Goal: Information Seeking & Learning: Learn about a topic

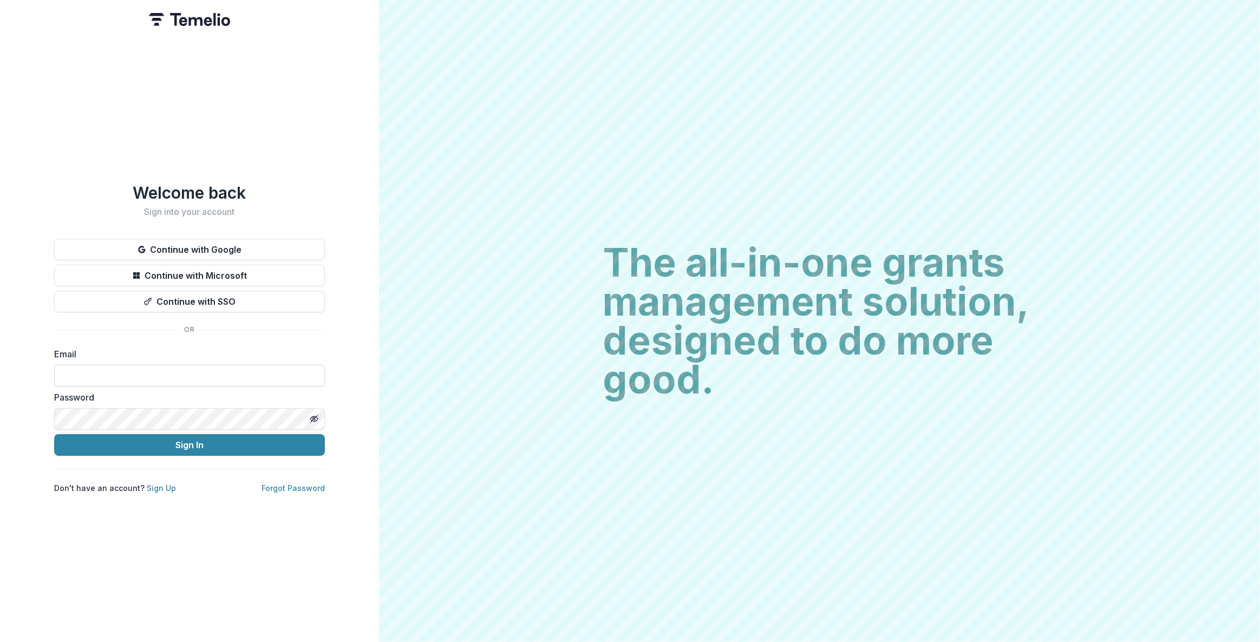
click at [306, 377] on input at bounding box center [189, 376] width 271 height 22
click at [317, 370] on input at bounding box center [189, 376] width 271 height 22
click at [0, 642] on com-1password-button at bounding box center [0, 642] width 0 height 0
click at [130, 371] on input at bounding box center [189, 376] width 271 height 22
type input "**********"
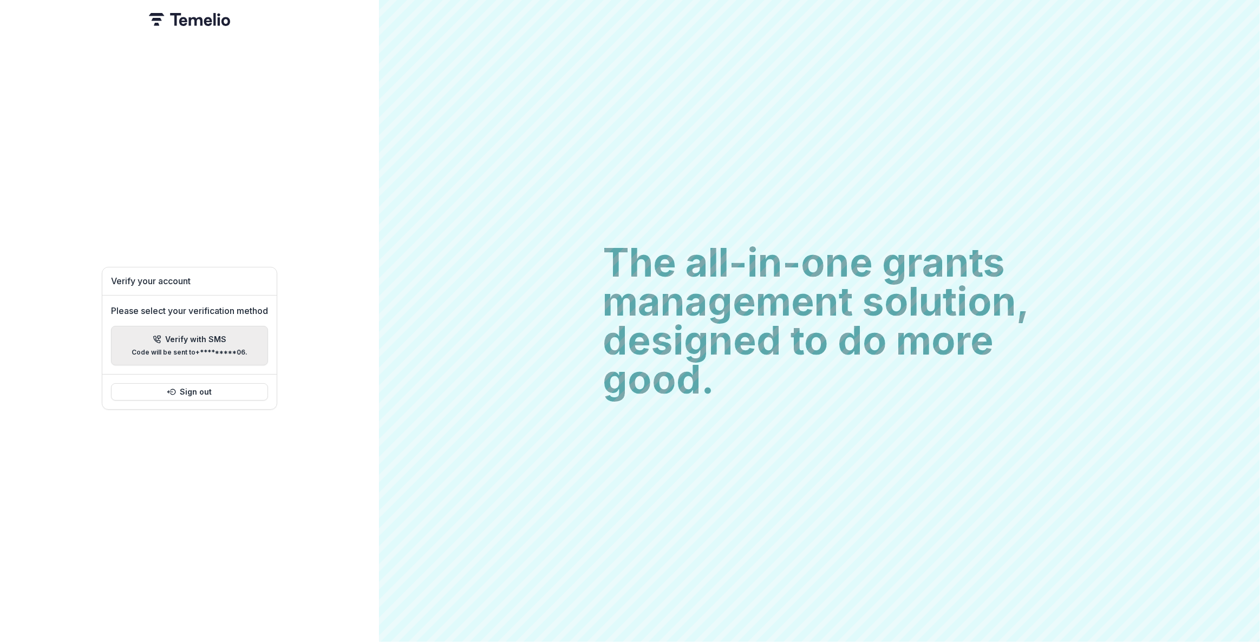
click at [191, 350] on p "Code will be sent to +*********06 ." at bounding box center [190, 353] width 116 height 8
click at [106, 323] on input "Please enter your pin code" at bounding box center [111, 334] width 22 height 22
type input "*"
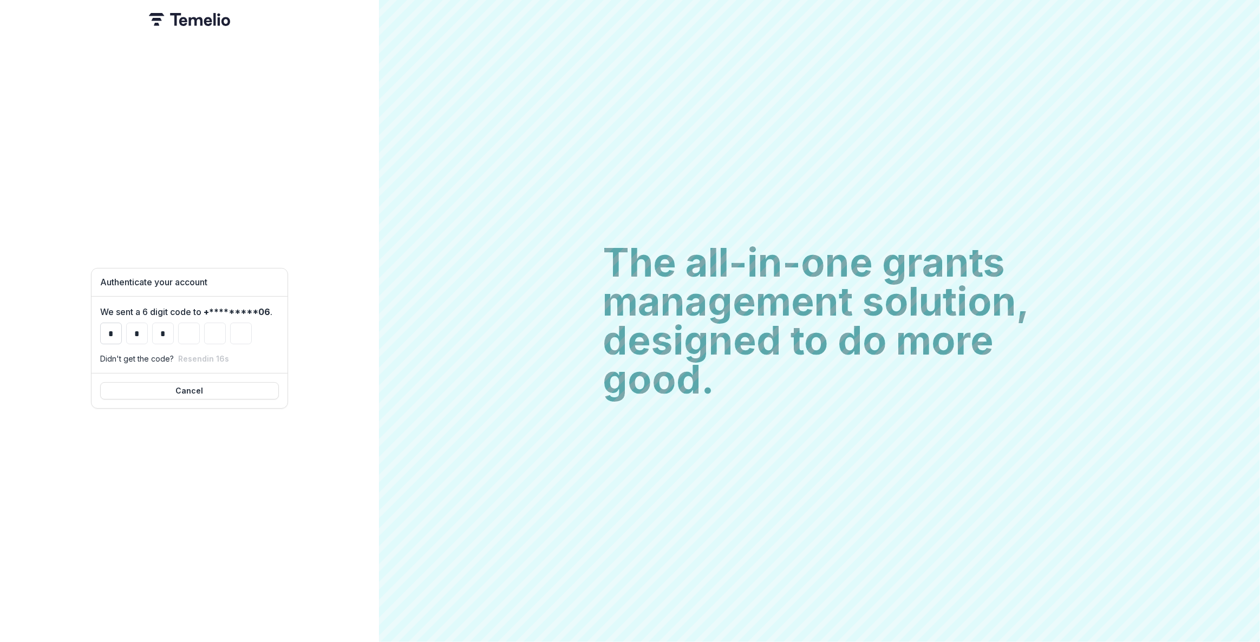
type input "*"
click at [279, 184] on div "Redirecting... Loading..." at bounding box center [189, 321] width 379 height 642
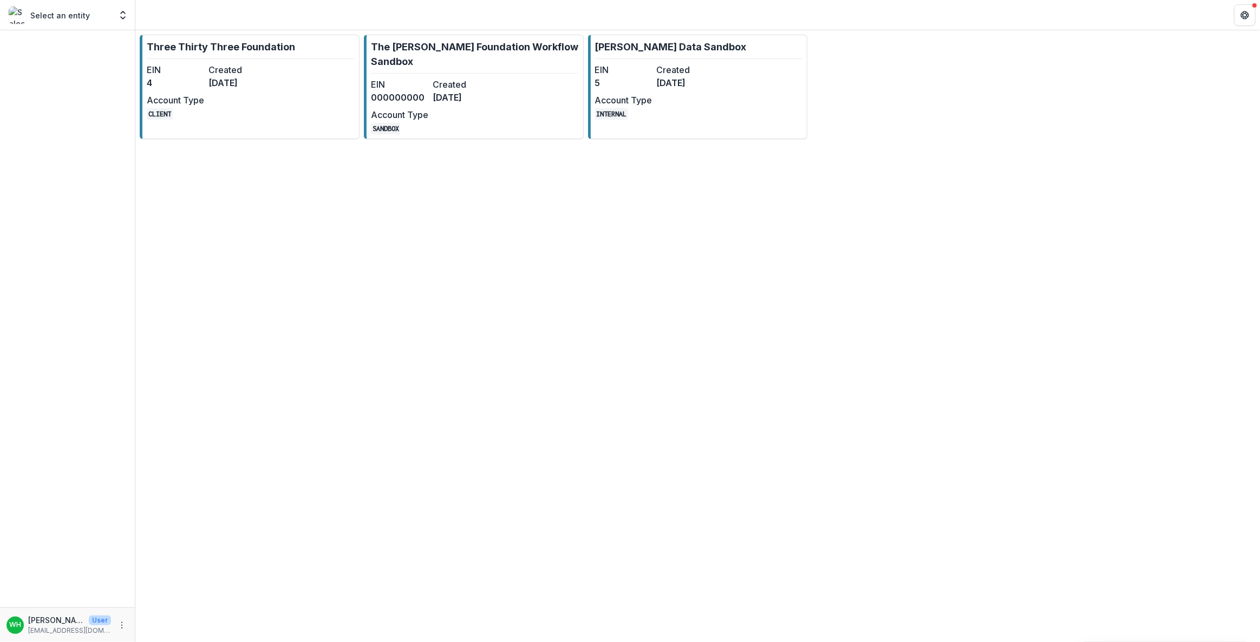
click at [714, 444] on div "Three Thirty Three Foundation EIN 4 Created [DATE] Account Type CLIENT The [PER…" at bounding box center [697, 336] width 1125 height 612
drag, startPoint x: 980, startPoint y: 190, endPoint x: 884, endPoint y: 152, distance: 103.6
click at [979, 190] on div "Three Thirty Three Foundation EIN 4 Created [DATE] Account Type CLIENT The [PER…" at bounding box center [697, 336] width 1125 height 612
click at [755, 96] on link "[PERSON_NAME] Data Sandbox EIN 5 Created [DATE] Account Type INTERNAL" at bounding box center [698, 87] width 220 height 104
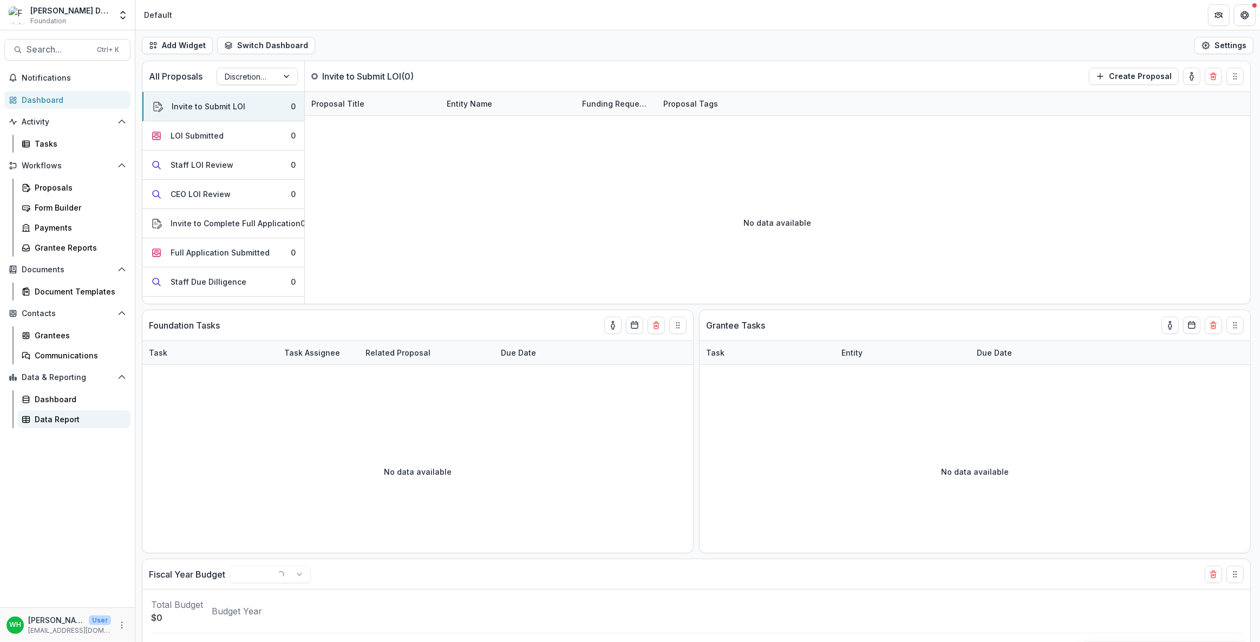
click at [70, 417] on div "Data Report" at bounding box center [78, 419] width 87 height 11
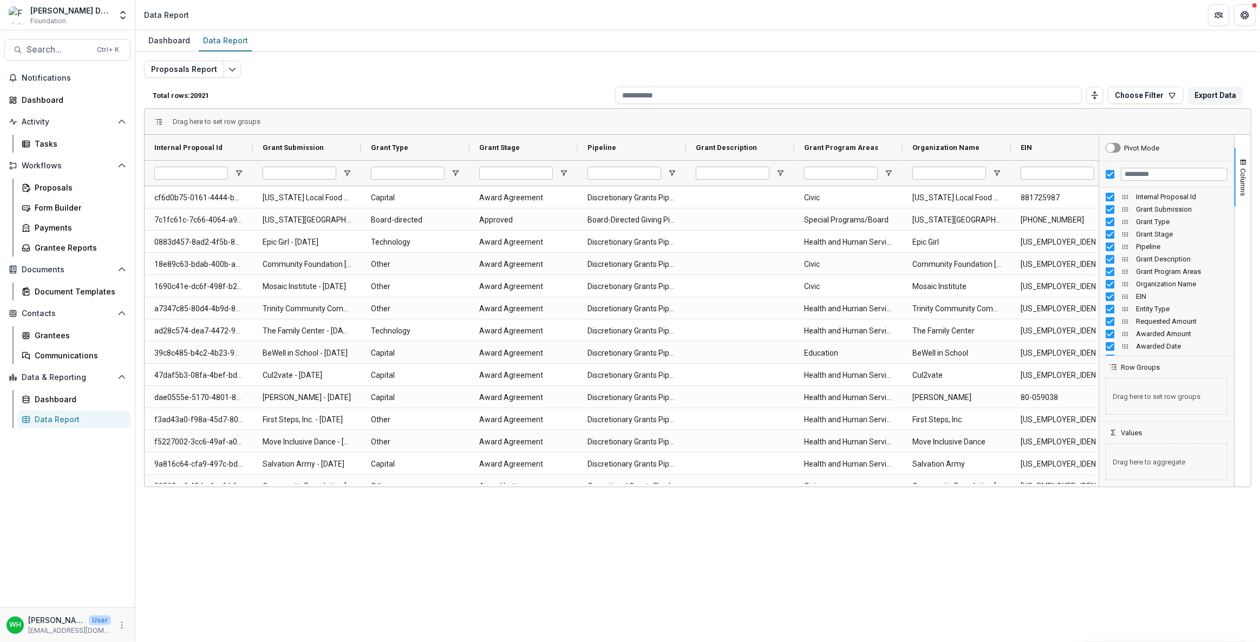
click at [376, 32] on div "Dashboard Data Report" at bounding box center [697, 41] width 1125 height 22
drag, startPoint x: 387, startPoint y: 593, endPoint x: 377, endPoint y: 593, distance: 9.2
click at [384, 600] on div "Dashboard Data Report Proposals Report Total rows: 20921 Choose Filter Personal…" at bounding box center [697, 336] width 1125 height 612
click at [495, 82] on div "Total rows: 20921 Choose Filter Personal Filters Team Filters Temelio Filters N…" at bounding box center [697, 95] width 1107 height 26
click at [421, 21] on header "Data Report" at bounding box center [697, 15] width 1125 height 30
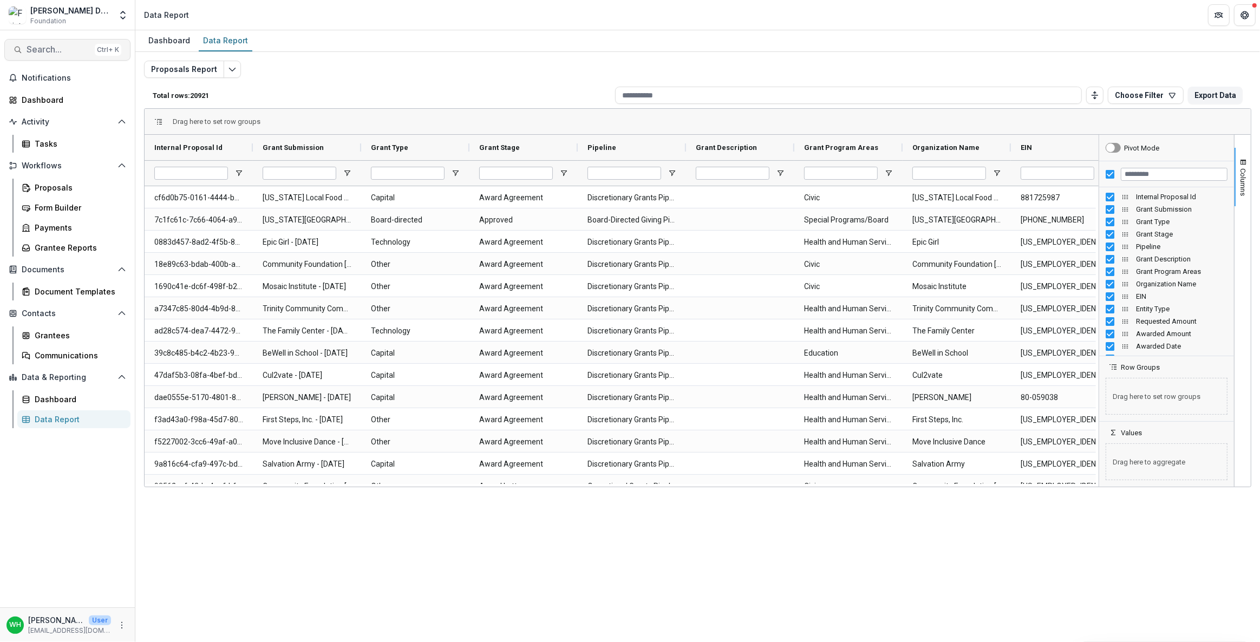
click at [50, 43] on button "Search... Ctrl + K" at bounding box center [67, 50] width 126 height 22
type input "*******"
click at [45, 54] on span "Search..." at bounding box center [59, 49] width 64 height 10
type input "**********"
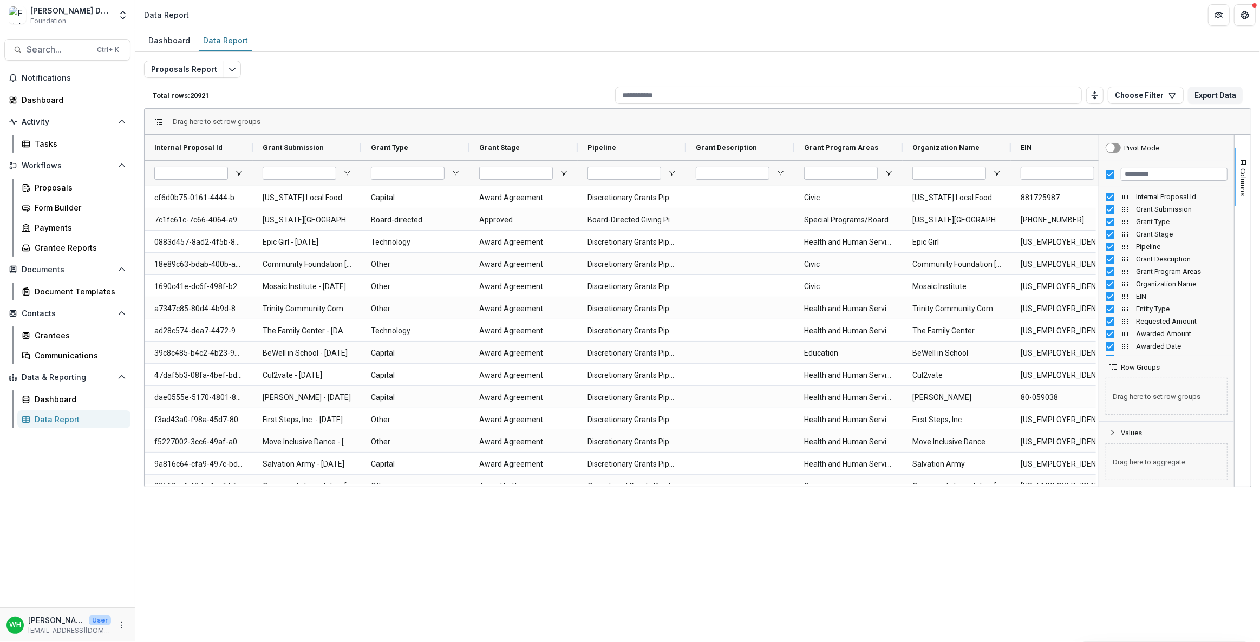
drag, startPoint x: 603, startPoint y: 53, endPoint x: 637, endPoint y: 48, distance: 34.5
click at [1154, 171] on input "Filter Columns Input" at bounding box center [1174, 174] width 107 height 13
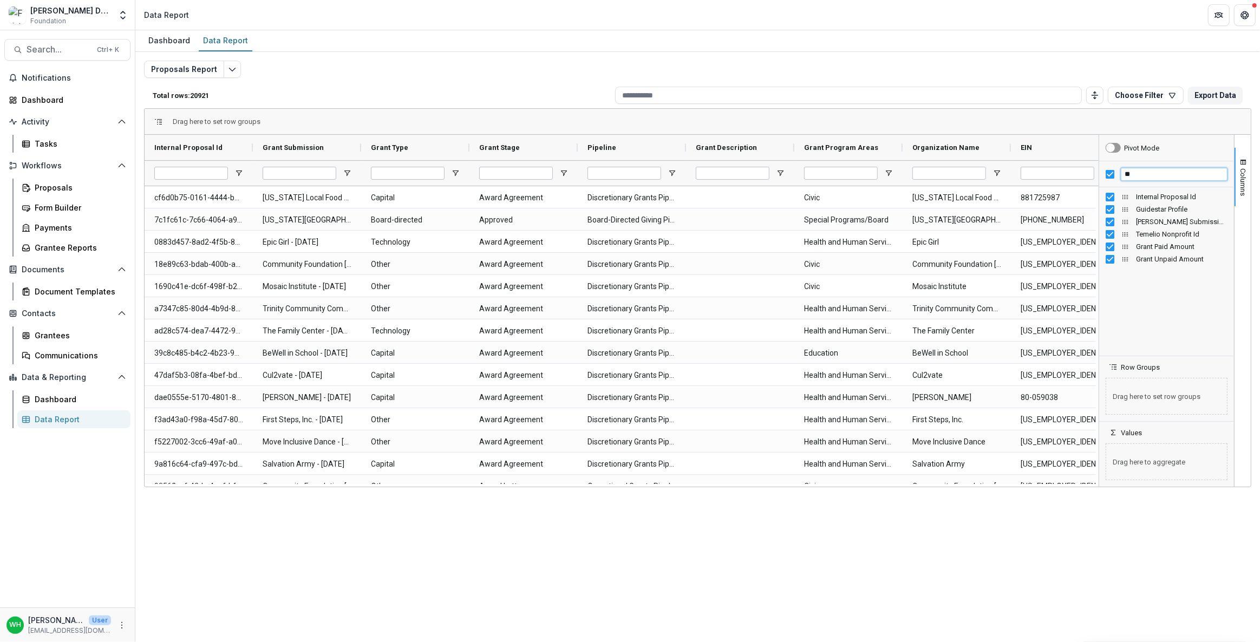
scroll to position [0, 0]
drag, startPoint x: 1162, startPoint y: 174, endPoint x: 1034, endPoint y: 167, distance: 128.5
click at [1035, 167] on div "Internal Proposal Id Grant Submission Grant Type" at bounding box center [698, 311] width 1106 height 352
type input "*"
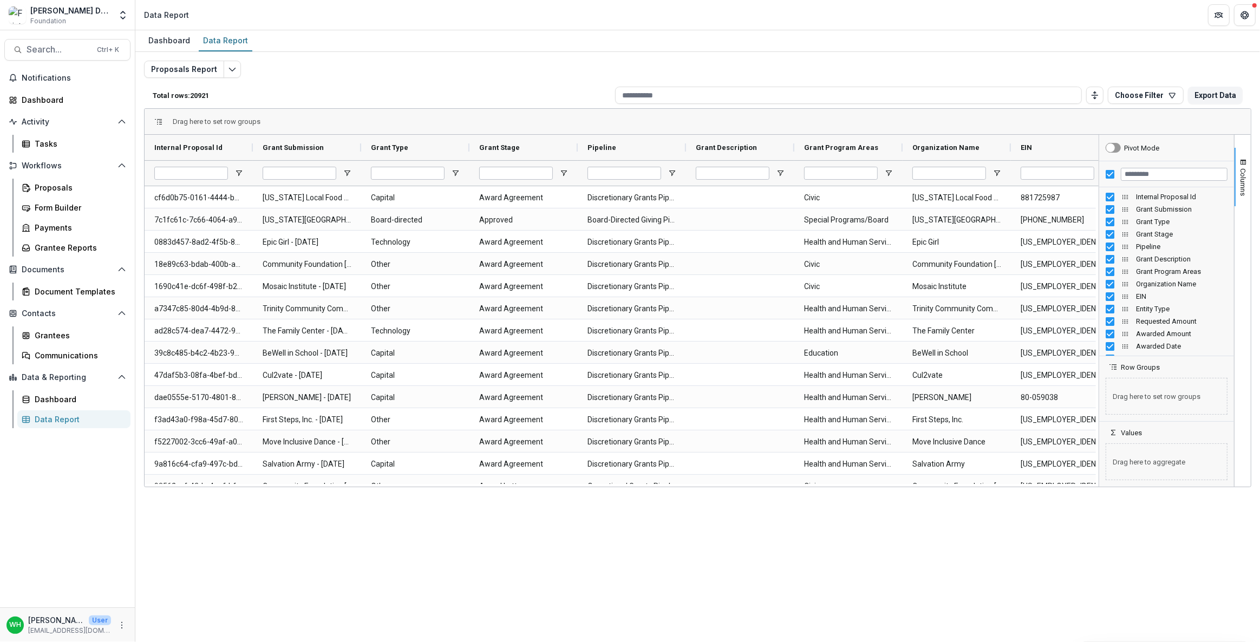
click at [401, 87] on div "Total rows: 20921 Choose Filter Personal Filters Team Filters Temelio Filters N…" at bounding box center [697, 95] width 1107 height 26
click at [860, 606] on div "Dashboard Data Report Proposals Report Total rows: 20921 Choose Filter Personal…" at bounding box center [697, 336] width 1125 height 612
drag, startPoint x: 941, startPoint y: 625, endPoint x: 1034, endPoint y: 602, distance: 96.1
click at [940, 626] on div "Dashboard Data Report Proposals Report Total rows: 20921 Choose Filter Personal…" at bounding box center [697, 336] width 1125 height 612
click at [435, 564] on div "Dashboard Data Report Proposals Report Total rows: 20921 Choose Filter Personal…" at bounding box center [697, 336] width 1125 height 612
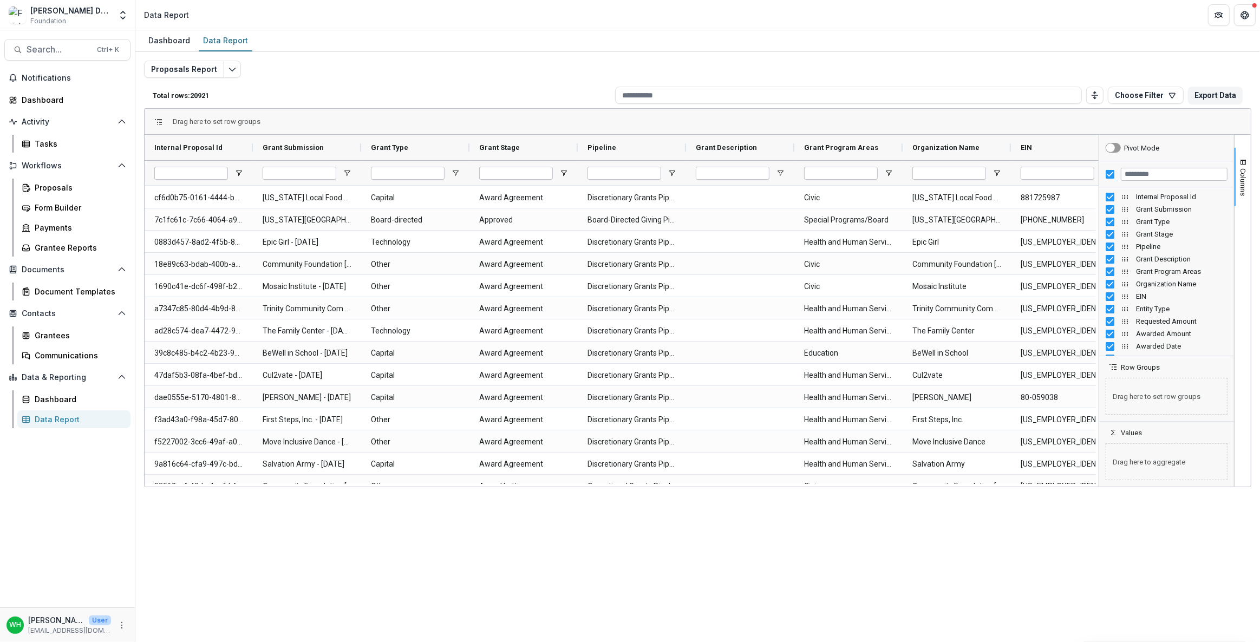
click at [726, 552] on div "Dashboard Data Report Proposals Report Total rows: 20921 Choose Filter Personal…" at bounding box center [697, 336] width 1125 height 612
click at [858, 174] on input "Grant Program Areas Filter Input" at bounding box center [841, 173] width 74 height 13
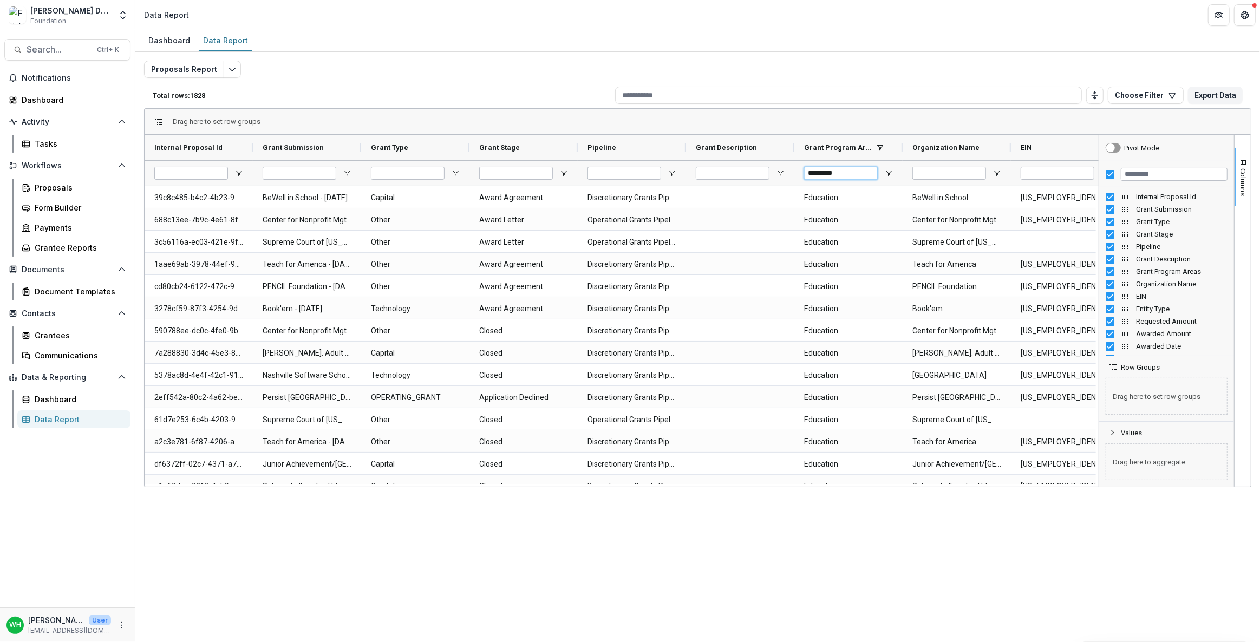
drag, startPoint x: 858, startPoint y: 175, endPoint x: 682, endPoint y: 179, distance: 176.0
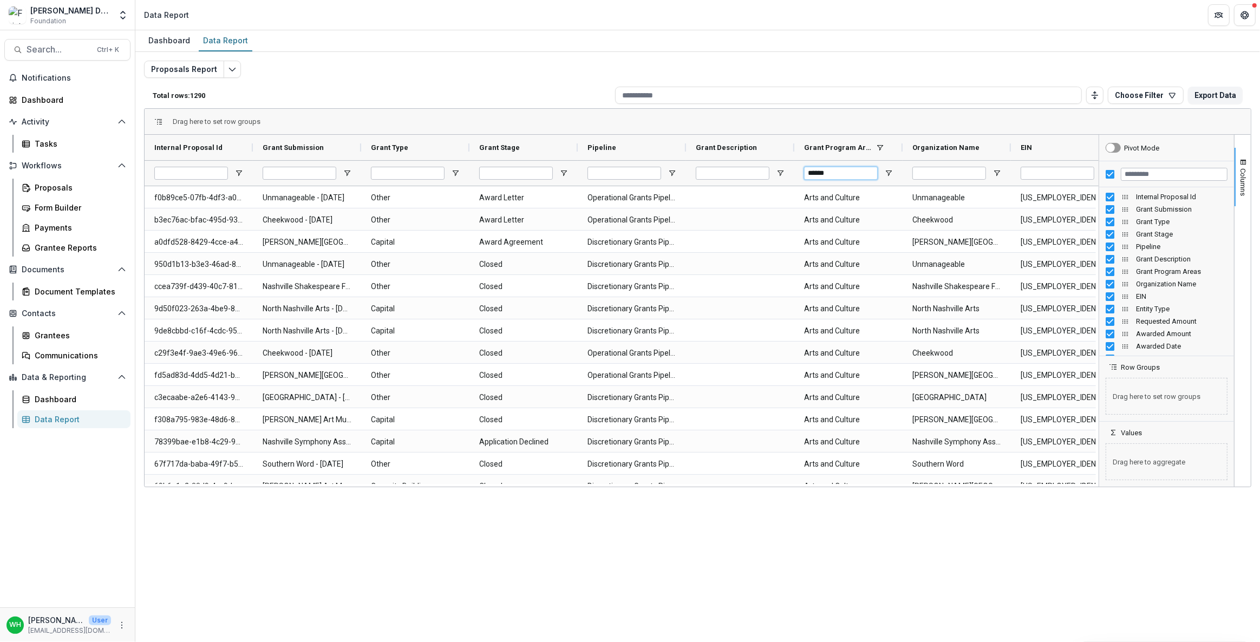
drag, startPoint x: 853, startPoint y: 173, endPoint x: 769, endPoint y: 169, distance: 84.0
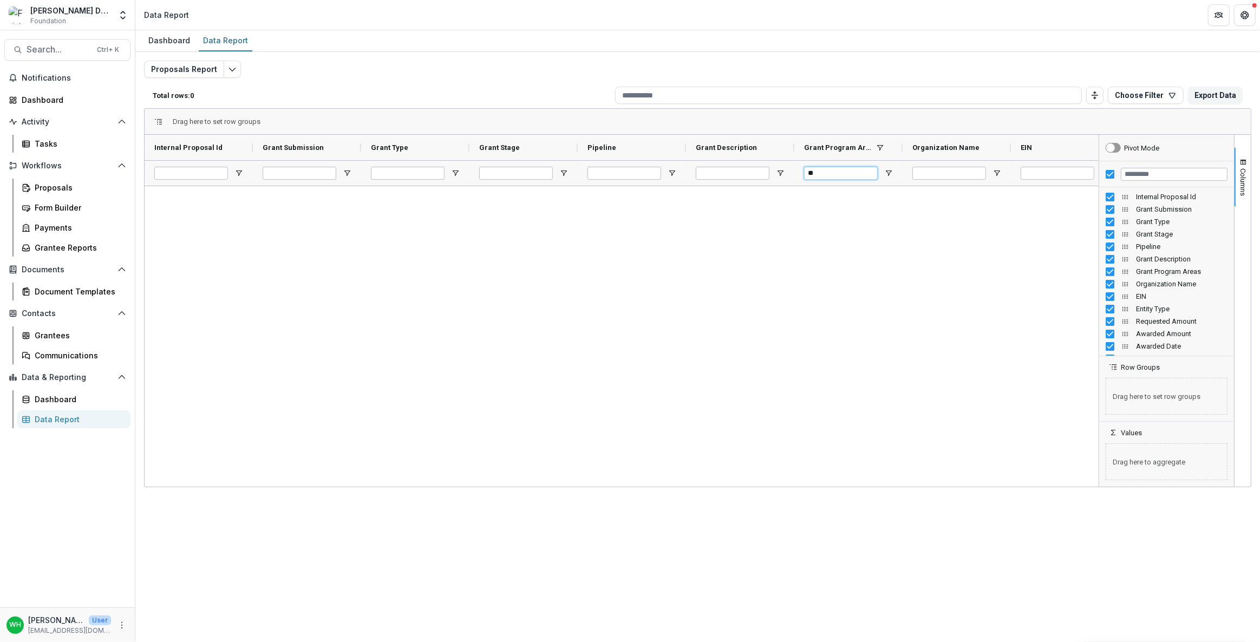
type input "*"
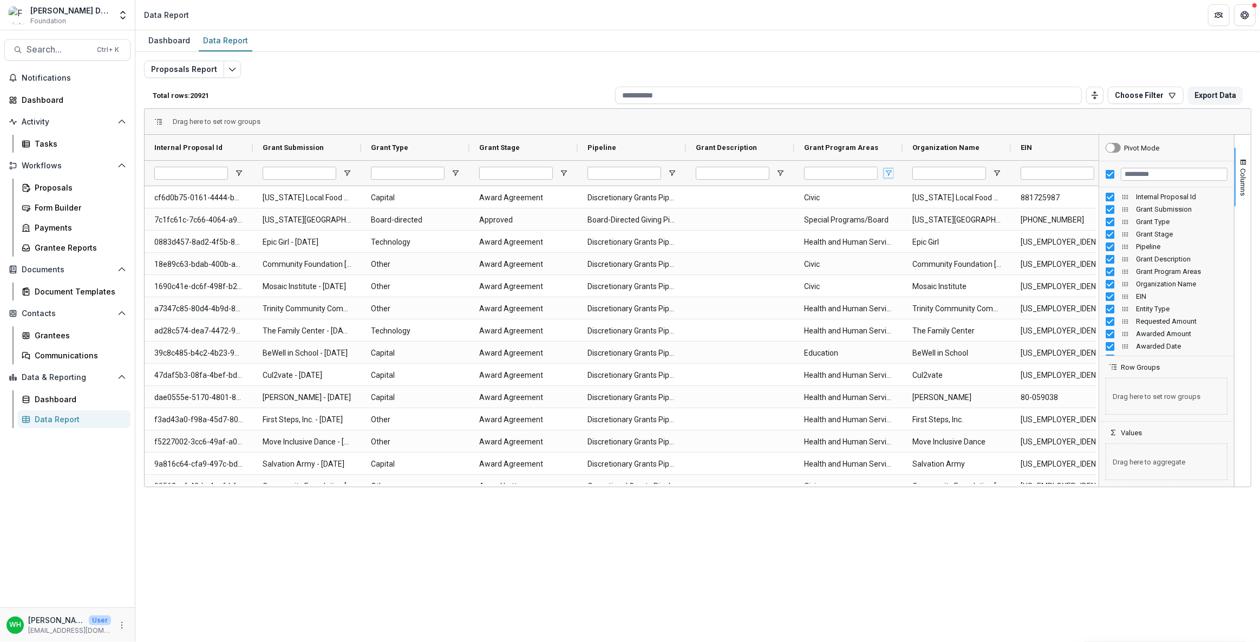
click at [886, 175] on span "Open Filter Menu" at bounding box center [888, 173] width 9 height 9
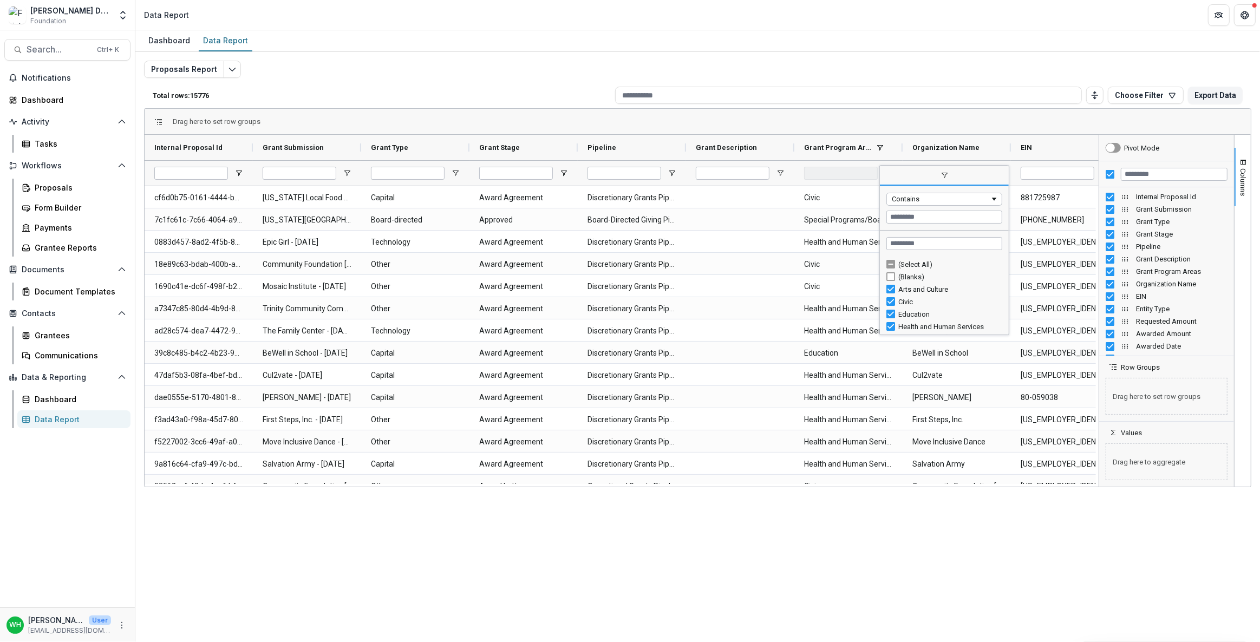
click at [501, 79] on div "Proposals Report Total rows: 15776 Choose Filter Personal Filters Team Filters …" at bounding box center [697, 261] width 1107 height 401
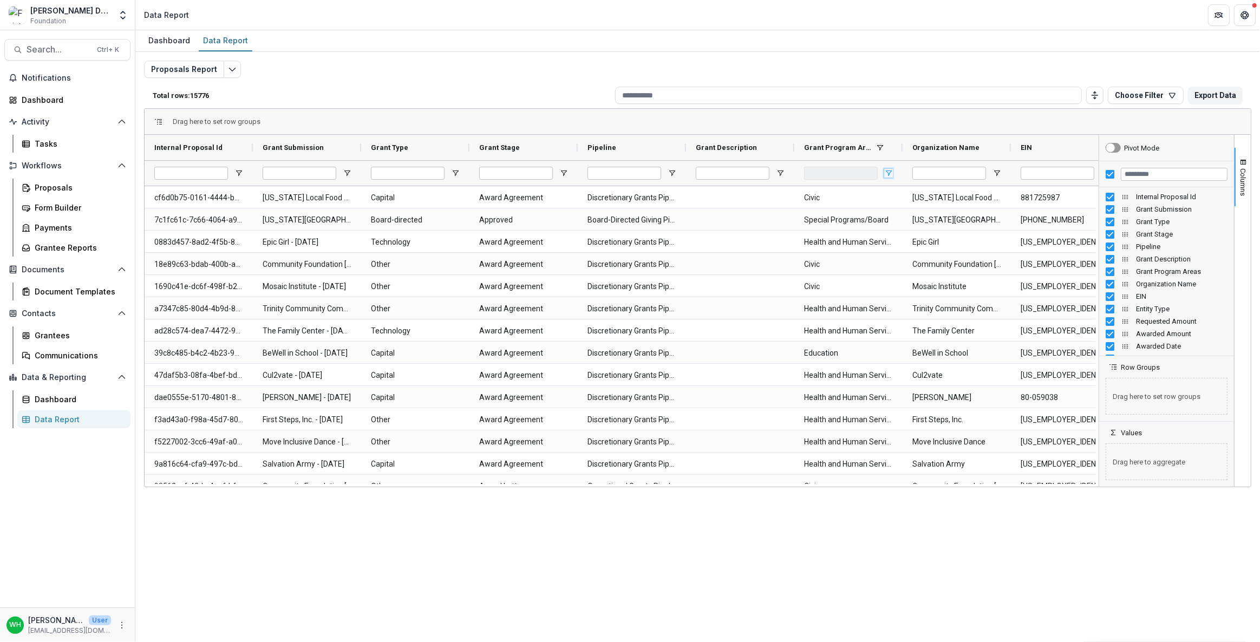
click at [885, 170] on span "Open Filter Menu" at bounding box center [888, 173] width 9 height 9
click at [930, 558] on div "Dashboard Data Report Proposals Report Total rows: 20921 Choose Filter Personal…" at bounding box center [697, 336] width 1125 height 612
click at [845, 167] on input "Grant Program Areas Filter Input" at bounding box center [841, 173] width 74 height 13
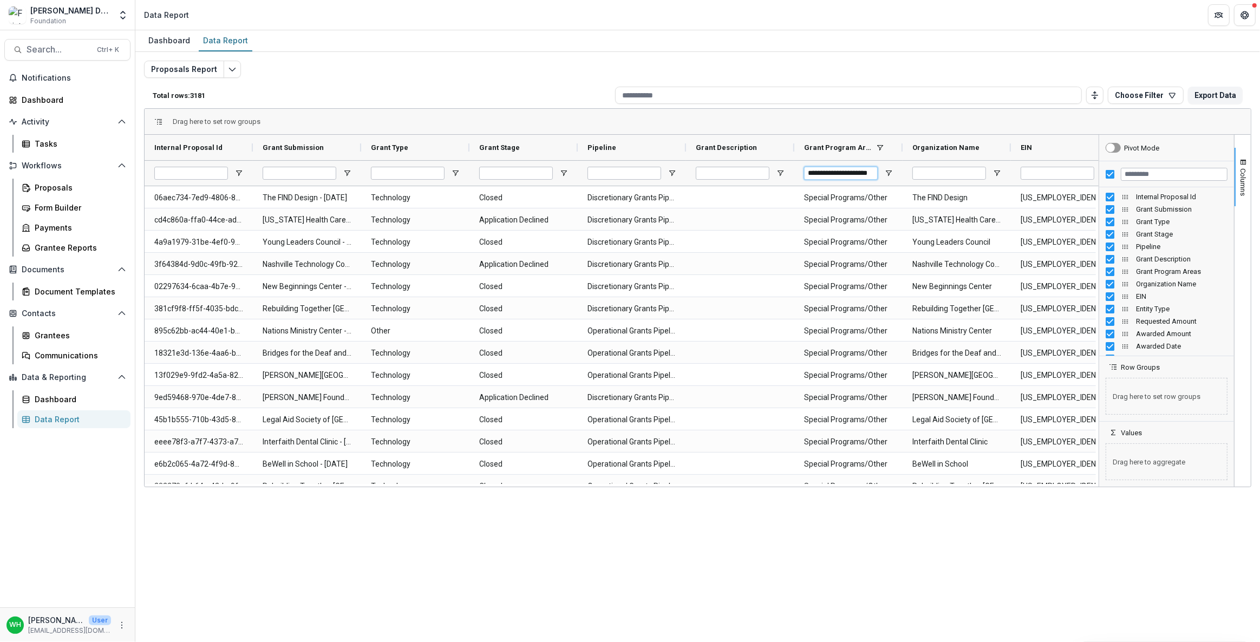
click at [848, 172] on input "**********" at bounding box center [841, 173] width 74 height 13
click at [847, 174] on input "**********" at bounding box center [841, 173] width 74 height 13
click at [847, 173] on input "**********" at bounding box center [841, 173] width 74 height 13
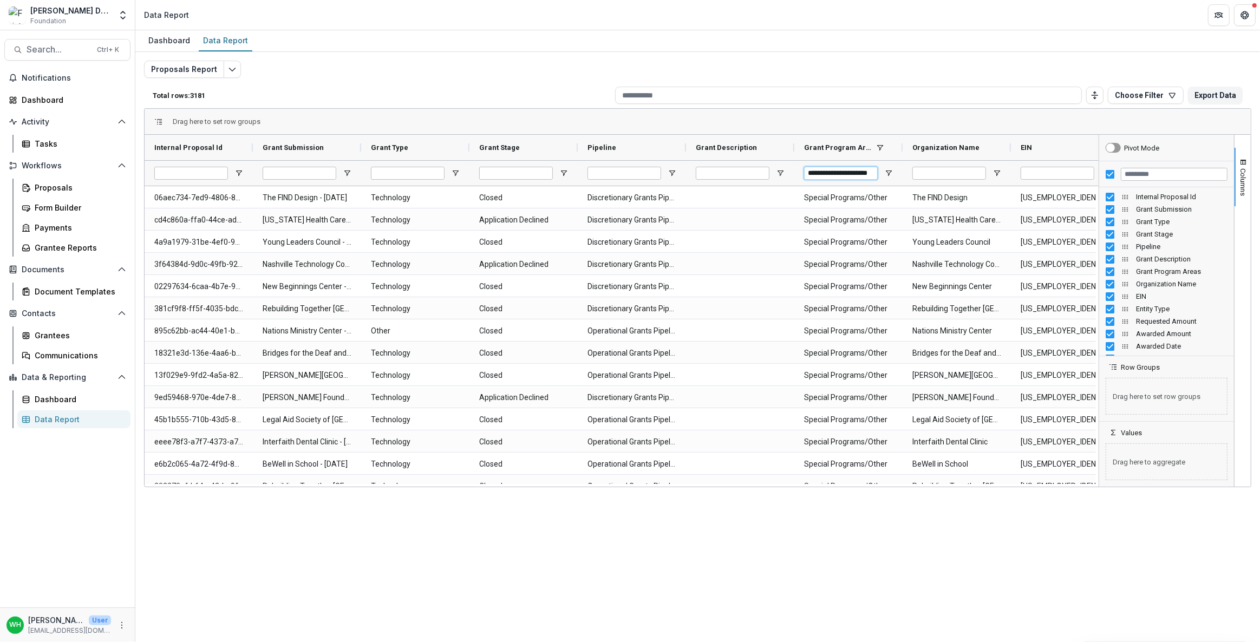
click at [858, 172] on input "**********" at bounding box center [841, 173] width 74 height 13
click at [847, 172] on input "**********" at bounding box center [841, 173] width 74 height 13
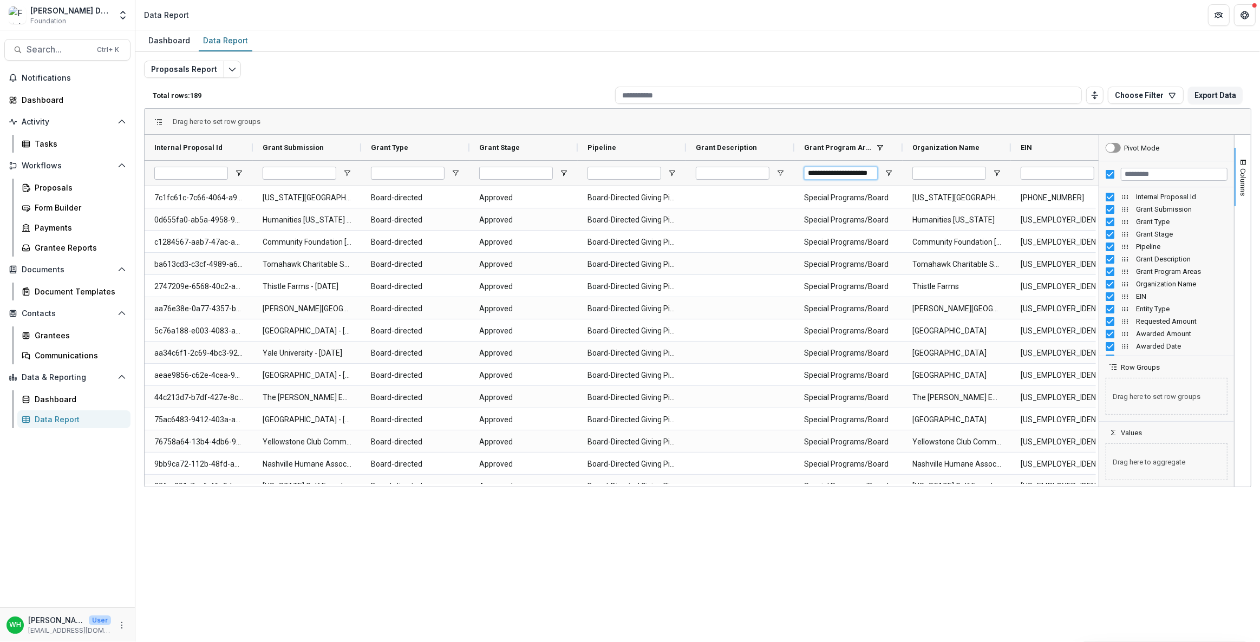
click at [847, 172] on input "**********" at bounding box center [841, 173] width 74 height 13
type input "**********"
click at [276, 81] on div "Proposals Report Total rows: 216 Choose Filter Personal Filters Team Filters Te…" at bounding box center [697, 261] width 1107 height 401
click at [1025, 586] on div "Dashboard Data Report Proposals Report Total rows: 216 Choose Filter Personal F…" at bounding box center [697, 336] width 1125 height 612
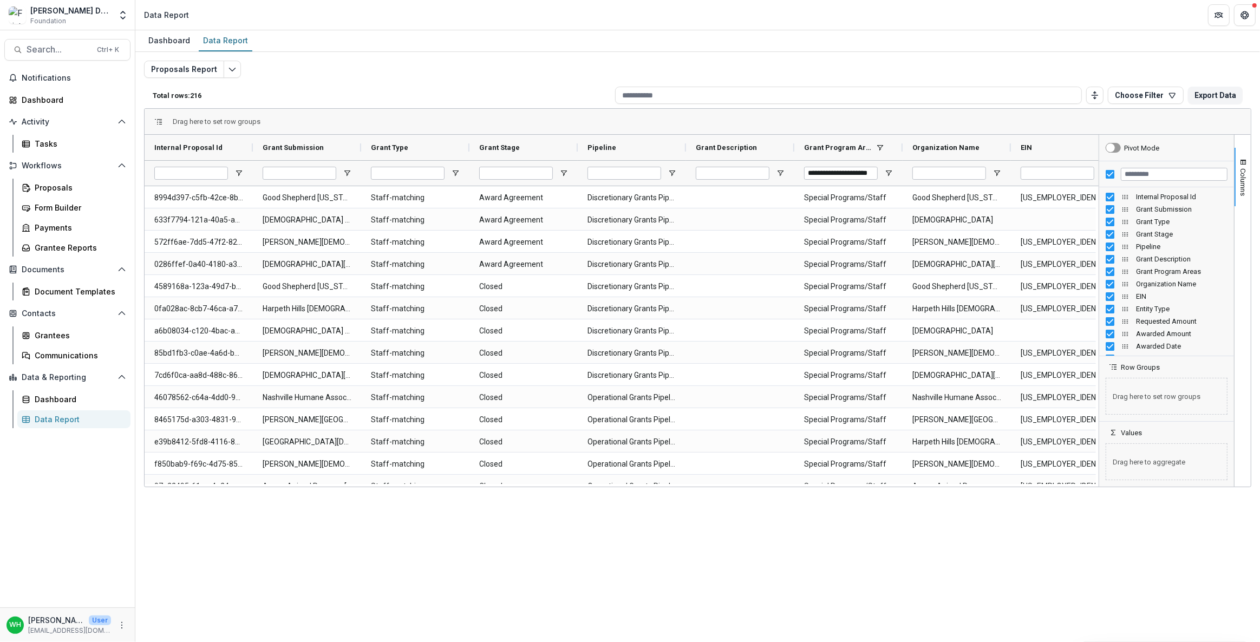
click at [1055, 592] on div "Dashboard Data Report Proposals Report Total rows: 216 Choose Filter Personal F…" at bounding box center [697, 336] width 1125 height 612
drag, startPoint x: 558, startPoint y: 525, endPoint x: 617, endPoint y: 330, distance: 203.1
click at [558, 526] on div "Dashboard Data Report Proposals Report Total rows: 216 Choose Filter Personal F…" at bounding box center [697, 336] width 1125 height 612
drag, startPoint x: 747, startPoint y: 590, endPoint x: 878, endPoint y: 565, distance: 132.8
click at [747, 590] on div "Dashboard Data Report Proposals Report Total rows: 216 Choose Filter Personal F…" at bounding box center [697, 336] width 1125 height 612
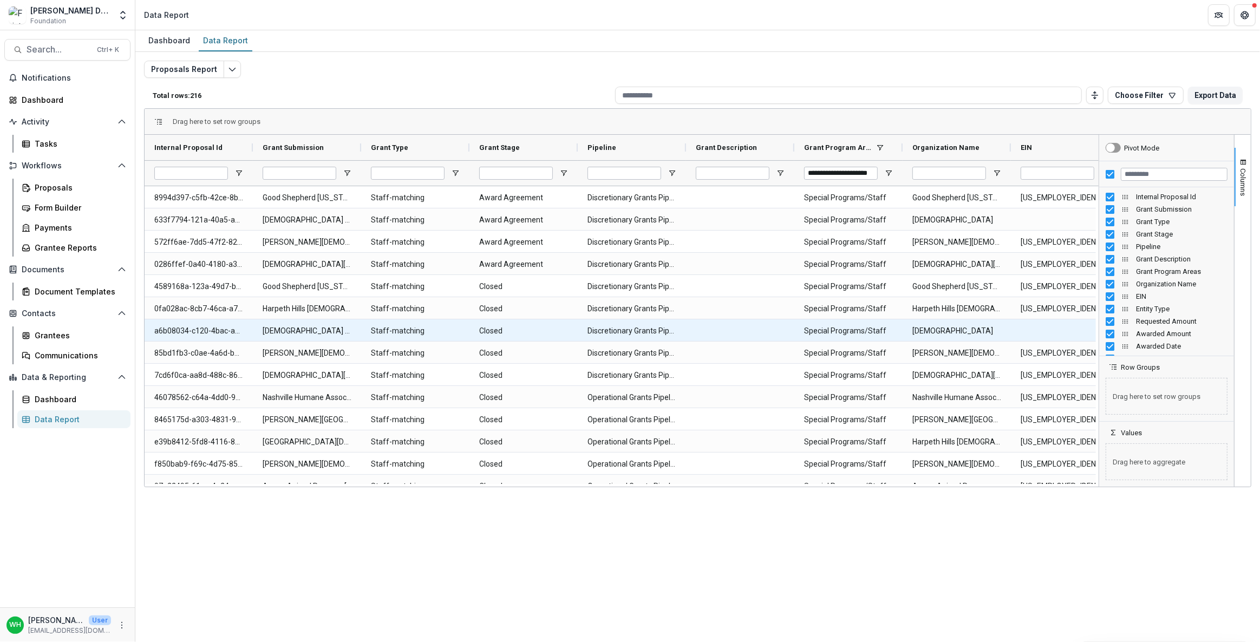
click at [754, 325] on div at bounding box center [740, 330] width 108 height 22
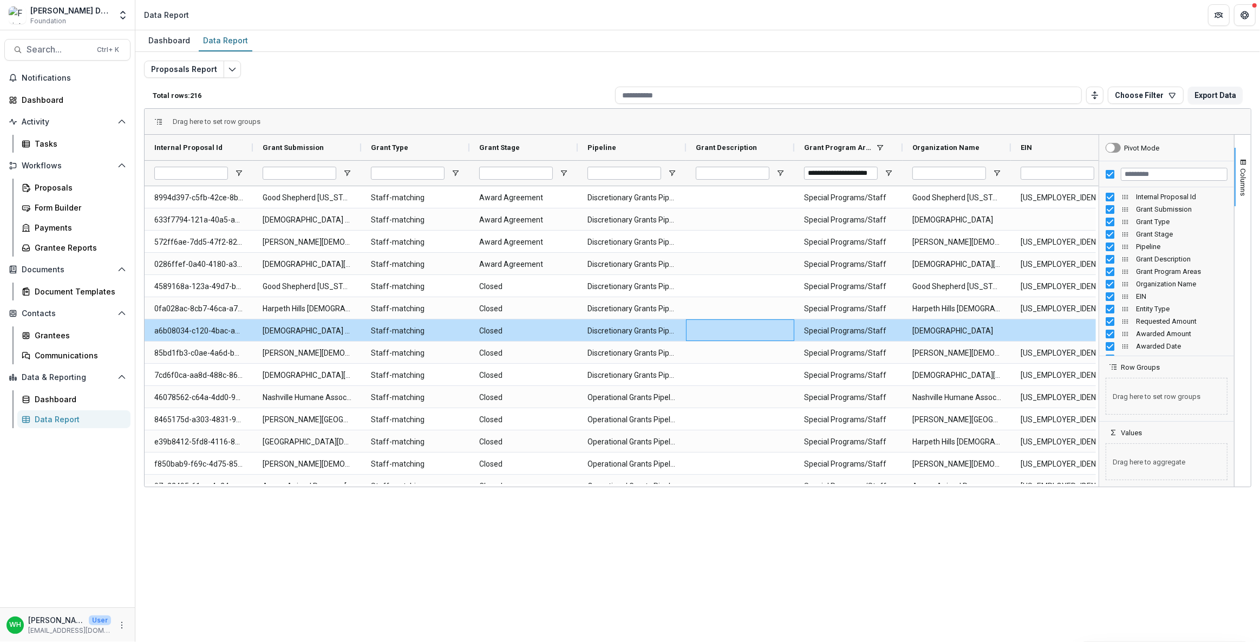
drag, startPoint x: 515, startPoint y: 92, endPoint x: 661, endPoint y: 159, distance: 160.4
click at [515, 93] on p "Total rows: 216" at bounding box center [382, 96] width 458 height 8
click at [865, 175] on input "**********" at bounding box center [841, 173] width 74 height 13
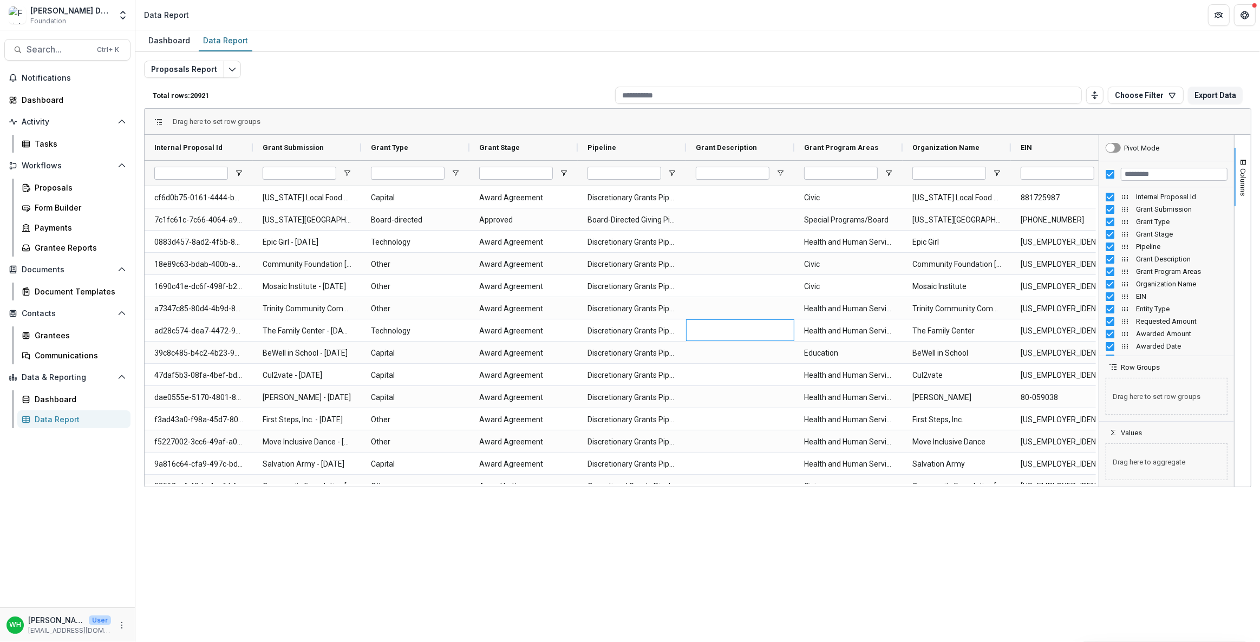
drag, startPoint x: 1017, startPoint y: 583, endPoint x: 975, endPoint y: 573, distance: 43.2
click at [1011, 585] on div "Dashboard Data Report Proposals Report Total rows: 20921 Choose Filter Personal…" at bounding box center [697, 336] width 1125 height 612
drag, startPoint x: 273, startPoint y: 616, endPoint x: 286, endPoint y: 604, distance: 17.6
click at [274, 616] on div "Dashboard Data Report Proposals Report Total rows: 20921 Choose Filter Personal…" at bounding box center [697, 336] width 1125 height 612
click at [414, 167] on input "Grant Type Filter Input" at bounding box center [408, 173] width 74 height 13
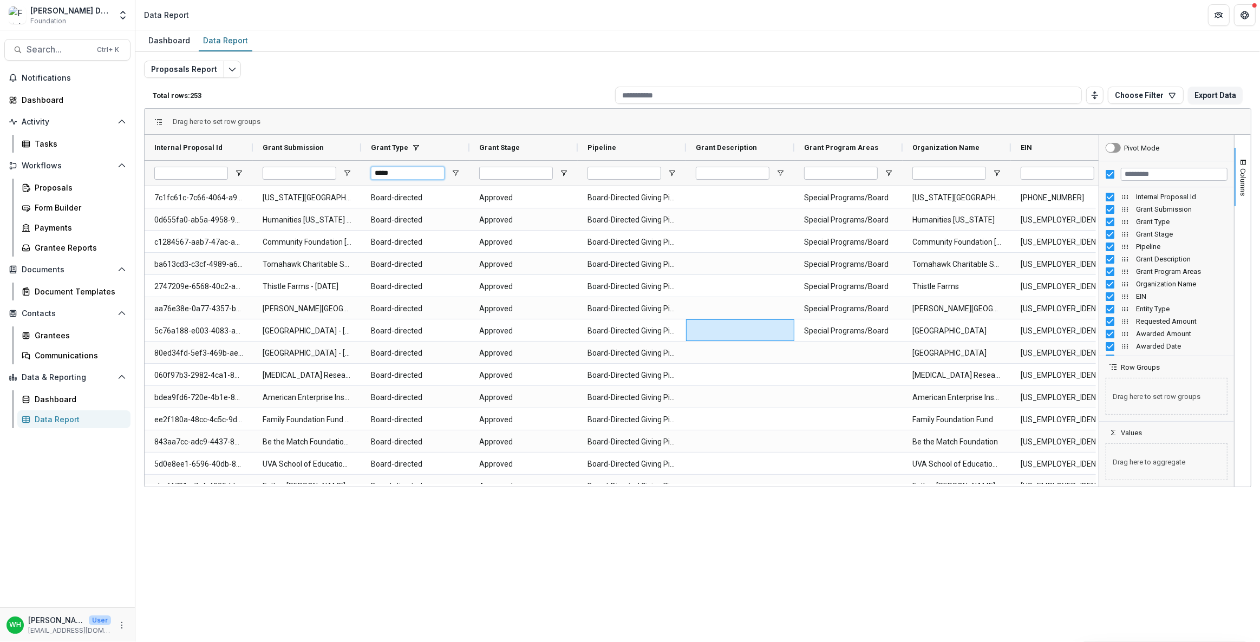
drag, startPoint x: 406, startPoint y: 178, endPoint x: 362, endPoint y: 170, distance: 44.5
click at [362, 170] on div "*****" at bounding box center [415, 172] width 108 height 25
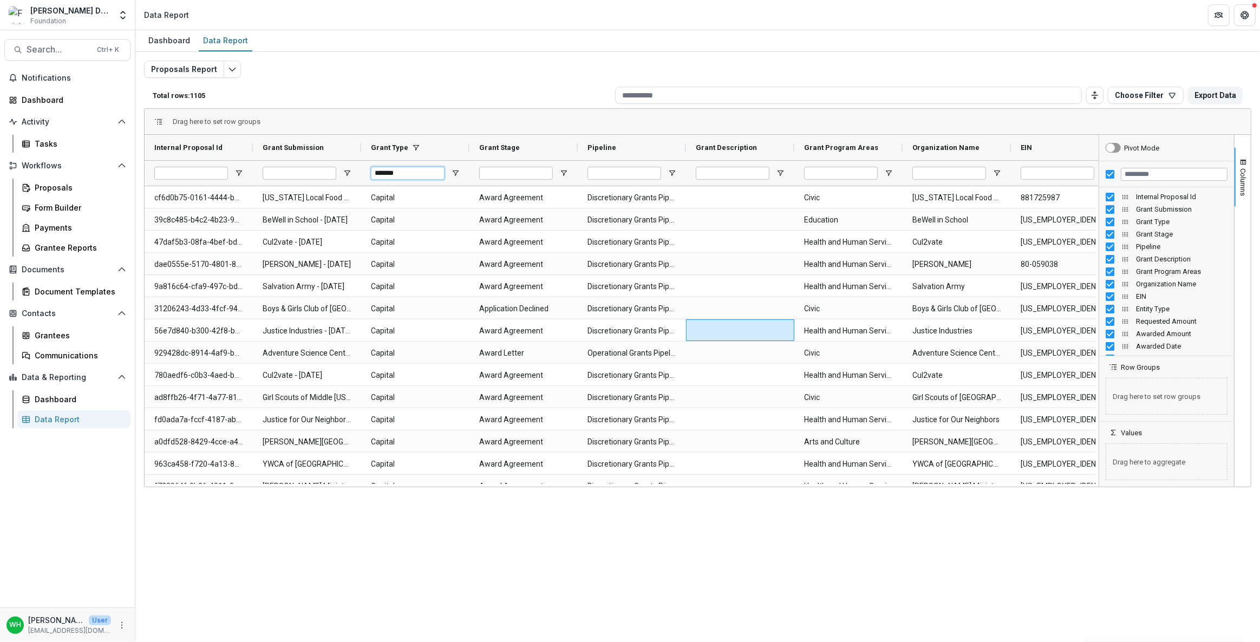
drag, startPoint x: 420, startPoint y: 170, endPoint x: 316, endPoint y: 173, distance: 103.5
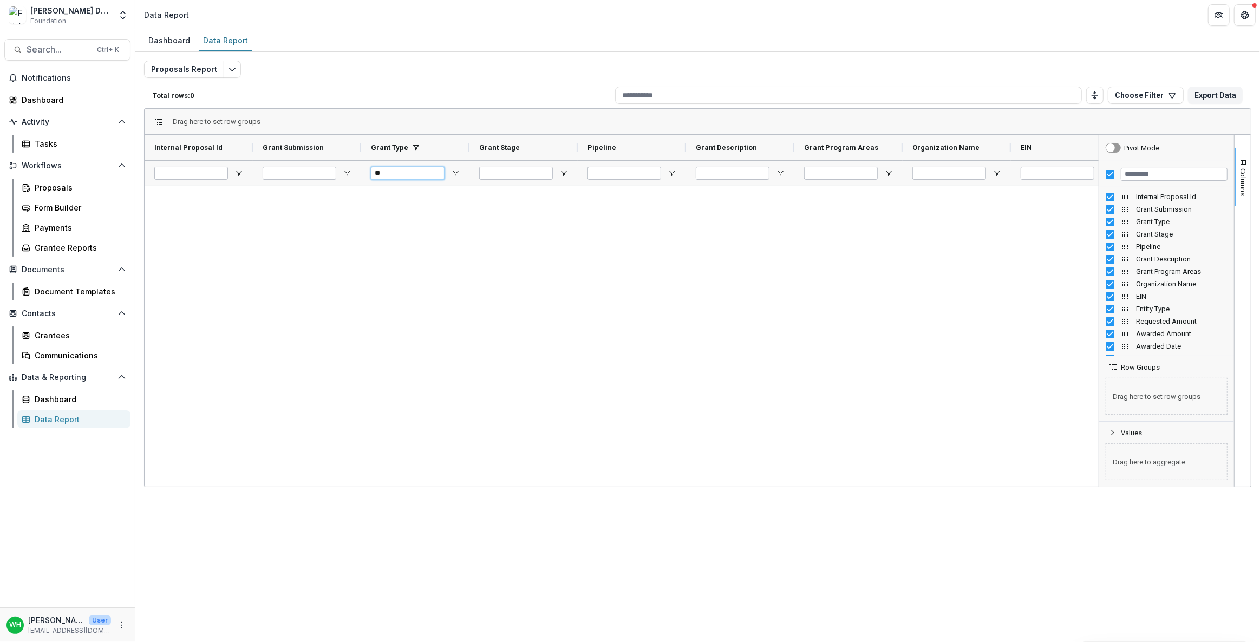
type input "*"
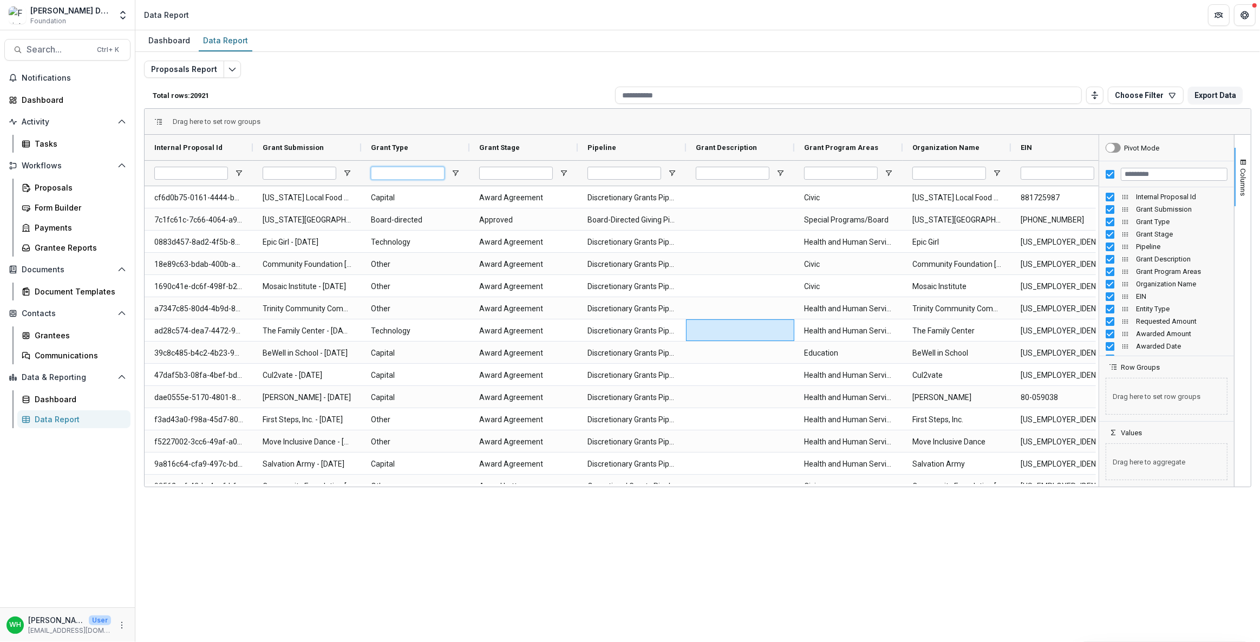
click at [413, 173] on input "Grant Type Filter Input" at bounding box center [408, 173] width 74 height 13
paste input "**********"
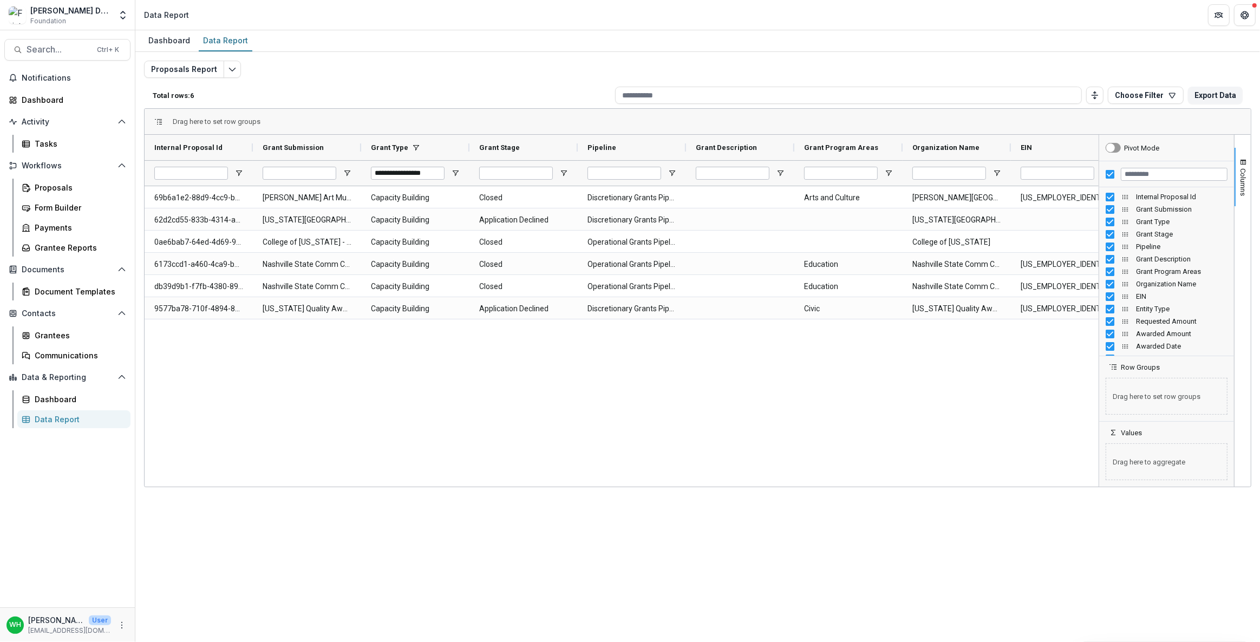
click at [494, 528] on div "Dashboard Data Report Proposals Report Total rows: 6 Choose Filter Personal Fil…" at bounding box center [697, 336] width 1125 height 612
drag, startPoint x: 434, startPoint y: 174, endPoint x: 242, endPoint y: 181, distance: 191.8
paste input "Grant Type Filter Input"
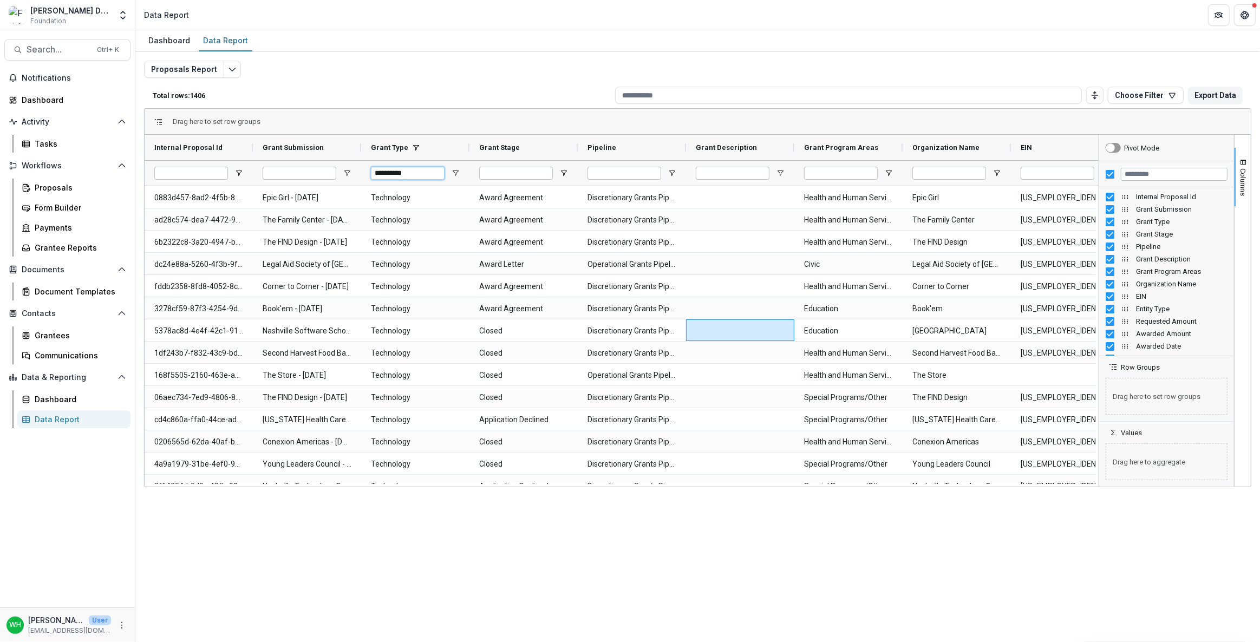
type input "**********"
click at [475, 77] on div "Proposals Report Total rows: 1406 Choose Filter Personal Filters Team Filters T…" at bounding box center [697, 261] width 1107 height 401
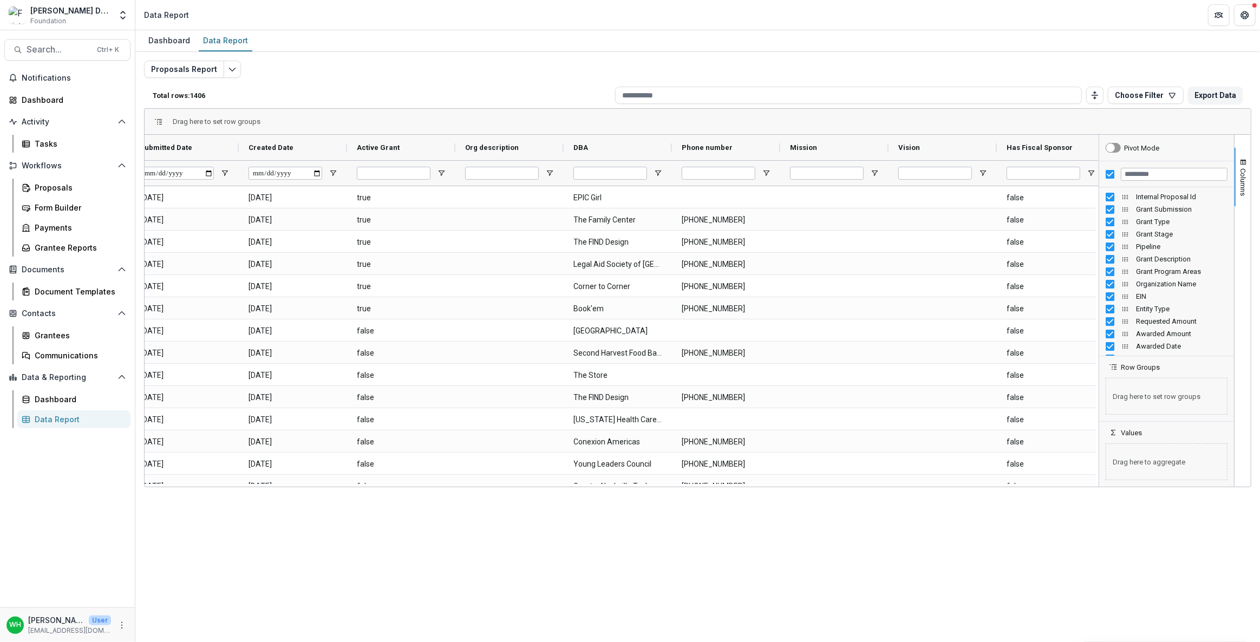
scroll to position [0, 2213]
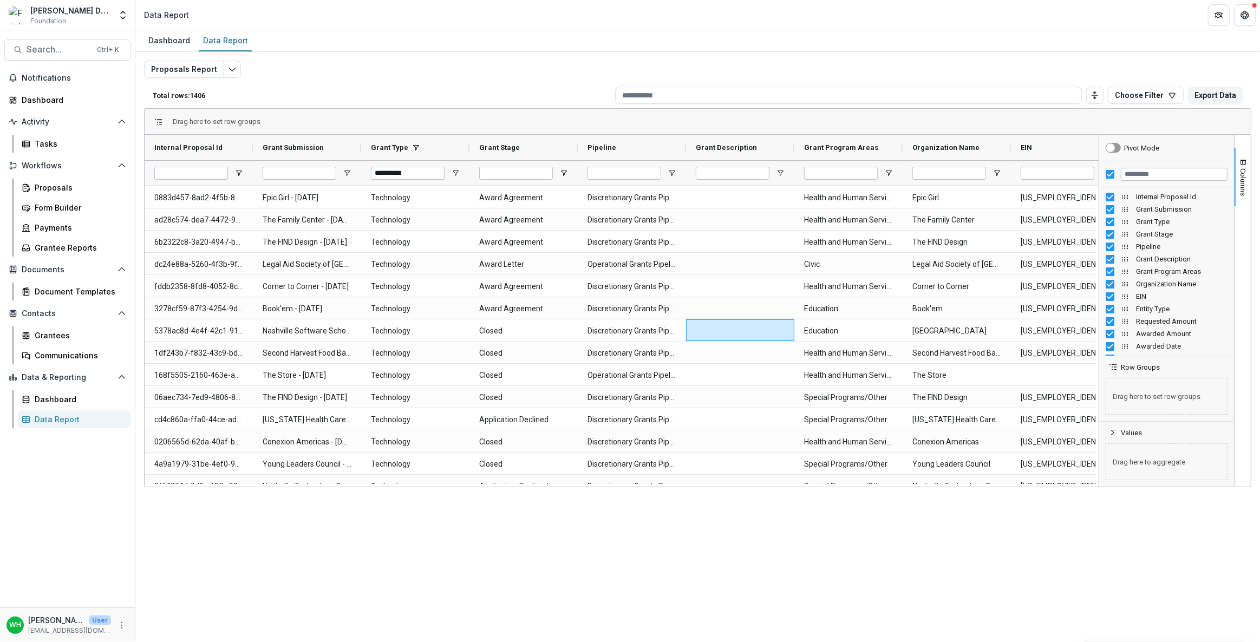
drag, startPoint x: 522, startPoint y: 66, endPoint x: 443, endPoint y: 73, distance: 79.4
click at [522, 66] on div "Proposals Report Total rows: 1406 Choose Filter Personal Filters Team Filters T…" at bounding box center [697, 261] width 1107 height 401
click at [920, 559] on div "Dashboard Data Report Proposals Report Total rows: 1406 Choose Filter Personal …" at bounding box center [697, 336] width 1125 height 612
click at [1243, 173] on span "Columns" at bounding box center [1243, 182] width 8 height 28
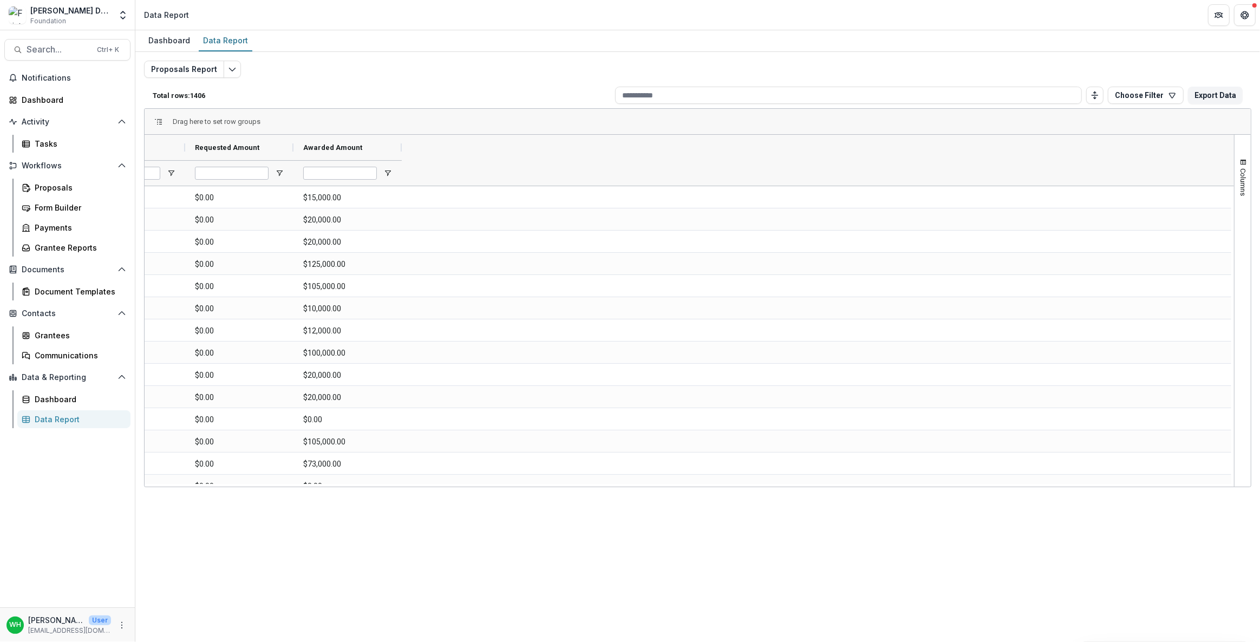
scroll to position [0, 0]
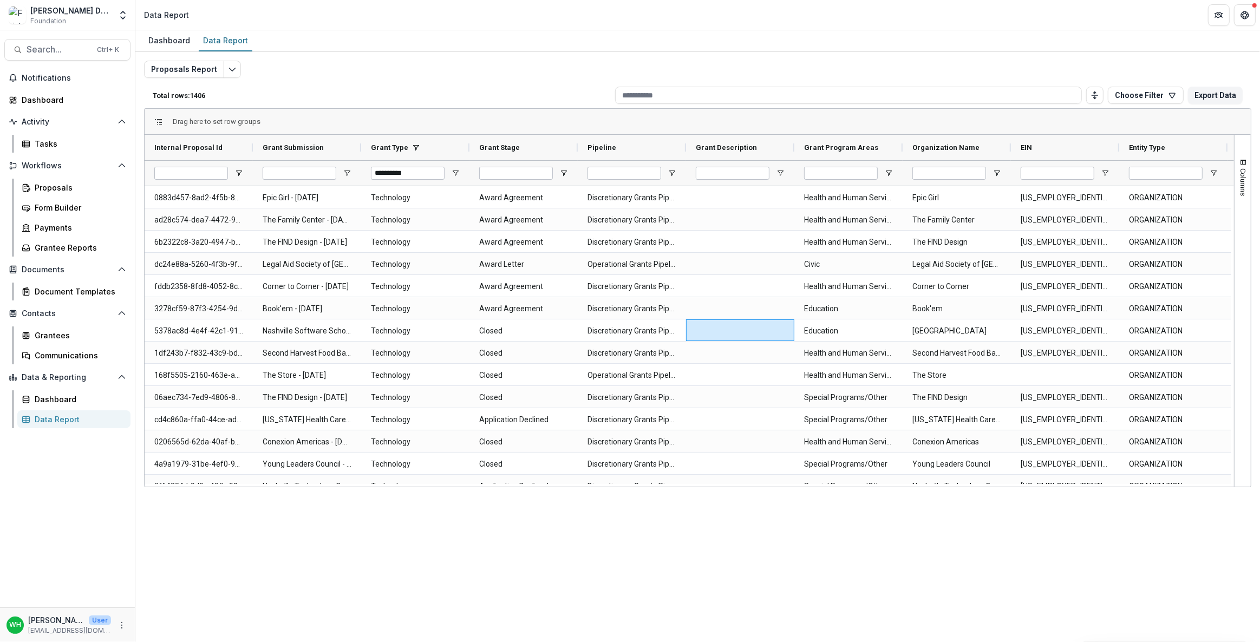
click at [636, 568] on div "Dashboard Data Report Proposals Report Total rows: 1406 Choose Filter Personal …" at bounding box center [697, 336] width 1125 height 612
click at [488, 75] on div "Proposals Report Total rows: 1406 Choose Filter Personal Filters Team Filters T…" at bounding box center [697, 261] width 1107 height 401
drag, startPoint x: 768, startPoint y: 549, endPoint x: 810, endPoint y: 427, distance: 128.8
click at [768, 548] on div "Dashboard Data Report Proposals Report Total rows: 1406 Choose Filter Personal …" at bounding box center [697, 336] width 1125 height 612
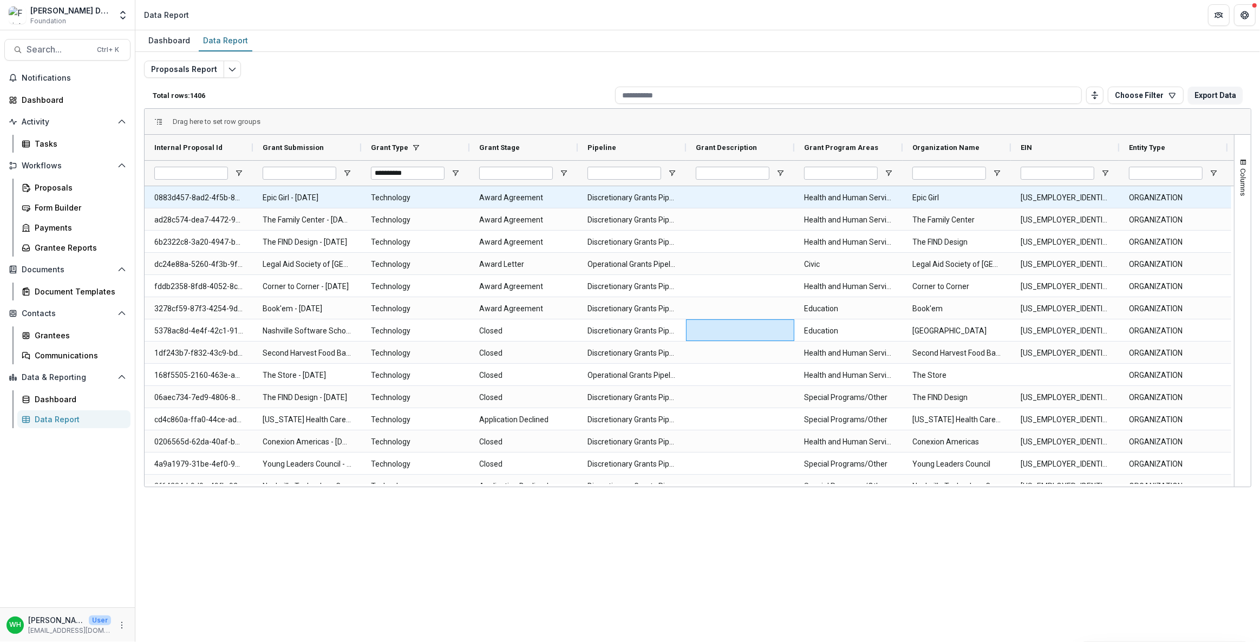
click at [718, 197] on div at bounding box center [740, 197] width 108 height 22
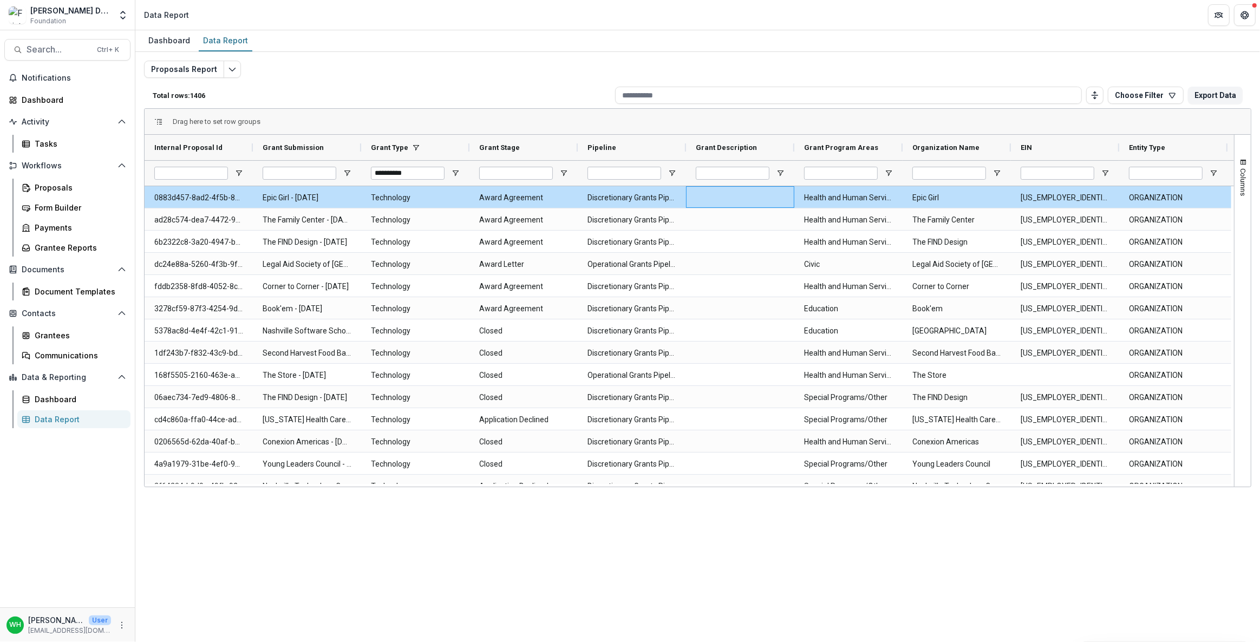
click at [644, 571] on div "Dashboard Data Report Proposals Report Total rows: 1406 Choose Filter Personal …" at bounding box center [697, 336] width 1125 height 612
click at [399, 71] on div "Proposals Report Total rows: 1406 Choose Filter Personal Filters Team Filters T…" at bounding box center [697, 261] width 1107 height 401
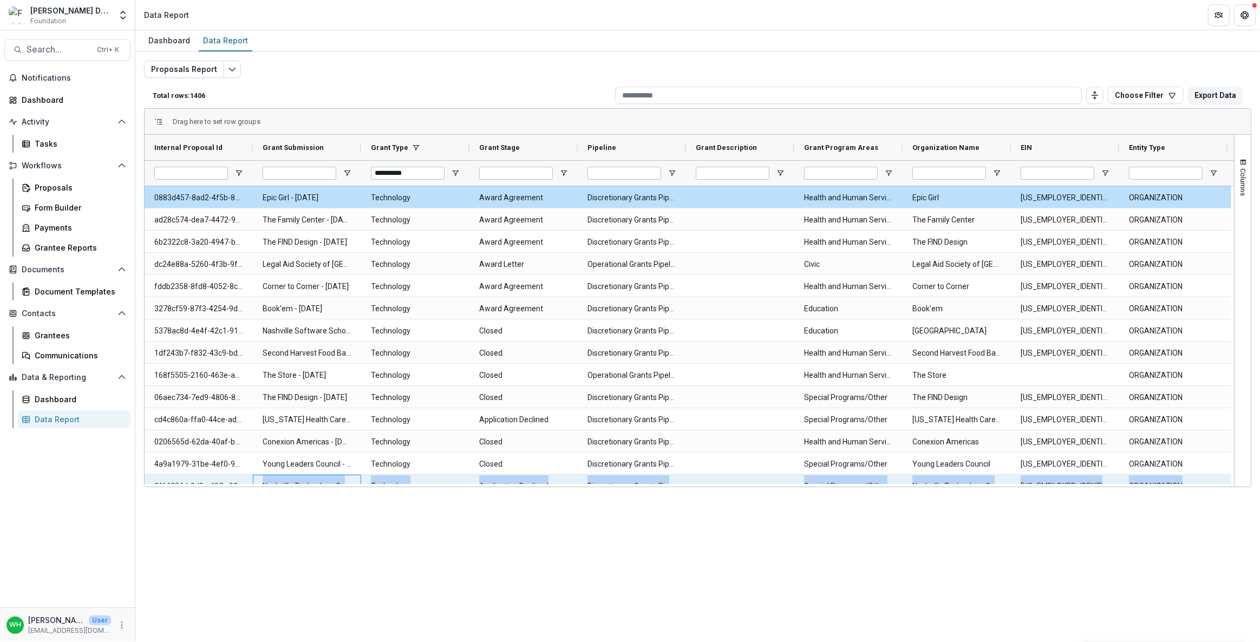
drag, startPoint x: 254, startPoint y: 482, endPoint x: 267, endPoint y: 483, distance: 13.0
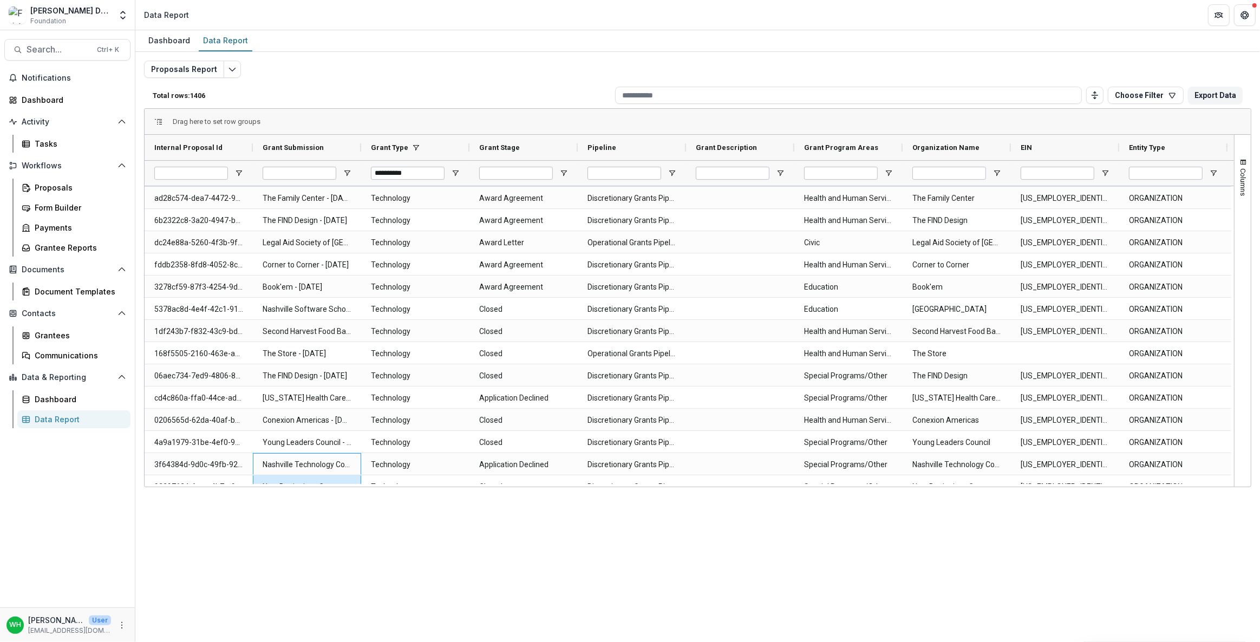
click at [352, 543] on div "Dashboard Data Report Proposals Report Total rows: 1406 Choose Filter Personal …" at bounding box center [697, 336] width 1125 height 612
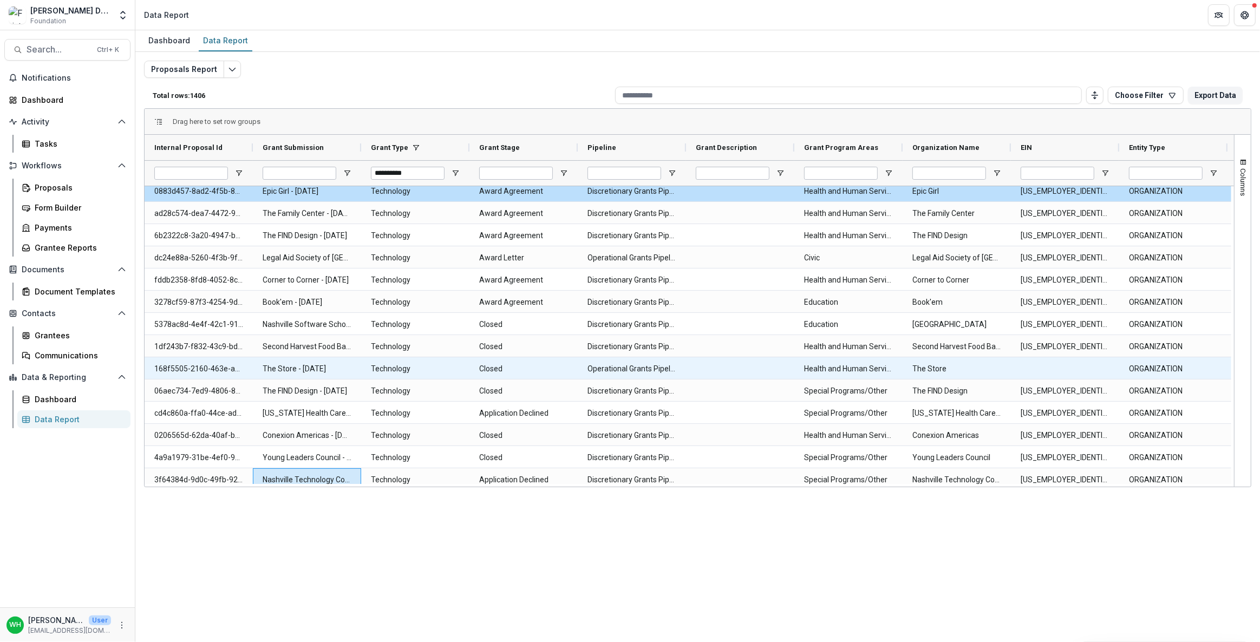
scroll to position [0, 0]
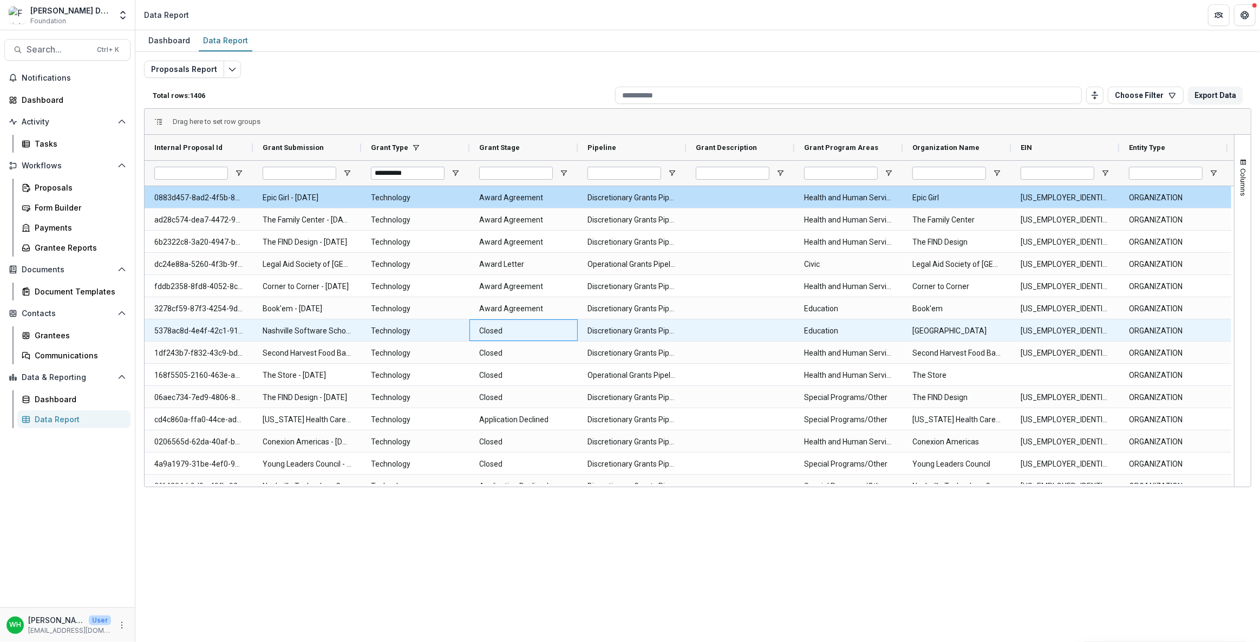
click at [535, 324] on Stage-12300 "Closed" at bounding box center [523, 331] width 89 height 22
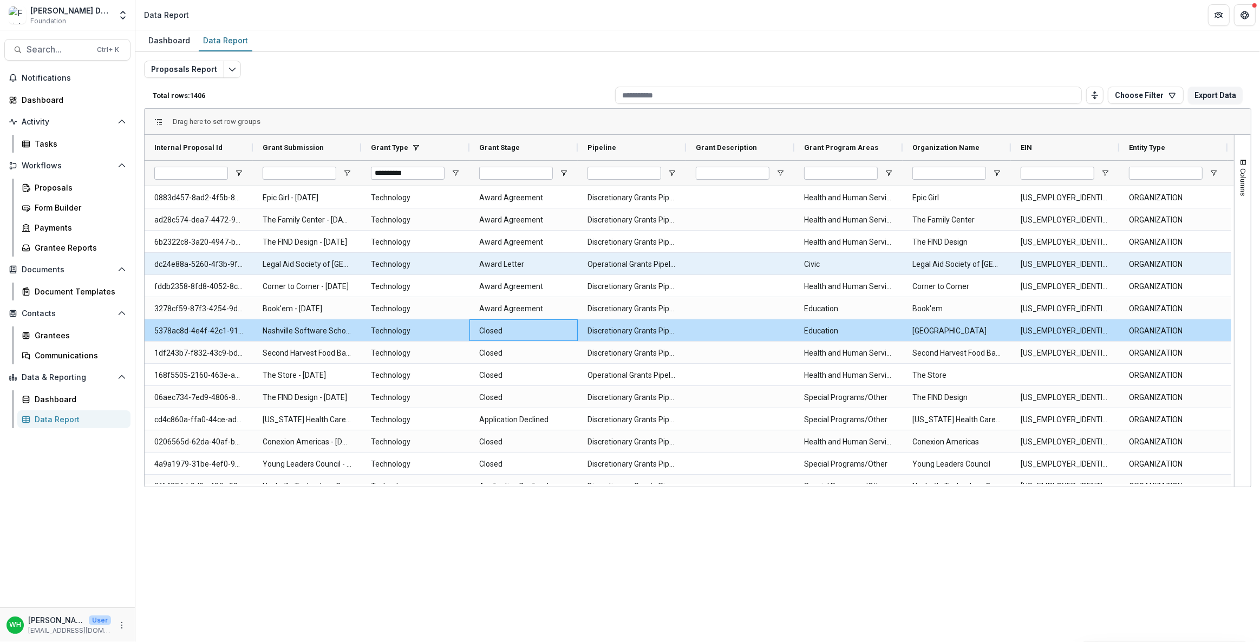
click at [488, 253] on Stage-12276 "Award Letter" at bounding box center [523, 264] width 89 height 22
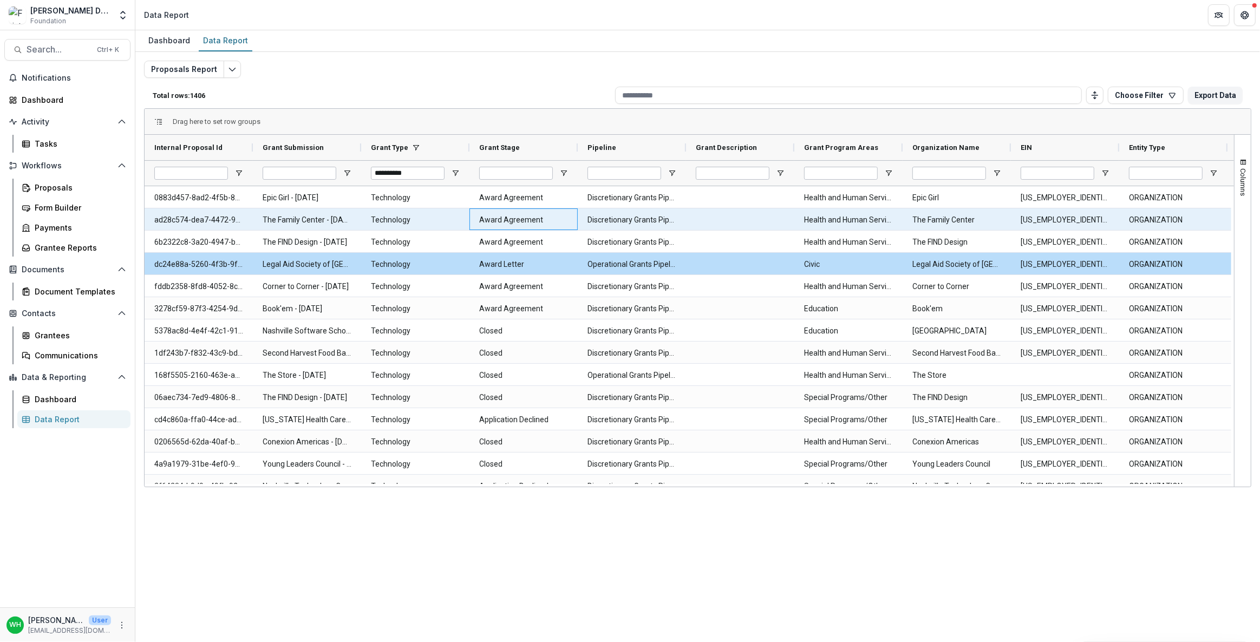
drag, startPoint x: 522, startPoint y: 227, endPoint x: 523, endPoint y: 211, distance: 16.3
click at [522, 227] on Stage-12260 "Award Agreement" at bounding box center [523, 220] width 89 height 22
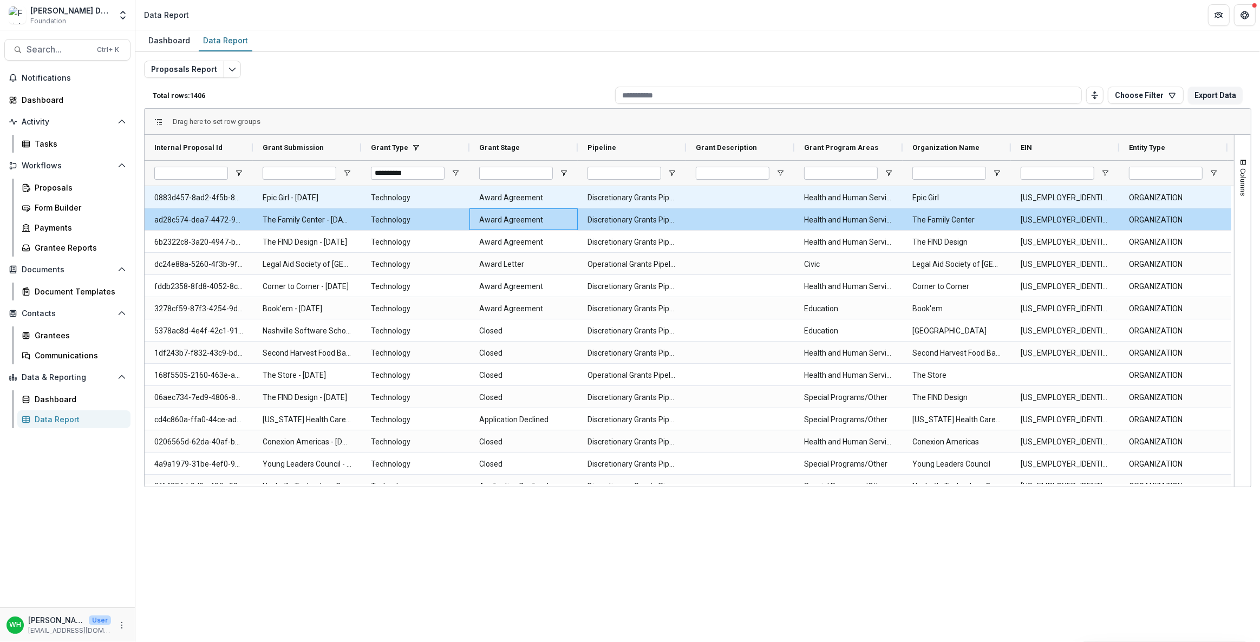
click at [524, 204] on Stage-12252 "Award Agreement" at bounding box center [523, 198] width 89 height 22
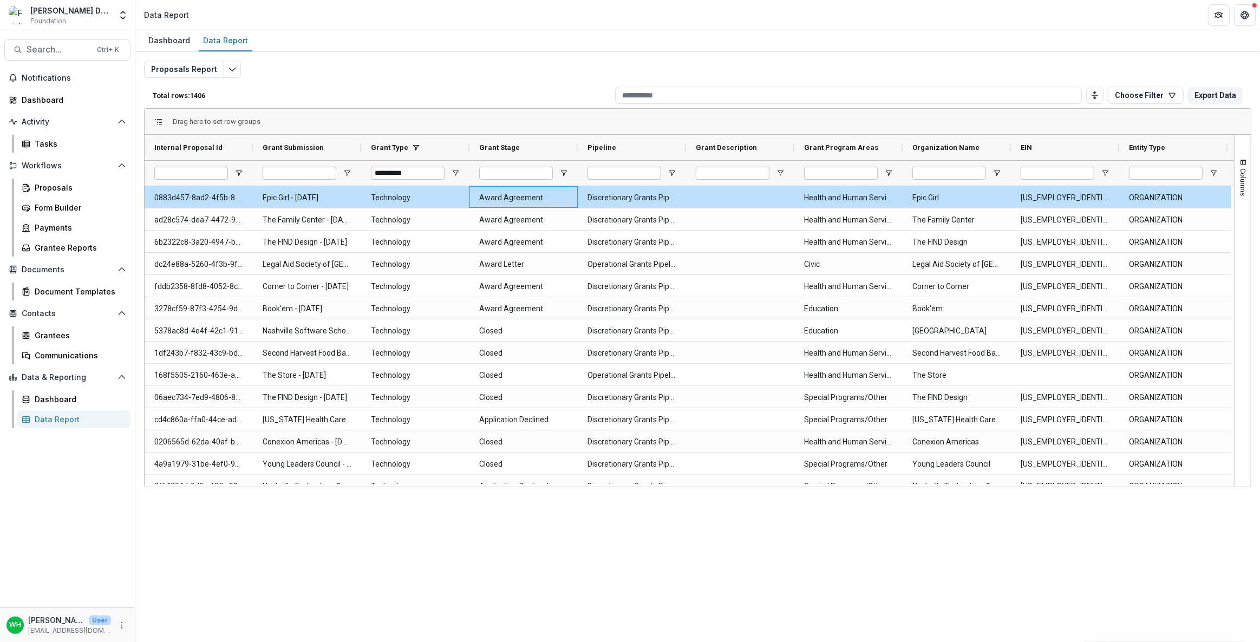
click at [495, 80] on div "Proposals Report Total rows: 1406 Choose Filter Personal Filters Team Filters T…" at bounding box center [697, 261] width 1107 height 401
click at [495, 79] on div "Proposals Report Total rows: 1406 Choose Filter Personal Filters Team Filters T…" at bounding box center [697, 261] width 1107 height 401
drag, startPoint x: 495, startPoint y: 79, endPoint x: 526, endPoint y: 99, distance: 37.1
click at [495, 79] on div "Proposals Report Total rows: 1406 Choose Filter Personal Filters Team Filters T…" at bounding box center [697, 261] width 1107 height 401
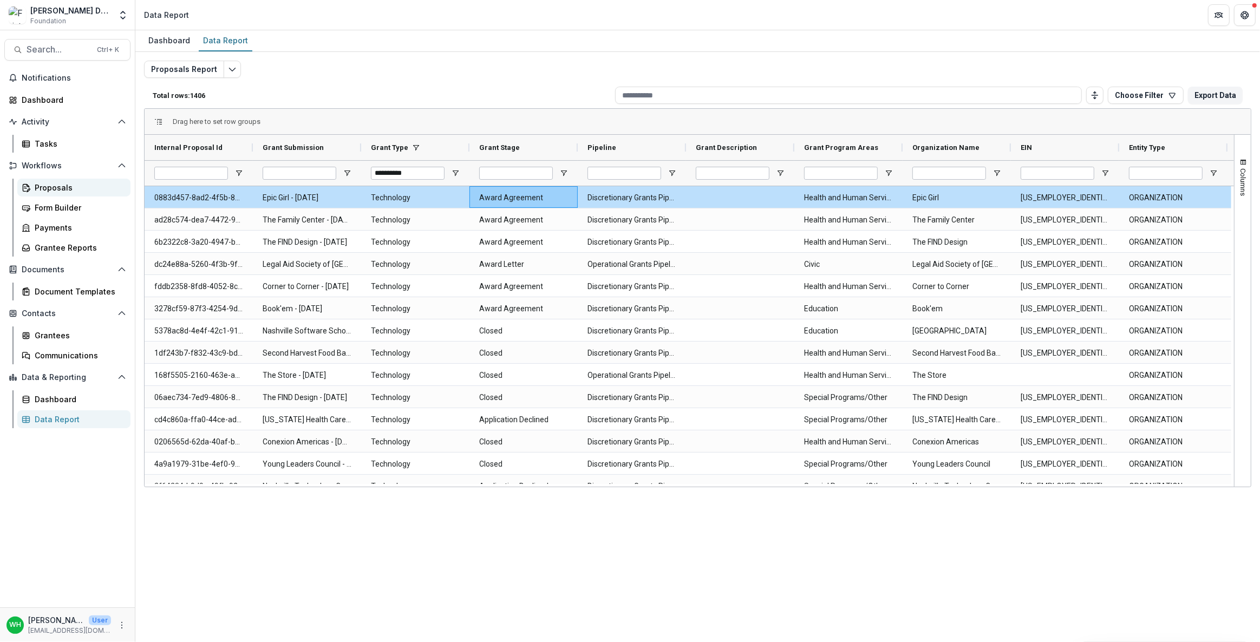
click at [65, 185] on div "Proposals" at bounding box center [78, 187] width 87 height 11
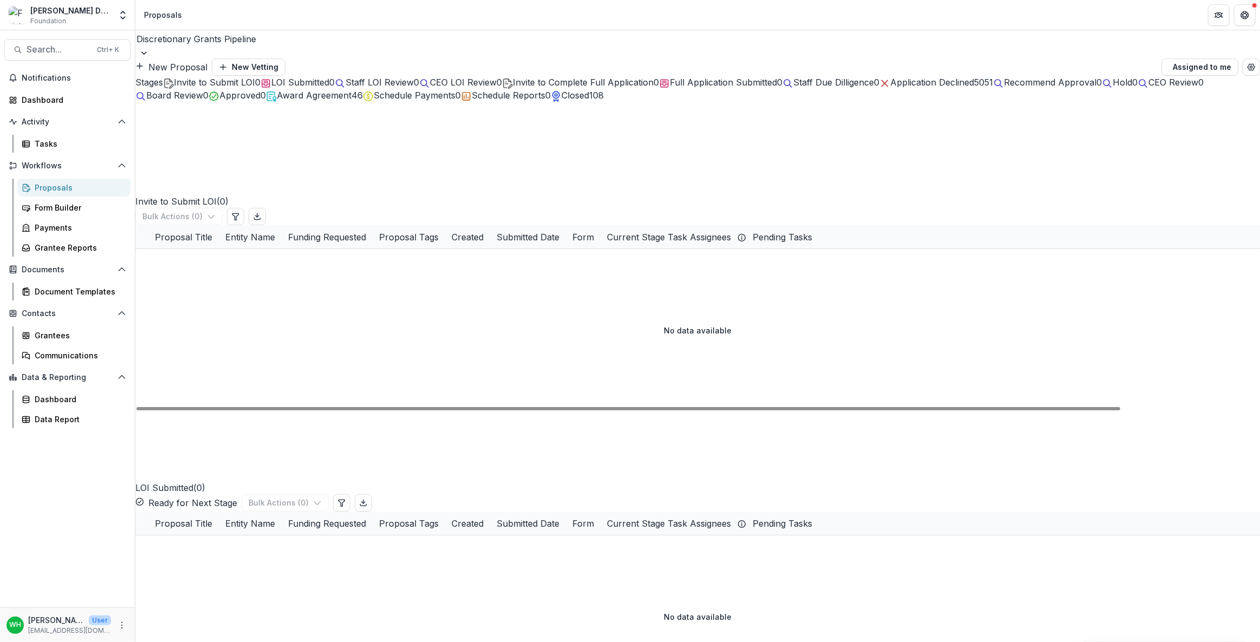
click at [675, 155] on div "Invite to Submit LOI ( 0 ) Bulk Actions ( 0 )" at bounding box center [697, 163] width 1125 height 123
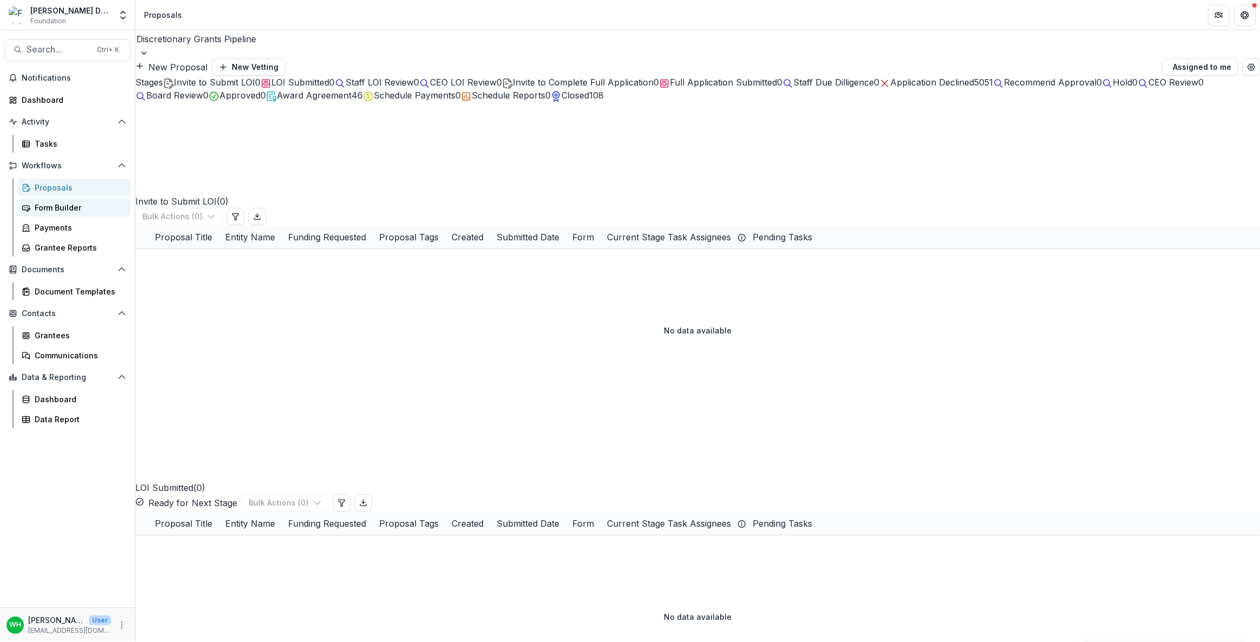
click at [48, 212] on div "Form Builder" at bounding box center [78, 207] width 87 height 11
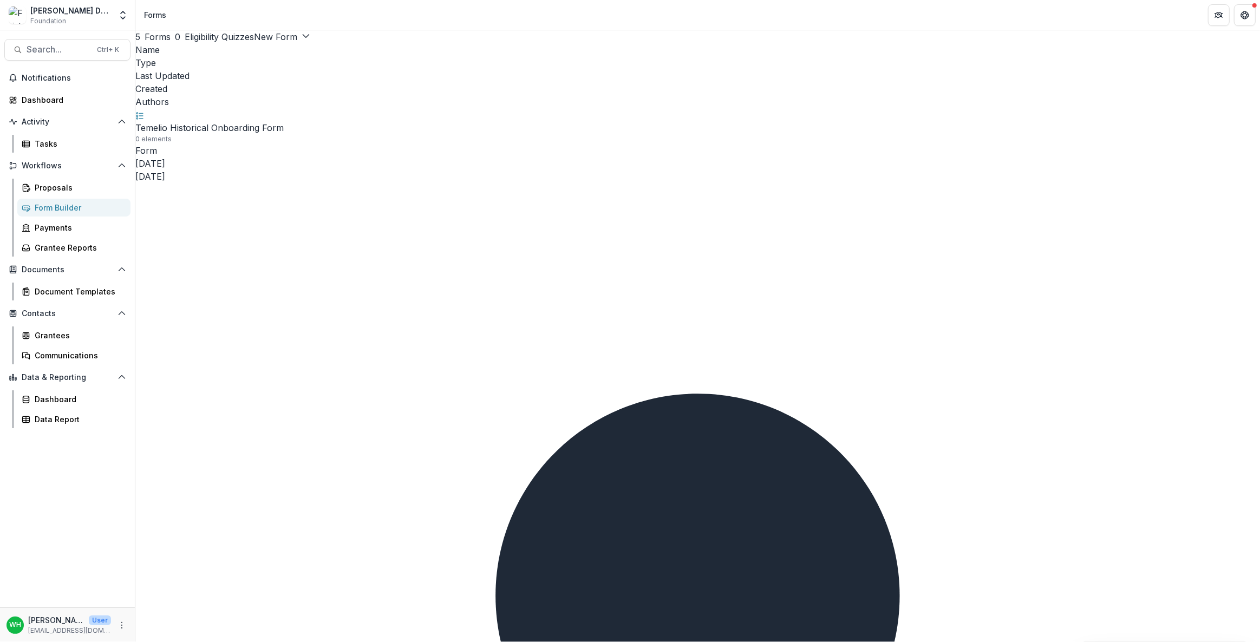
click at [61, 416] on div "Data Report" at bounding box center [78, 419] width 87 height 11
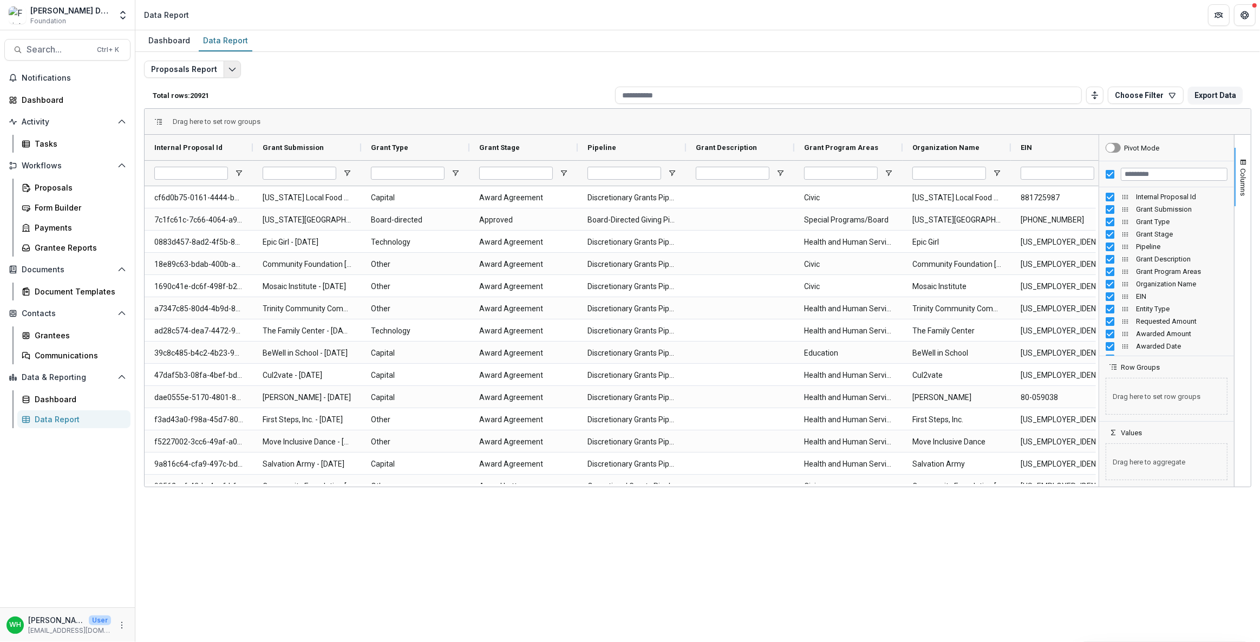
click at [232, 61] on button "Edit selected report" at bounding box center [232, 69] width 17 height 17
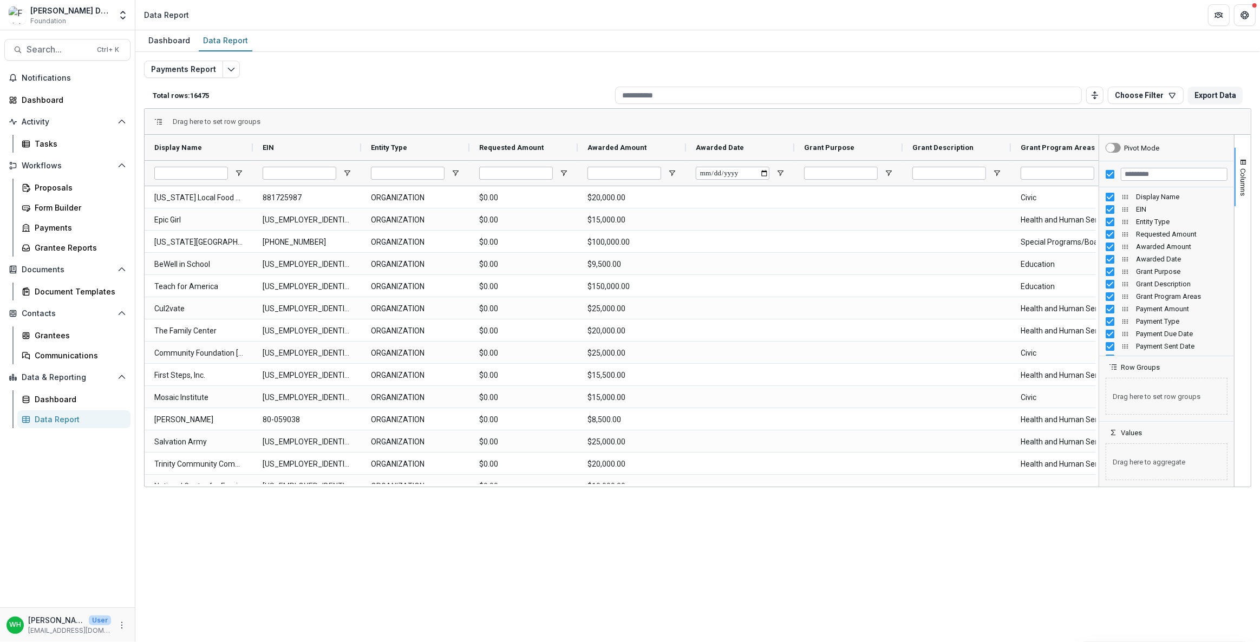
click at [493, 61] on div "Payments Report Total rows: 16475 Choose Filter Personal Filters Team Filters T…" at bounding box center [697, 261] width 1107 height 401
drag, startPoint x: 291, startPoint y: 571, endPoint x: 293, endPoint y: 546, distance: 25.0
click at [291, 571] on div "Dashboard Data Report Payments Report Total rows: 16475 Choose Filter Personal …" at bounding box center [697, 336] width 1125 height 612
click at [839, 591] on div "Dashboard Data Report Payments Report Total rows: 16475 Choose Filter Personal …" at bounding box center [697, 336] width 1125 height 612
click at [236, 487] on div "Drag here to set row groups Drag here to set column labels Display Name EIN Ent…" at bounding box center [697, 297] width 1107 height 379
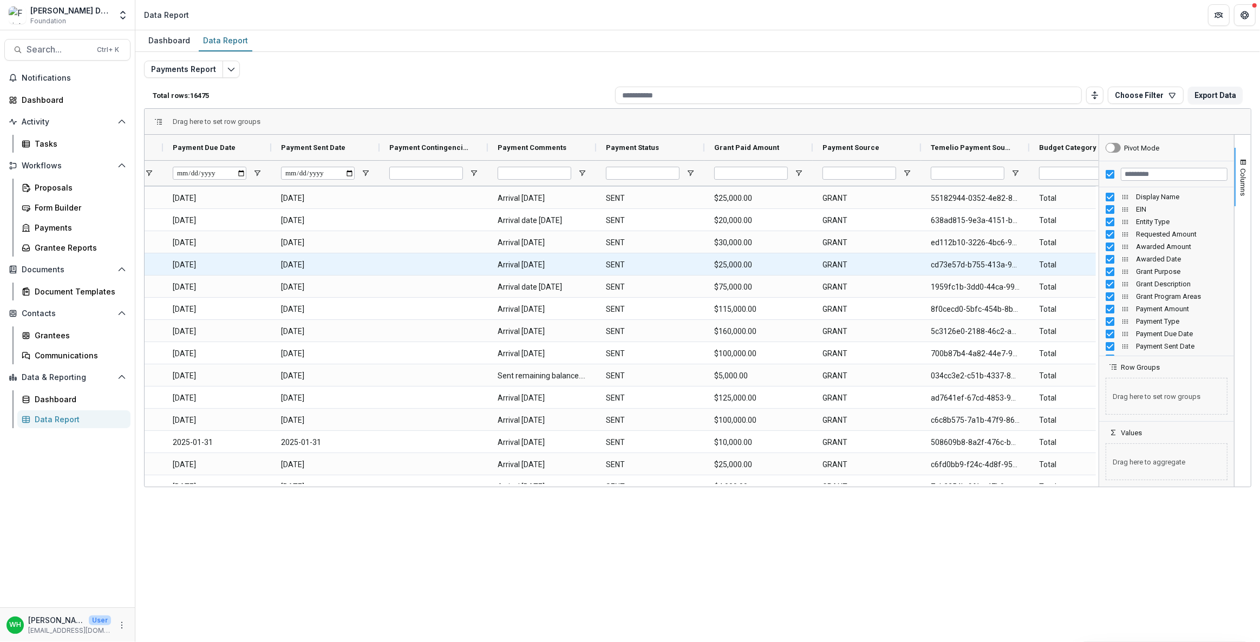
scroll to position [984, 0]
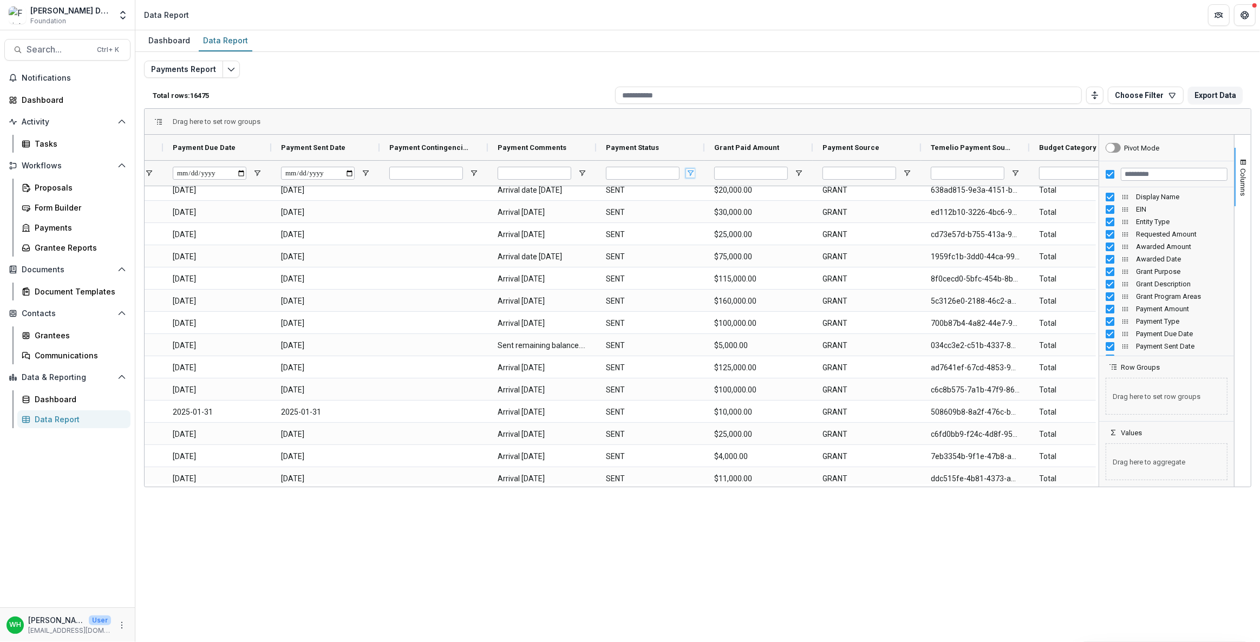
click at [692, 173] on span "Open Filter Menu" at bounding box center [690, 173] width 9 height 9
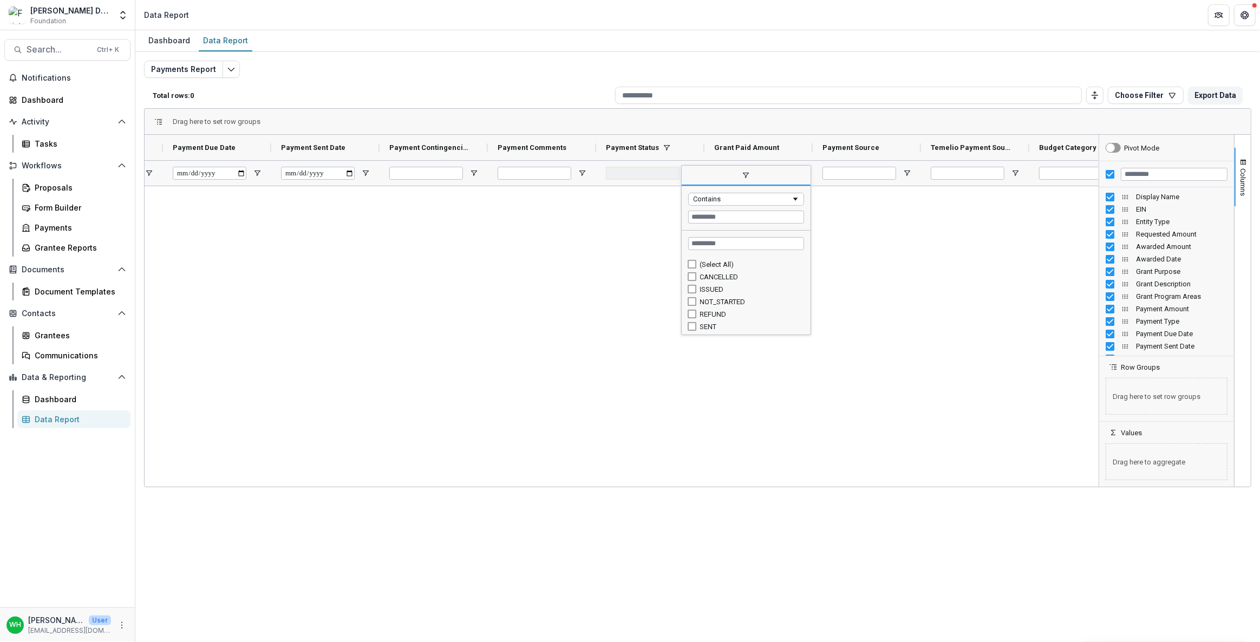
scroll to position [0, 0]
click at [747, 549] on div "Dashboard Data Report Payments Report Total rows: 1 Choose Filter Personal Filt…" at bounding box center [697, 336] width 1125 height 612
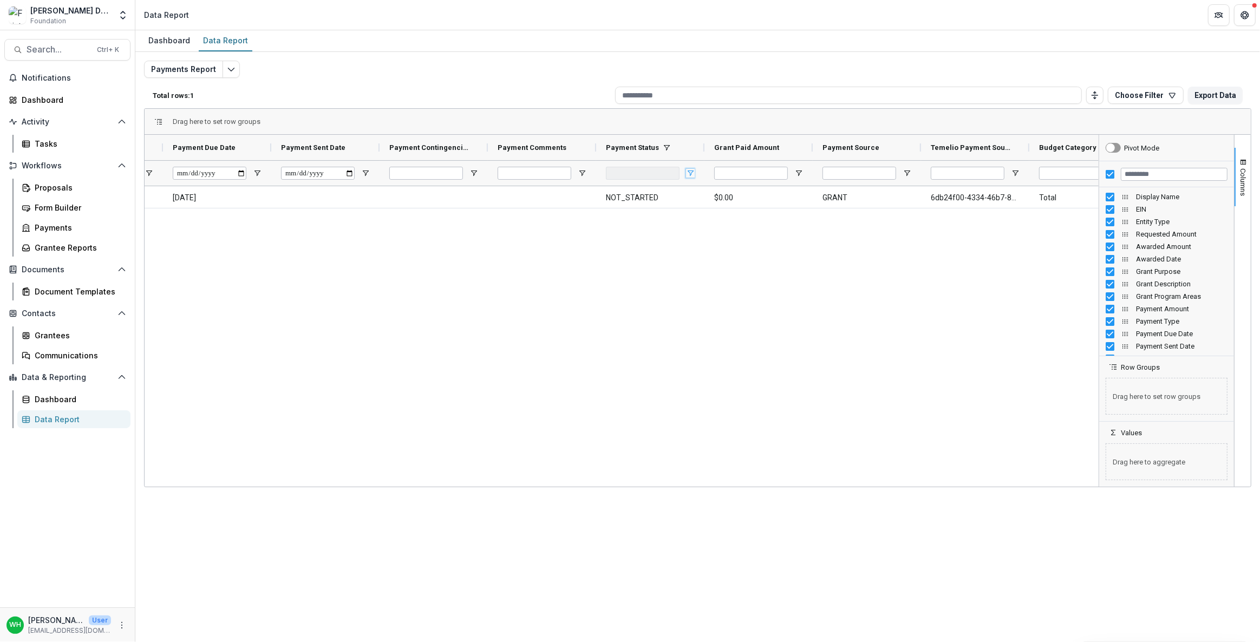
click at [690, 173] on span "Open Filter Menu" at bounding box center [690, 173] width 9 height 9
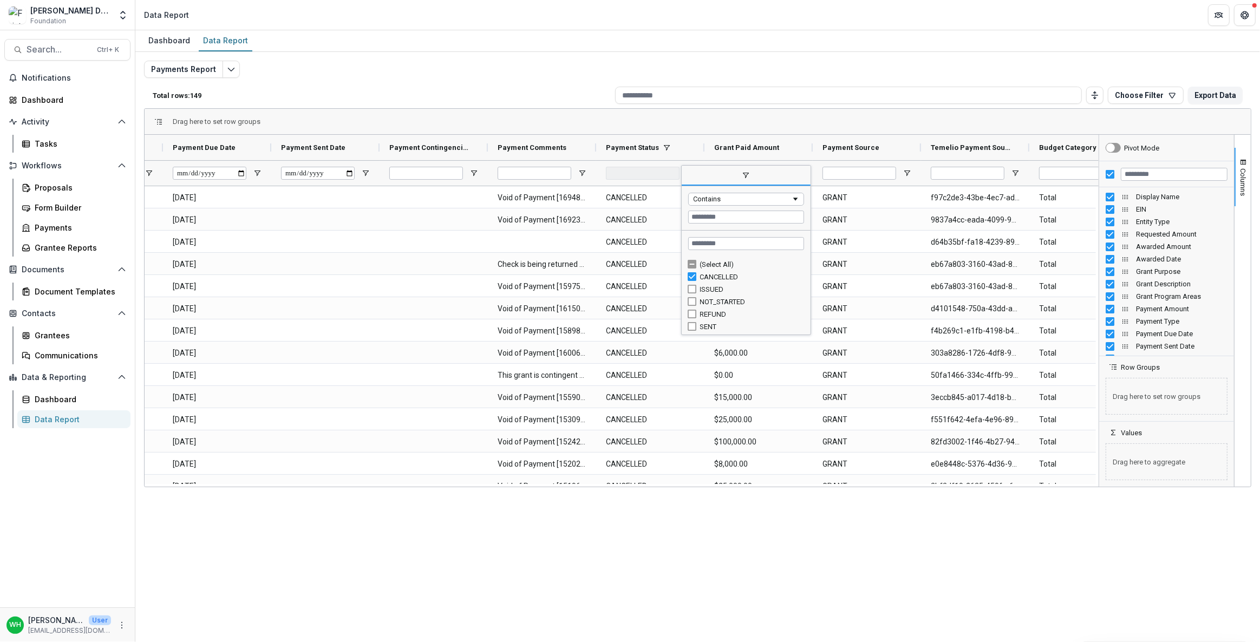
click at [493, 69] on div "Payments Report Total rows: 149 Choose Filter Personal Filters Team Filters Tem…" at bounding box center [697, 261] width 1107 height 401
click at [686, 173] on span "Open Filter Menu" at bounding box center [690, 173] width 9 height 9
click at [711, 262] on div "(Select All)" at bounding box center [750, 264] width 101 height 8
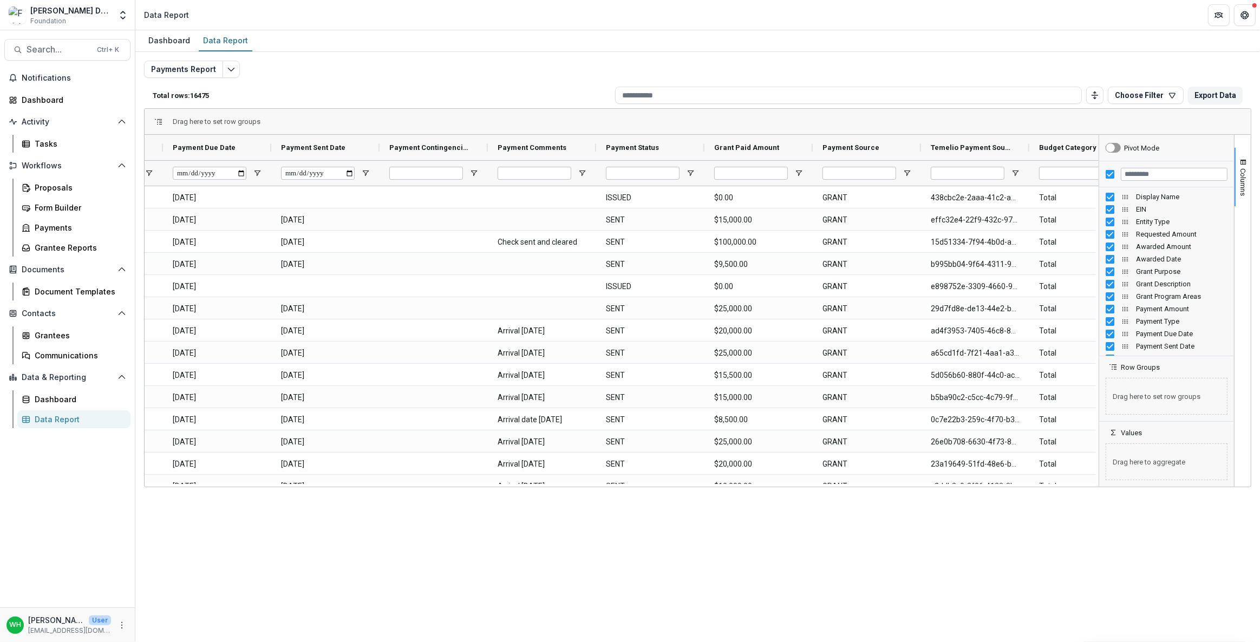
click at [690, 537] on div "Dashboard Data Report Payments Report Total rows: 16475 Choose Filter Personal …" at bounding box center [697, 336] width 1125 height 612
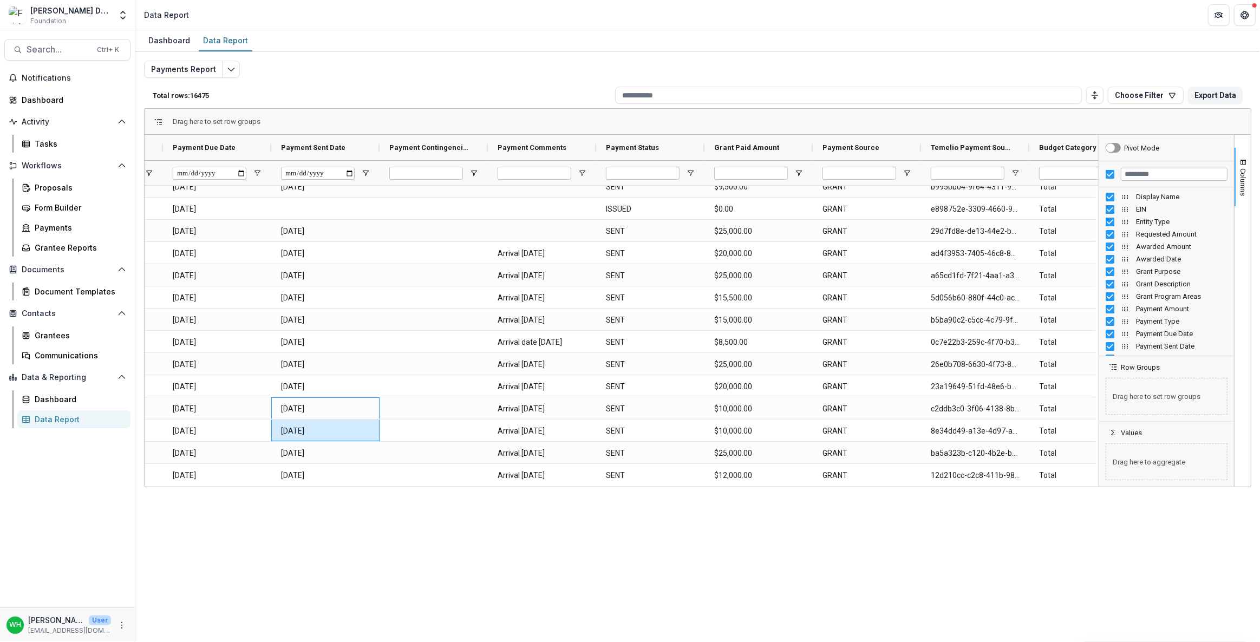
scroll to position [103, 0]
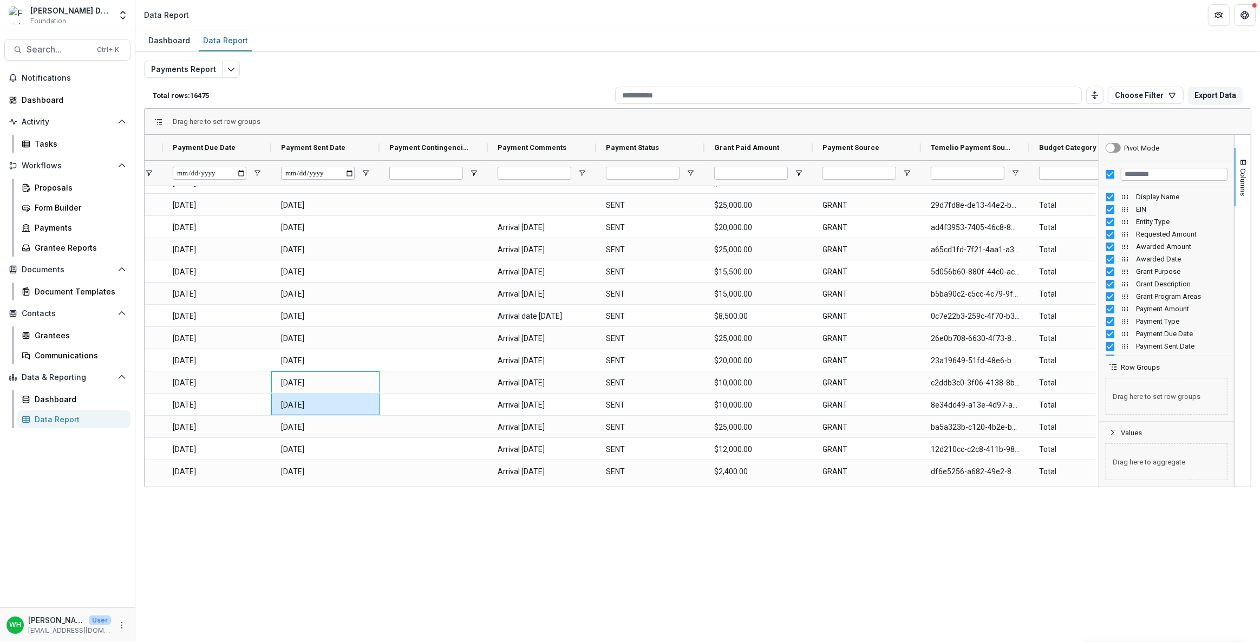
drag, startPoint x: 354, startPoint y: 482, endPoint x: 309, endPoint y: 484, distance: 45.0
click at [309, 484] on div "Payment Amount Payment Type Payment Due Date WIRE" at bounding box center [622, 311] width 954 height 352
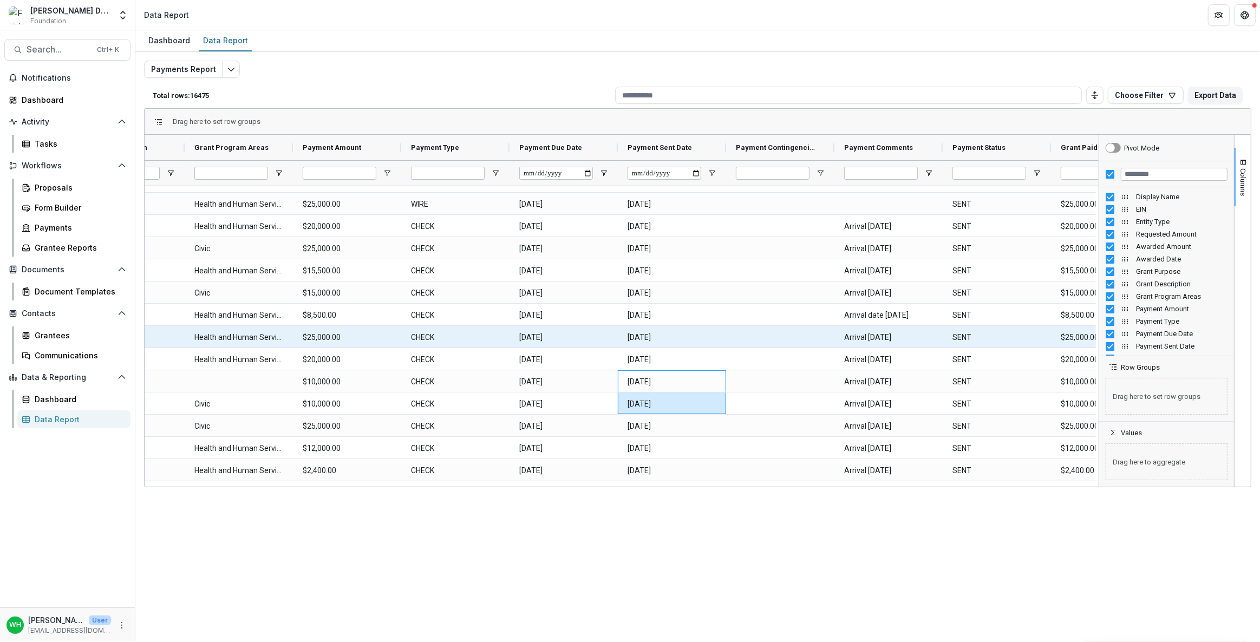
scroll to position [0, 815]
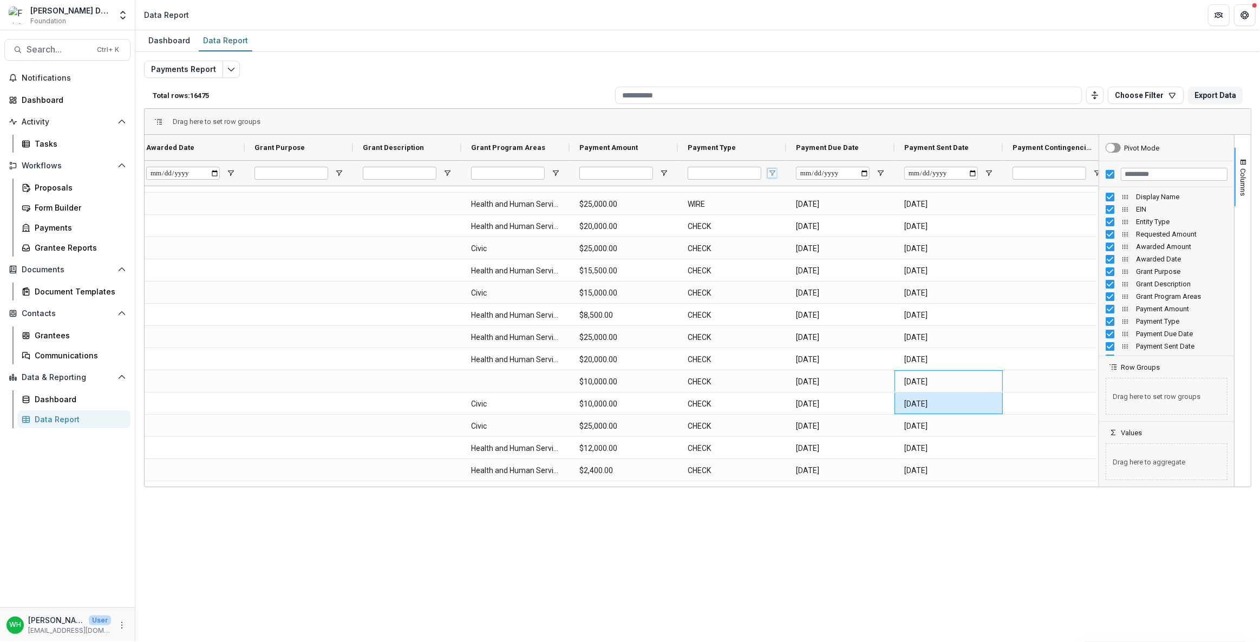
click at [775, 174] on span "Open Filter Menu" at bounding box center [772, 173] width 9 height 9
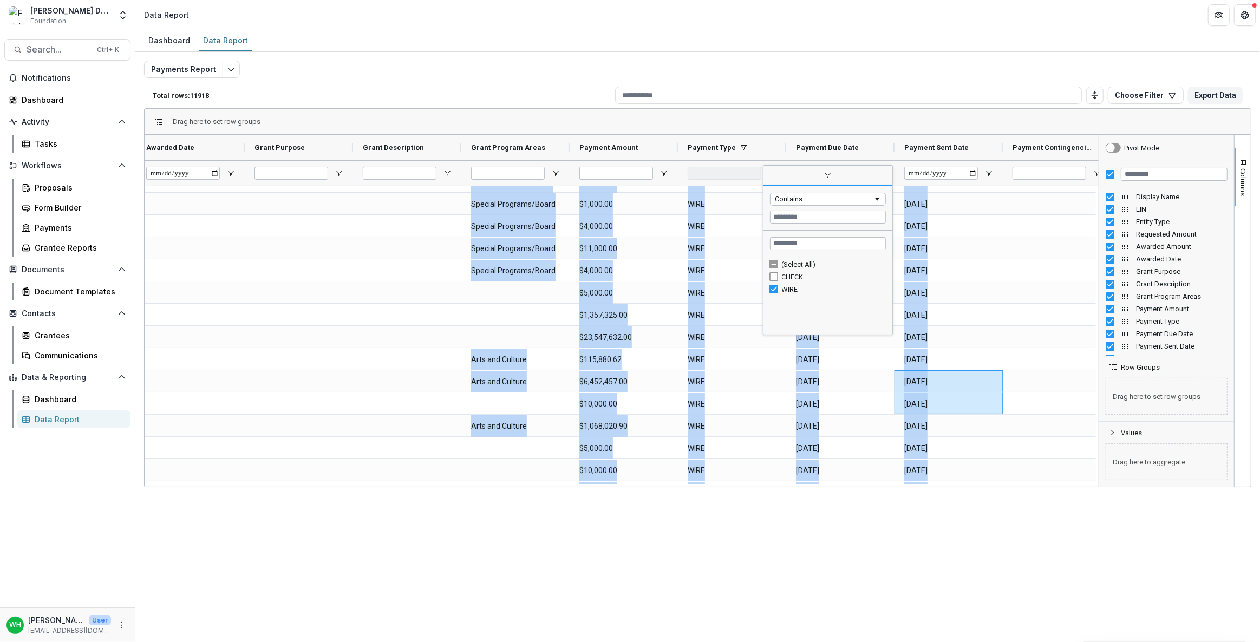
click at [847, 533] on div "Dashboard Data Report Payments Report Total rows: 11918 Choose Filter Personal …" at bounding box center [697, 336] width 1125 height 612
click at [846, 533] on div "Dashboard Data Report Payments Report Total rows: 11918 Choose Filter Personal …" at bounding box center [697, 336] width 1125 height 612
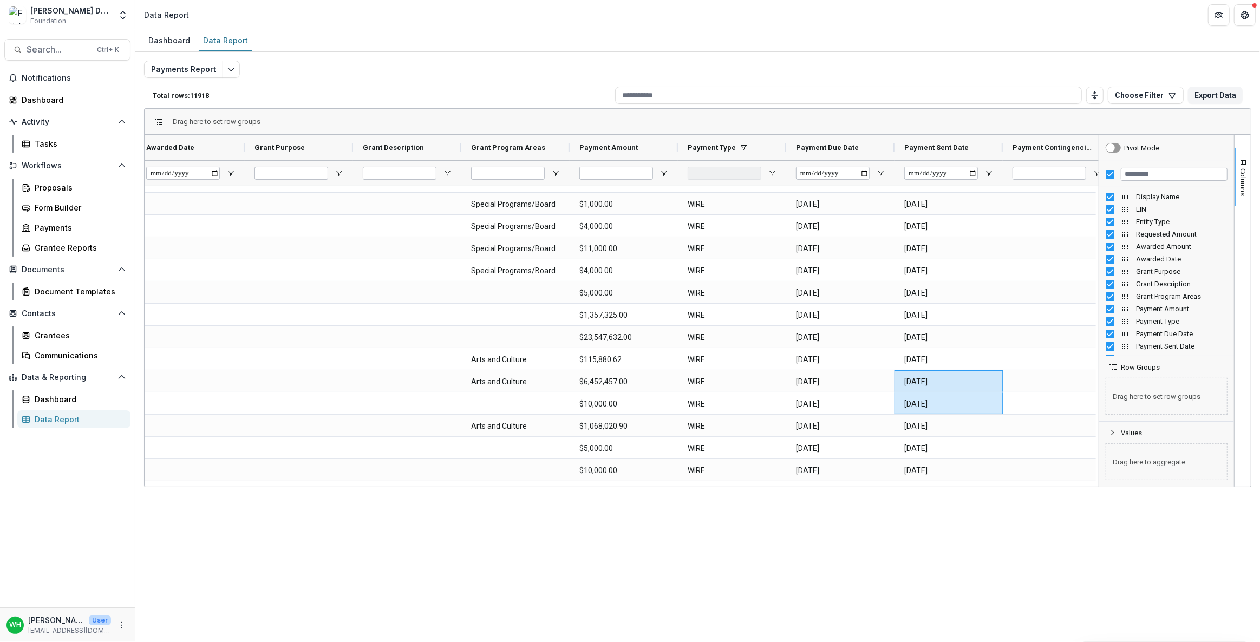
click at [846, 532] on div "Dashboard Data Report Payments Report Total rows: 11918 Choose Filter Personal …" at bounding box center [697, 336] width 1125 height 612
click at [742, 145] on span at bounding box center [743, 147] width 9 height 9
click at [775, 173] on span "Open Filter Menu" at bounding box center [772, 173] width 9 height 9
click at [582, 65] on div "Payments Report Total rows: 4557 Choose Filter Personal Filters Team Filters Te…" at bounding box center [697, 261] width 1107 height 401
click at [772, 170] on span "Open Filter Menu" at bounding box center [772, 173] width 9 height 9
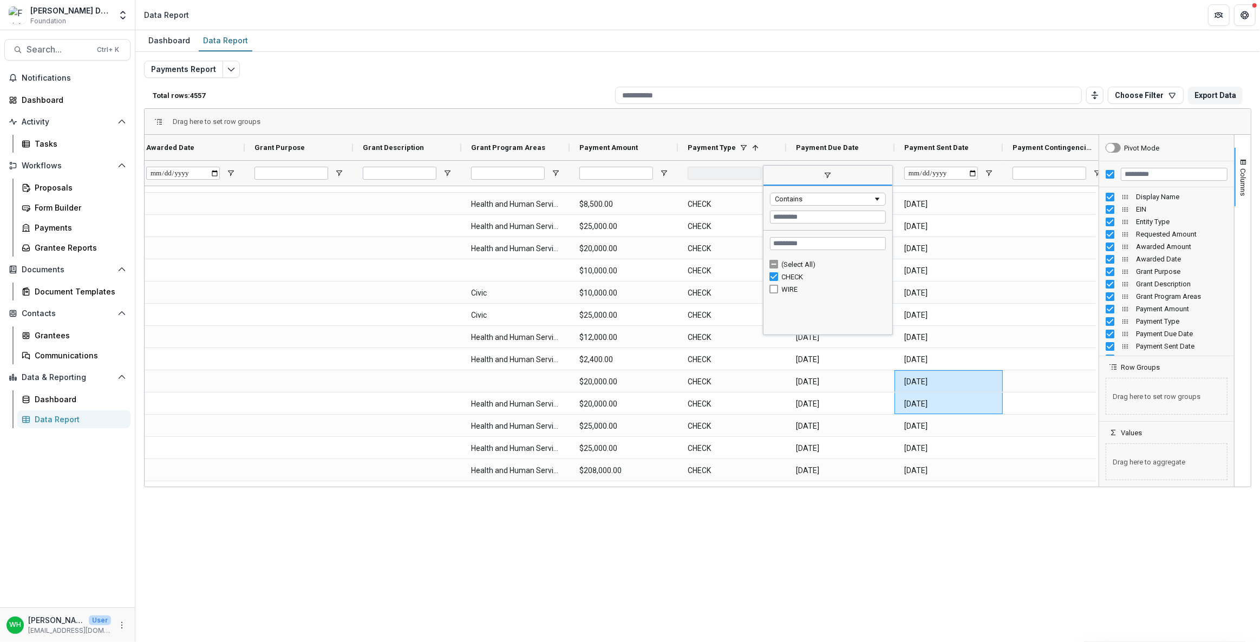
click at [793, 260] on div "(Select All)" at bounding box center [832, 264] width 101 height 8
drag, startPoint x: 493, startPoint y: 74, endPoint x: 627, endPoint y: 120, distance: 141.8
click at [493, 74] on div "Payments Report Total rows: 16475 Choose Filter Personal Filters Team Filters T…" at bounding box center [697, 261] width 1107 height 401
drag, startPoint x: 670, startPoint y: 541, endPoint x: 688, endPoint y: 533, distance: 19.6
click at [670, 544] on div "Dashboard Data Report Payments Report Total rows: 16475 Choose Filter Personal …" at bounding box center [697, 336] width 1125 height 612
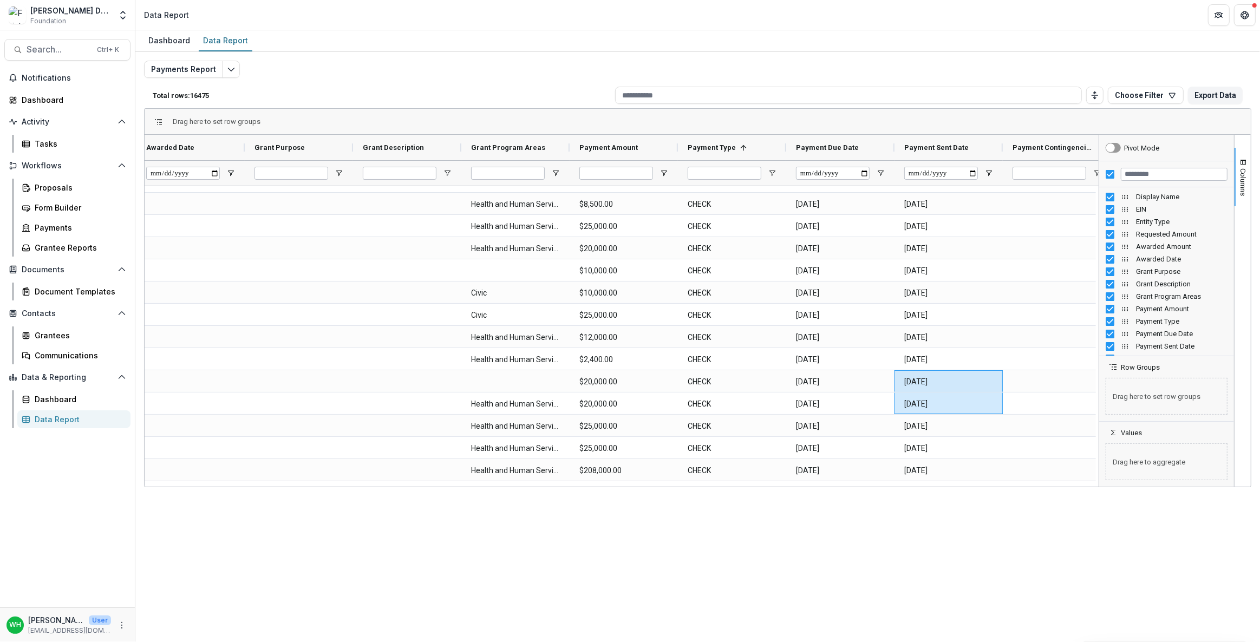
drag, startPoint x: 498, startPoint y: 94, endPoint x: 473, endPoint y: 119, distance: 34.8
click at [498, 95] on p "Total rows: 16475" at bounding box center [382, 96] width 458 height 8
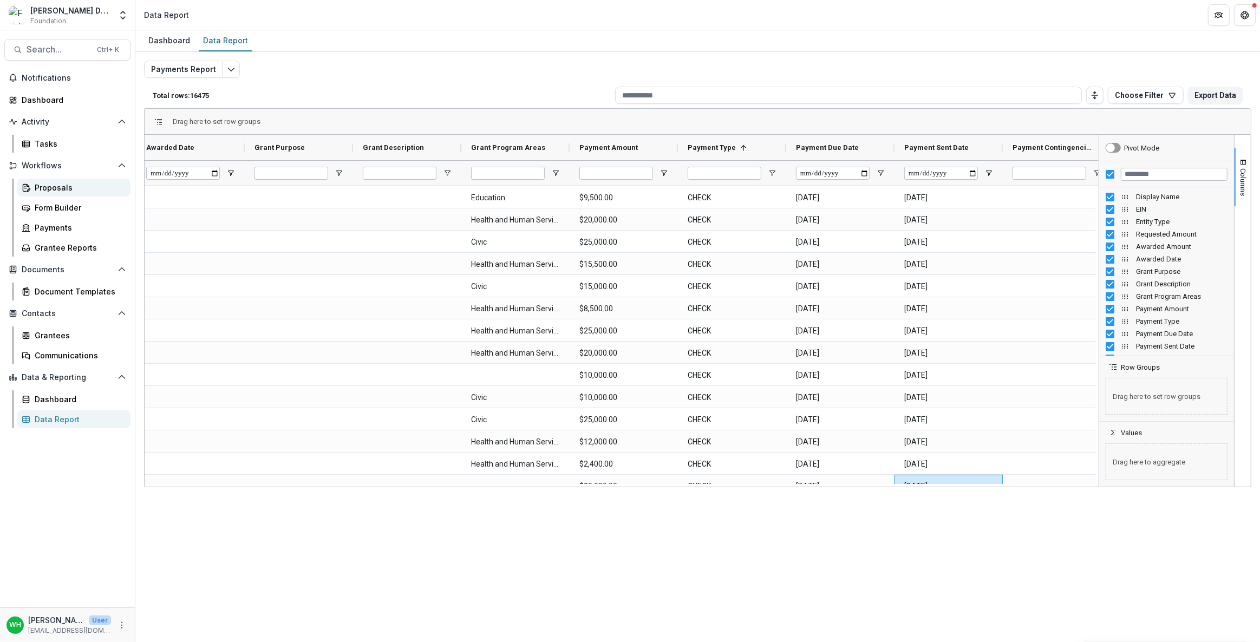
click at [55, 188] on div "Proposals" at bounding box center [78, 187] width 87 height 11
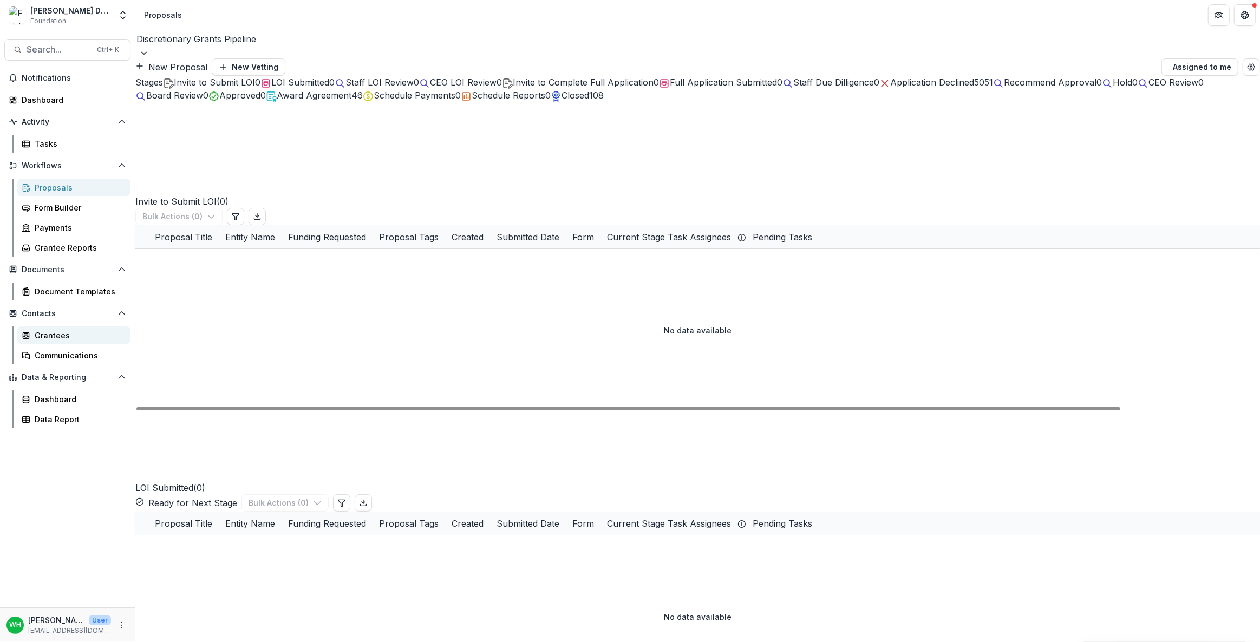
click at [46, 336] on div "Grantees" at bounding box center [78, 335] width 87 height 11
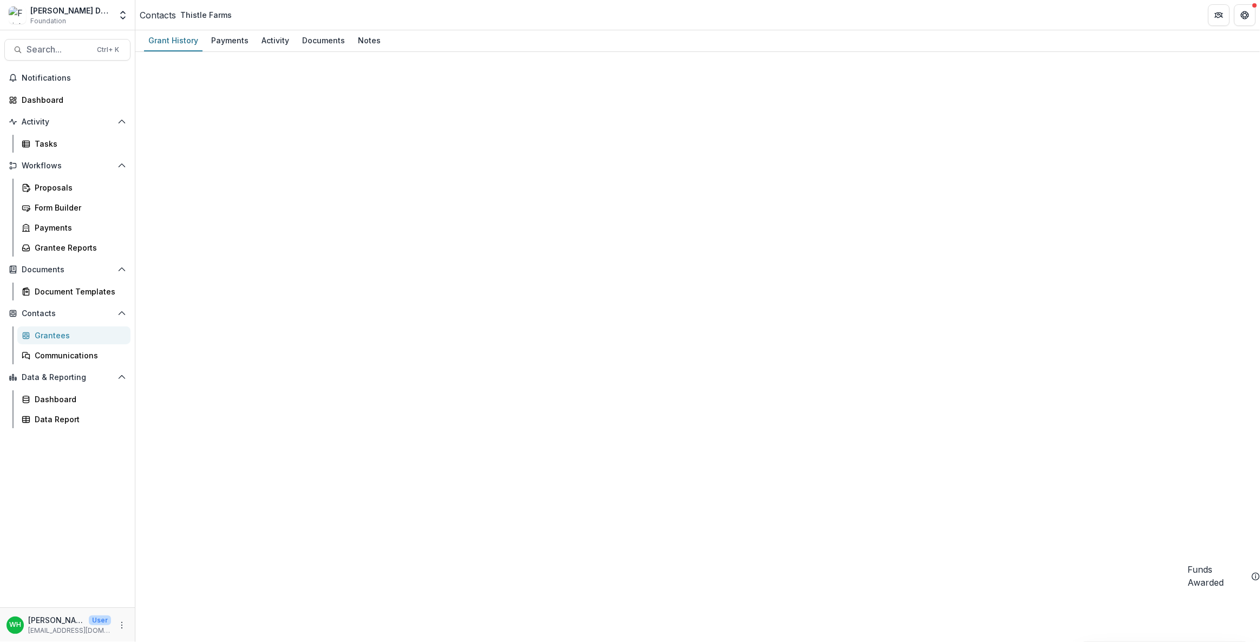
scroll to position [738, 0]
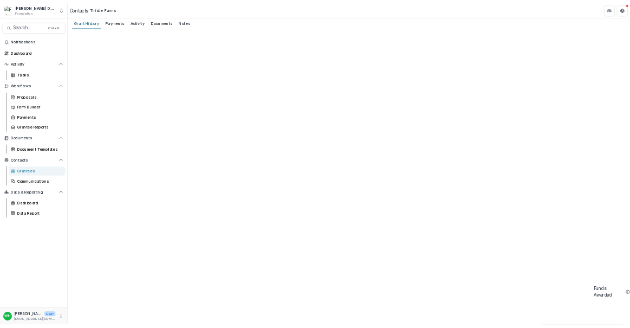
scroll to position [0, 0]
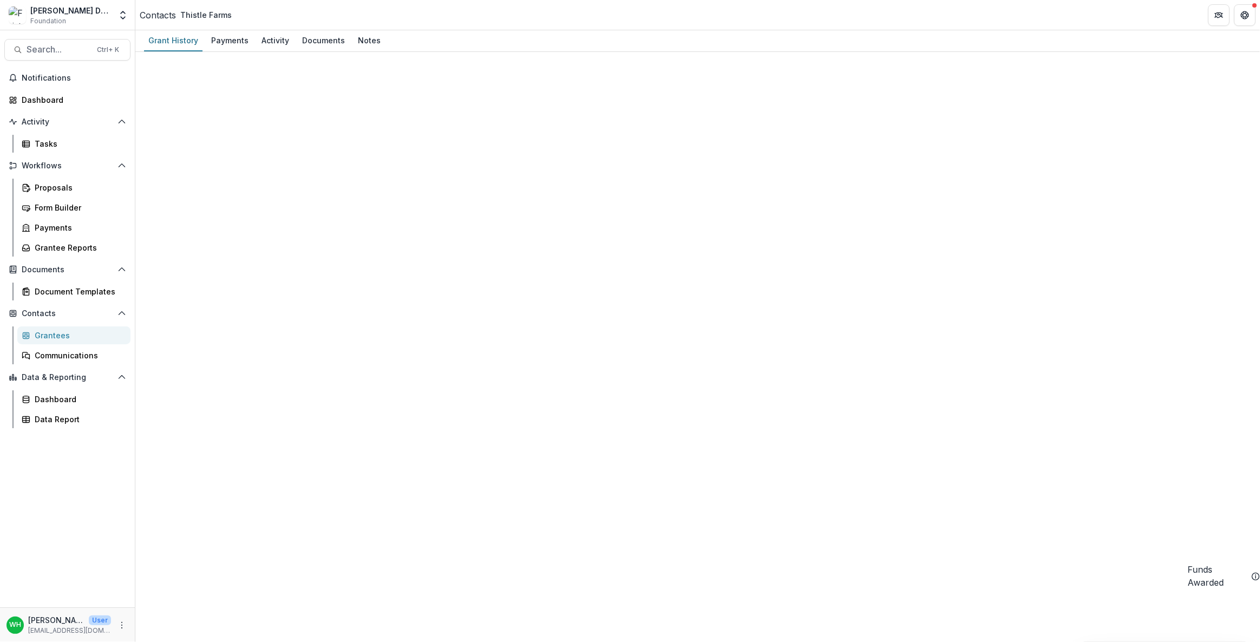
drag, startPoint x: 927, startPoint y: 68, endPoint x: 953, endPoint y: 76, distance: 26.9
drag, startPoint x: 1122, startPoint y: 99, endPoint x: 1119, endPoint y: 107, distance: 8.5
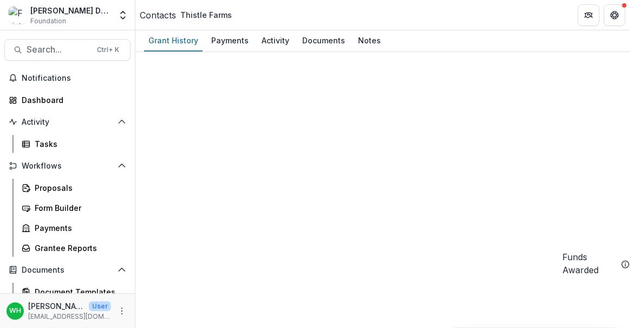
click at [211, 15] on div "Thistle Farms" at bounding box center [205, 14] width 51 height 11
select select
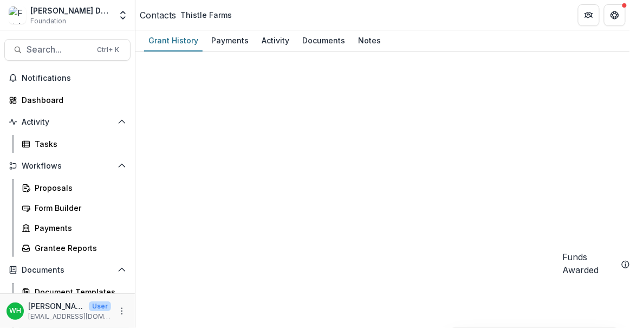
drag, startPoint x: 367, startPoint y: 139, endPoint x: 151, endPoint y: 130, distance: 215.6
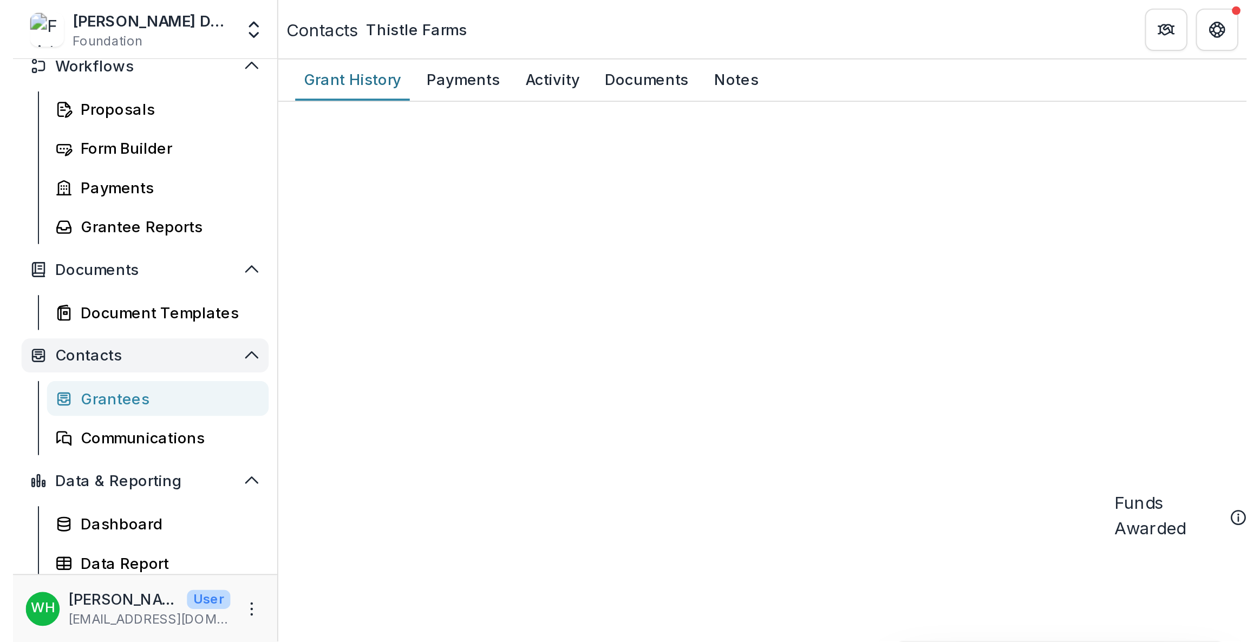
scroll to position [135, 0]
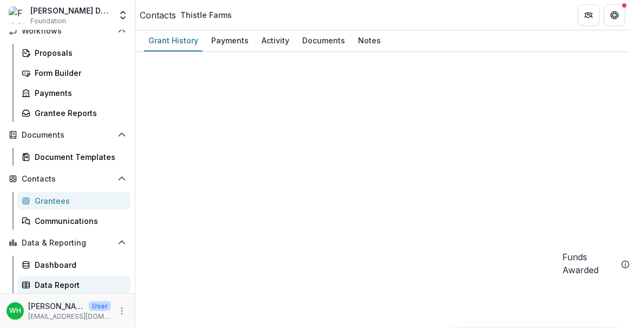
click at [70, 282] on div "Data Report" at bounding box center [78, 284] width 87 height 11
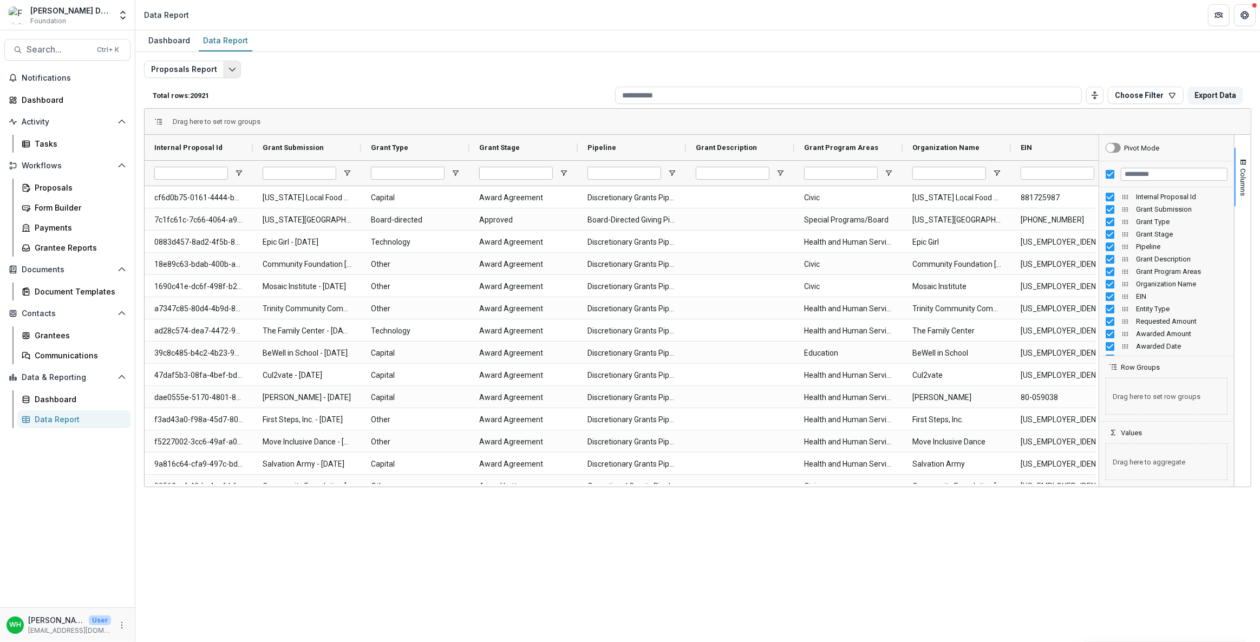
click at [228, 73] on icon "Edit selected report" at bounding box center [232, 69] width 9 height 9
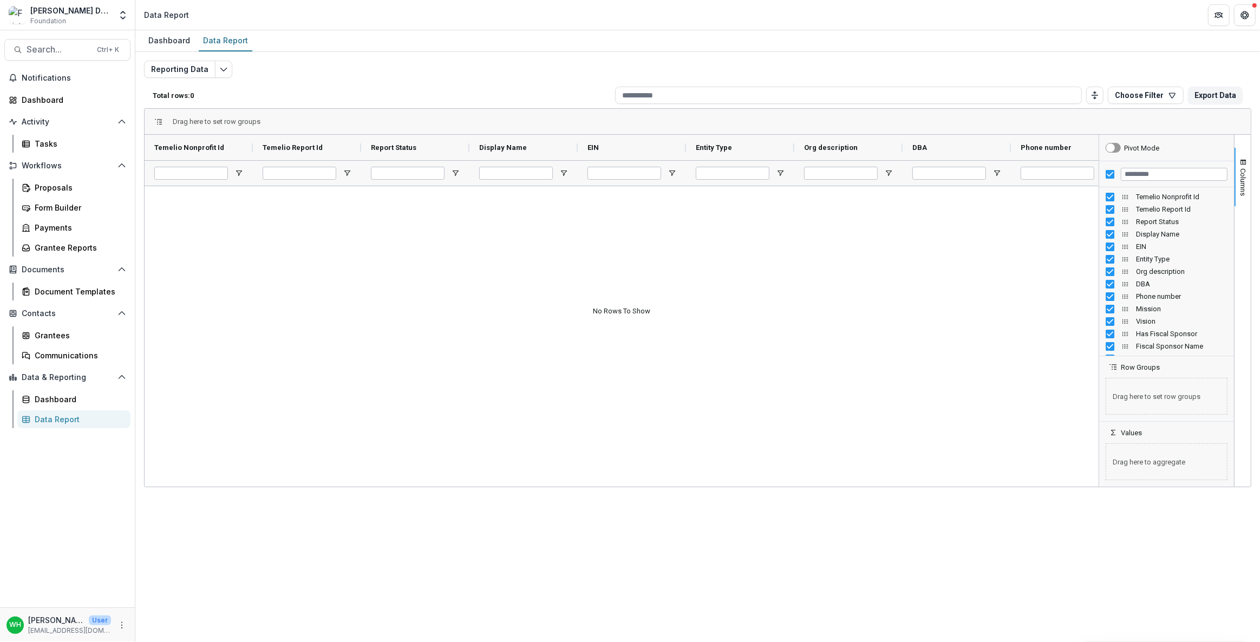
click at [396, 66] on div "Reporting Data Total rows: 0 Choose Filter Personal Filters Team Filters Temeli…" at bounding box center [697, 261] width 1107 height 401
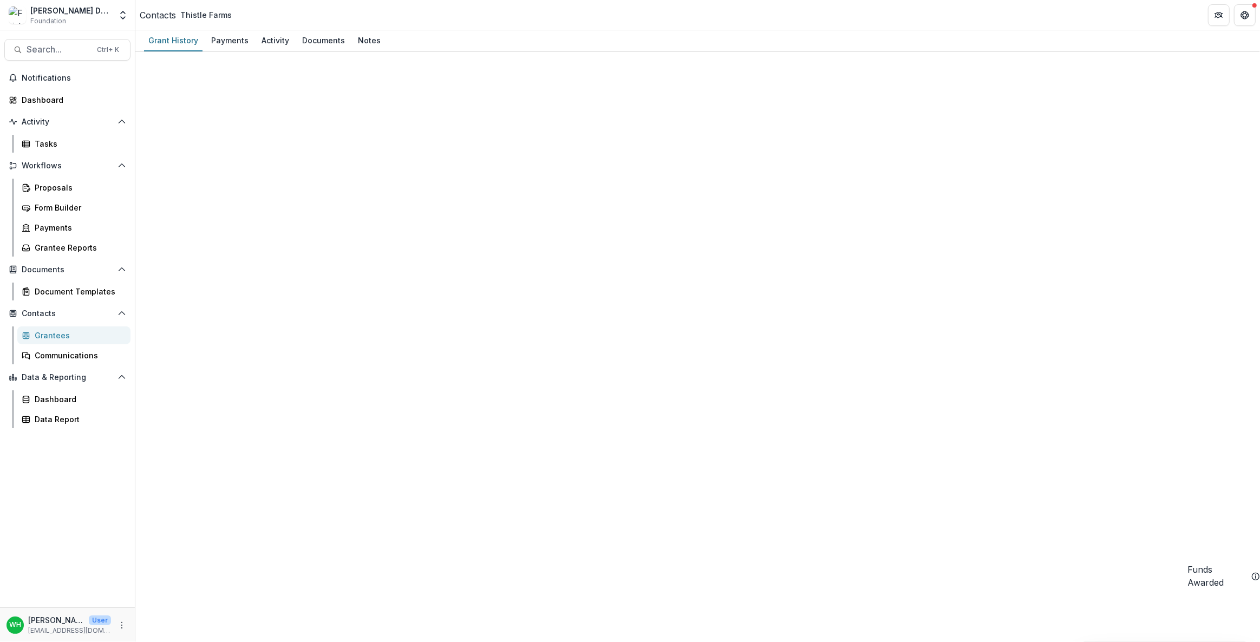
select select
drag, startPoint x: 253, startPoint y: 59, endPoint x: 247, endPoint y: 64, distance: 7.3
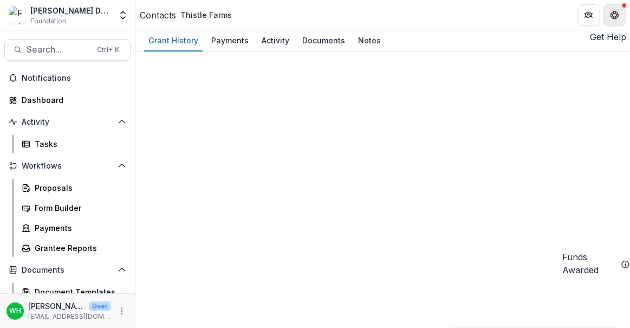
click at [624, 16] on button "Get Help" at bounding box center [615, 15] width 22 height 22
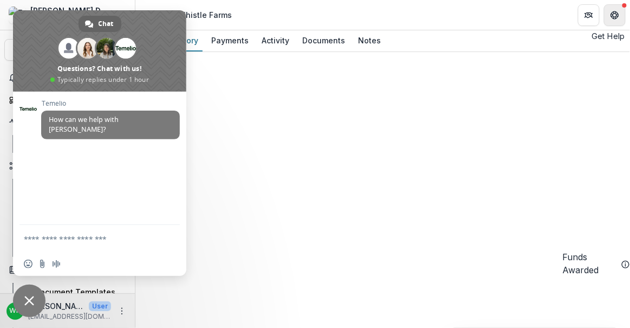
click at [624, 15] on button "Get Help" at bounding box center [615, 15] width 22 height 22
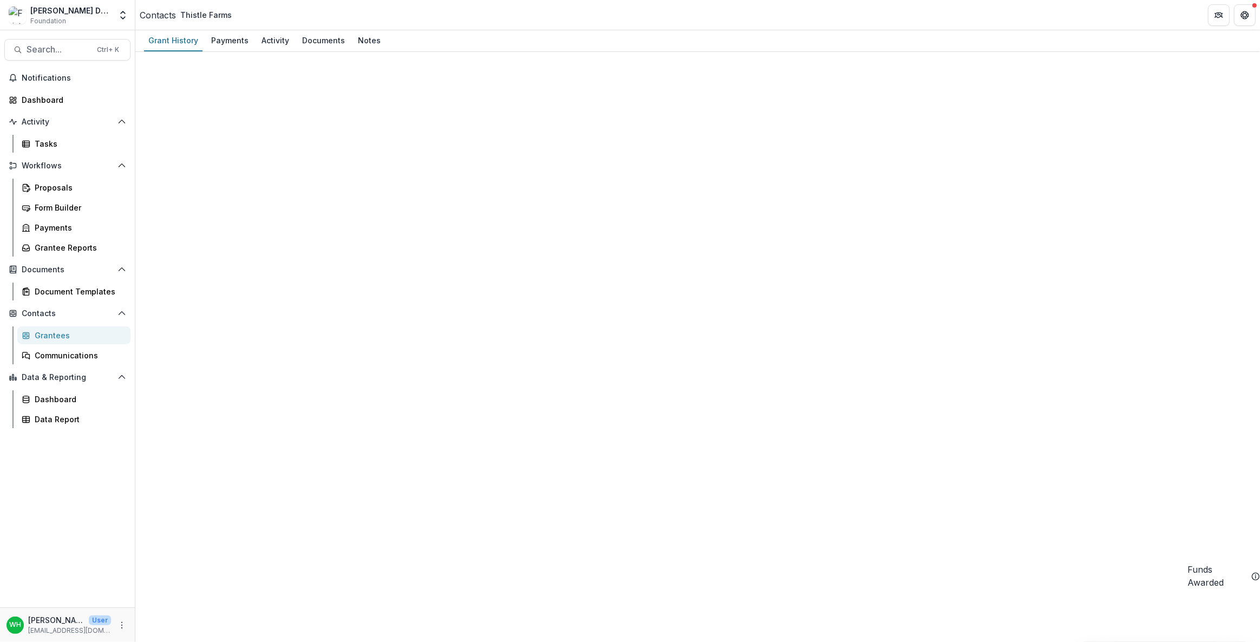
scroll to position [49, 0]
click at [67, 418] on div "Data Report" at bounding box center [78, 419] width 87 height 11
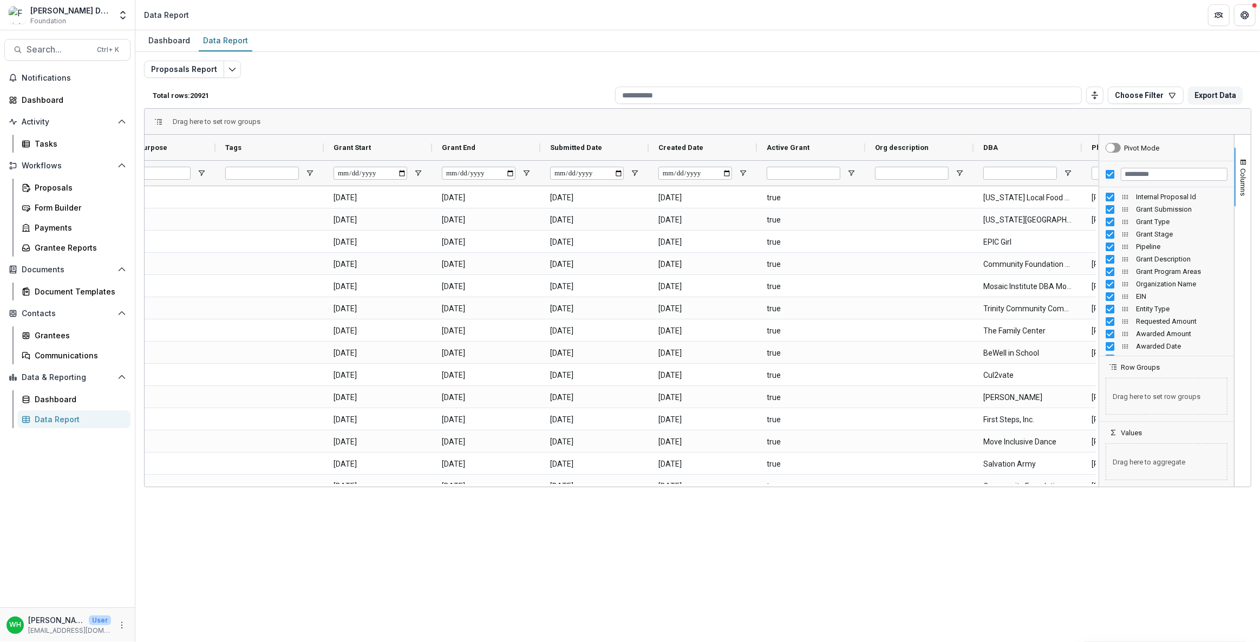
scroll to position [0, 1497]
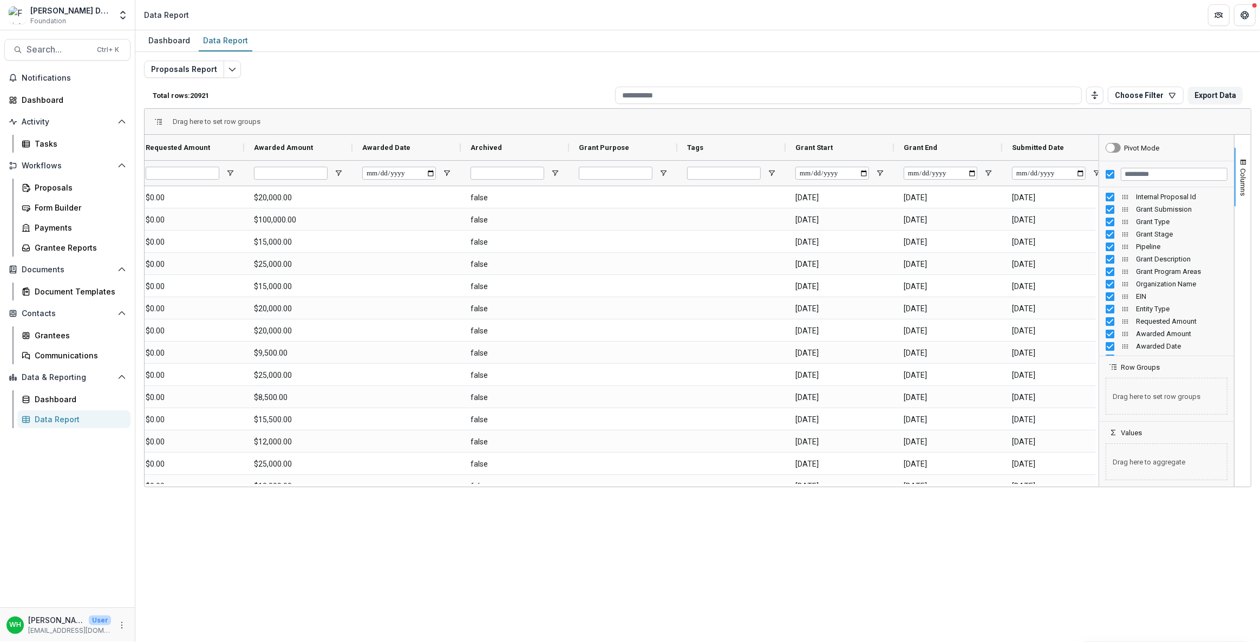
click at [776, 167] on div at bounding box center [731, 172] width 108 height 25
click at [772, 173] on span "Open Filter Menu" at bounding box center [771, 173] width 9 height 9
click at [794, 266] on div "(Select All)" at bounding box center [831, 264] width 101 height 8
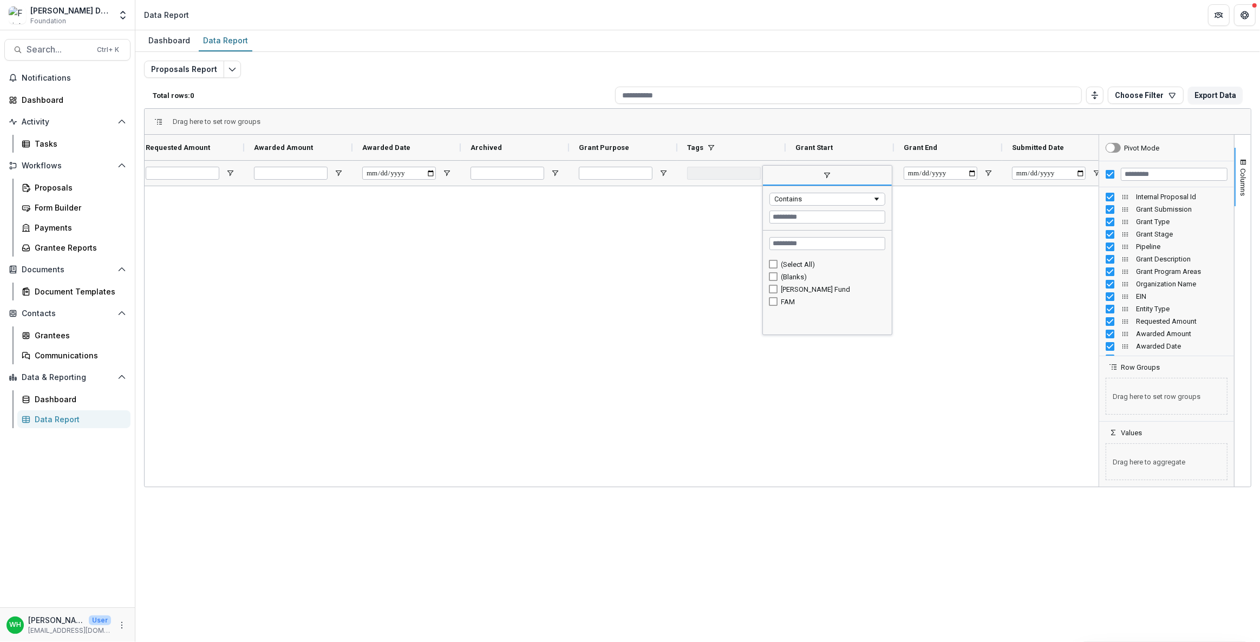
click at [793, 285] on div "[PERSON_NAME] Fund" at bounding box center [831, 289] width 101 height 8
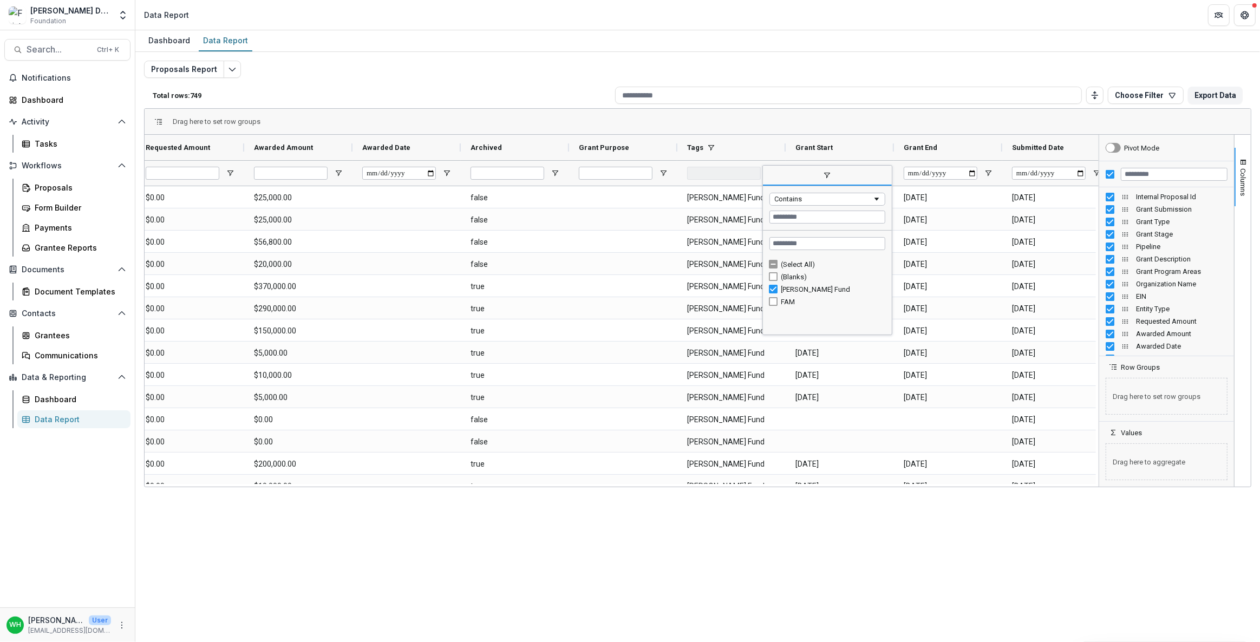
click at [882, 507] on div "Dashboard Data Report Proposals Report Total rows: 749 Choose Filter Personal F…" at bounding box center [697, 336] width 1125 height 612
click at [749, 179] on div at bounding box center [724, 173] width 74 height 13
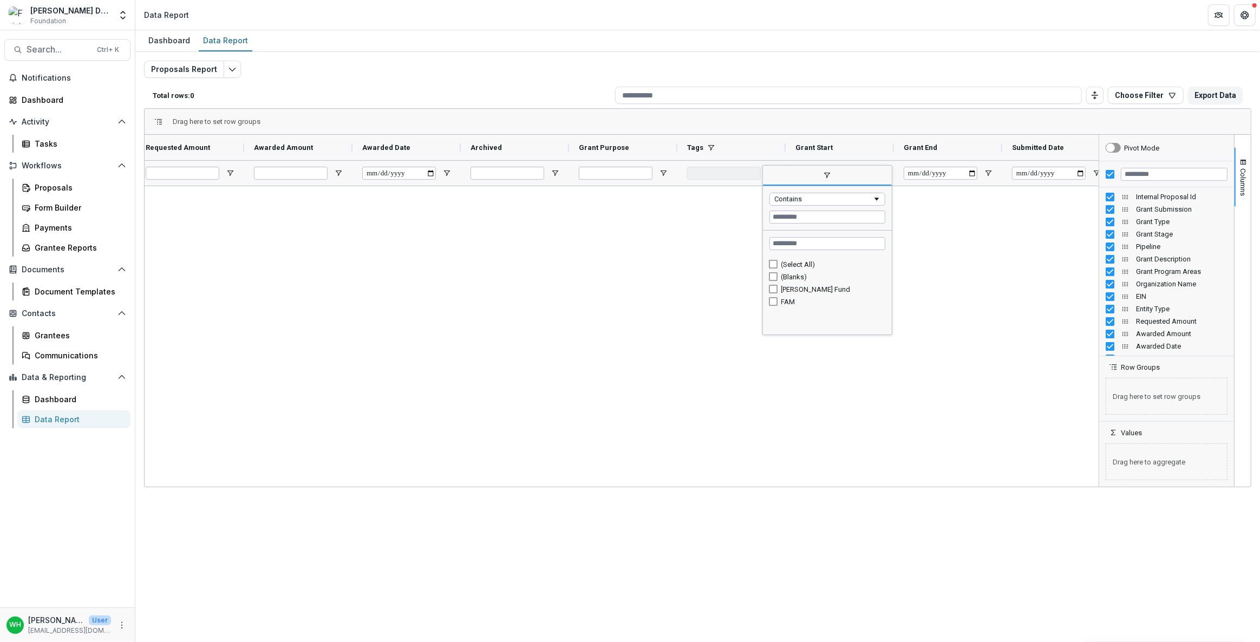
click at [776, 311] on div "(Select All) (Blanks) [PERSON_NAME] Fund FAM" at bounding box center [827, 295] width 129 height 75
click at [778, 304] on div "FAM" at bounding box center [827, 302] width 116 height 12
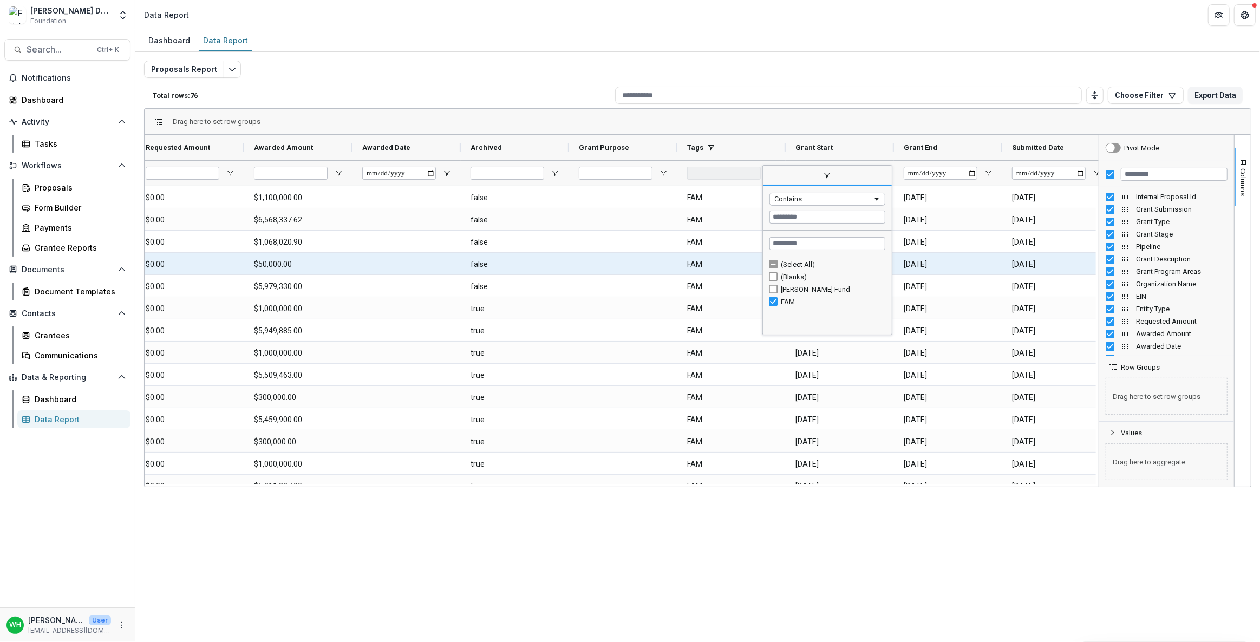
click at [457, 1] on header "Data Report" at bounding box center [697, 15] width 1125 height 30
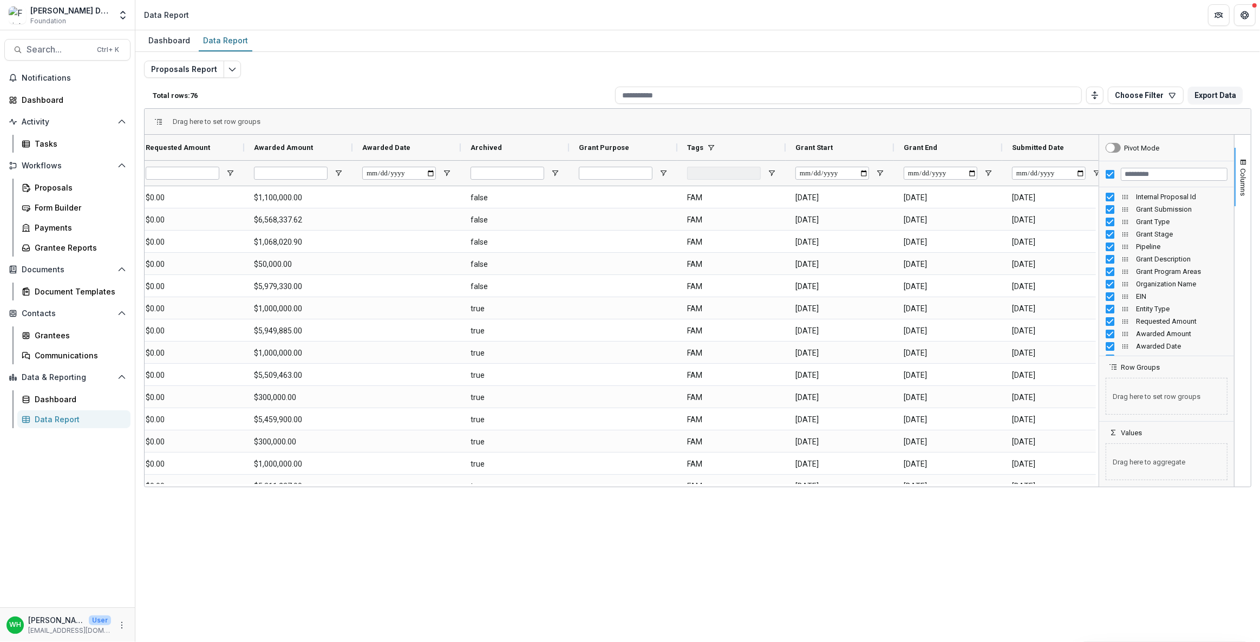
click at [409, 70] on div "Proposals Report Total rows: 76 Choose Filter Personal Filters Team Filters Tem…" at bounding box center [697, 261] width 1107 height 401
click at [1160, 537] on div "Dashboard Data Report Proposals Report Total rows: 76 Choose Filter Personal Fi…" at bounding box center [697, 336] width 1125 height 612
drag, startPoint x: 1121, startPoint y: 539, endPoint x: 1137, endPoint y: 473, distance: 67.9
click at [1121, 539] on div "Dashboard Data Report Proposals Report Total rows: 76 Choose Filter Personal Fi…" at bounding box center [697, 336] width 1125 height 612
click at [1239, 171] on span "Columns" at bounding box center [1243, 182] width 8 height 28
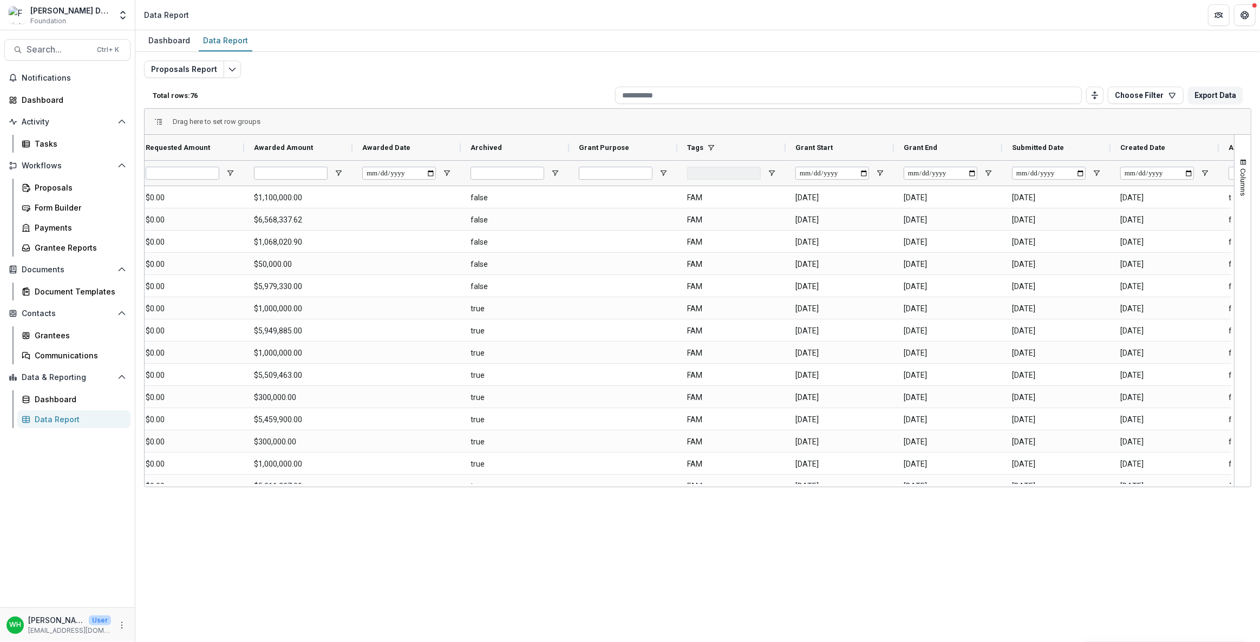
click at [1098, 537] on div "Dashboard Data Report Proposals Report Total rows: 76 Choose Filter Personal Fi…" at bounding box center [697, 336] width 1125 height 612
click at [566, 49] on div "Dashboard Data Report" at bounding box center [697, 41] width 1125 height 22
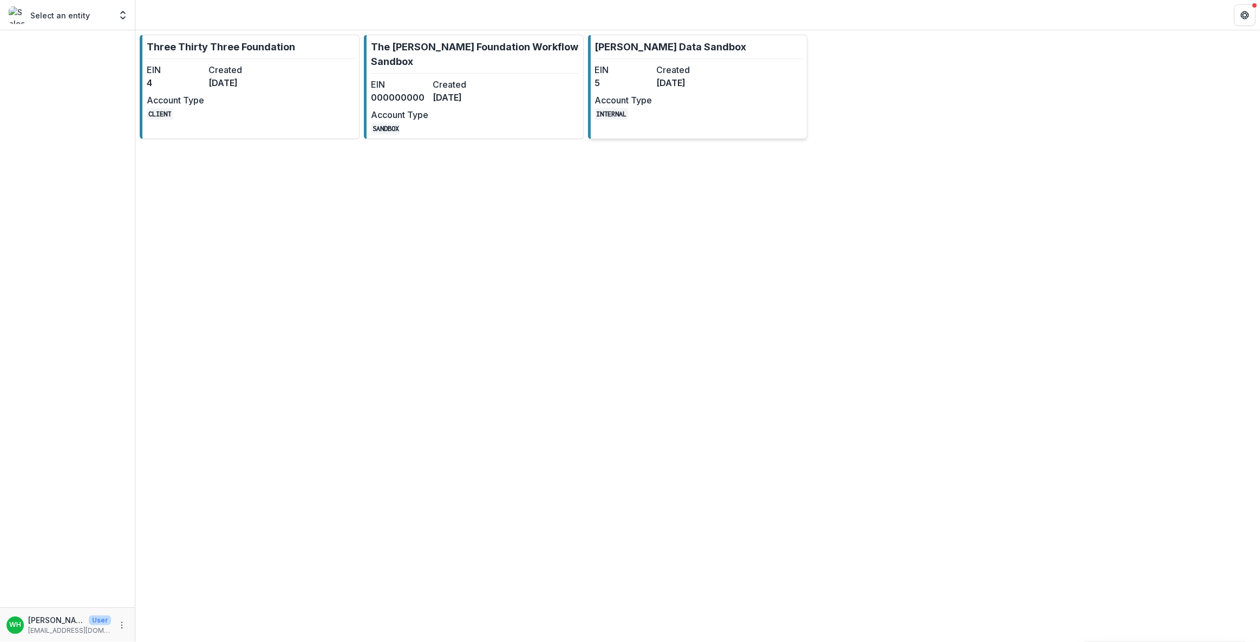
click at [768, 78] on link "[PERSON_NAME] Data Sandbox EIN 5 Created [DATE] Account Type INTERNAL" at bounding box center [698, 87] width 220 height 104
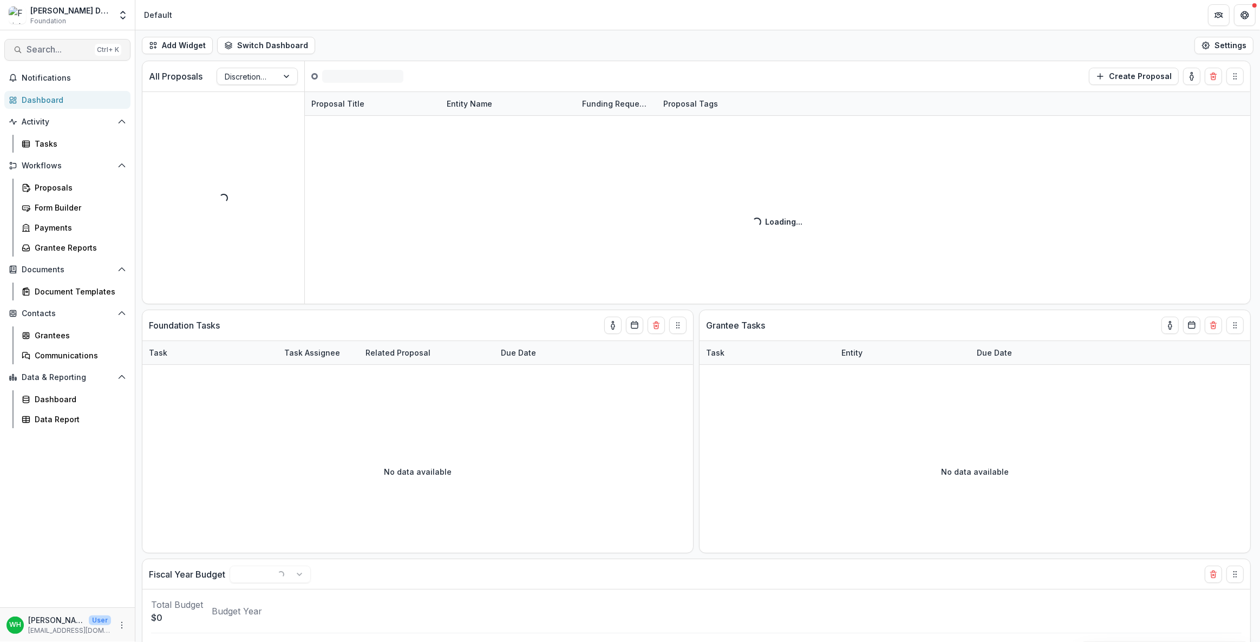
click at [43, 49] on span "Search..." at bounding box center [59, 49] width 64 height 10
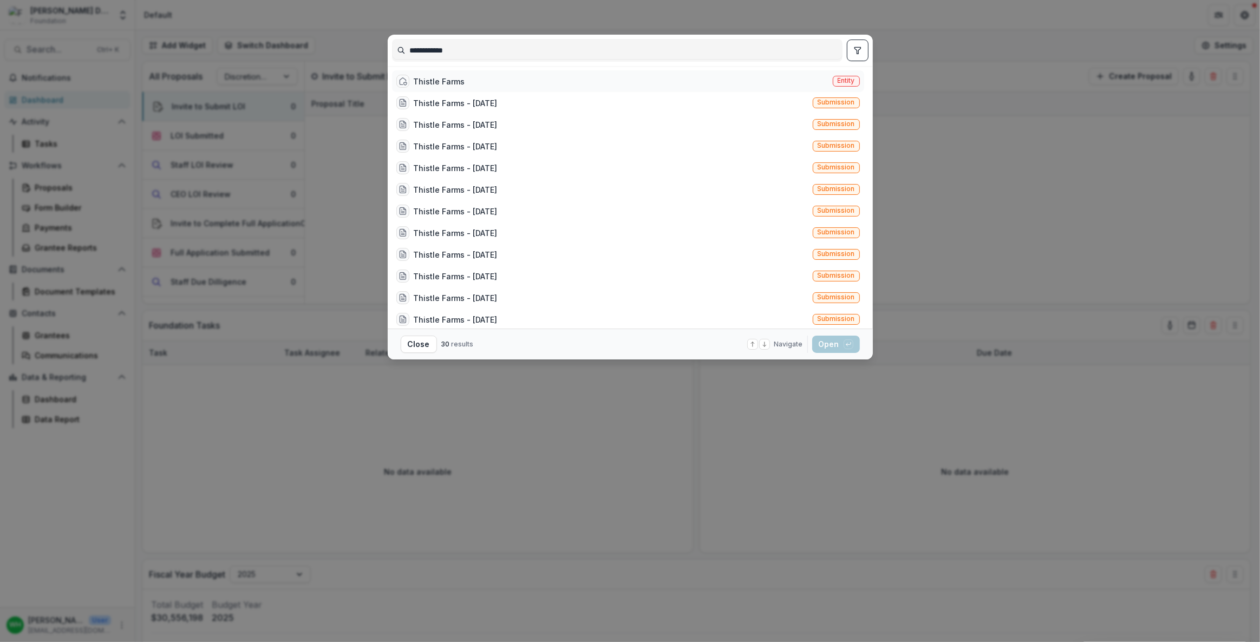
type input "**********"
click at [497, 77] on div "Thistle Farms Entity" at bounding box center [628, 81] width 472 height 22
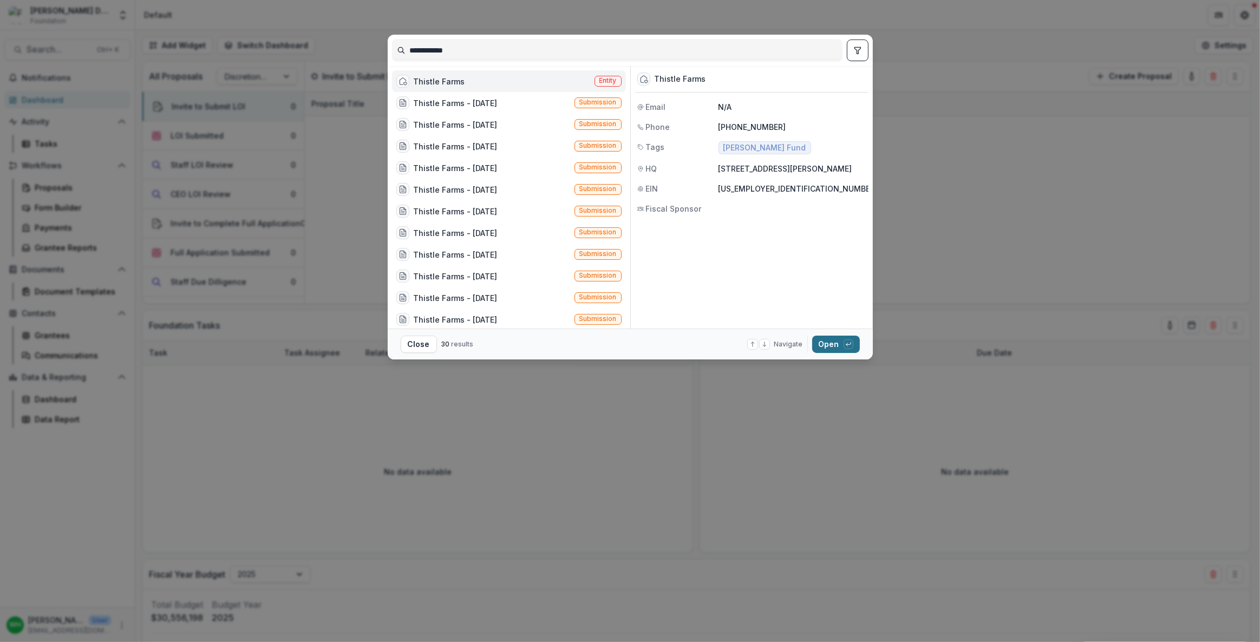
click at [844, 346] on div "button" at bounding box center [849, 344] width 10 height 10
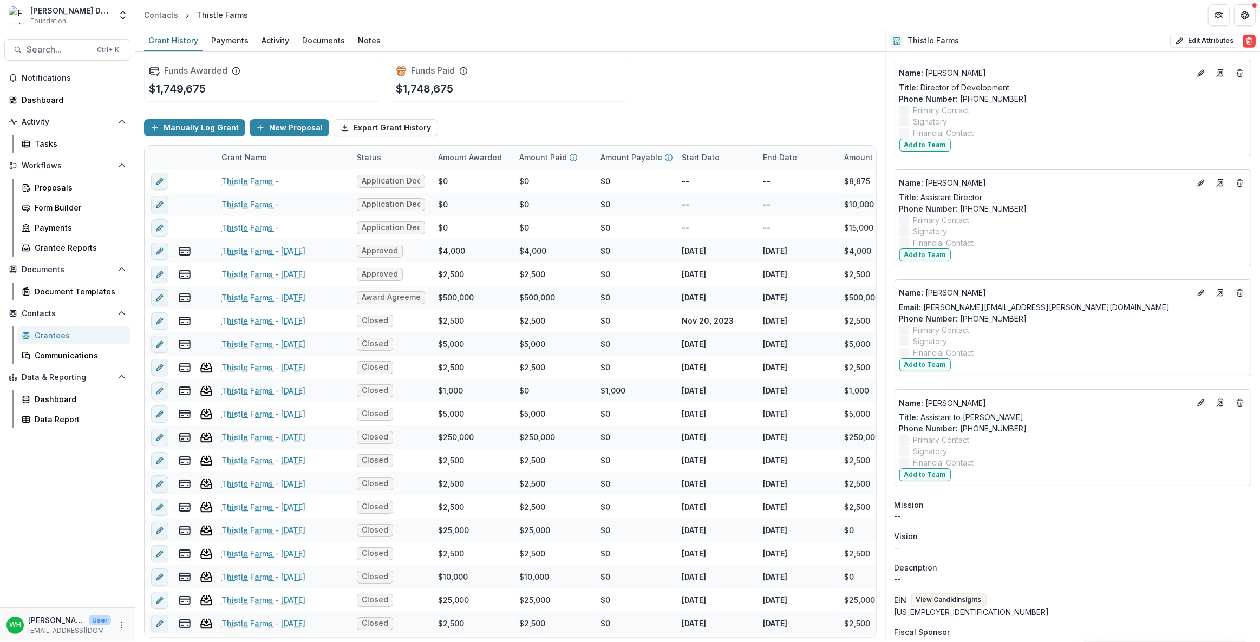
scroll to position [1230, 0]
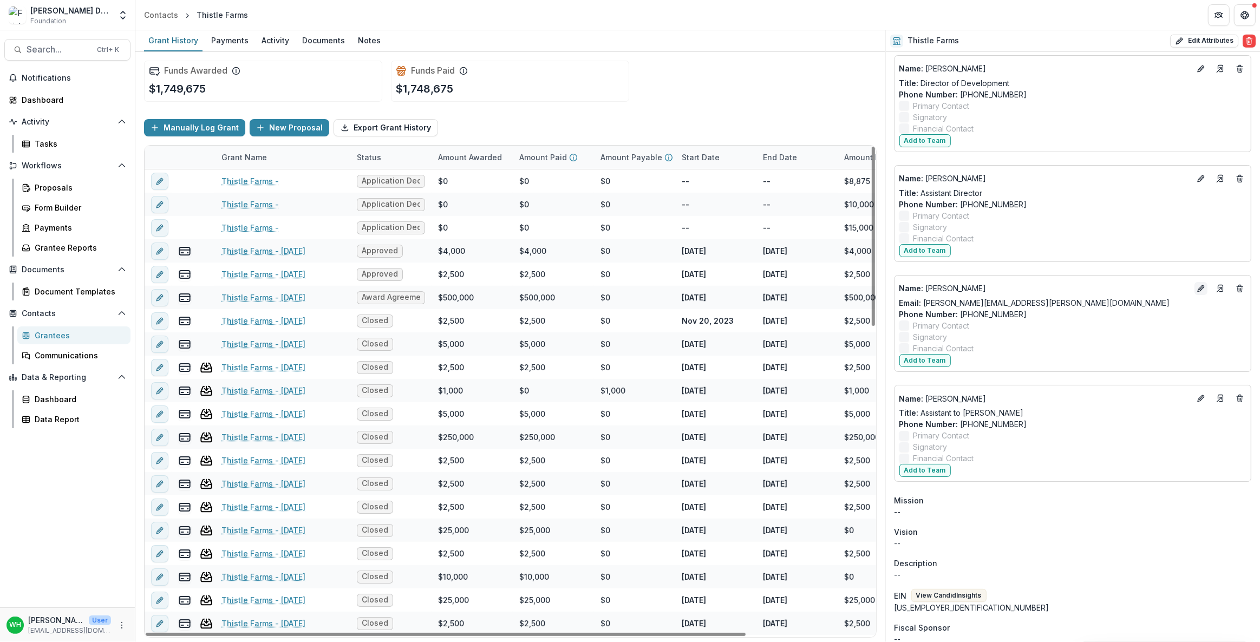
click at [1199, 287] on icon "Edit" at bounding box center [1201, 288] width 9 height 9
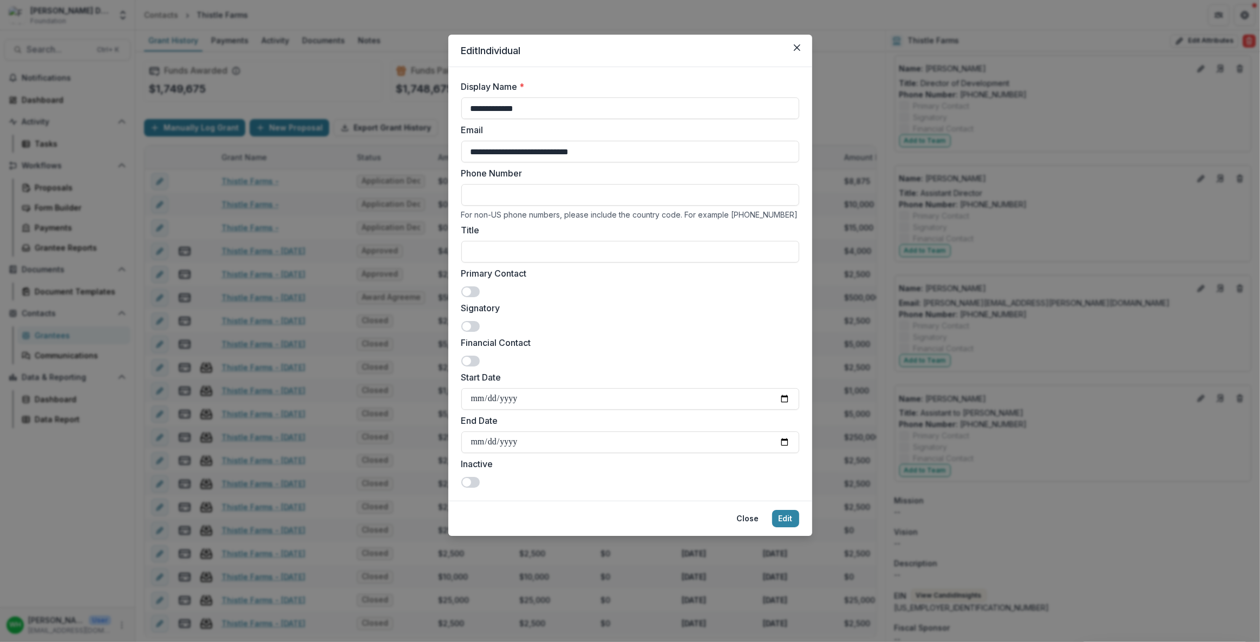
click at [476, 289] on span at bounding box center [470, 291] width 18 height 11
click at [465, 293] on span at bounding box center [470, 291] width 18 height 11
click at [796, 44] on icon "Close" at bounding box center [797, 47] width 6 height 6
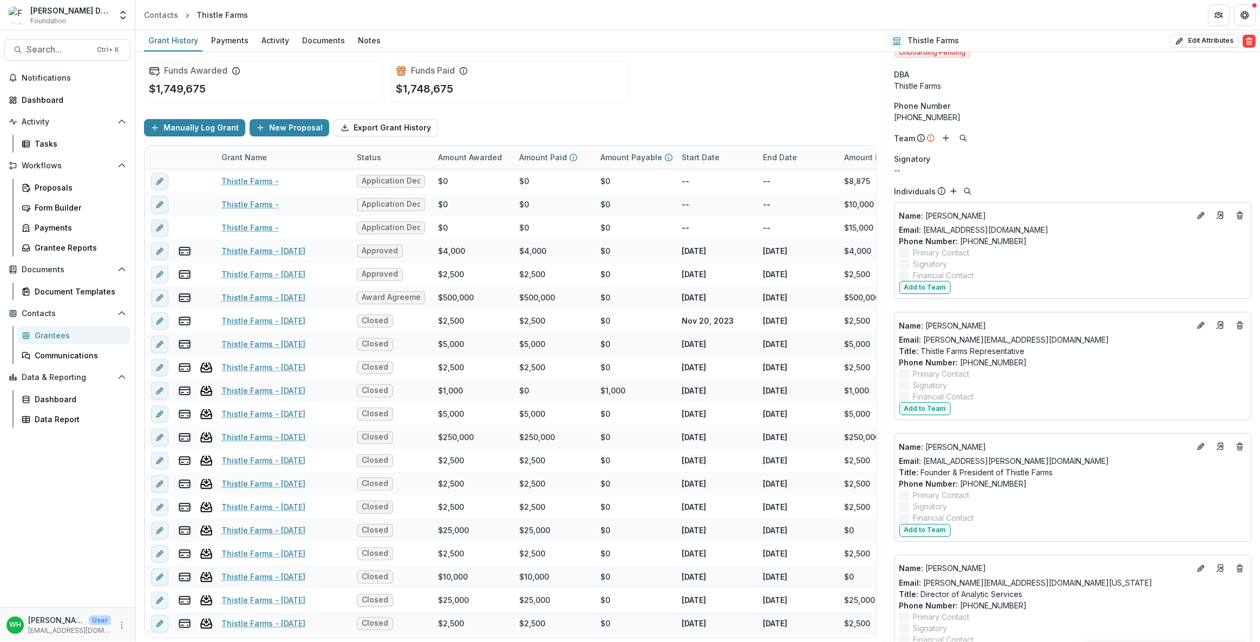
scroll to position [0, 0]
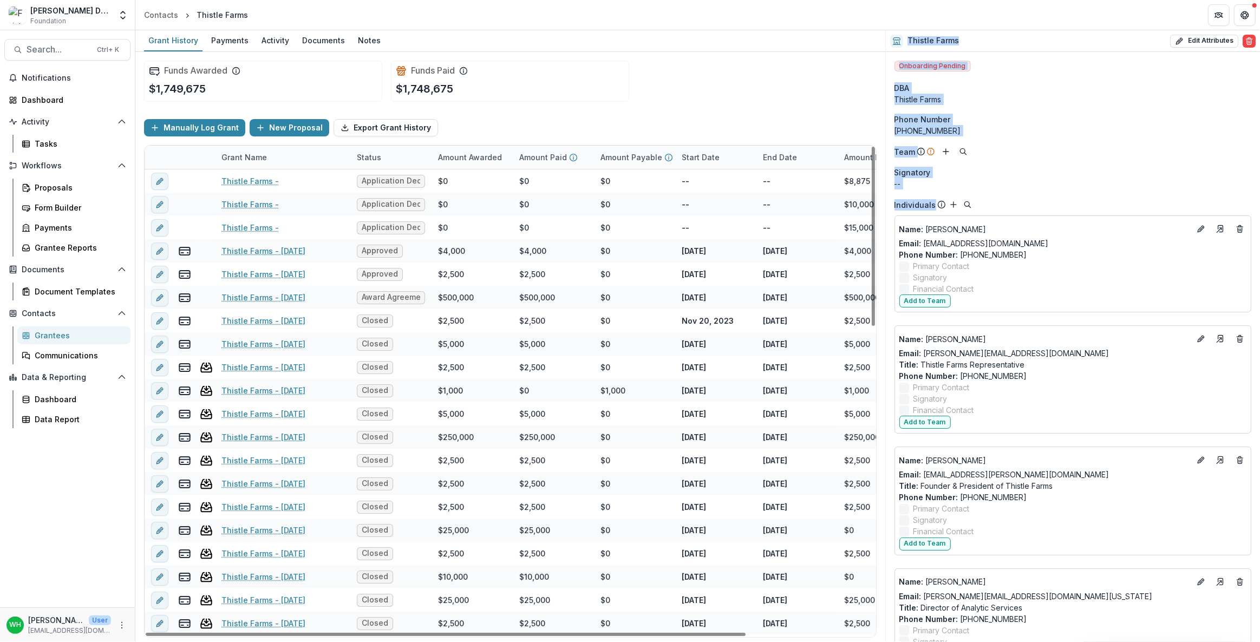
drag, startPoint x: 1015, startPoint y: 204, endPoint x: 883, endPoint y: 154, distance: 141.0
click at [872, 153] on div "Grant History Payments Activity Documents Notes Funds Awarded $1,749,675 Funds …" at bounding box center [697, 336] width 1125 height 612
click at [1126, 135] on div "[PHONE_NUMBER]" at bounding box center [1072, 130] width 357 height 11
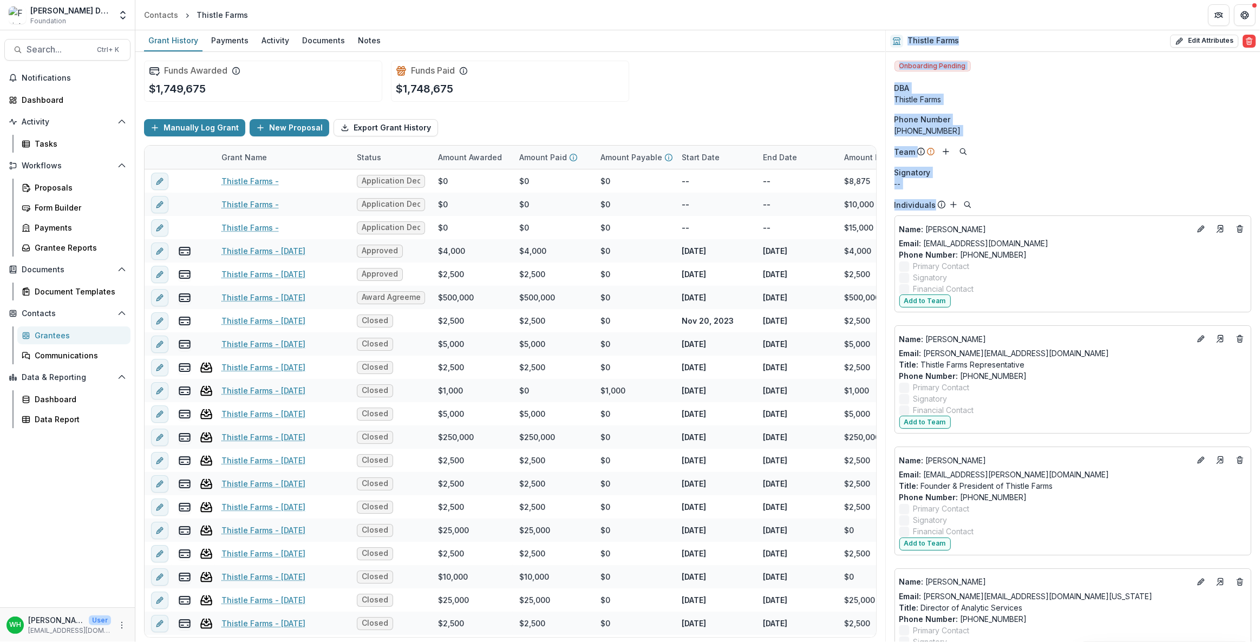
click at [1126, 135] on div "[PHONE_NUMBER]" at bounding box center [1072, 130] width 357 height 11
click at [1127, 133] on div "[PHONE_NUMBER]" at bounding box center [1072, 130] width 357 height 11
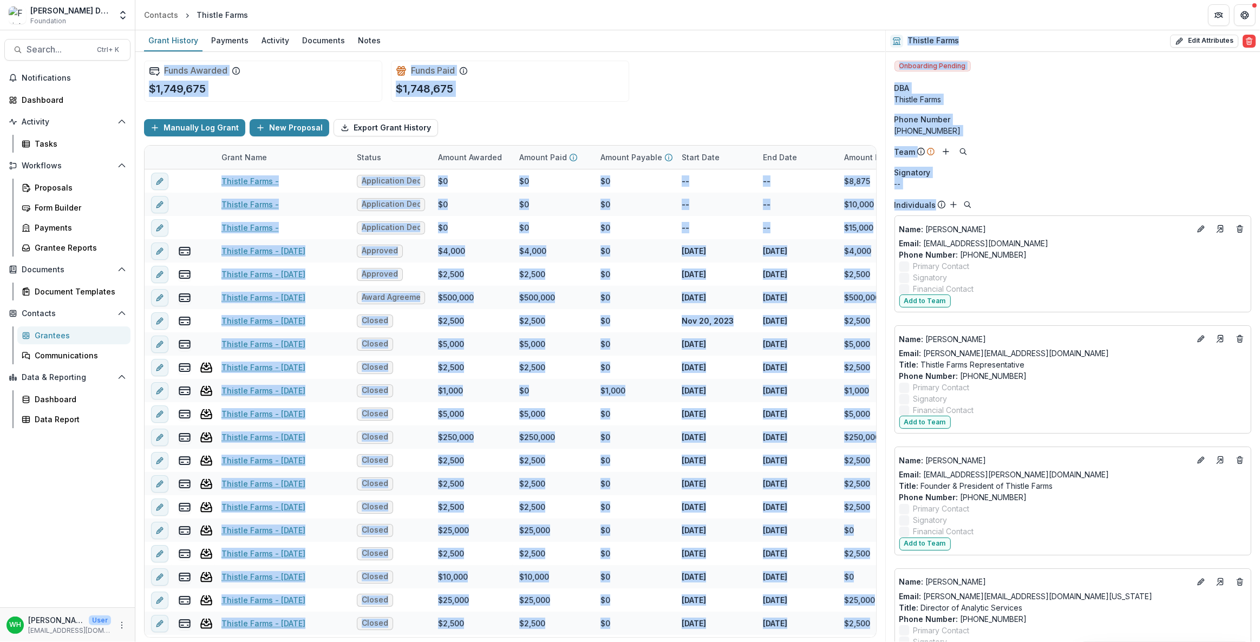
drag, startPoint x: 1058, startPoint y: 206, endPoint x: 1012, endPoint y: 93, distance: 121.7
click at [842, 49] on div "Grant History Payments Activity Documents Notes Funds Awarded $1,749,675 Funds …" at bounding box center [697, 336] width 1125 height 612
click at [1153, 146] on div "Team" at bounding box center [1072, 151] width 357 height 13
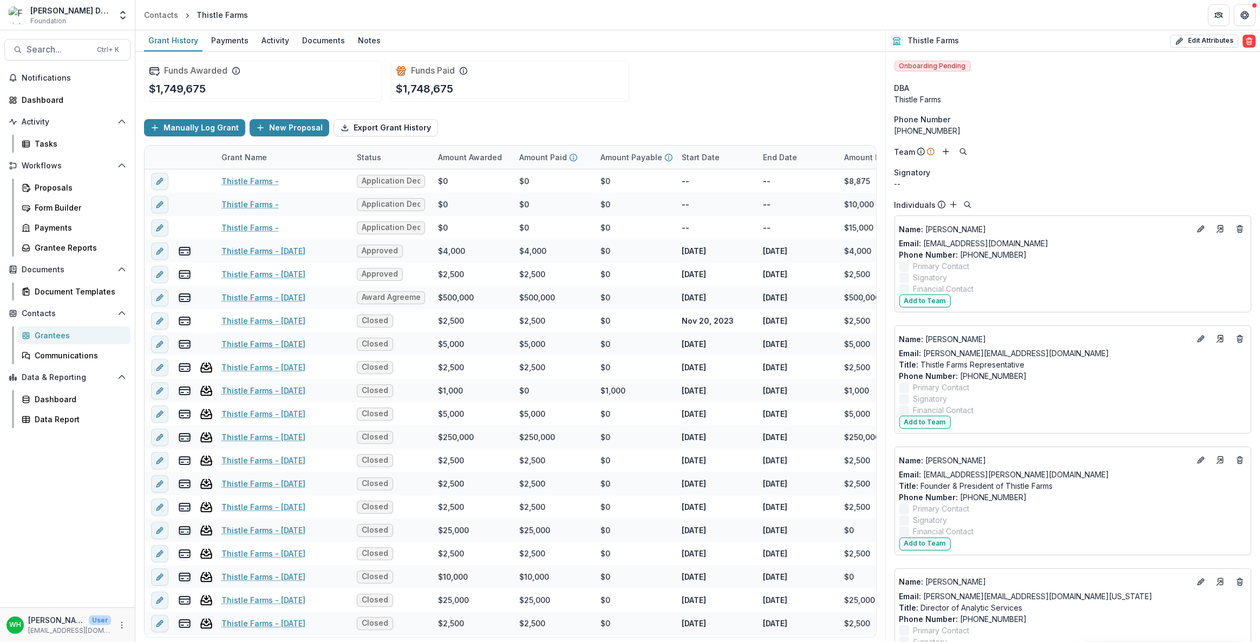
click at [1121, 172] on div "Signatory" at bounding box center [1072, 172] width 357 height 11
click at [1122, 175] on div "Signatory" at bounding box center [1072, 172] width 357 height 11
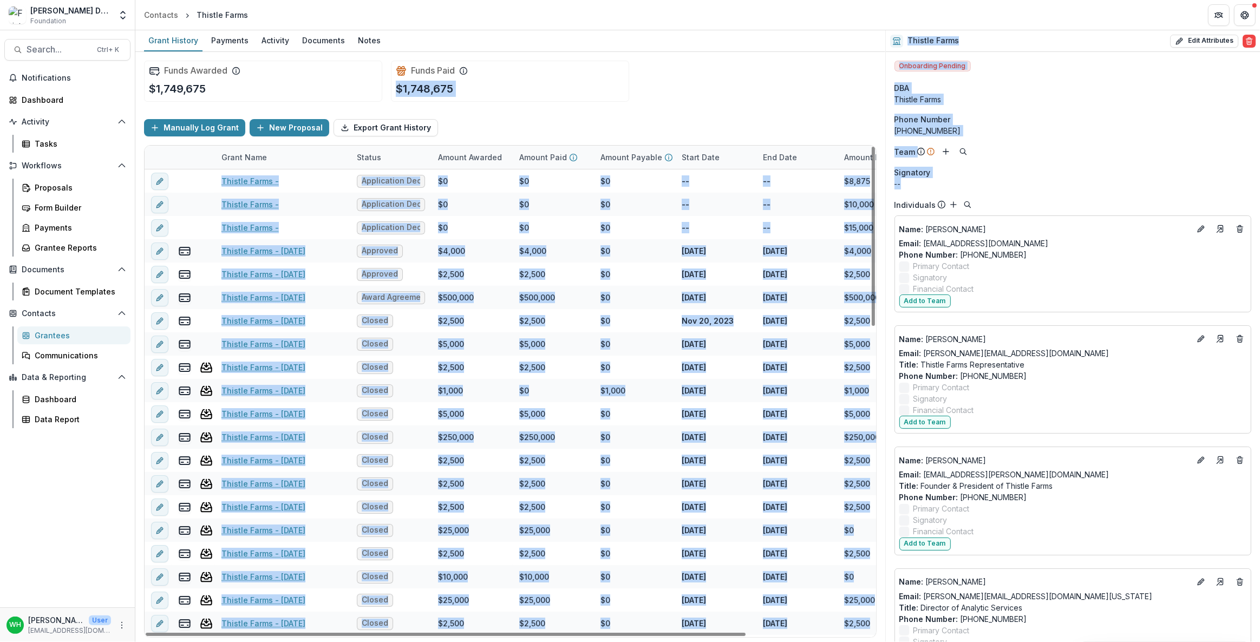
drag, startPoint x: 956, startPoint y: 178, endPoint x: 1121, endPoint y: 163, distance: 165.3
click at [853, 87] on div "Grant History Payments Activity Documents Notes Funds Awarded $1,749,675 Funds …" at bounding box center [697, 336] width 1125 height 612
click at [1197, 175] on div "Signatory" at bounding box center [1072, 172] width 357 height 11
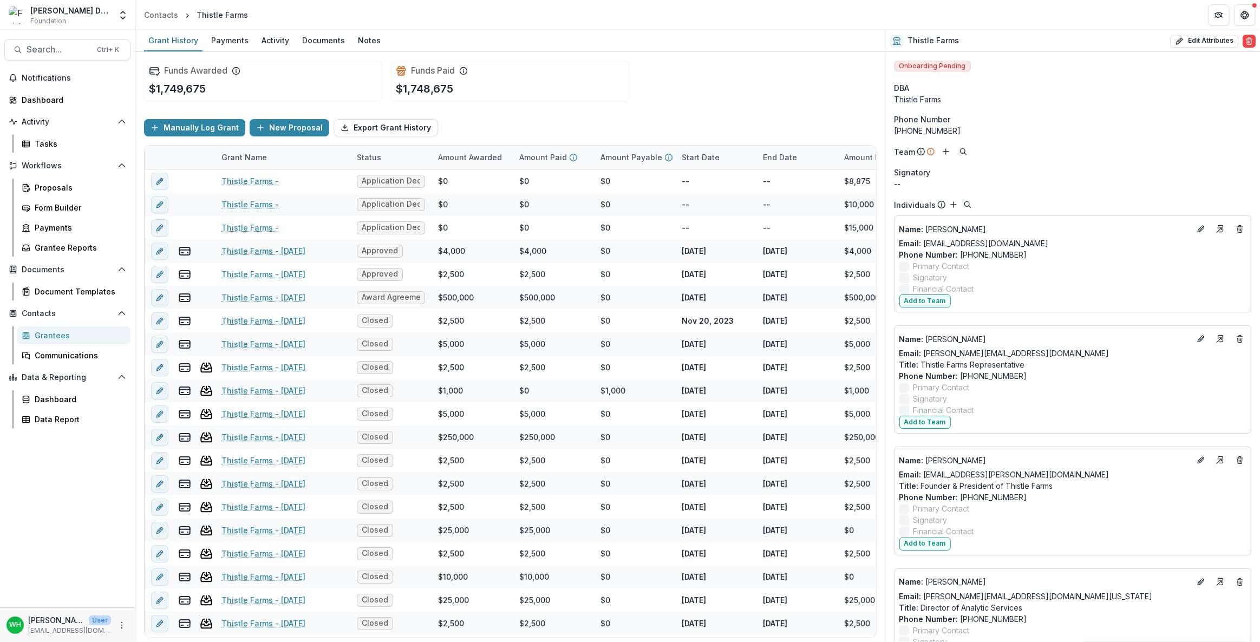
click at [1197, 174] on div "Signatory" at bounding box center [1072, 172] width 357 height 11
click at [976, 170] on div "Signatory" at bounding box center [1072, 172] width 357 height 11
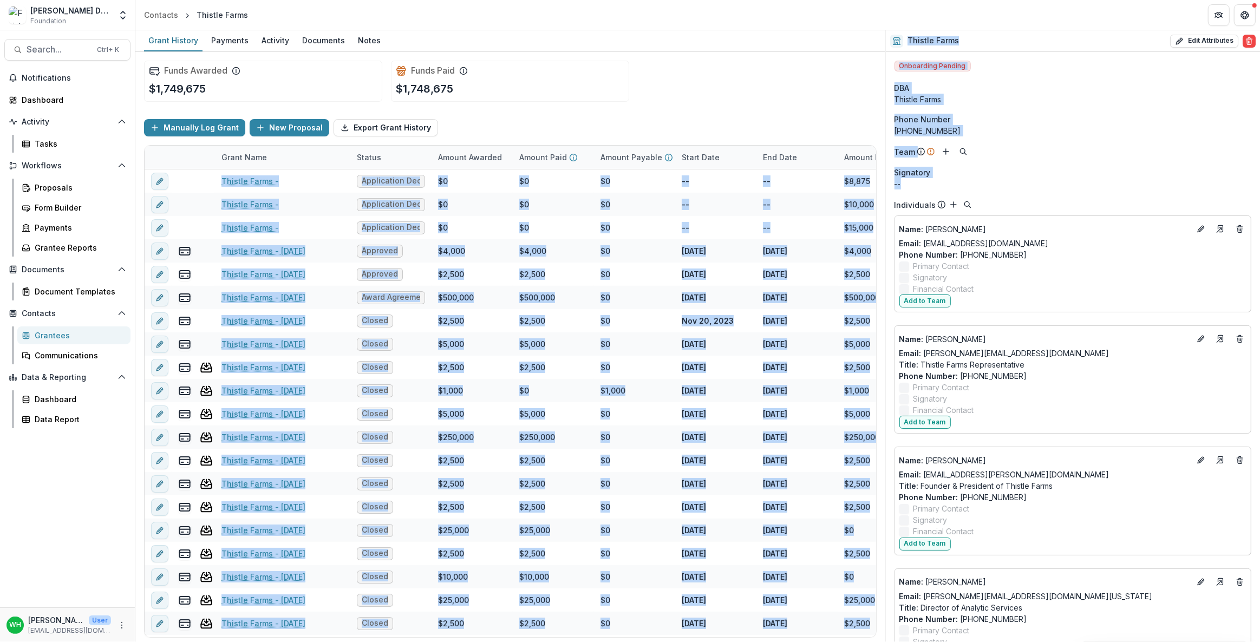
click at [865, 168] on div "Grant History Payments Activity Documents Notes Funds Awarded $1,749,675 Funds …" at bounding box center [697, 336] width 1125 height 612
click at [1160, 173] on div "Signatory" at bounding box center [1072, 172] width 357 height 11
click at [1167, 156] on div "Team" at bounding box center [1072, 151] width 357 height 13
click at [1201, 182] on div "--" at bounding box center [1072, 183] width 357 height 11
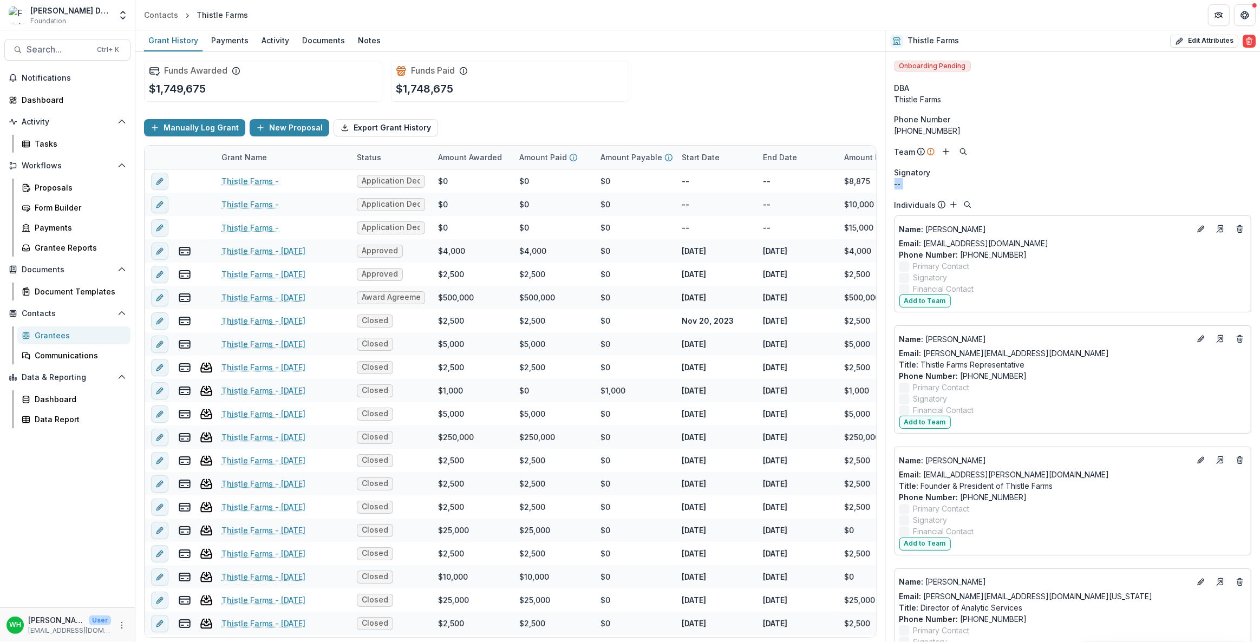
drag, startPoint x: 1200, startPoint y: 182, endPoint x: 1168, endPoint y: 179, distance: 31.6
click at [1199, 182] on div "--" at bounding box center [1072, 183] width 357 height 11
drag, startPoint x: 799, startPoint y: 90, endPoint x: 790, endPoint y: 97, distance: 11.6
click at [793, 94] on div "Funds Awarded $1,749,675 Funds Paid $1,748,675" at bounding box center [510, 81] width 733 height 58
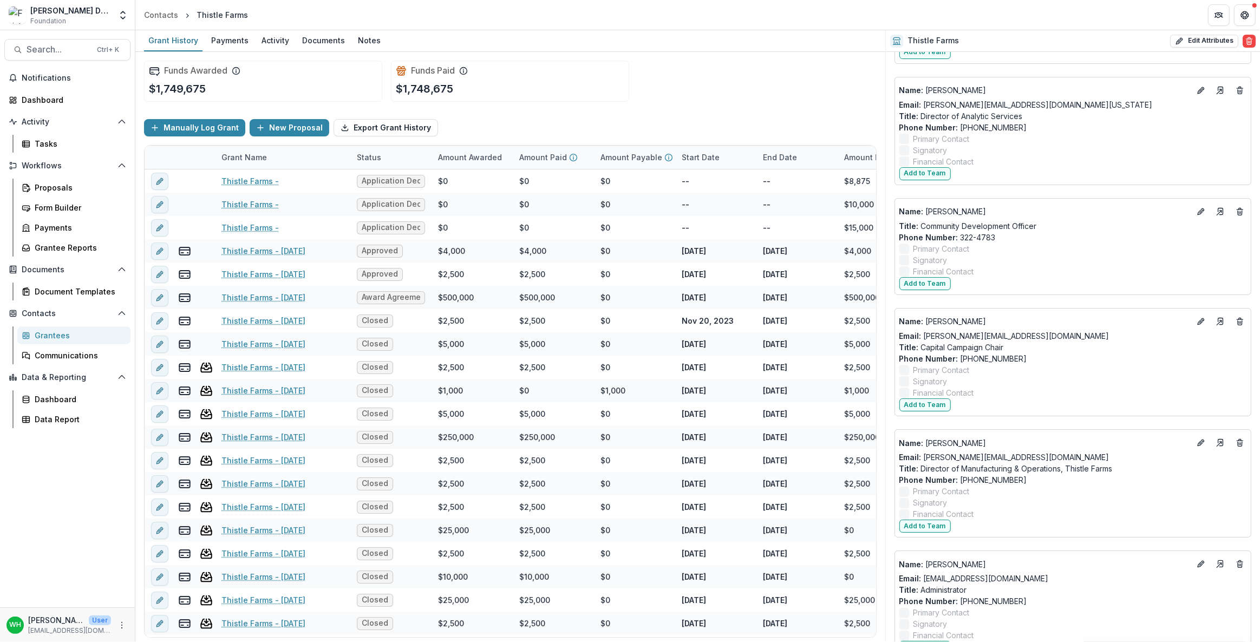
scroll to position [492, 0]
click at [1090, 365] on label "Primary Contact" at bounding box center [1072, 369] width 347 height 11
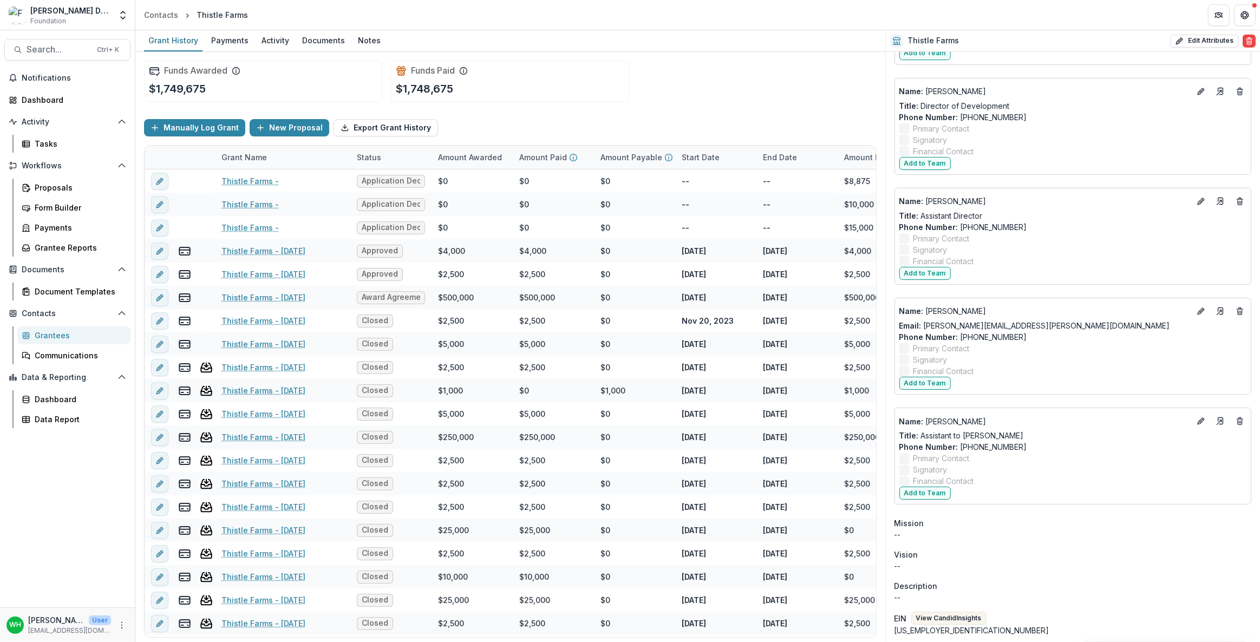
scroll to position [1230, 0]
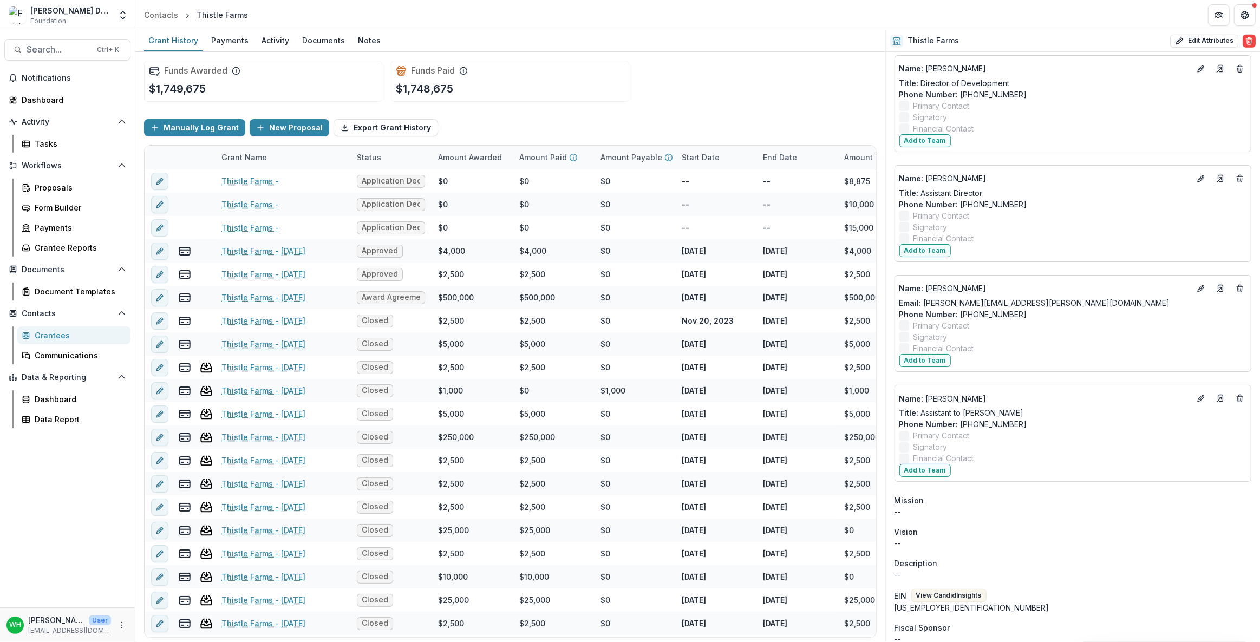
click at [1151, 544] on p "--" at bounding box center [1072, 543] width 357 height 11
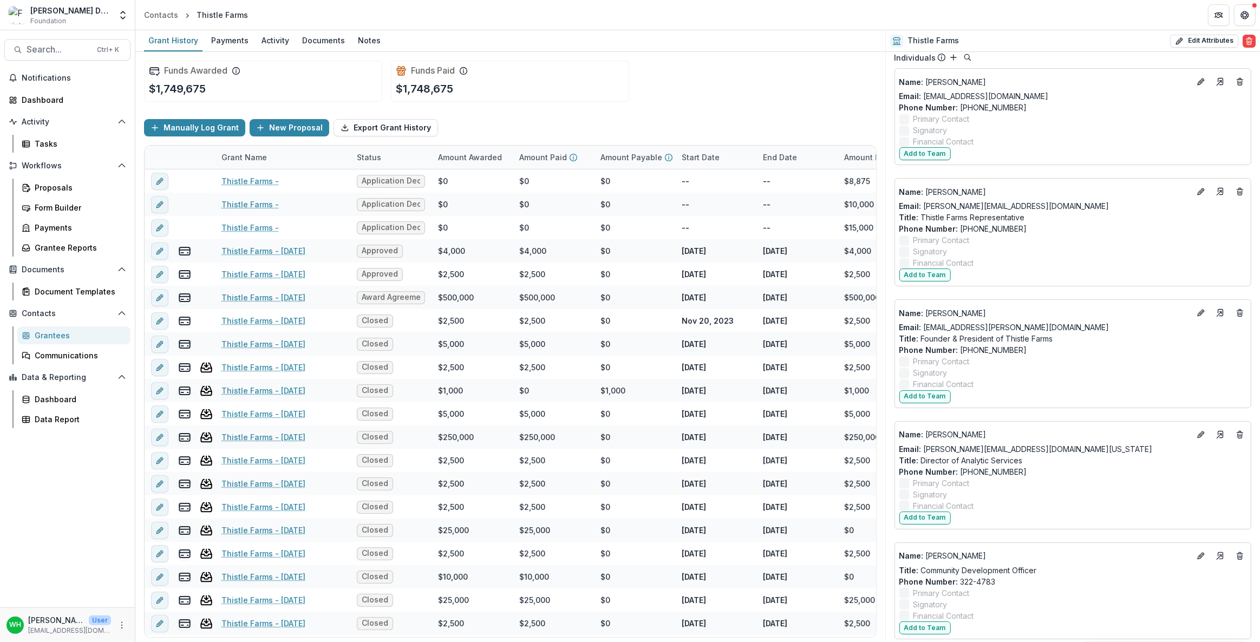
scroll to position [0, 0]
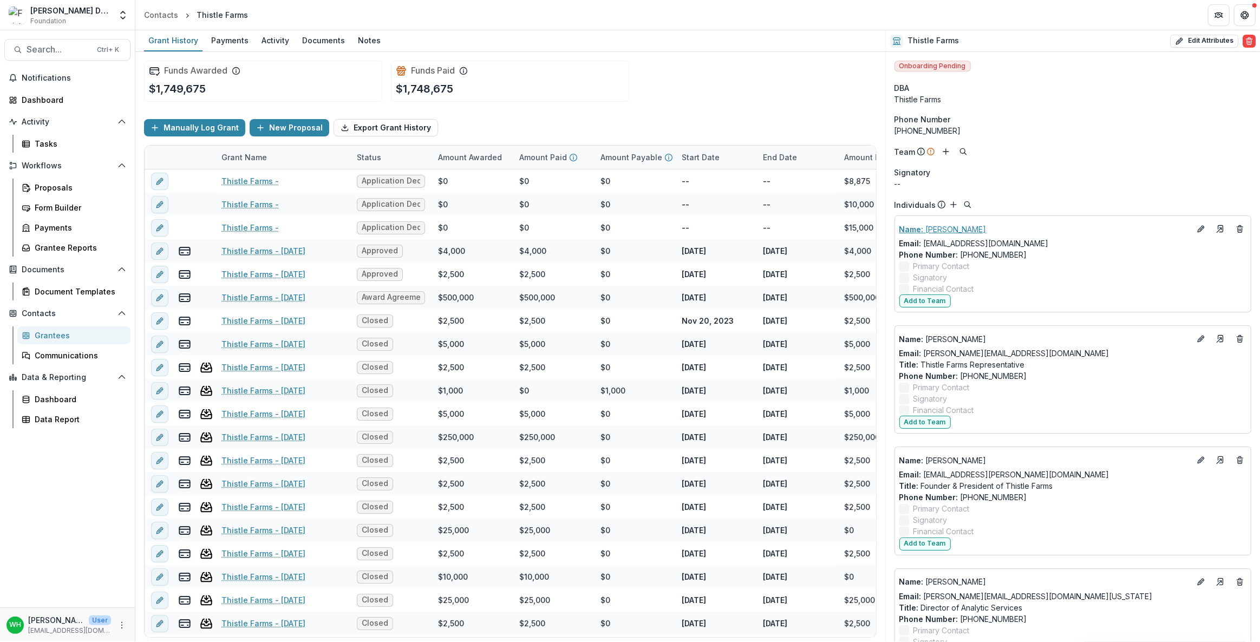
click at [943, 232] on p "Name : Angie Stephens" at bounding box center [1044, 229] width 291 height 11
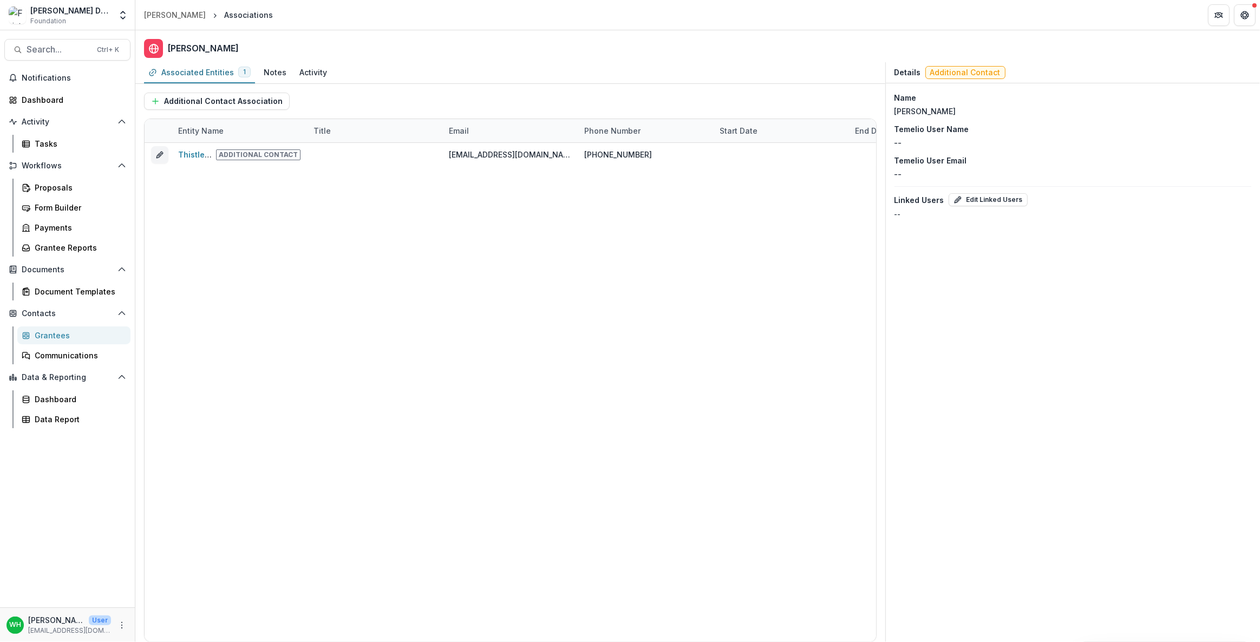
drag, startPoint x: 982, startPoint y: 114, endPoint x: 1010, endPoint y: 125, distance: 30.9
click at [863, 106] on div "Associated Entities 1 Notes Activity Additional Contact Association Entity Name…" at bounding box center [697, 352] width 1125 height 580
click at [1092, 119] on div "Name Angie Stephens Temelio User Name -- Temelio User Email -- Linked Users Edi…" at bounding box center [1073, 155] width 374 height 145
click at [1091, 119] on div "Name Angie Stephens Temelio User Name -- Temelio User Email -- Linked Users Edi…" at bounding box center [1073, 155] width 374 height 145
click at [1088, 118] on div "Name Angie Stephens Temelio User Name -- Temelio User Email -- Linked Users Edi…" at bounding box center [1073, 155] width 374 height 145
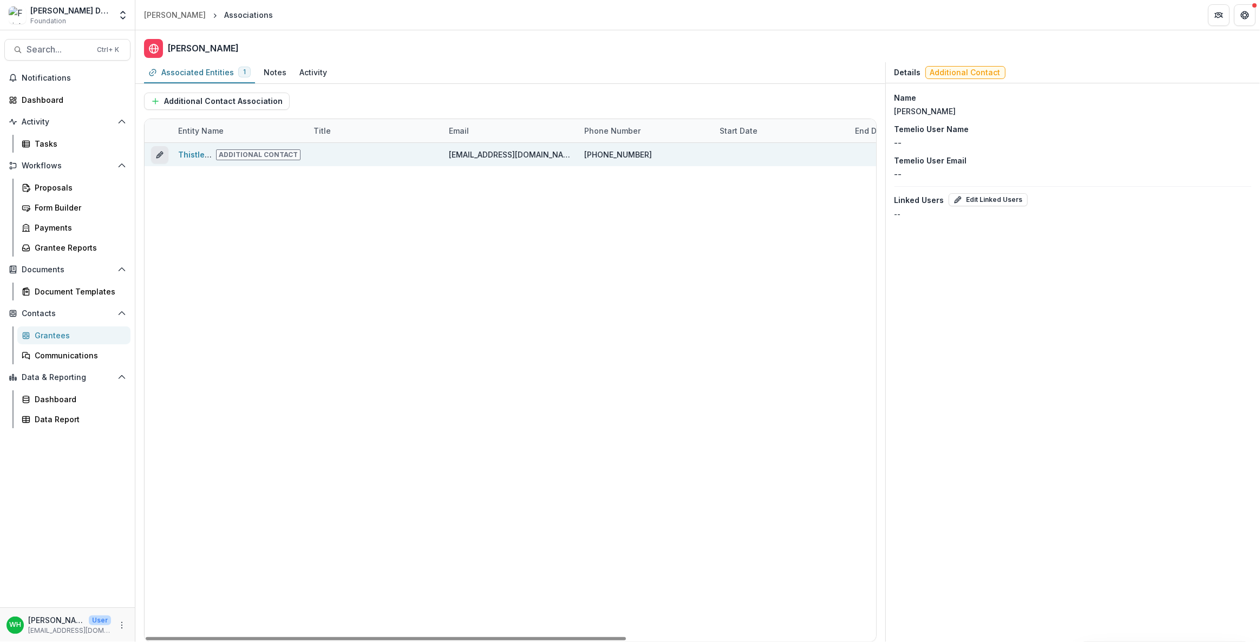
click at [159, 155] on line "edit" at bounding box center [160, 155] width 2 height 2
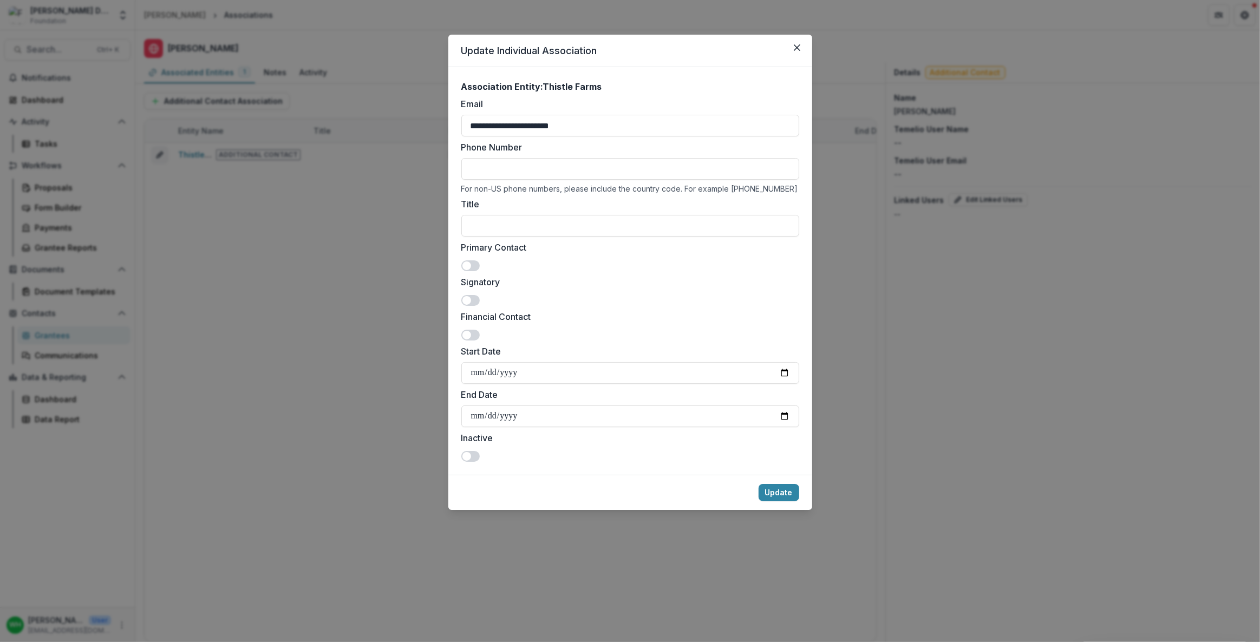
click at [564, 389] on label "End Date" at bounding box center [626, 394] width 331 height 13
click at [564, 406] on input "End Date" at bounding box center [630, 417] width 338 height 22
click at [540, 412] on input "End Date" at bounding box center [630, 417] width 338 height 22
click at [780, 412] on input "End Date" at bounding box center [630, 417] width 338 height 22
type input "**********"
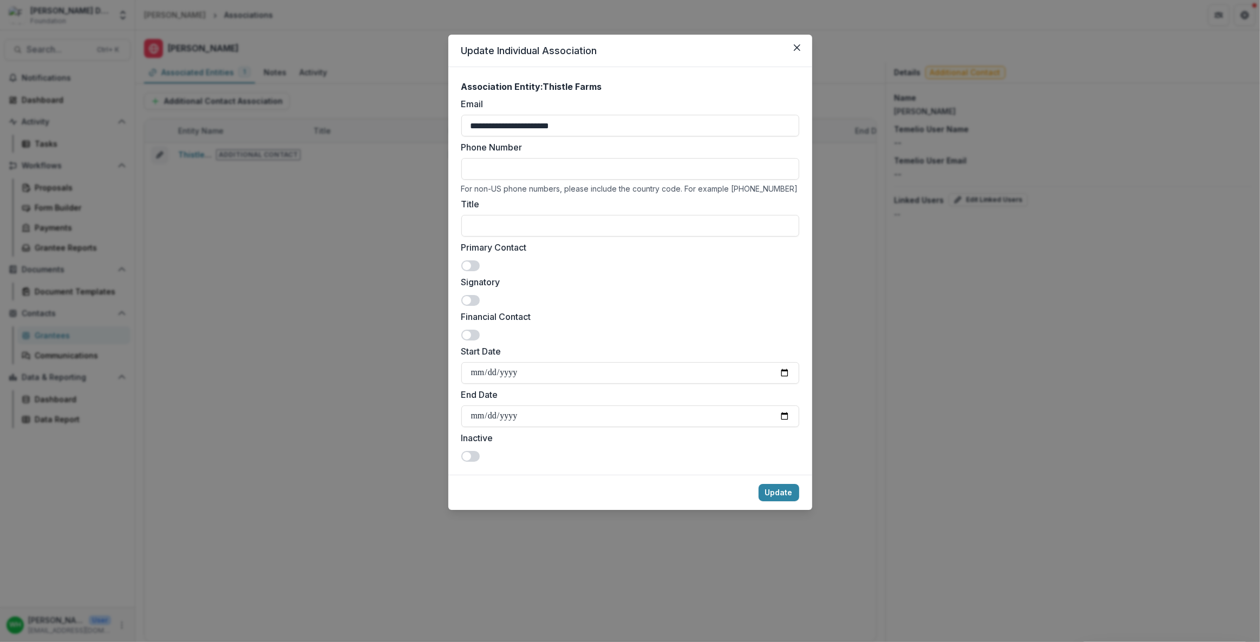
click at [799, 49] on icon "Close" at bounding box center [797, 47] width 6 height 6
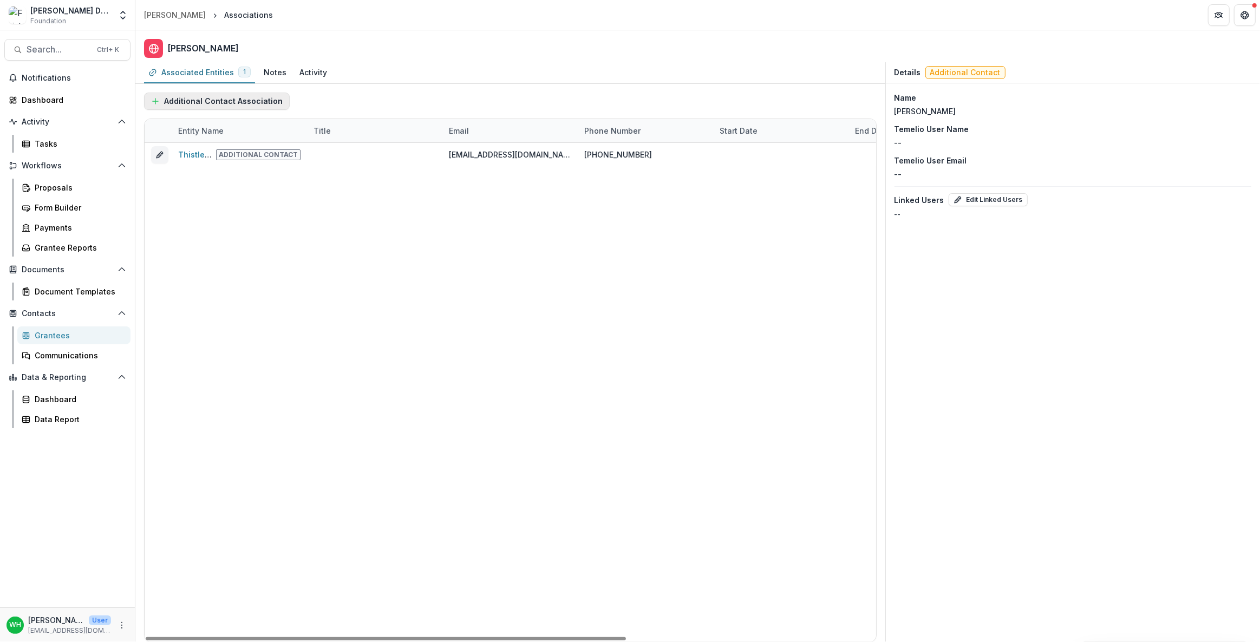
click at [212, 99] on button "Additional Contact Association" at bounding box center [217, 101] width 146 height 17
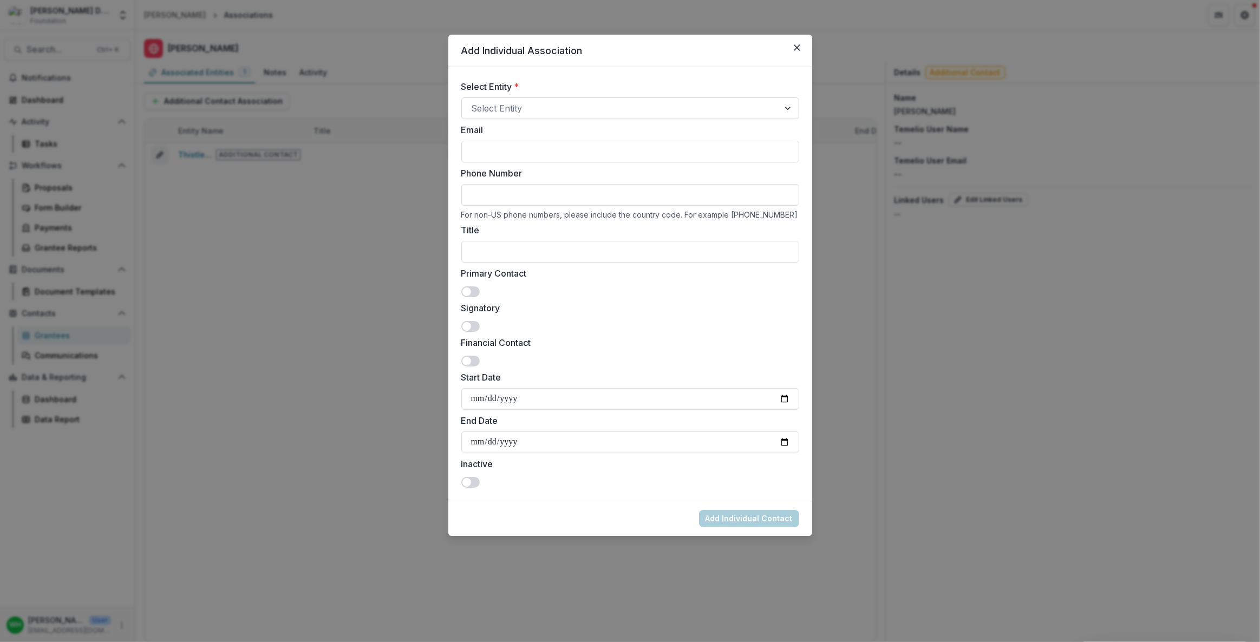
click at [544, 98] on div "Select Entity" at bounding box center [630, 108] width 338 height 22
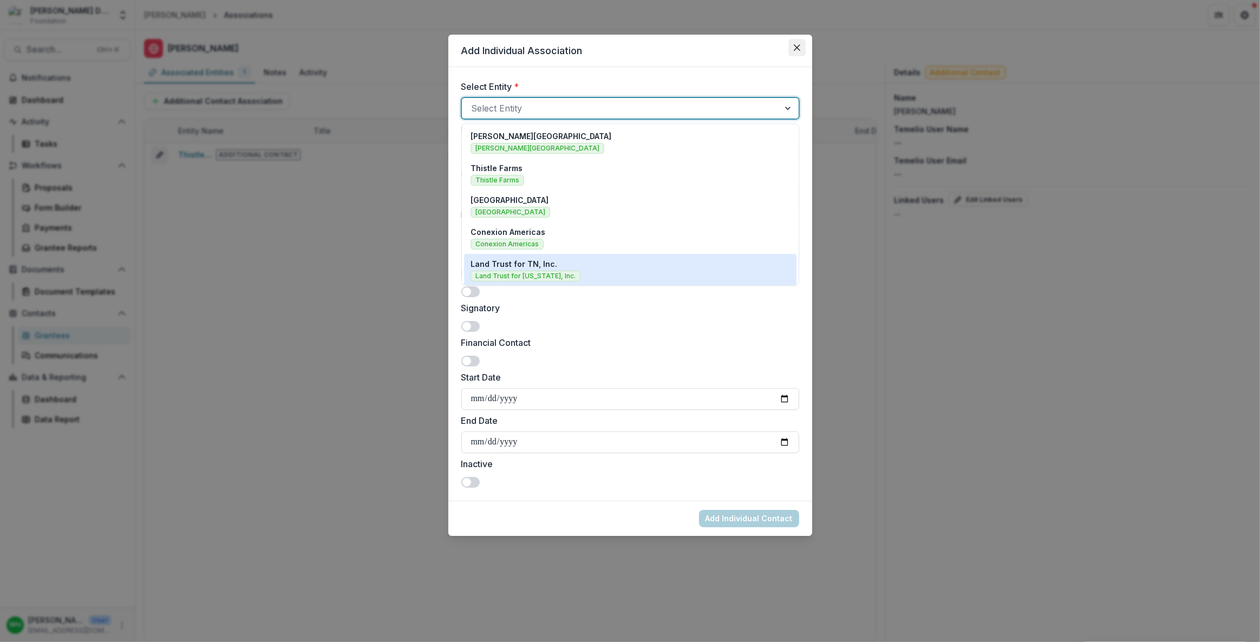
click at [796, 49] on icon "Close" at bounding box center [797, 47] width 6 height 6
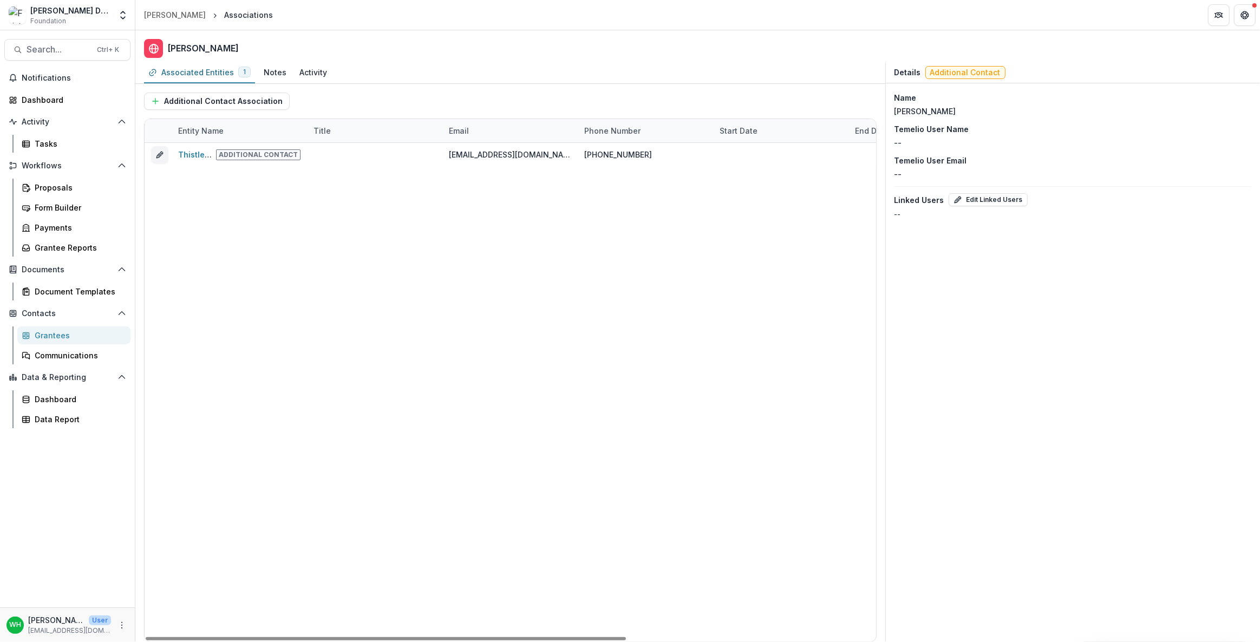
click at [622, 61] on header "[PERSON_NAME]" at bounding box center [697, 46] width 1125 height 32
click at [276, 336] on div "Thistle Farms Additional Contact saintjuliann@hotmail.com (615) 322-4783 No No" at bounding box center [700, 392] width 1110 height 499
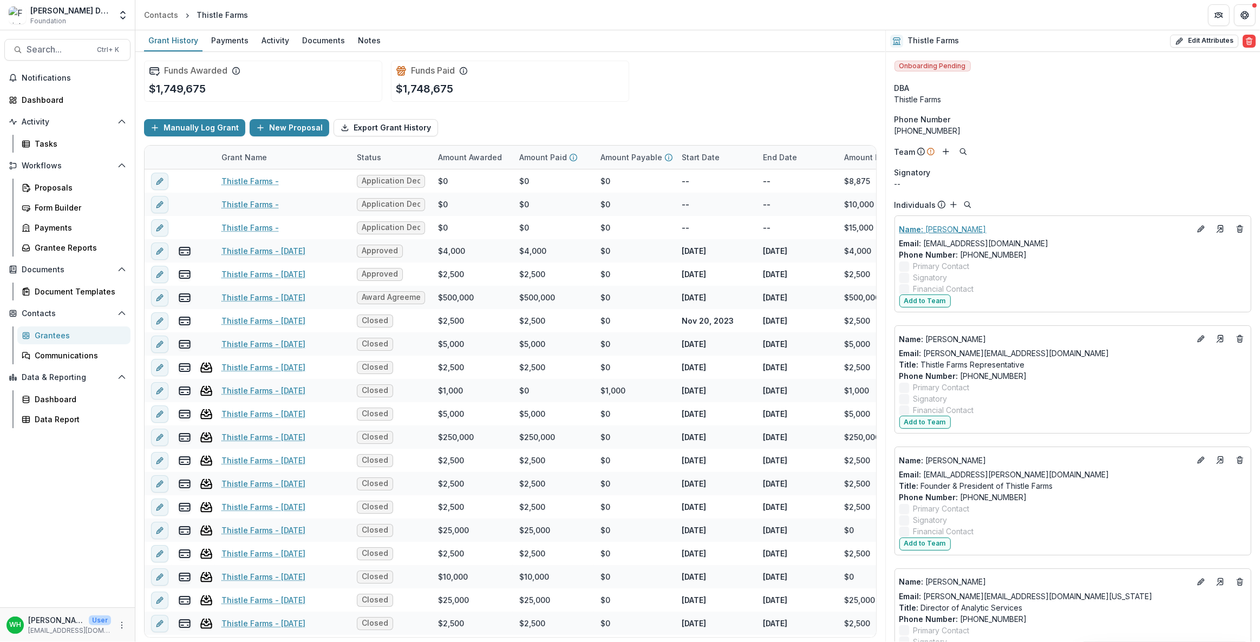
click at [951, 227] on p "Name : Angie Stephens" at bounding box center [1044, 229] width 291 height 11
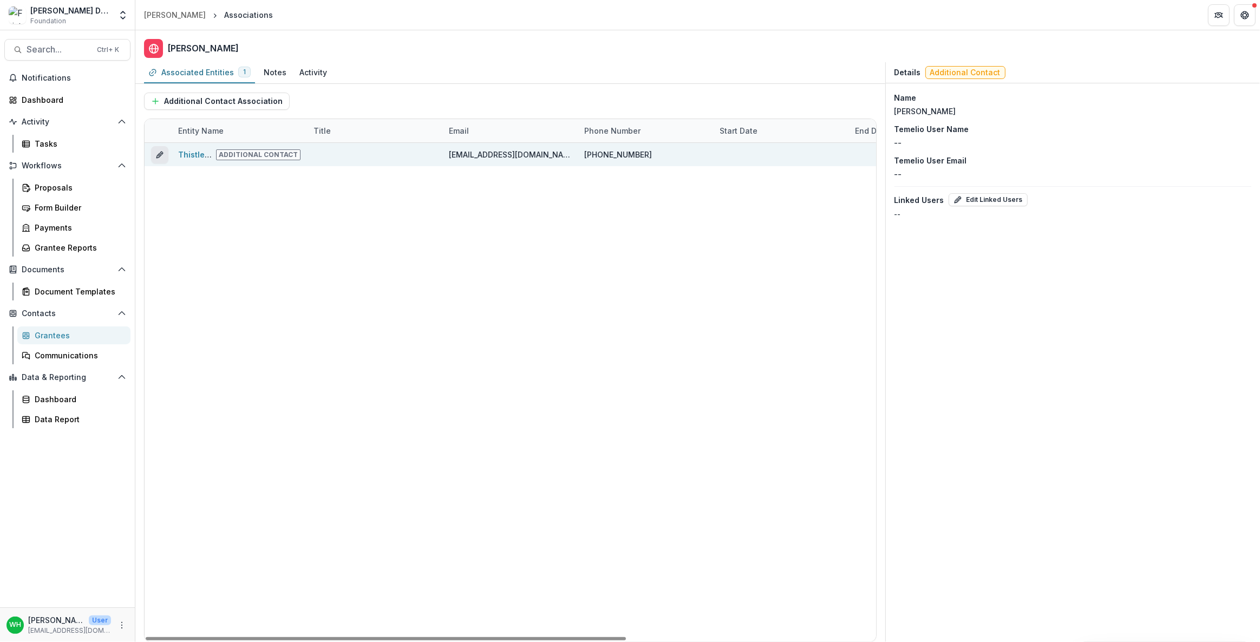
click at [159, 153] on icon "edit" at bounding box center [158, 155] width 5 height 5
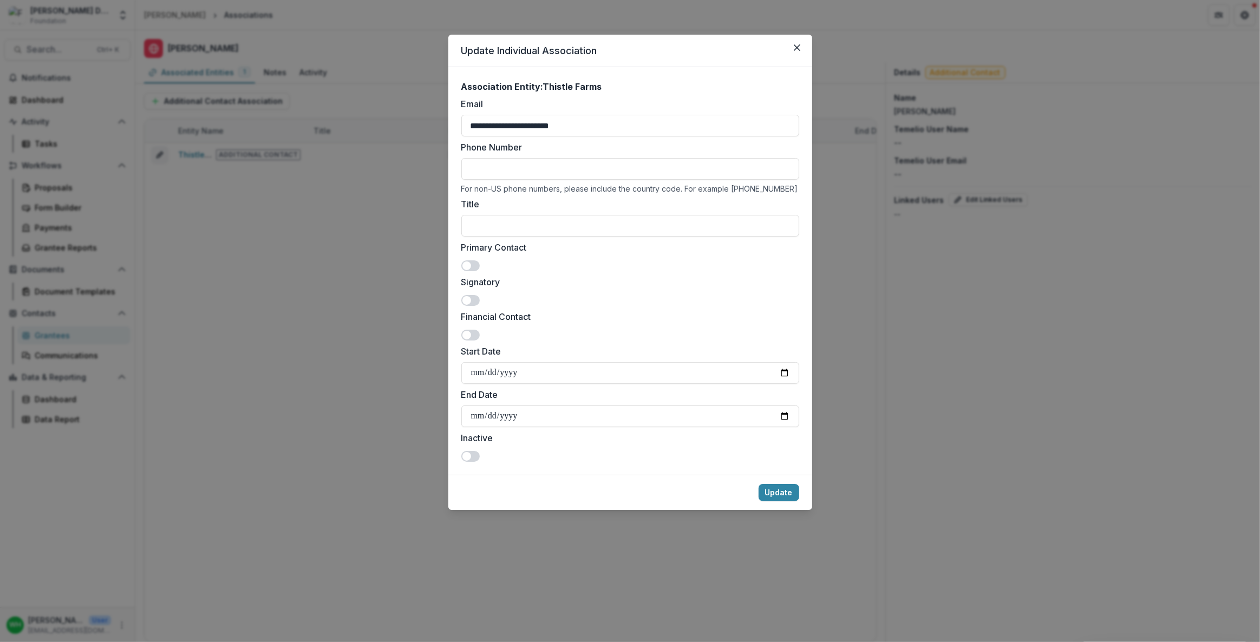
drag, startPoint x: 799, startPoint y: 47, endPoint x: 782, endPoint y: 49, distance: 16.4
click at [797, 47] on icon "Close" at bounding box center [797, 47] width 6 height 6
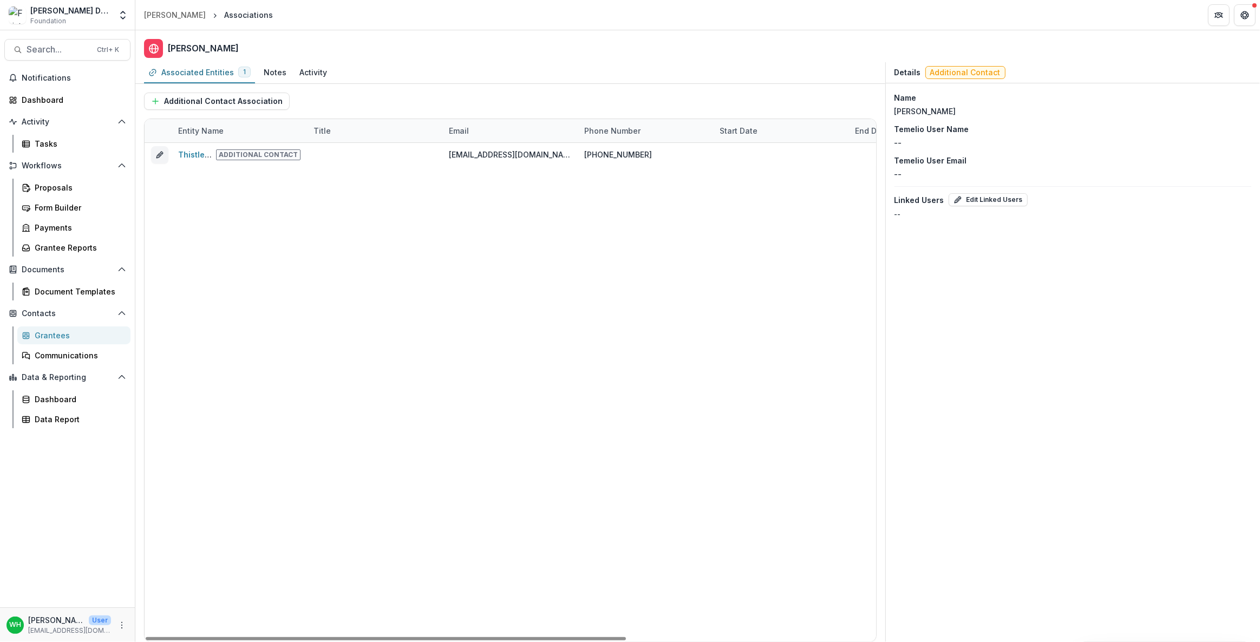
click at [651, 323] on div "Thistle Farms Additional Contact saintjuliann@hotmail.com (615) 322-4783 No No" at bounding box center [700, 392] width 1110 height 499
click at [563, 318] on div "Thistle Farms Additional Contact saintjuliann@hotmail.com (615) 322-4783 No No" at bounding box center [700, 392] width 1110 height 499
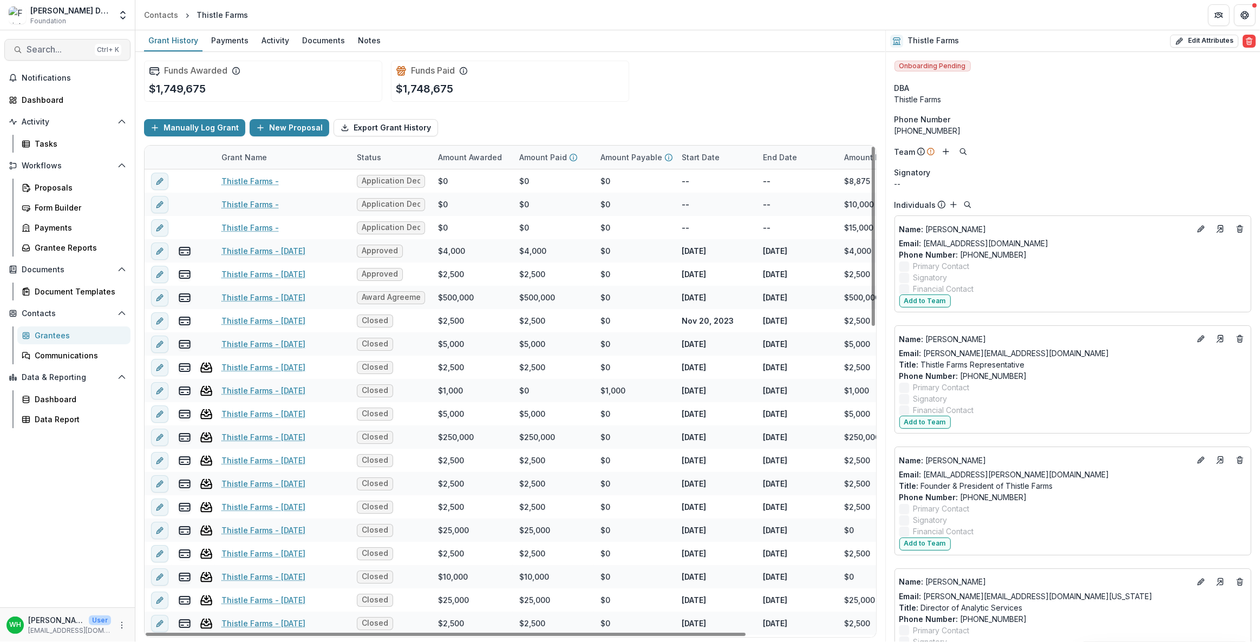
click at [31, 45] on span "Search..." at bounding box center [59, 49] width 64 height 10
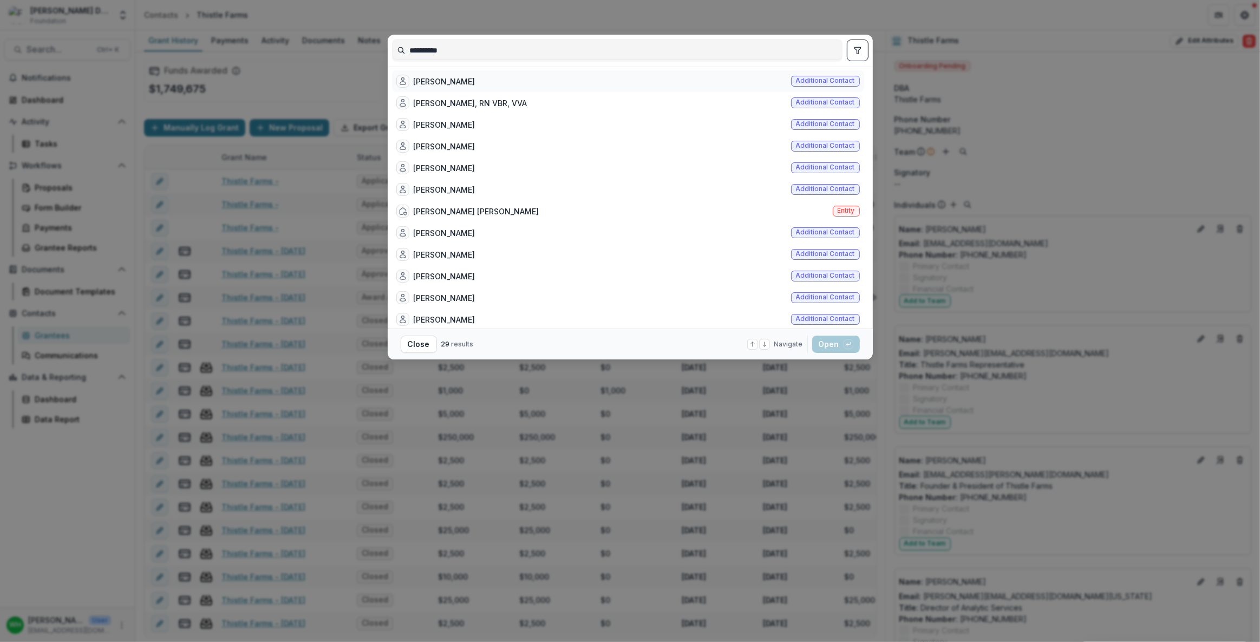
type input "**********"
click at [465, 82] on div "Laurel Fisher Additional contact" at bounding box center [628, 81] width 472 height 22
click at [835, 350] on button "Open with enter key" at bounding box center [836, 344] width 48 height 17
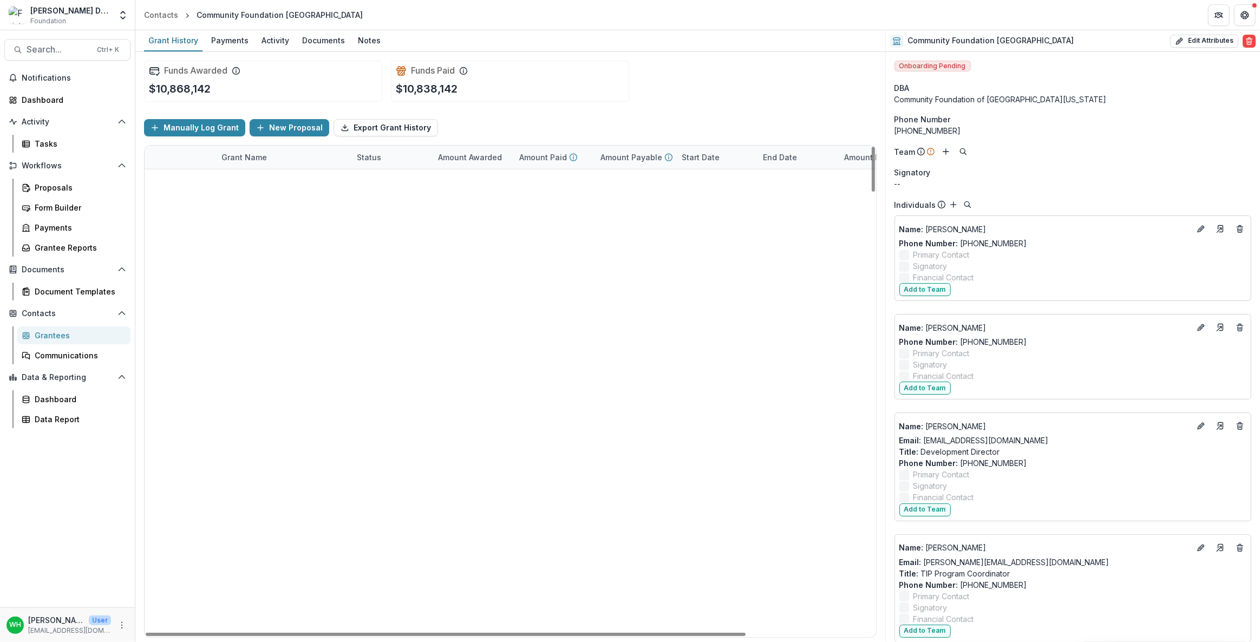
scroll to position [2658, 0]
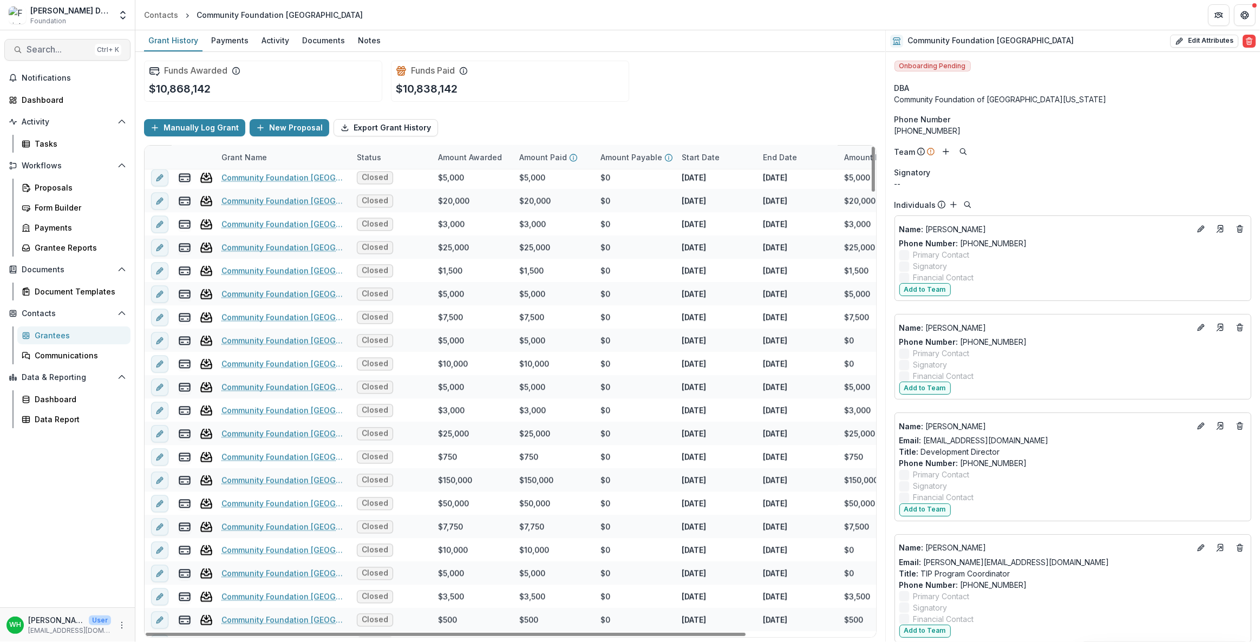
click at [77, 45] on span "Search..." at bounding box center [59, 49] width 64 height 10
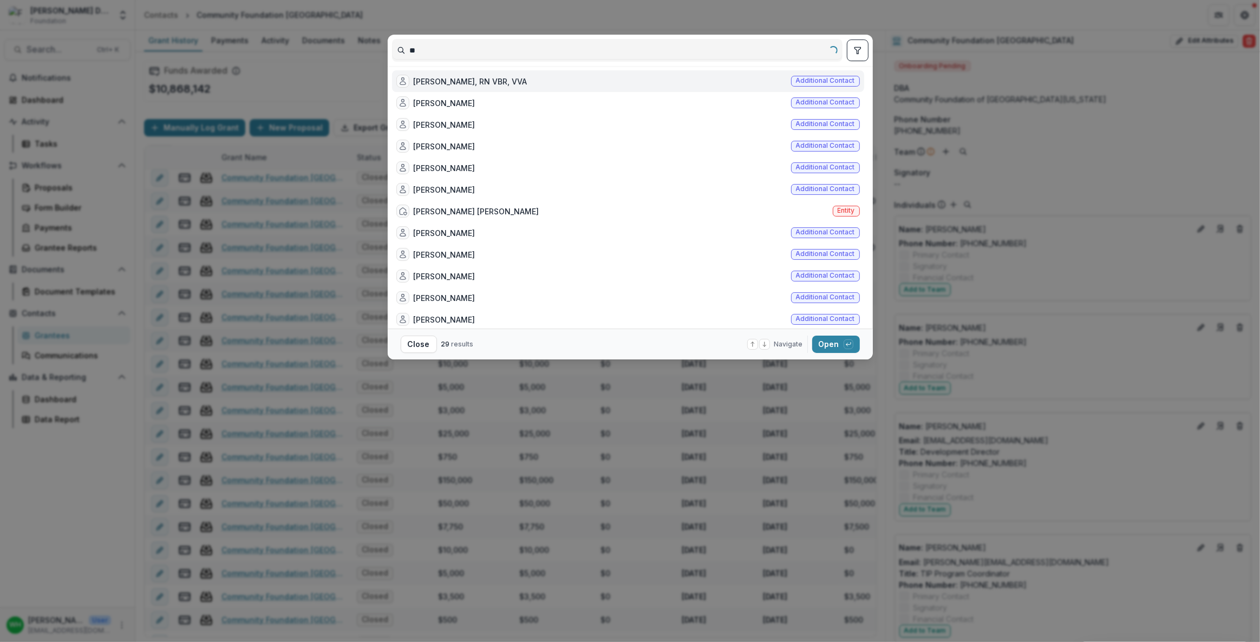
type input "*"
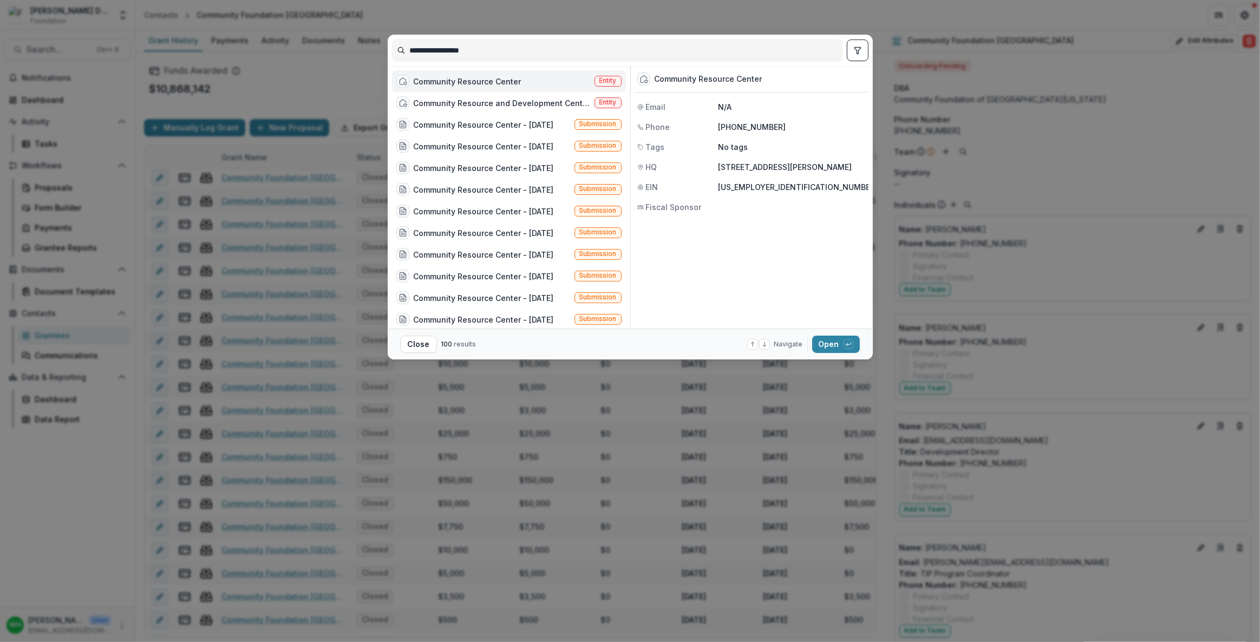
type input "**********"
click at [540, 82] on div "Community Resource Center Entity" at bounding box center [509, 81] width 234 height 22
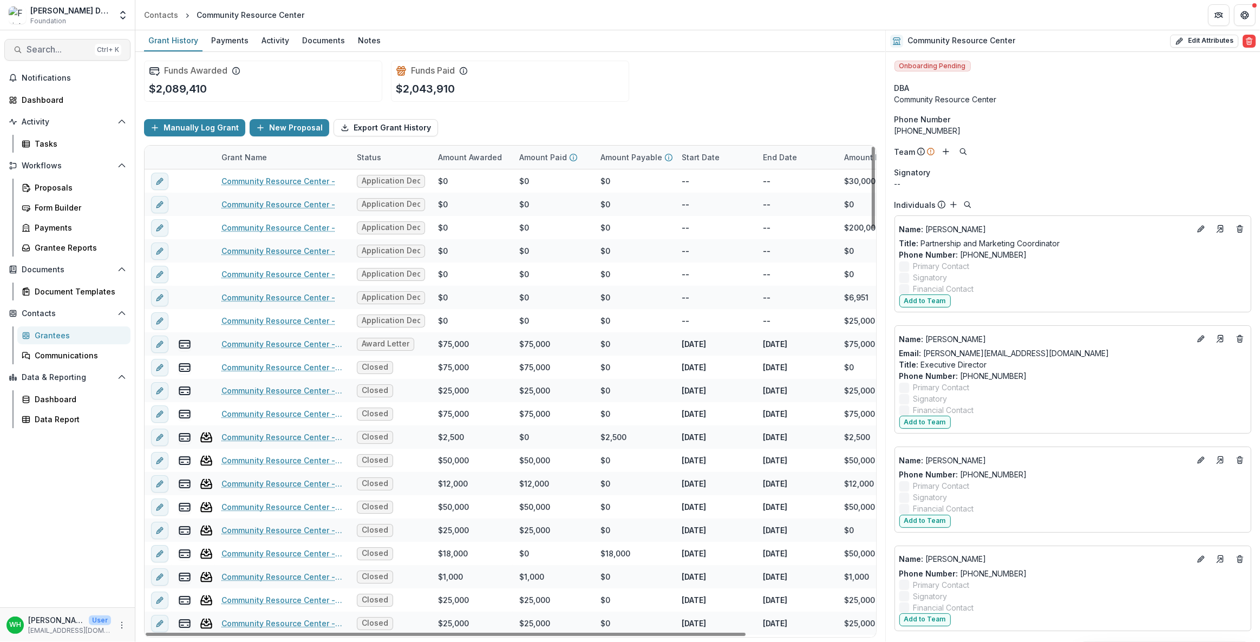
click at [59, 44] on span "Search..." at bounding box center [59, 49] width 64 height 10
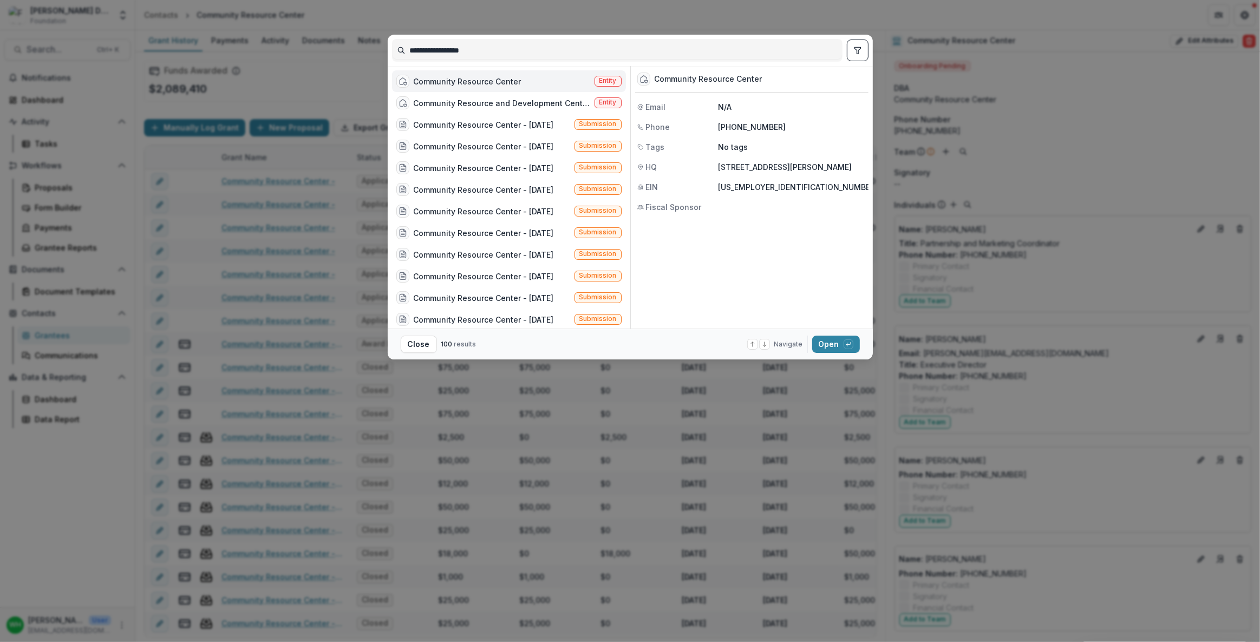
drag, startPoint x: 541, startPoint y: 48, endPoint x: 106, endPoint y: 38, distance: 435.4
click at [106, 38] on div "**********" at bounding box center [630, 321] width 1260 height 642
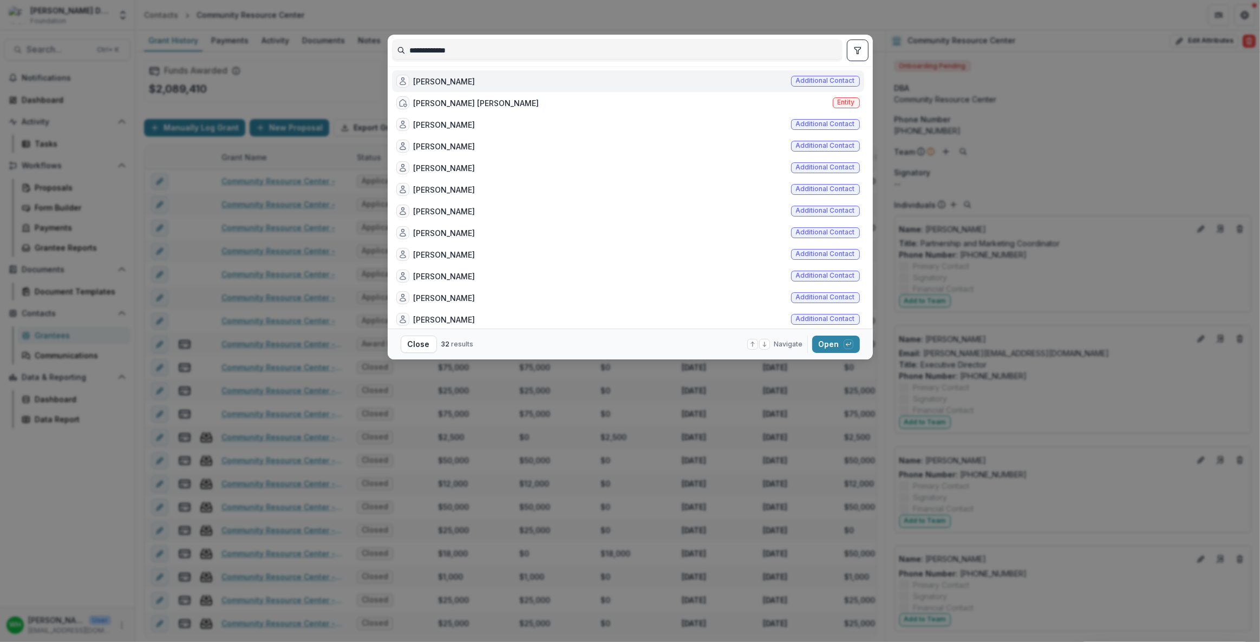
type input "**********"
click at [471, 82] on div "Laurel Fisher Additional contact" at bounding box center [628, 81] width 472 height 22
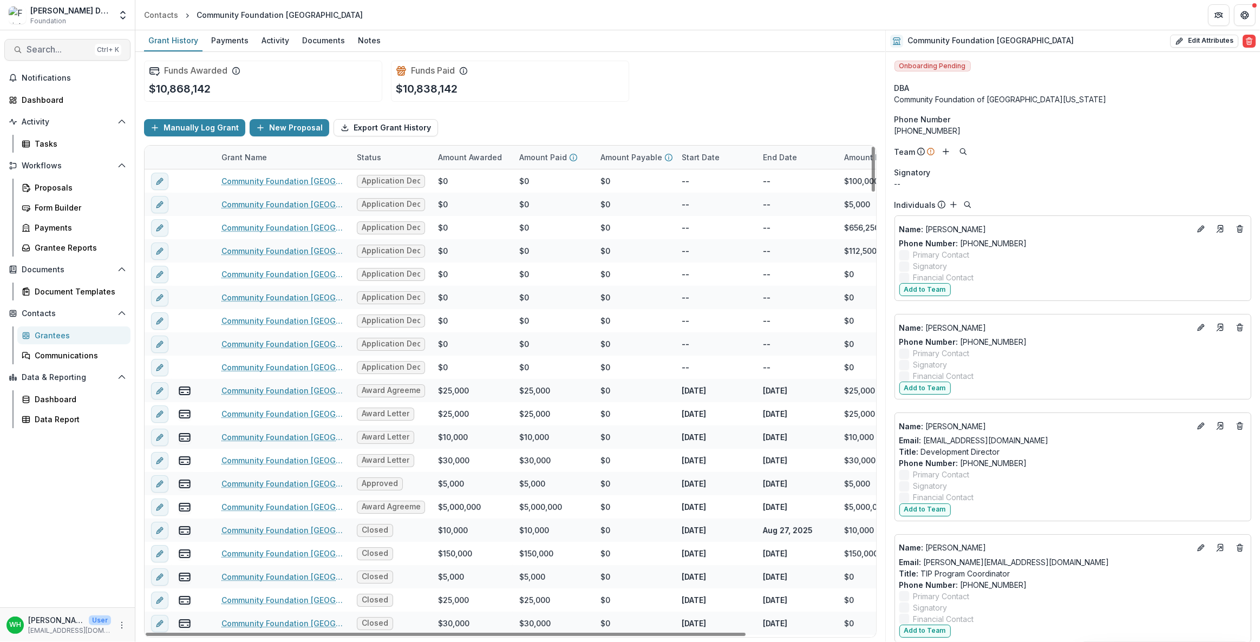
click at [65, 51] on span "Search..." at bounding box center [59, 49] width 64 height 10
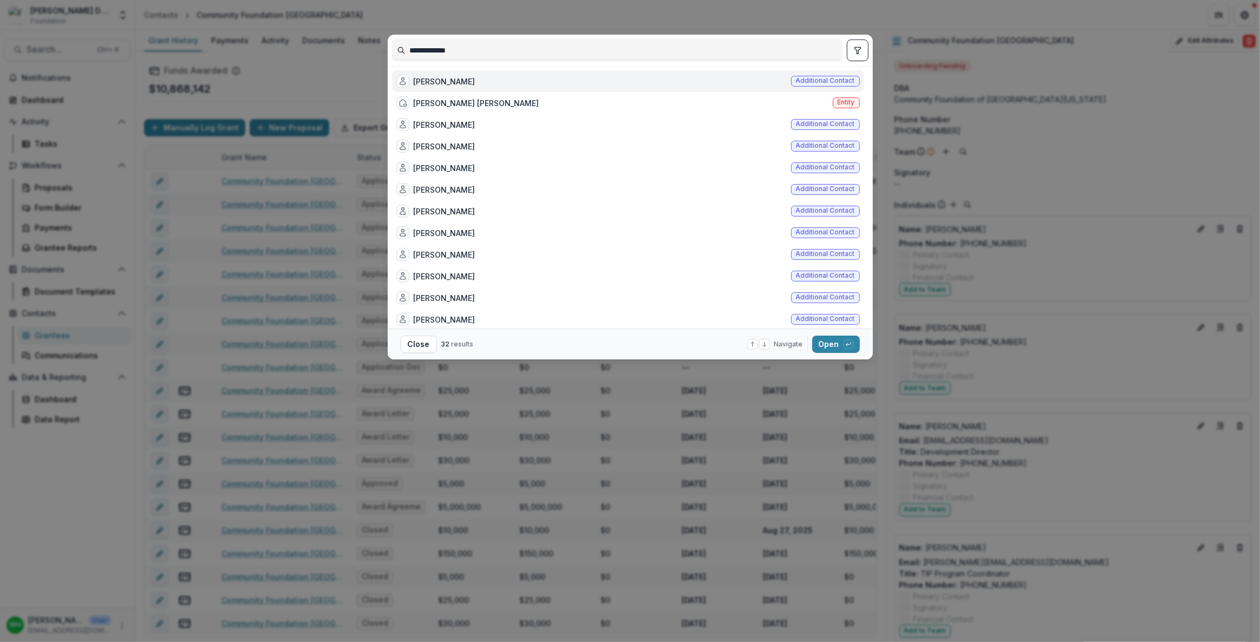
click at [441, 82] on div "Laurel Fisher" at bounding box center [445, 81] width 62 height 11
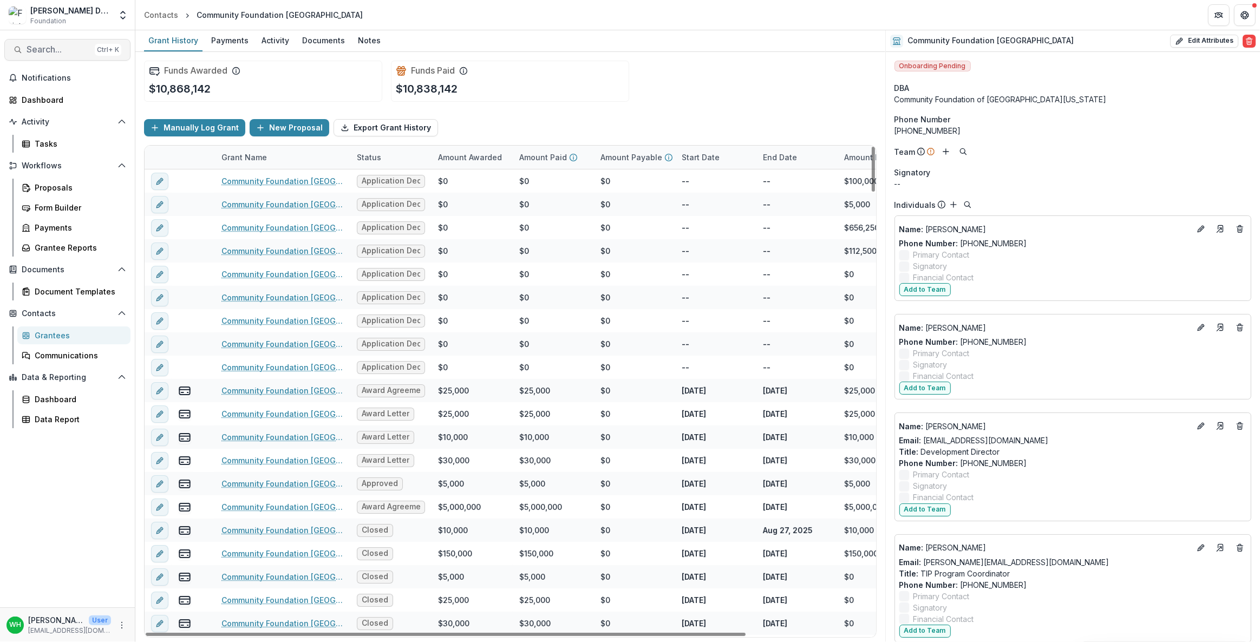
click at [73, 51] on span "Search..." at bounding box center [59, 49] width 64 height 10
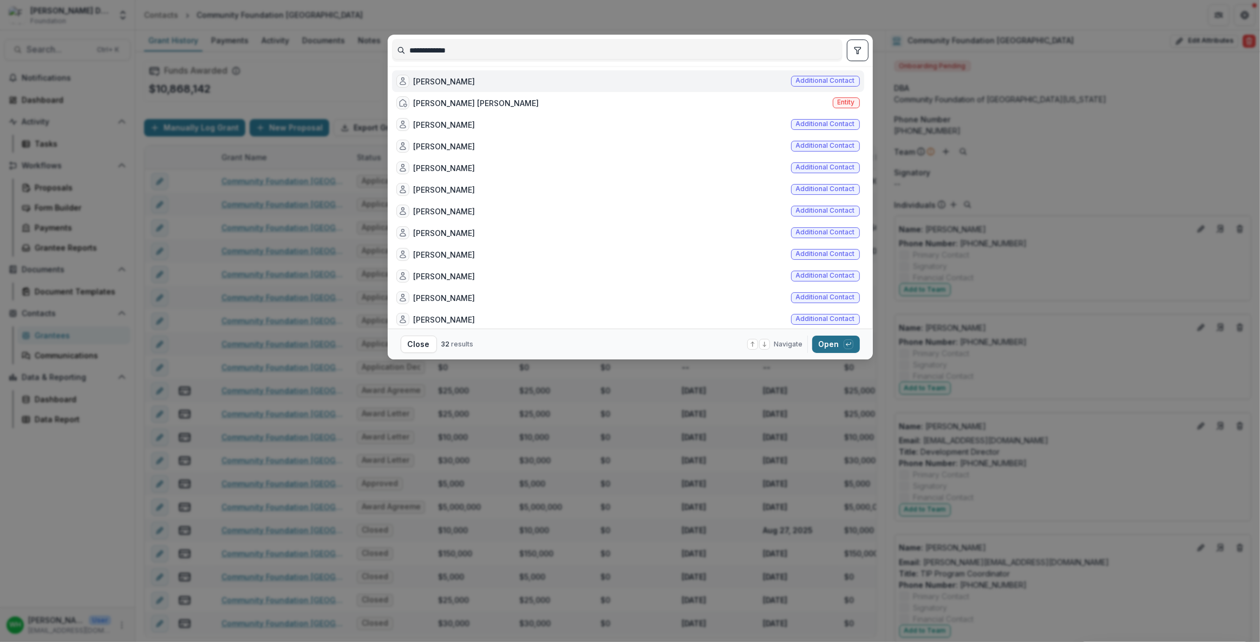
click at [848, 344] on icon "button" at bounding box center [848, 344] width 4 height 2
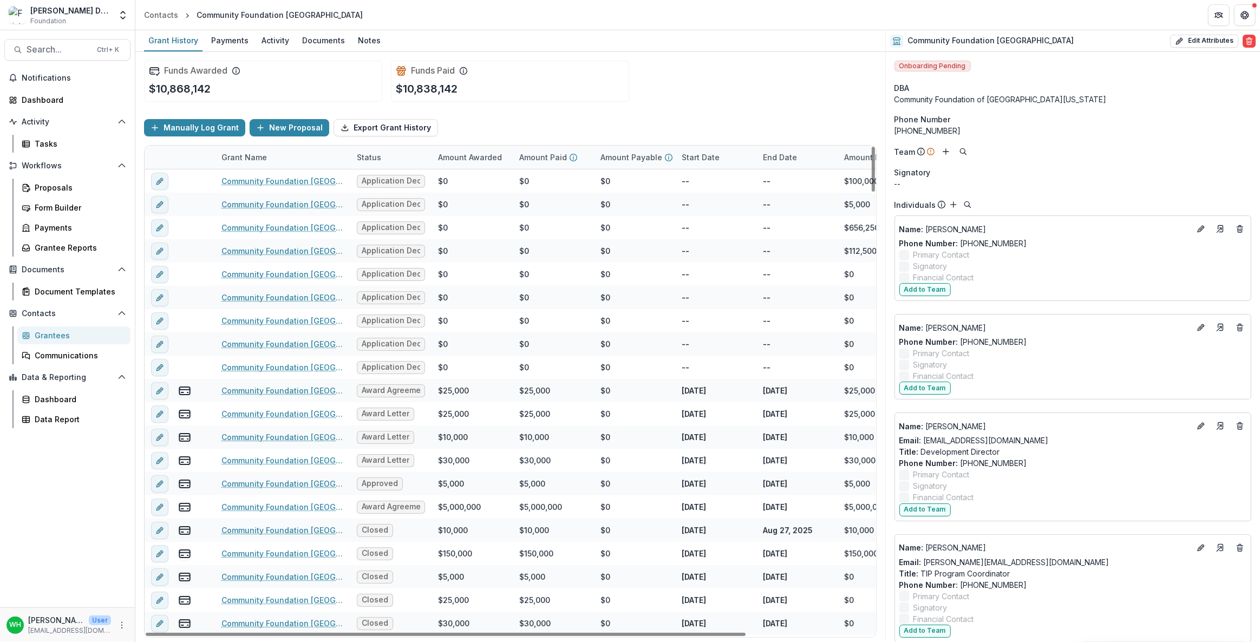
click at [766, 101] on div "Funds Awarded $10,868,142 Funds Paid $10,838,142" at bounding box center [510, 81] width 733 height 58
drag, startPoint x: 644, startPoint y: 75, endPoint x: 840, endPoint y: 8, distance: 207.4
click at [644, 75] on div "Funds Awarded $10,868,142 Funds Paid $10,838,142" at bounding box center [510, 81] width 733 height 58
click at [654, 115] on div "Manually Log Grant New Proposal Export Grant History" at bounding box center [510, 127] width 733 height 35
drag, startPoint x: 691, startPoint y: 79, endPoint x: 635, endPoint y: 80, distance: 56.3
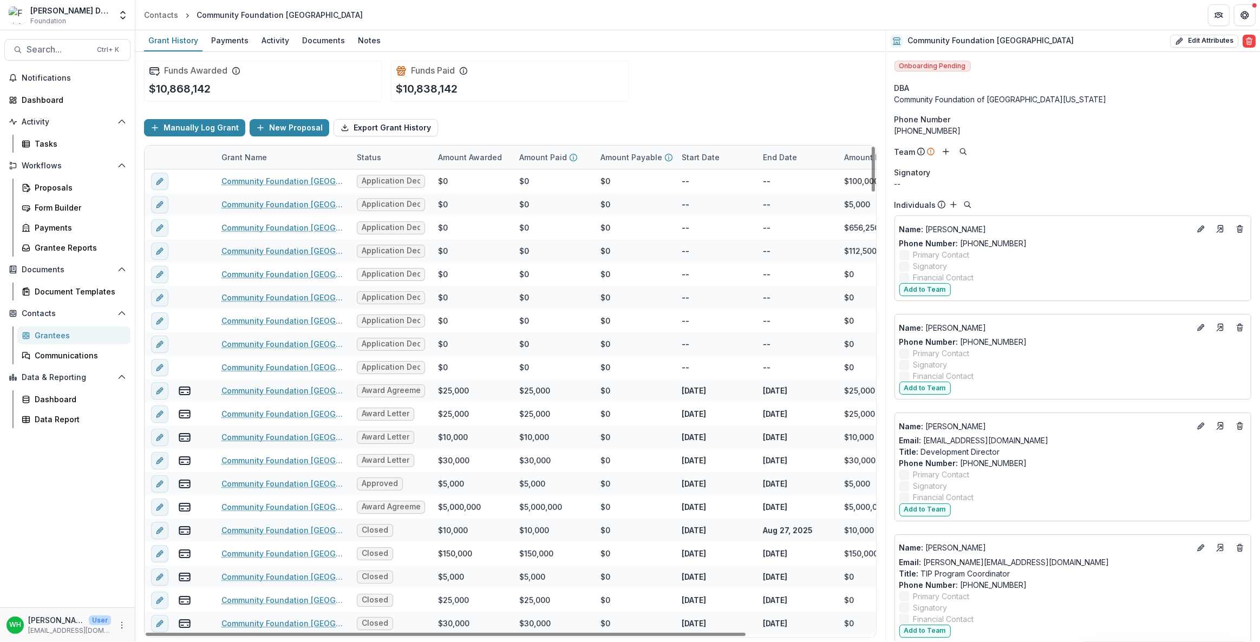
click at [691, 81] on div "Funds Awarded $10,868,142 Funds Paid $10,838,142" at bounding box center [510, 81] width 733 height 58
click at [629, 79] on div "Funds Awarded $10,868,142 Funds Paid $10,838,142" at bounding box center [510, 81] width 733 height 58
click at [1199, 231] on icon "Edit" at bounding box center [1201, 229] width 9 height 9
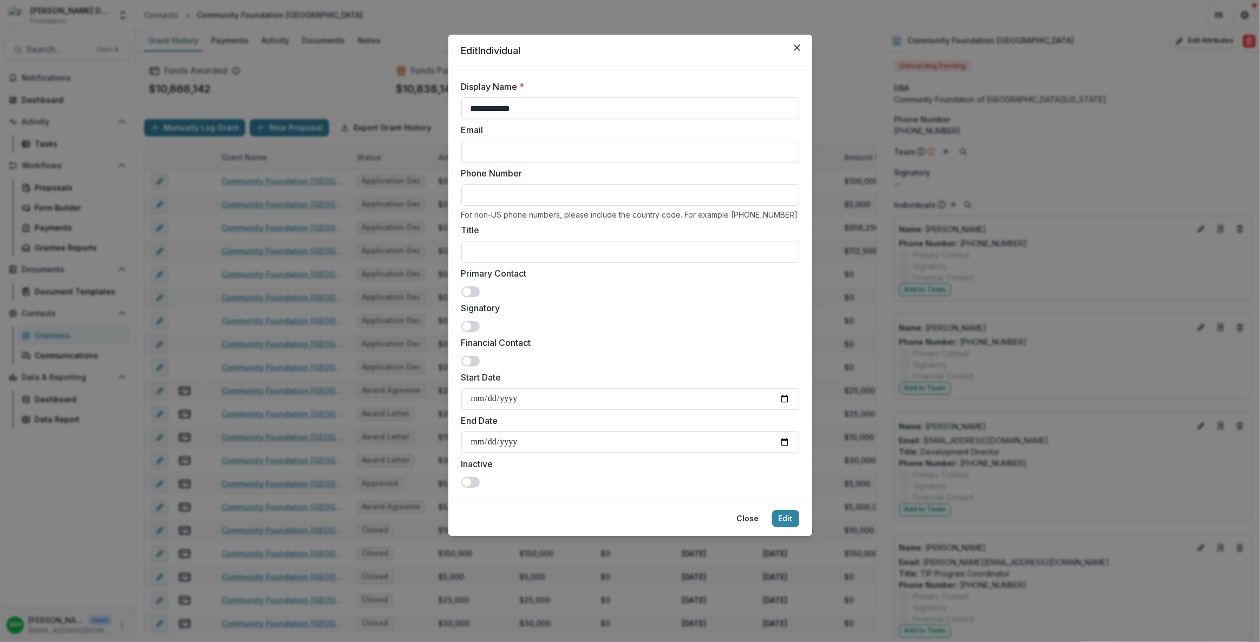
click at [558, 198] on input "Phone Number" at bounding box center [630, 195] width 338 height 22
click at [536, 254] on input "Title" at bounding box center [630, 252] width 338 height 22
click at [804, 46] on button "Close" at bounding box center [796, 47] width 17 height 17
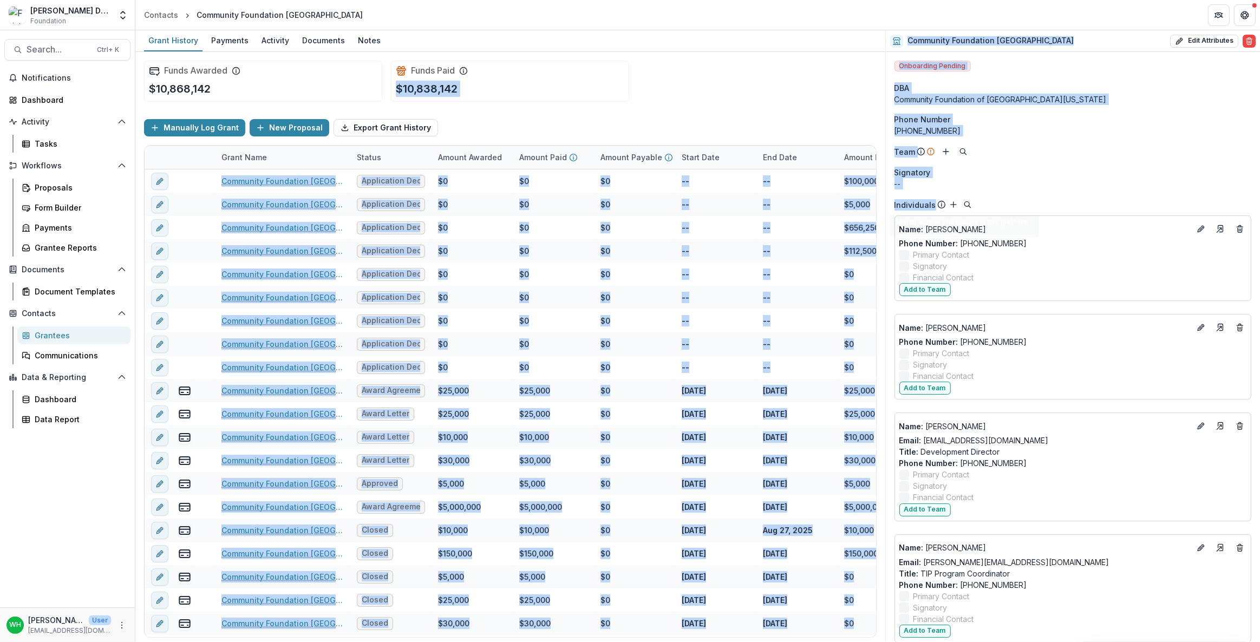
drag, startPoint x: 1034, startPoint y: 204, endPoint x: 860, endPoint y: 56, distance: 227.4
click at [852, 56] on div "Grant History Payments Activity Documents Notes Funds Awarded $10,868,142 Funds…" at bounding box center [697, 336] width 1125 height 612
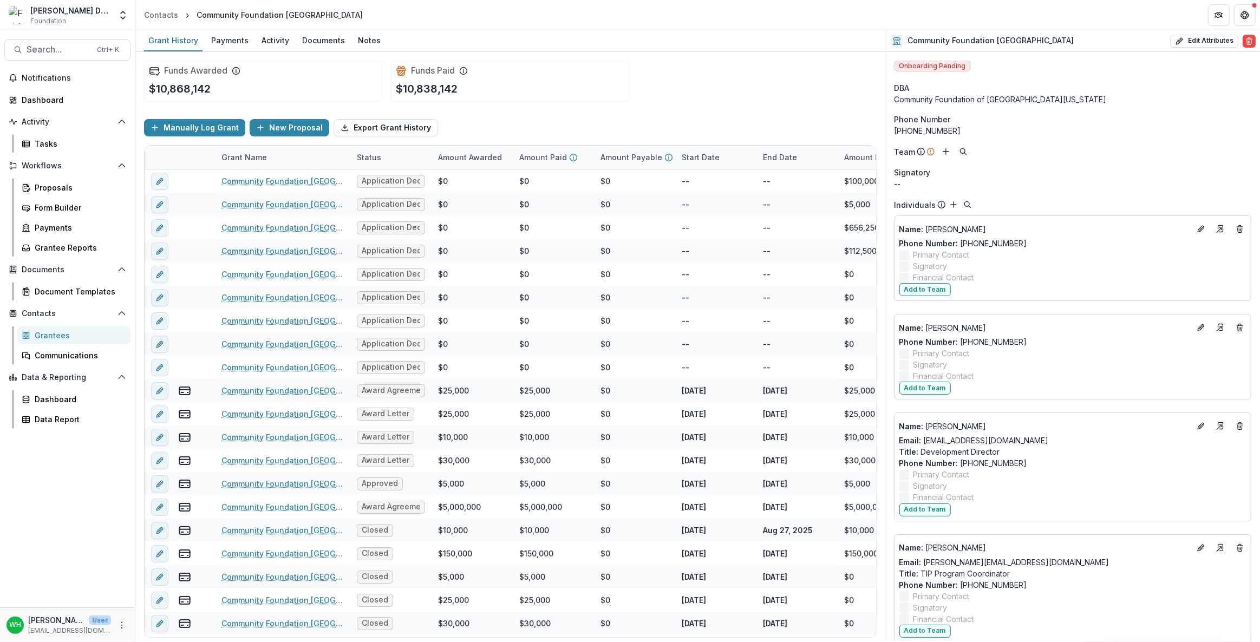
click at [1128, 147] on div "Team" at bounding box center [1072, 151] width 357 height 13
drag, startPoint x: 739, startPoint y: 79, endPoint x: 749, endPoint y: 78, distance: 10.3
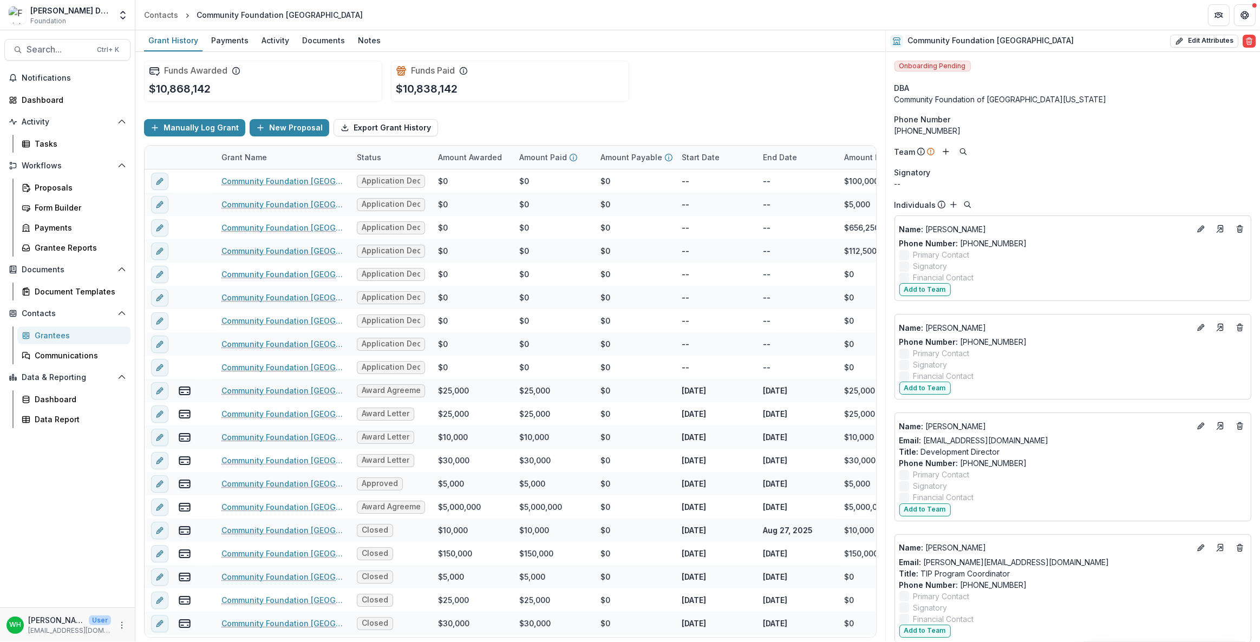
click at [739, 77] on div "Funds Awarded $10,868,142 Funds Paid $10,838,142" at bounding box center [510, 81] width 733 height 58
click at [763, 81] on div "Funds Awarded $10,868,142 Funds Paid $10,838,142" at bounding box center [510, 81] width 733 height 58
click at [1215, 37] on button "Edit Attributes" at bounding box center [1204, 41] width 68 height 13
select select
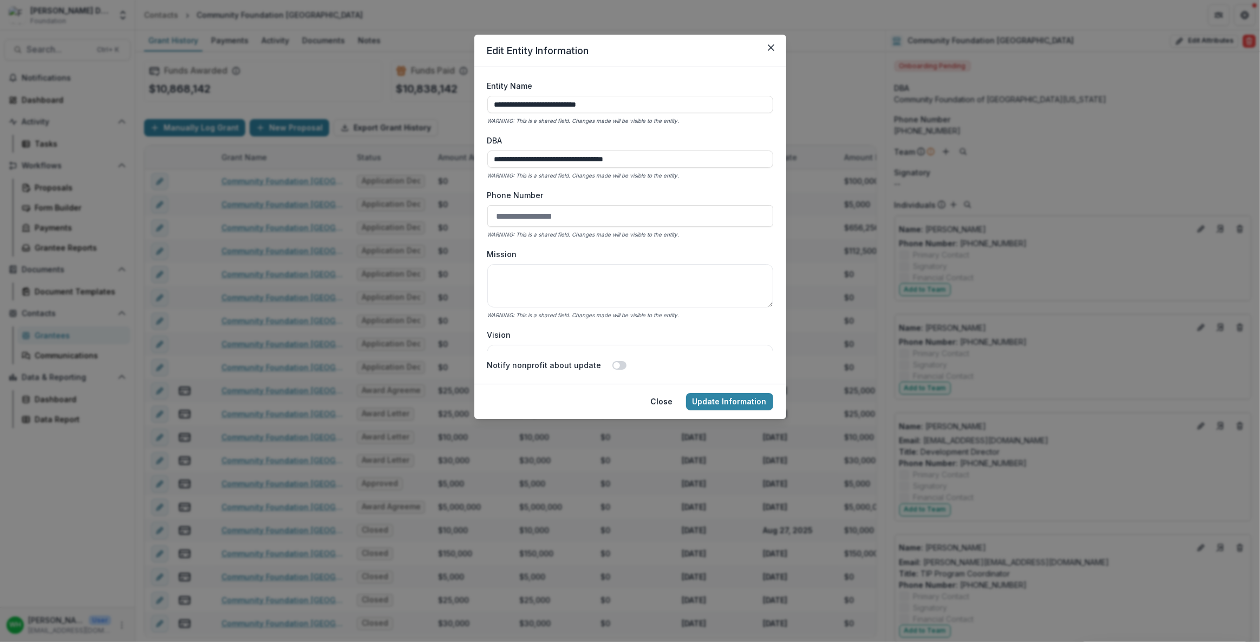
click at [595, 206] on input "Phone Number" at bounding box center [630, 216] width 286 height 22
drag, startPoint x: 565, startPoint y: 195, endPoint x: 460, endPoint y: 197, distance: 105.1
click at [460, 197] on div "**********" at bounding box center [630, 321] width 1260 height 642
click at [622, 196] on label "Phone Number" at bounding box center [626, 195] width 279 height 11
click at [622, 205] on input "Phone Number" at bounding box center [630, 216] width 286 height 22
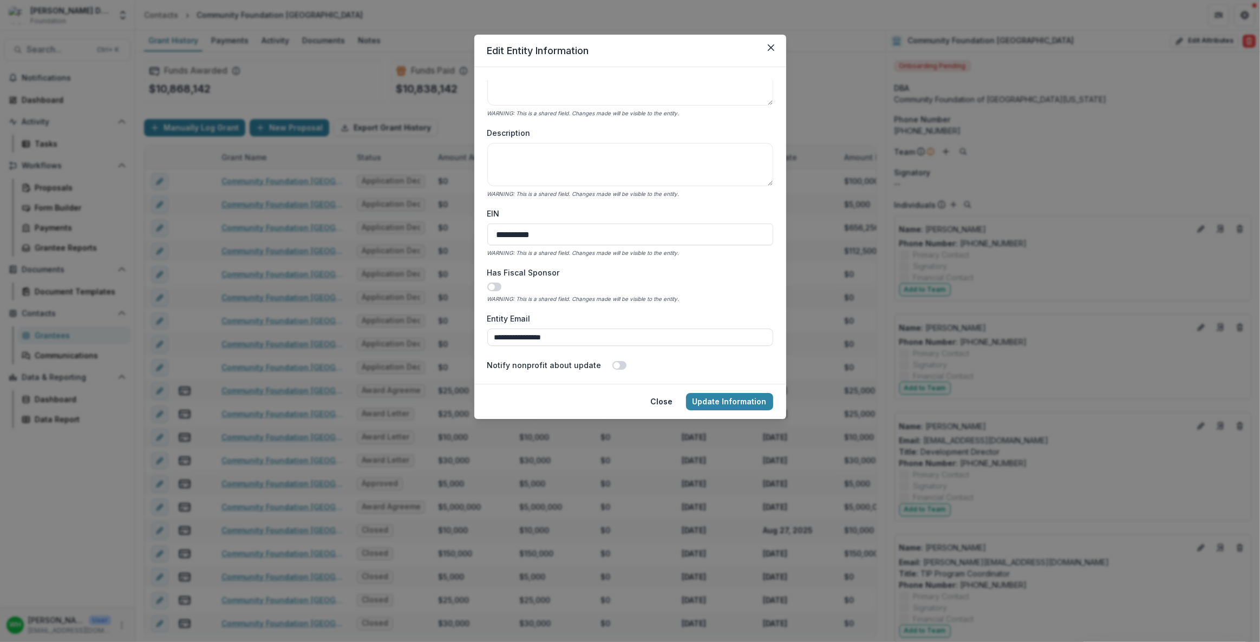
scroll to position [295, 0]
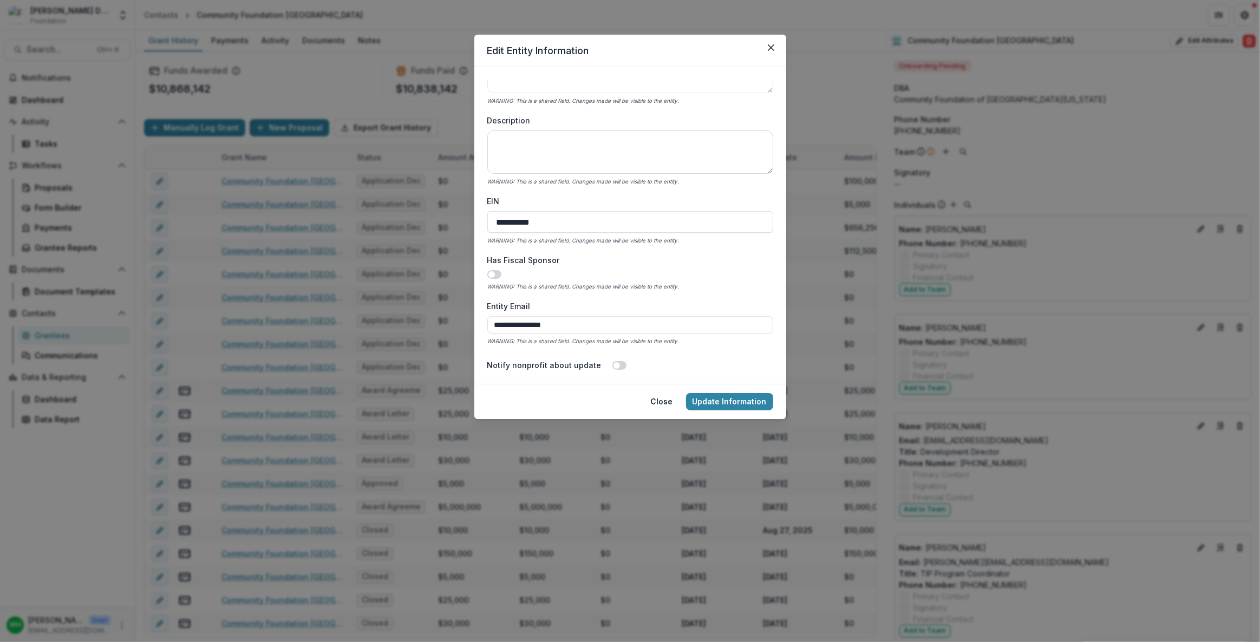
click at [631, 156] on textarea "Description" at bounding box center [630, 151] width 286 height 43
click at [642, 153] on textarea "Description" at bounding box center [630, 151] width 286 height 43
click at [517, 142] on textarea "Description" at bounding box center [630, 151] width 286 height 43
drag, startPoint x: 518, startPoint y: 119, endPoint x: 469, endPoint y: 127, distance: 49.9
click at [463, 125] on div "**********" at bounding box center [630, 321] width 1260 height 642
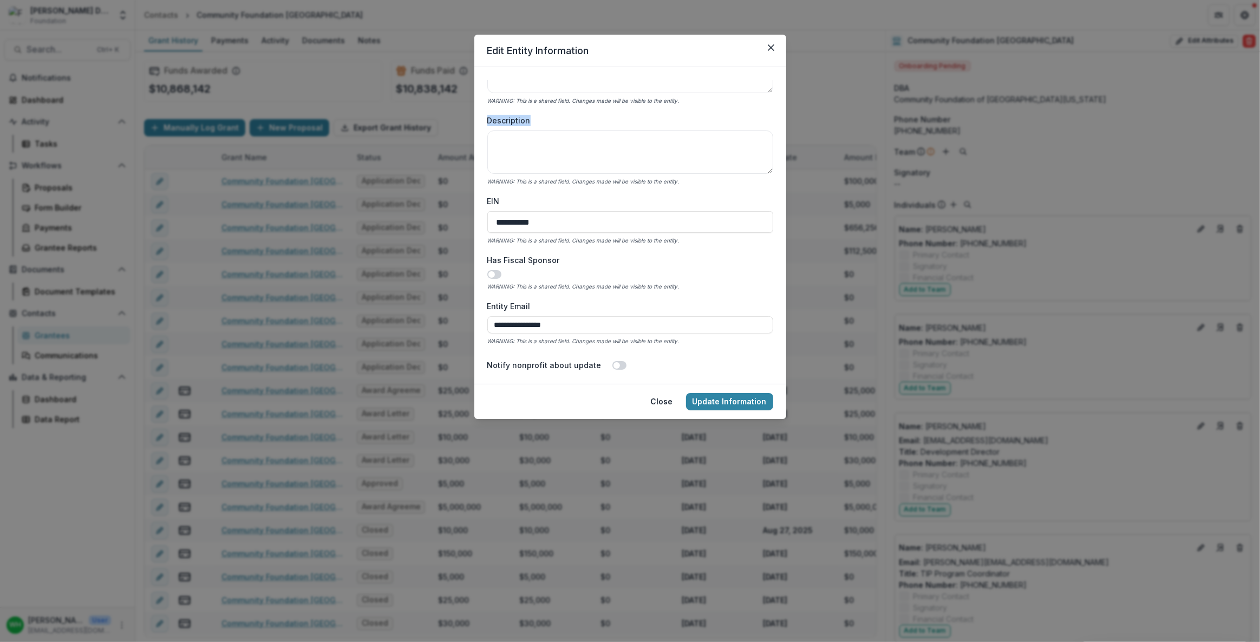
click at [591, 119] on label "Description" at bounding box center [626, 120] width 279 height 11
click at [591, 130] on textarea "Description" at bounding box center [630, 151] width 286 height 43
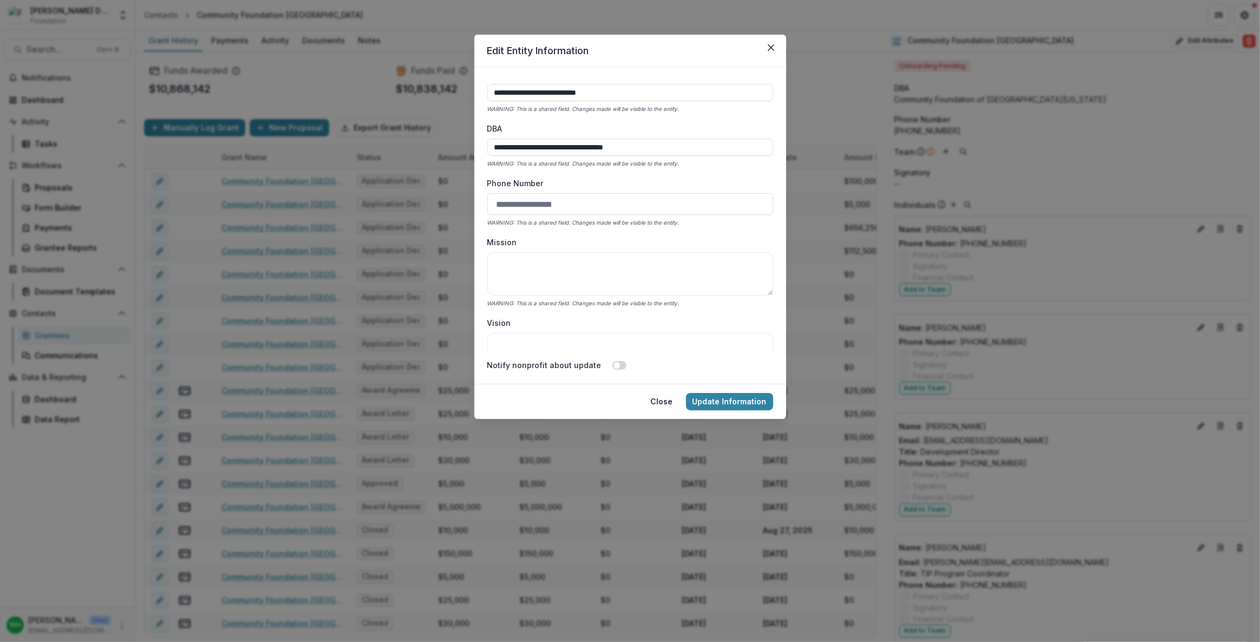
scroll to position [0, 0]
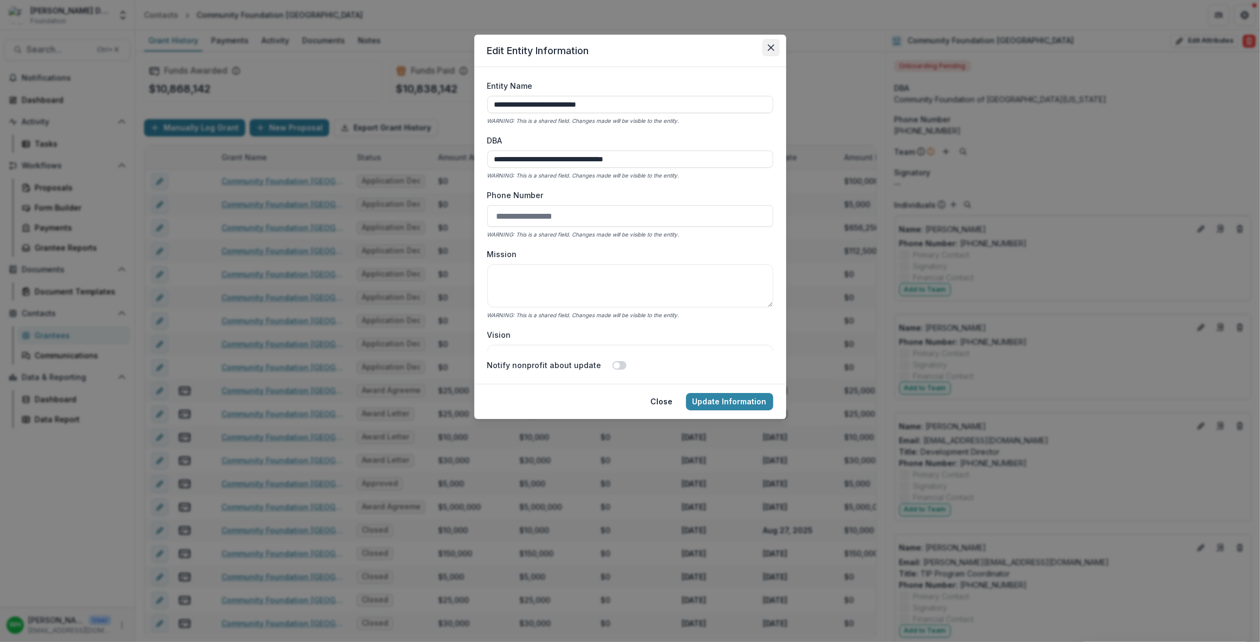
click at [772, 50] on button "Close" at bounding box center [770, 47] width 17 height 17
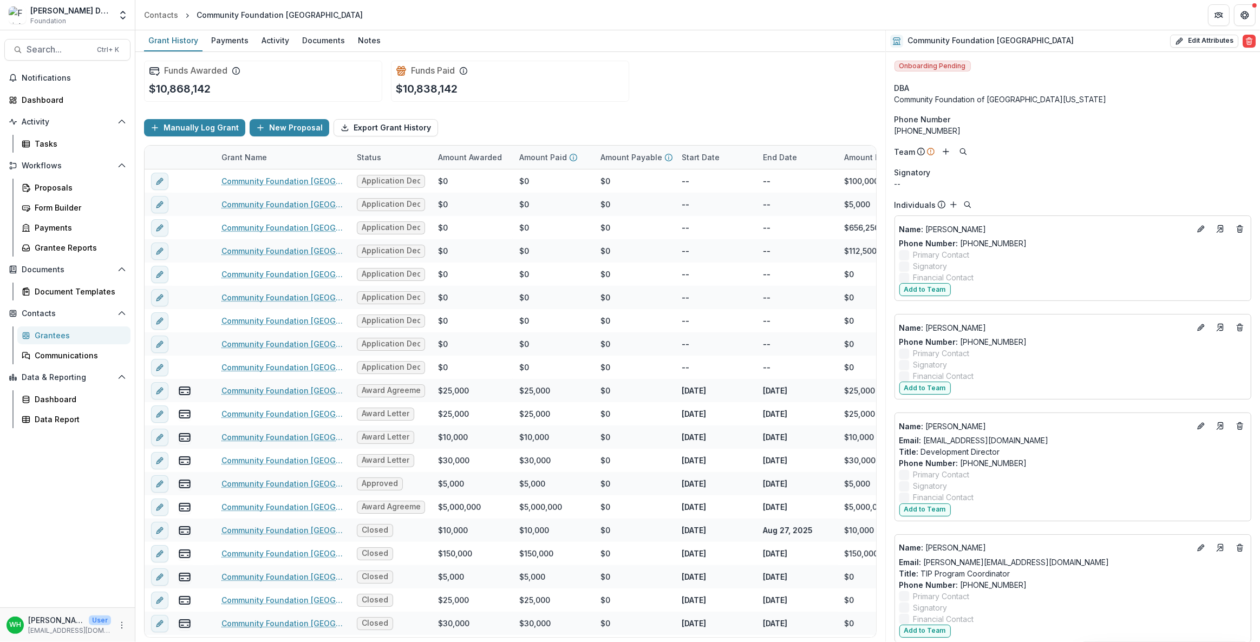
click at [779, 100] on div "Funds Awarded $10,868,142 Funds Paid $10,838,142" at bounding box center [510, 81] width 733 height 58
click at [811, 97] on div "Funds Awarded $10,868,142 Funds Paid $10,838,142" at bounding box center [510, 81] width 733 height 58
drag, startPoint x: 843, startPoint y: 114, endPoint x: 842, endPoint y: 56, distance: 57.9
click at [844, 93] on div "Funds Awarded $10,868,142 Funds Paid $10,838,142" at bounding box center [510, 81] width 733 height 58
drag, startPoint x: 831, startPoint y: 60, endPoint x: 774, endPoint y: 102, distance: 70.7
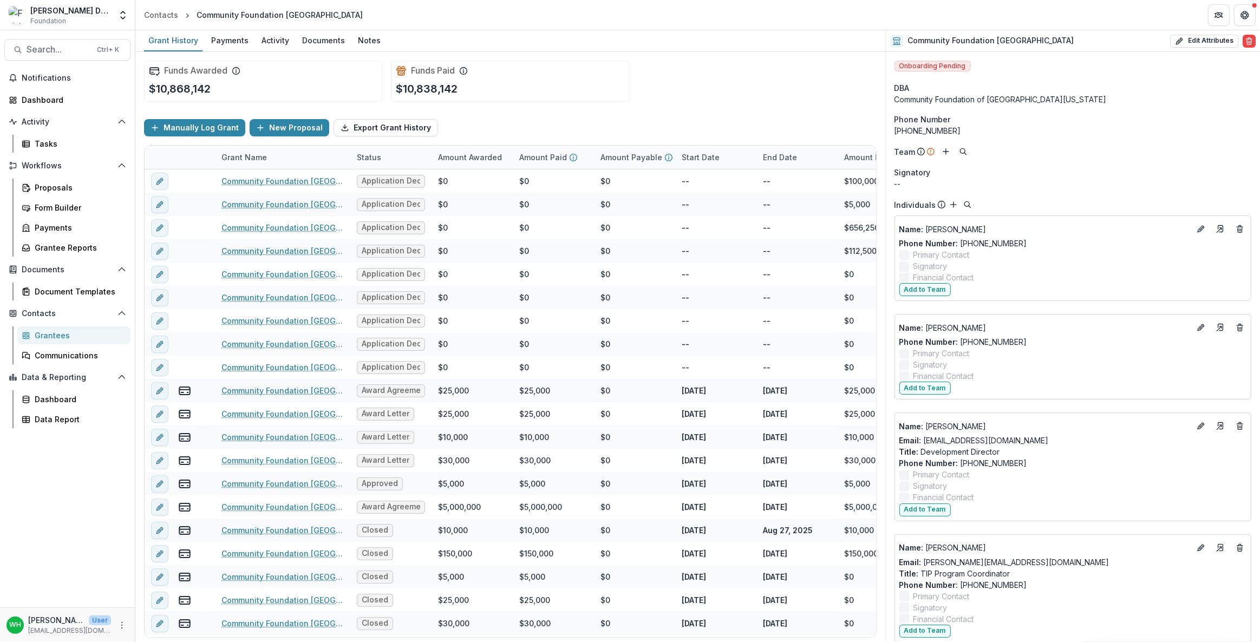
click at [831, 59] on div "Funds Awarded $10,868,142 Funds Paid $10,838,142" at bounding box center [510, 81] width 733 height 58
click at [772, 78] on div "Funds Awarded $10,868,142 Funds Paid $10,838,142" at bounding box center [510, 81] width 733 height 58
click at [49, 337] on div "Grantees" at bounding box center [78, 335] width 87 height 11
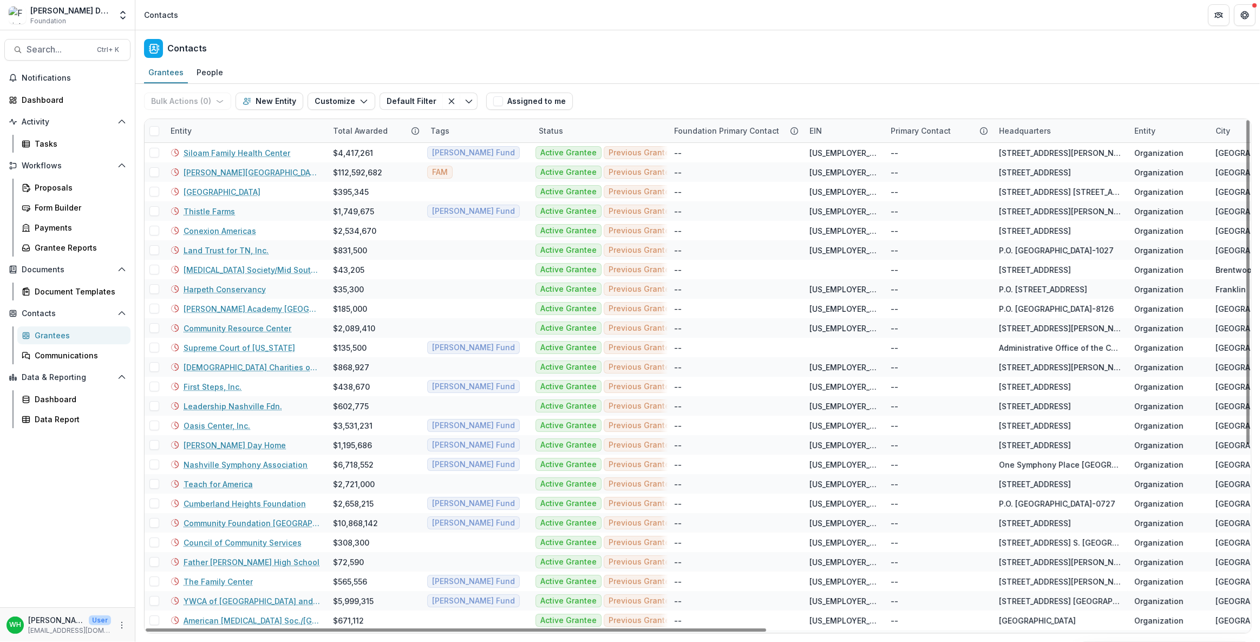
click at [214, 135] on div "Entity" at bounding box center [245, 130] width 162 height 23
click at [190, 155] on input at bounding box center [231, 154] width 130 height 17
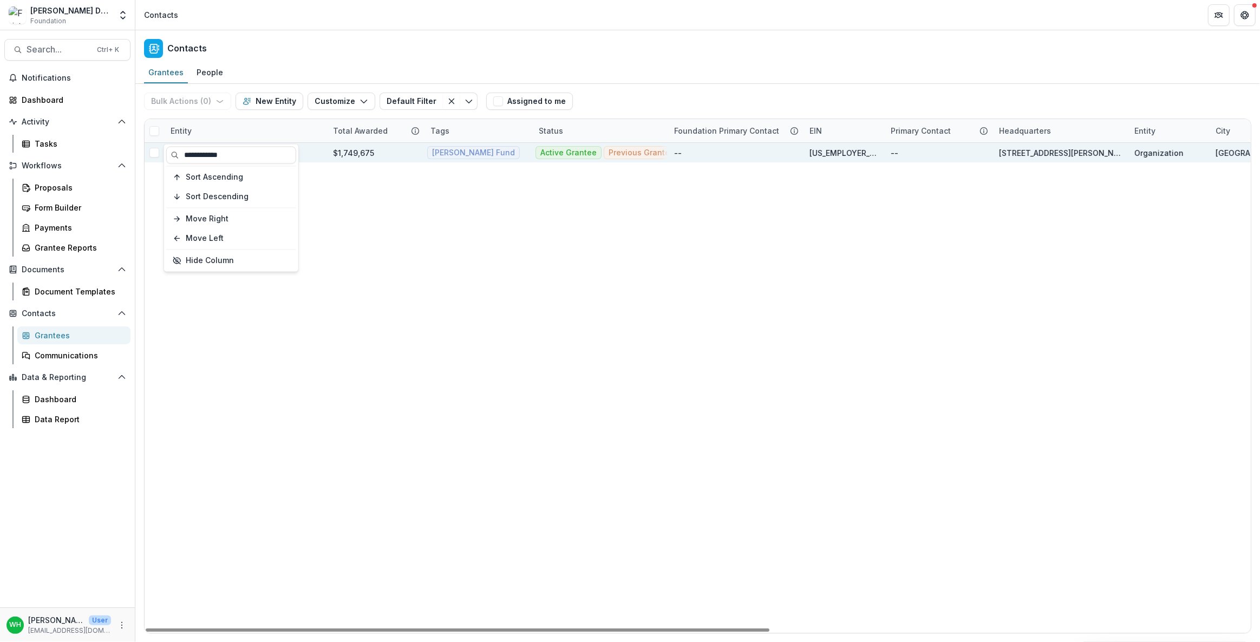
type input "**********"
click at [312, 151] on div "Thistle Farms" at bounding box center [245, 152] width 149 height 19
click at [200, 151] on link "Thistle Farms" at bounding box center [209, 152] width 51 height 11
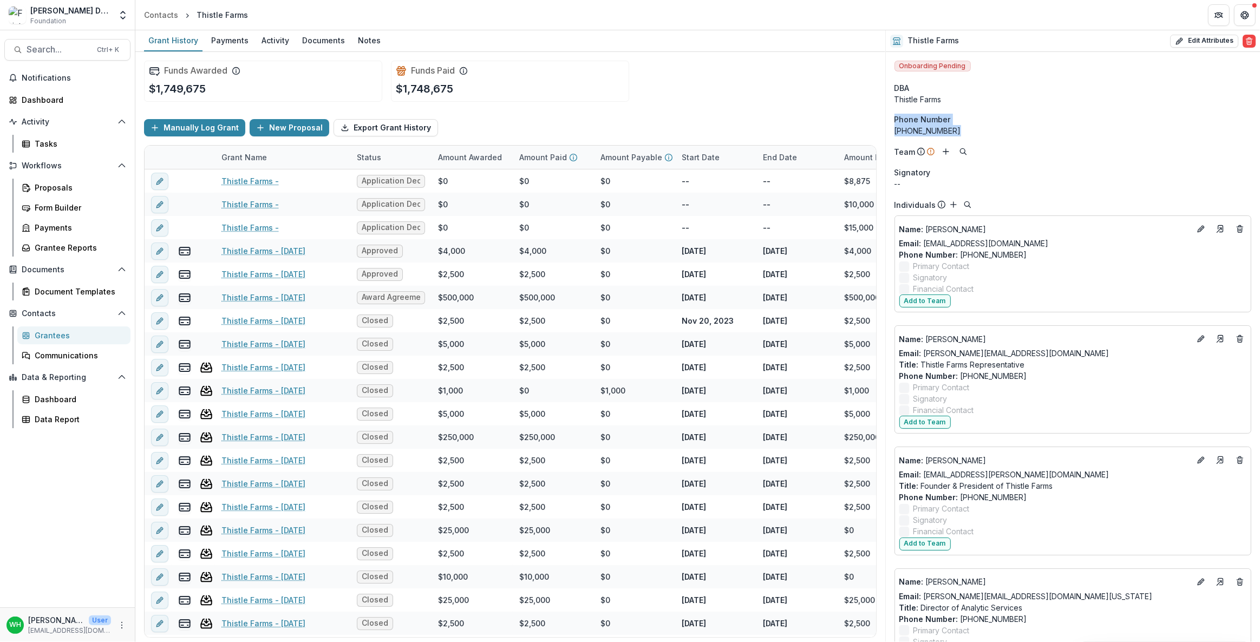
drag, startPoint x: 952, startPoint y: 131, endPoint x: 1117, endPoint y: 157, distance: 166.6
click at [896, 119] on aside "Phone Number (615) 322-4783" at bounding box center [1072, 125] width 357 height 23
click at [1128, 151] on div "Team" at bounding box center [1072, 151] width 357 height 13
drag, startPoint x: 939, startPoint y: 127, endPoint x: 895, endPoint y: 118, distance: 44.8
click at [895, 118] on aside "Phone Number (615) 322-4783" at bounding box center [1072, 125] width 357 height 23
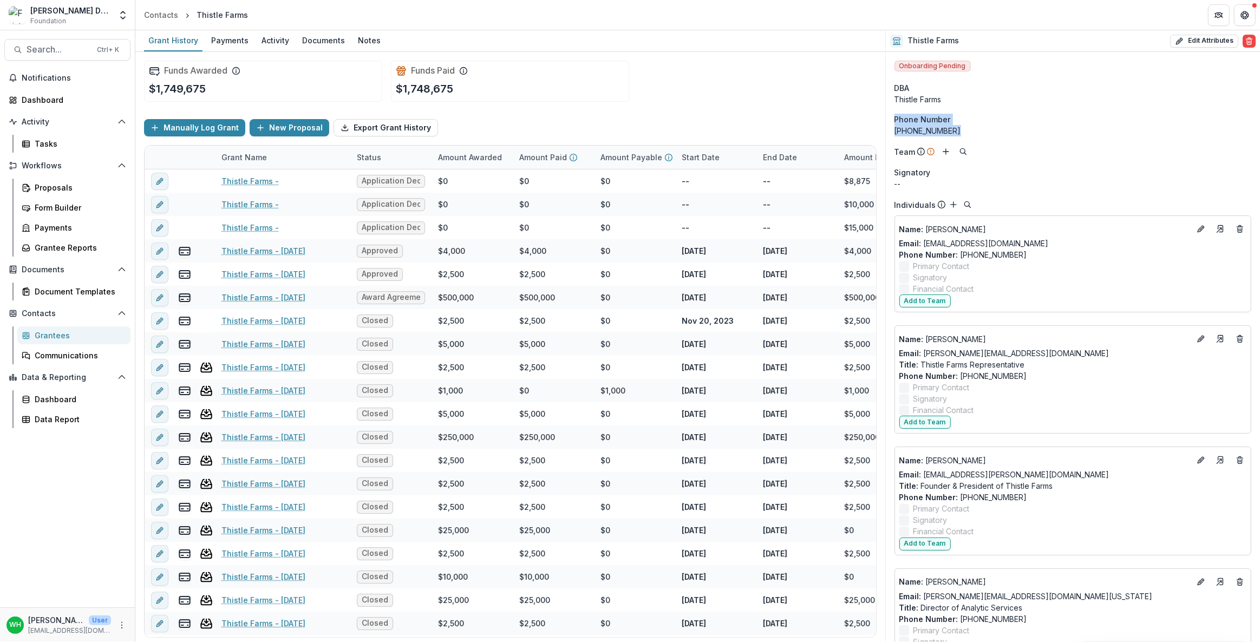
click at [1017, 135] on div "[PHONE_NUMBER]" at bounding box center [1072, 130] width 357 height 11
click at [1210, 44] on button "Edit Attributes" at bounding box center [1204, 41] width 68 height 13
select select
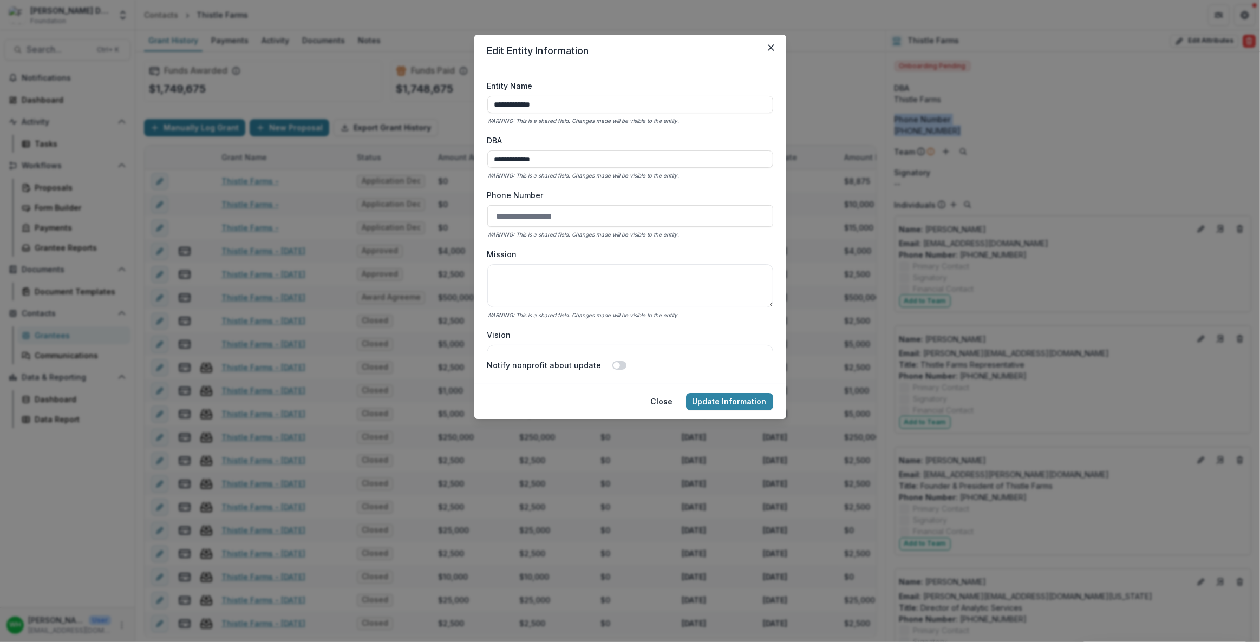
drag, startPoint x: 776, startPoint y: 52, endPoint x: 798, endPoint y: 54, distance: 21.7
click at [776, 52] on button "Close" at bounding box center [770, 47] width 17 height 17
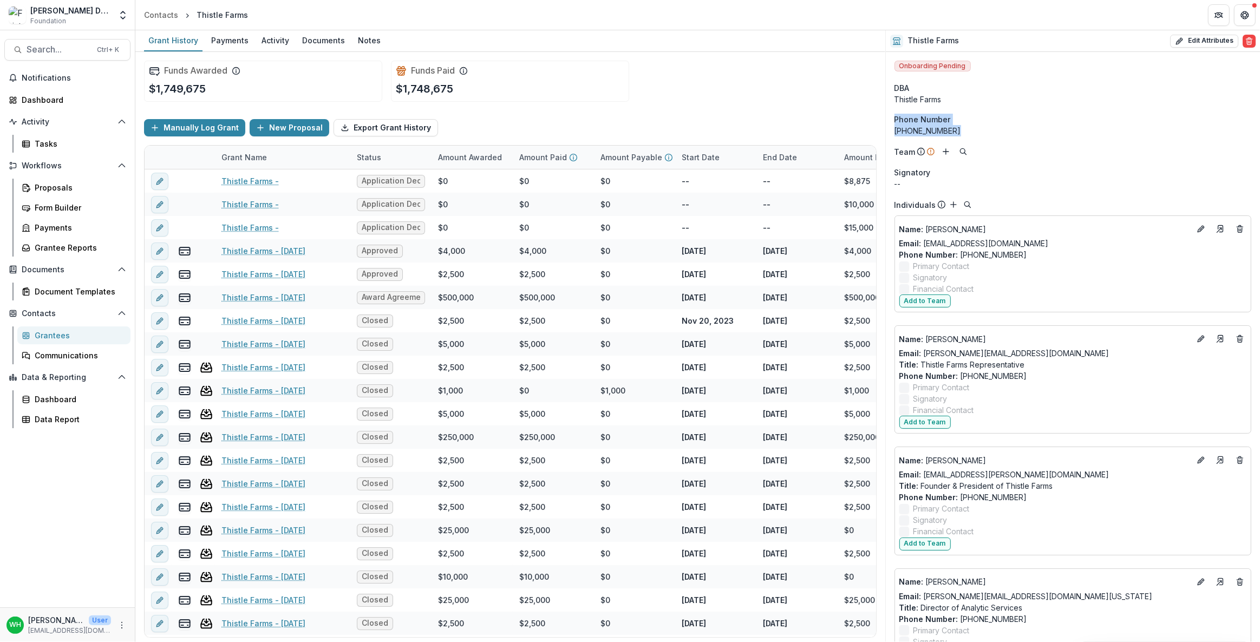
click at [970, 129] on div "[PHONE_NUMBER]" at bounding box center [1072, 130] width 357 height 11
click at [962, 132] on div "[PHONE_NUMBER]" at bounding box center [1072, 130] width 357 height 11
click at [959, 131] on div "[PHONE_NUMBER]" at bounding box center [1072, 130] width 357 height 11
click at [936, 129] on div "[PHONE_NUMBER]" at bounding box center [1072, 130] width 357 height 11
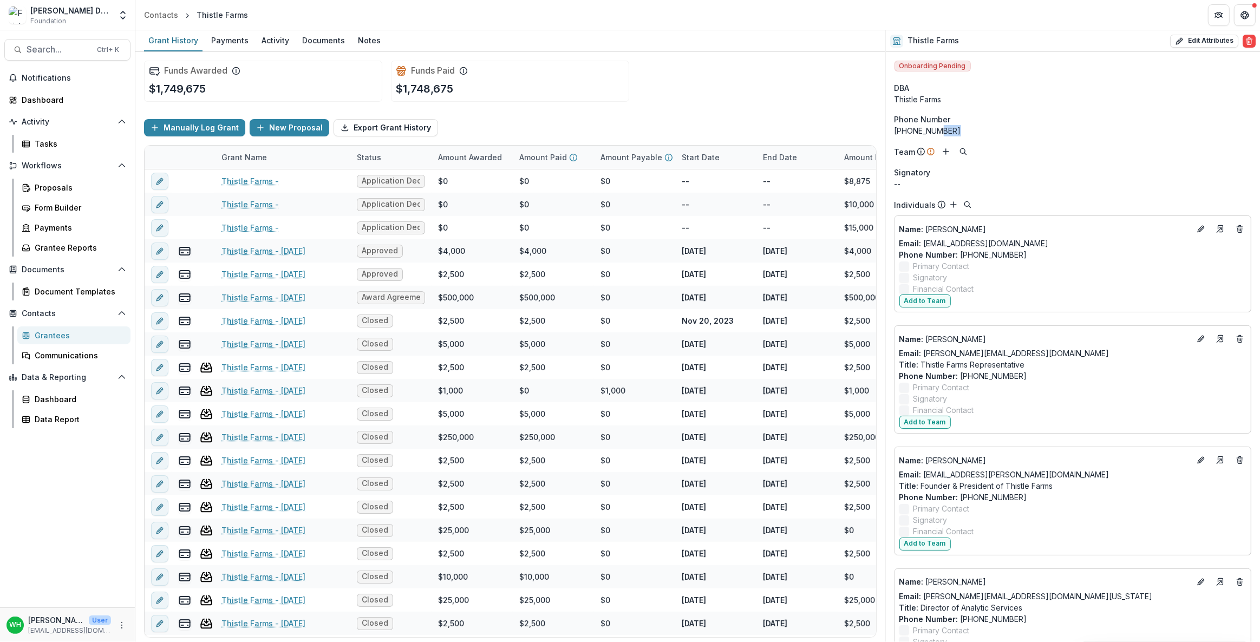
click at [951, 133] on div "[PHONE_NUMBER]" at bounding box center [1072, 130] width 357 height 11
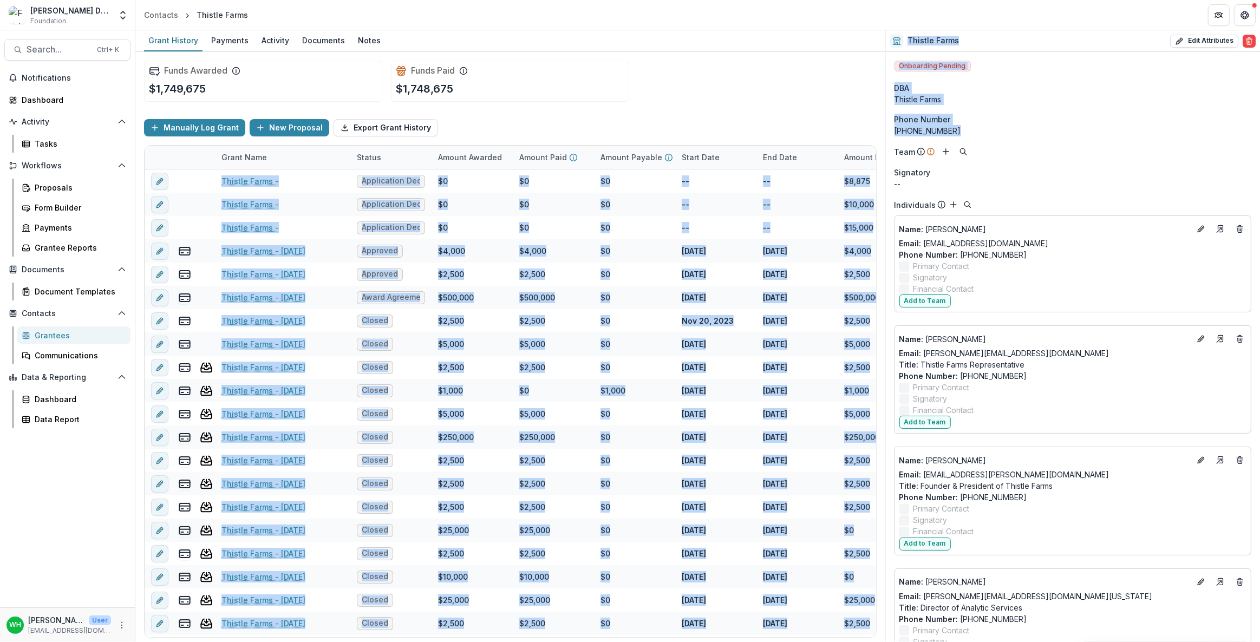
click at [877, 123] on div "Grant History Payments Activity Documents Notes Funds Awarded $1,749,675 Funds …" at bounding box center [697, 336] width 1125 height 612
click at [1049, 121] on div "Phone Number" at bounding box center [1072, 119] width 357 height 11
click at [969, 127] on div "[PHONE_NUMBER]" at bounding box center [1072, 130] width 357 height 11
click at [1191, 43] on button "Edit Attributes" at bounding box center [1204, 41] width 68 height 13
select select
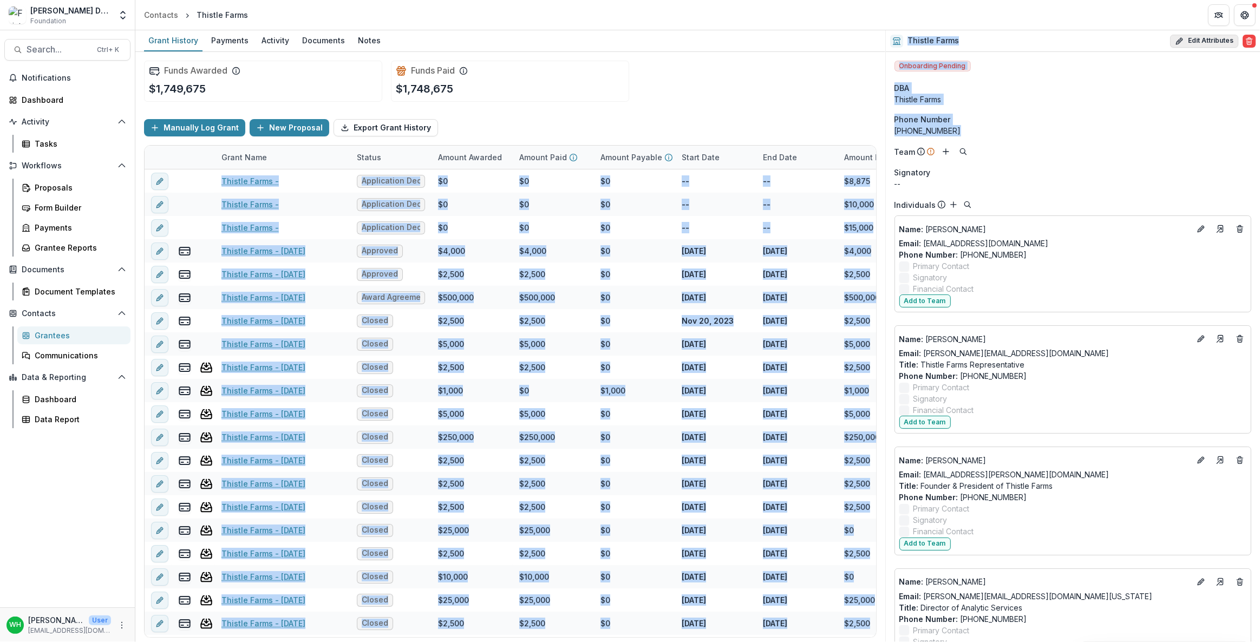
select select
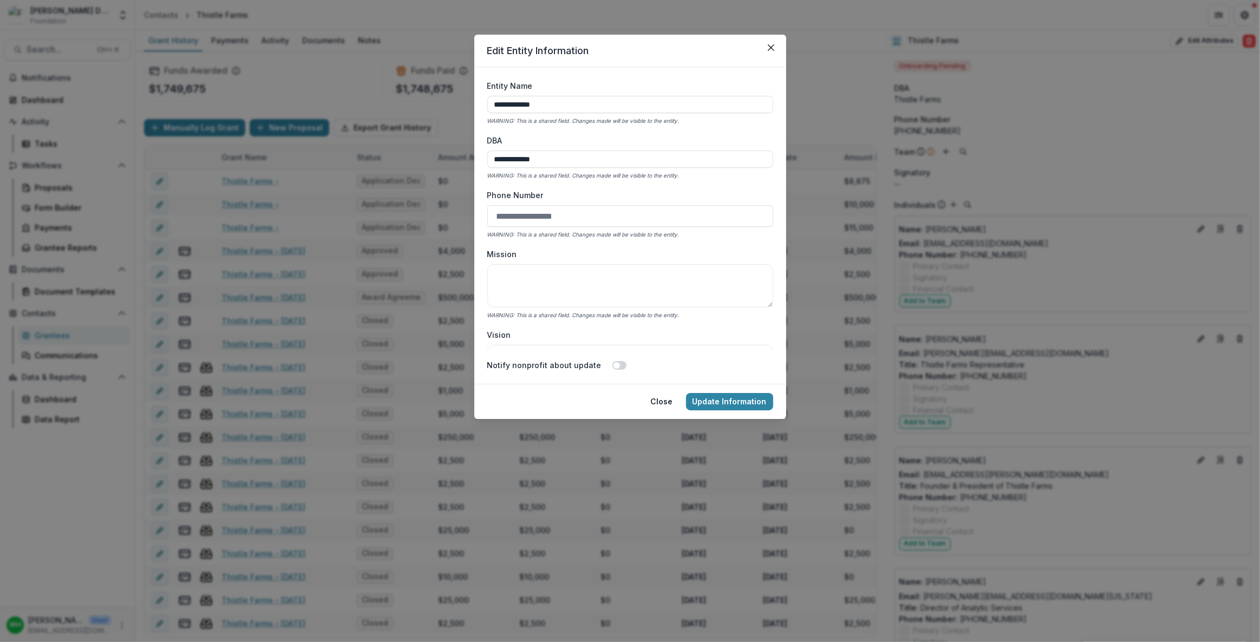
click at [565, 207] on input "Phone Number" at bounding box center [630, 216] width 286 height 22
click at [763, 46] on button "Close" at bounding box center [770, 47] width 17 height 17
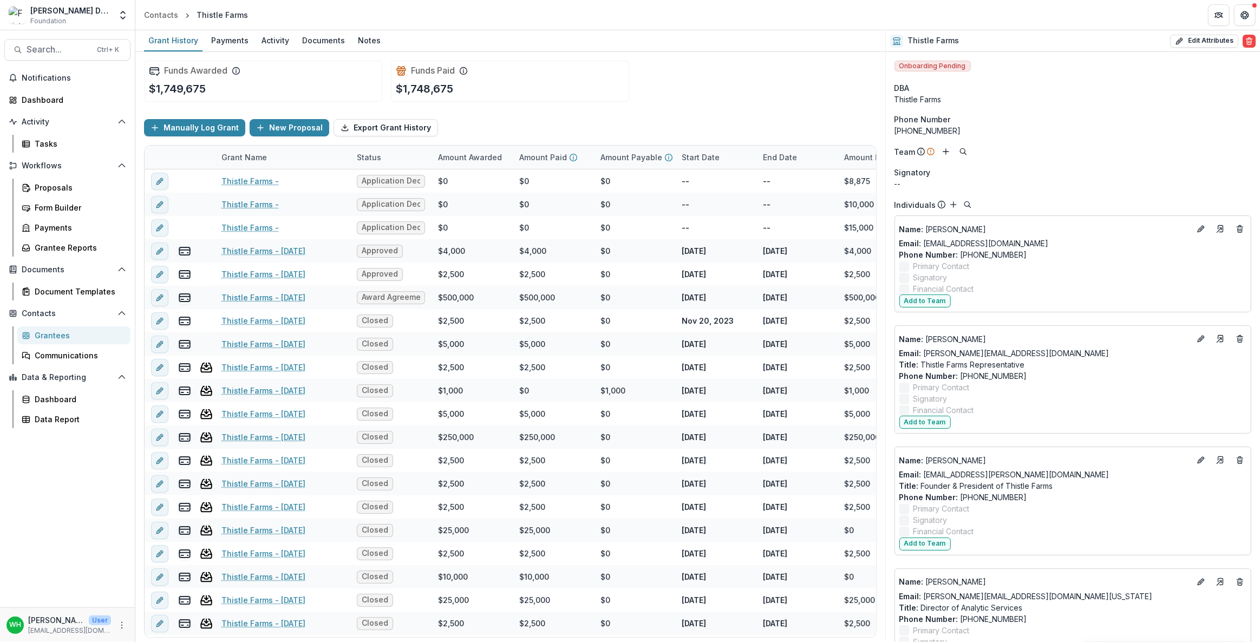
click at [1009, 167] on div "Signatory" at bounding box center [1072, 172] width 357 height 11
click at [975, 103] on div "Thistle Farms" at bounding box center [1072, 99] width 357 height 11
drag, startPoint x: 920, startPoint y: 122, endPoint x: 930, endPoint y: 124, distance: 10.0
click at [911, 118] on aside "Phone Number (615) 322-4783" at bounding box center [1072, 125] width 357 height 23
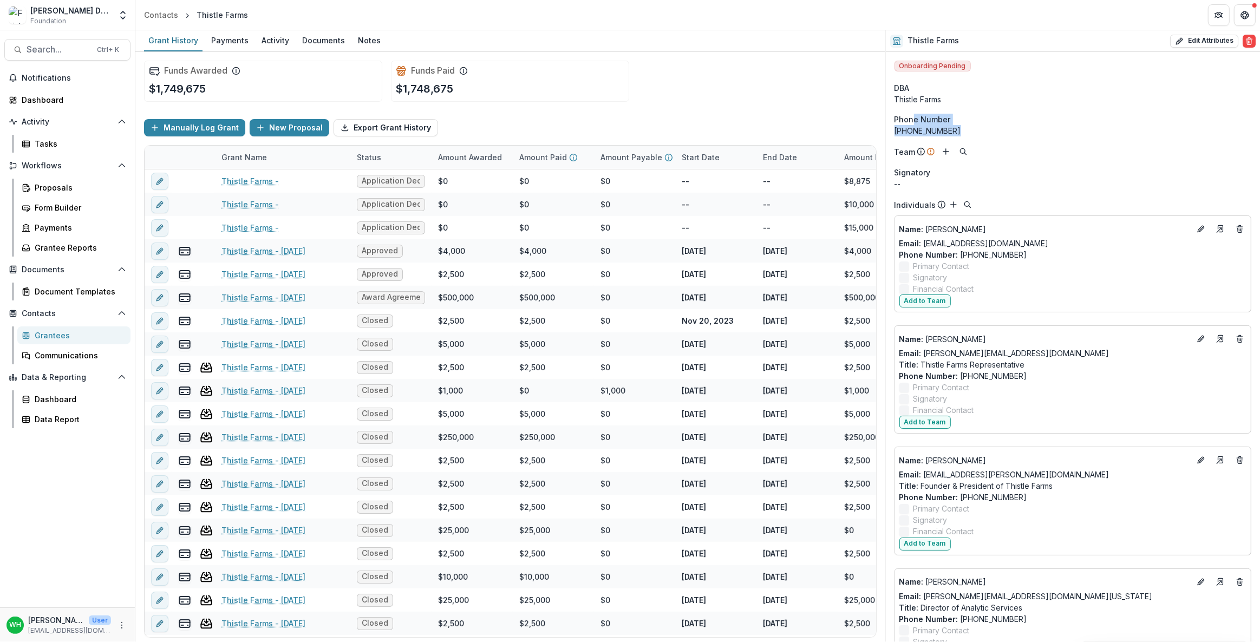
click at [1042, 97] on div "Thistle Farms" at bounding box center [1072, 99] width 357 height 11
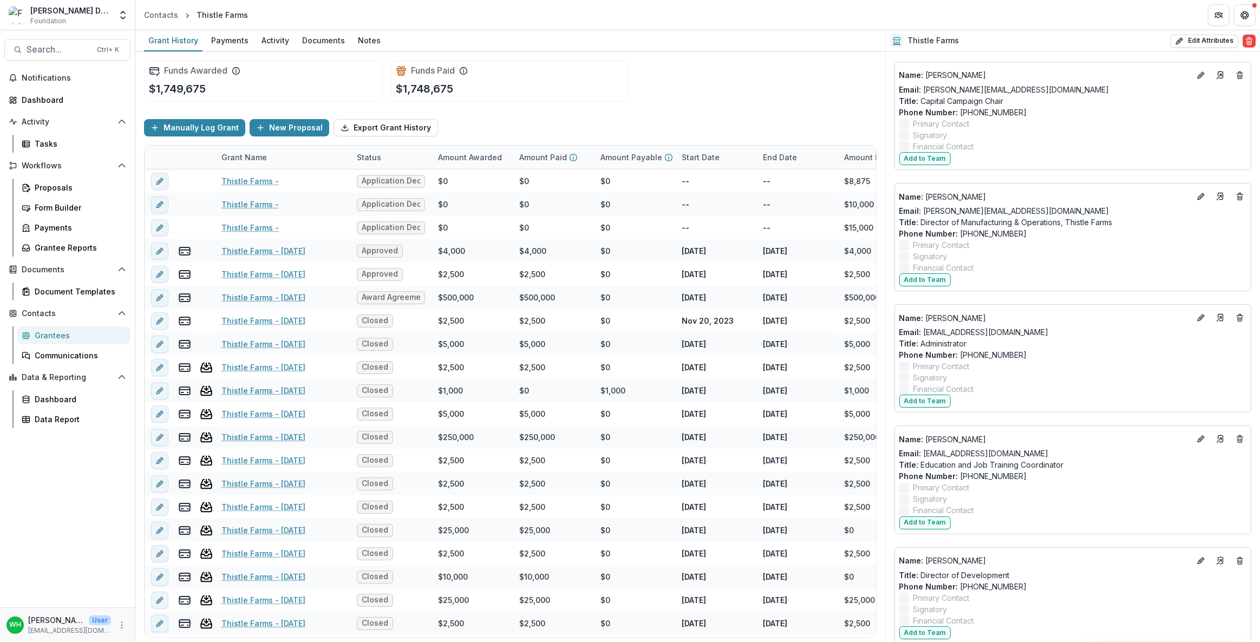
scroll to position [1034, 0]
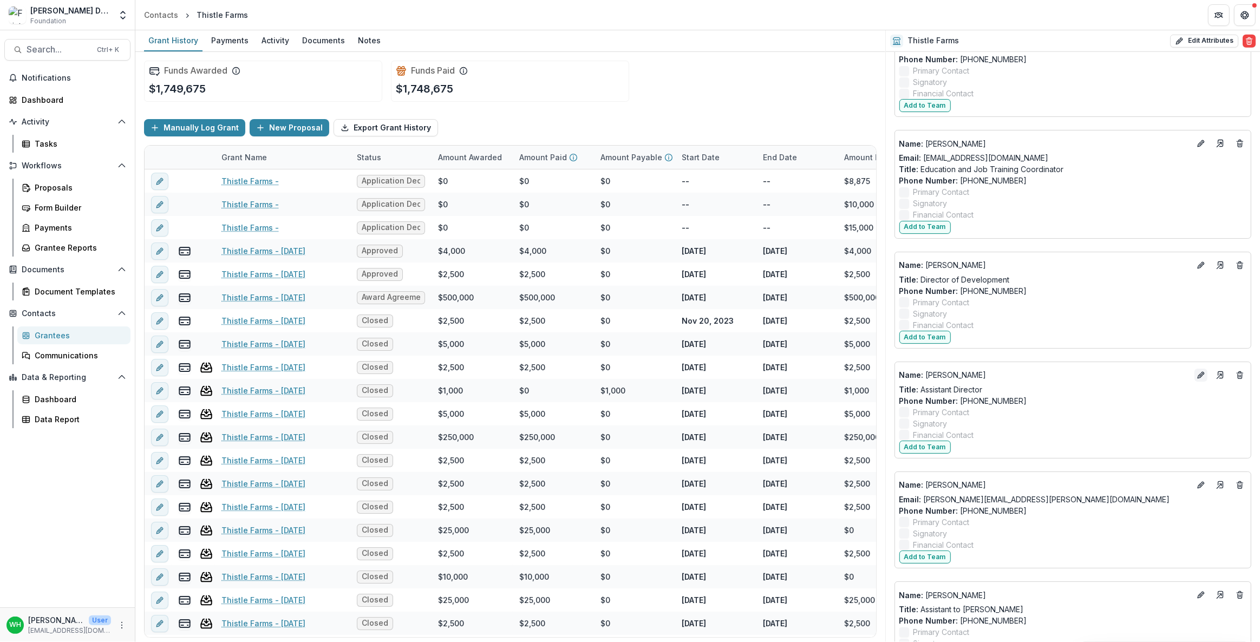
click at [1197, 374] on icon "Edit" at bounding box center [1201, 375] width 9 height 9
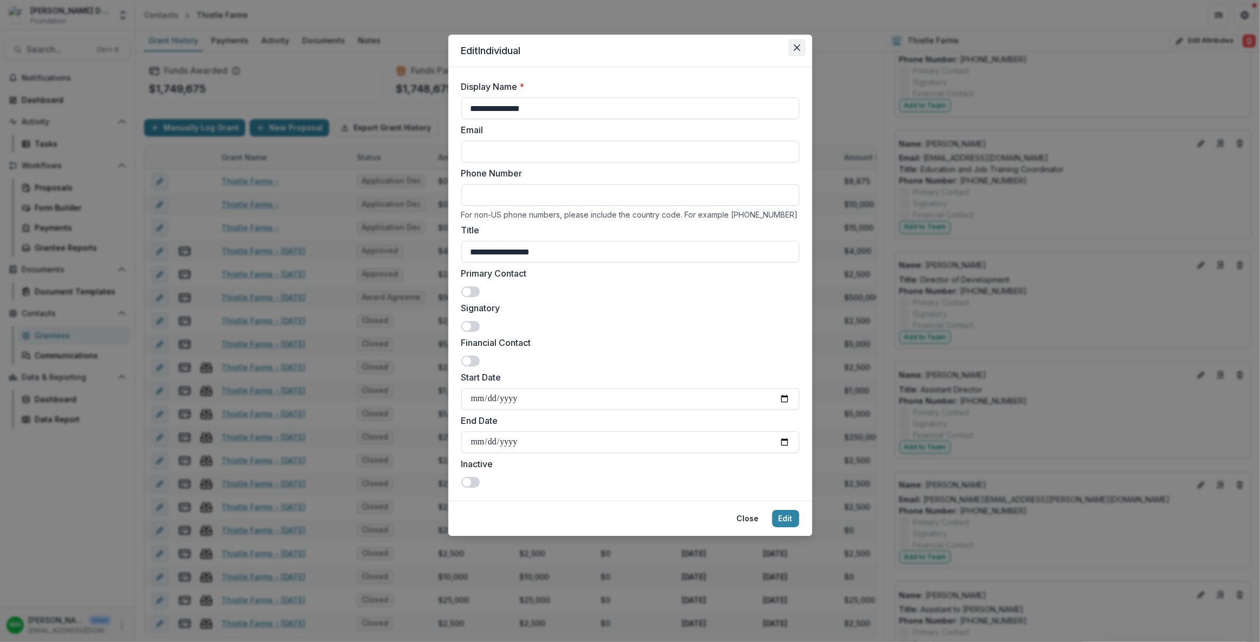
click at [798, 50] on button "Close" at bounding box center [796, 47] width 17 height 17
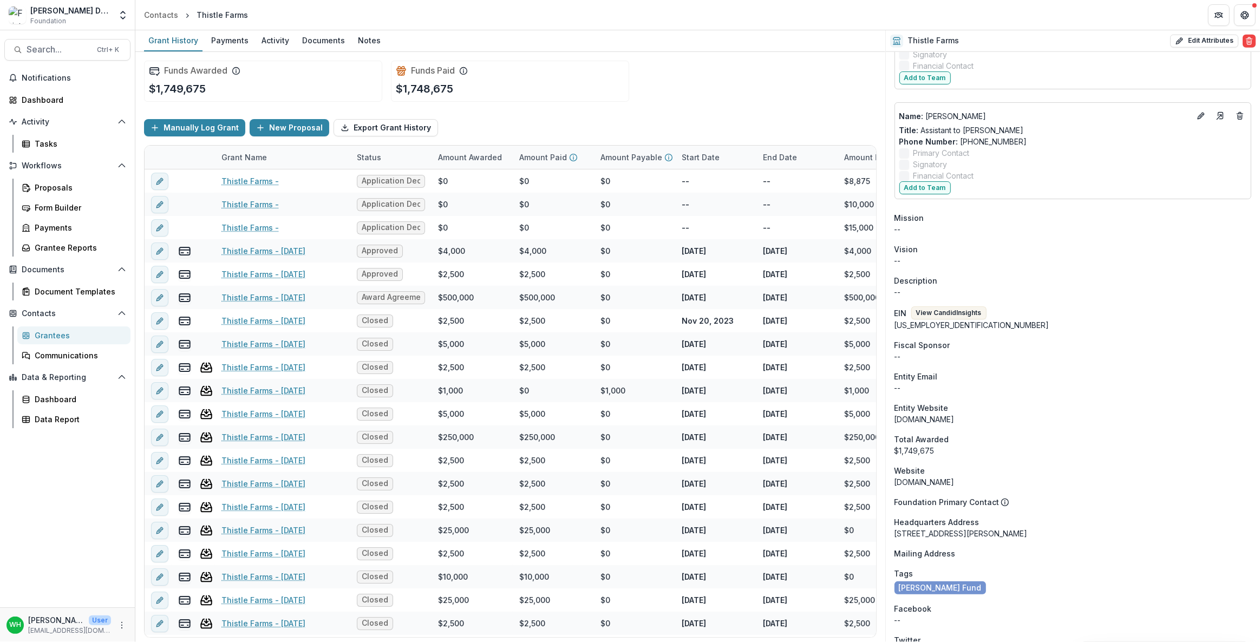
scroll to position [1624, 0]
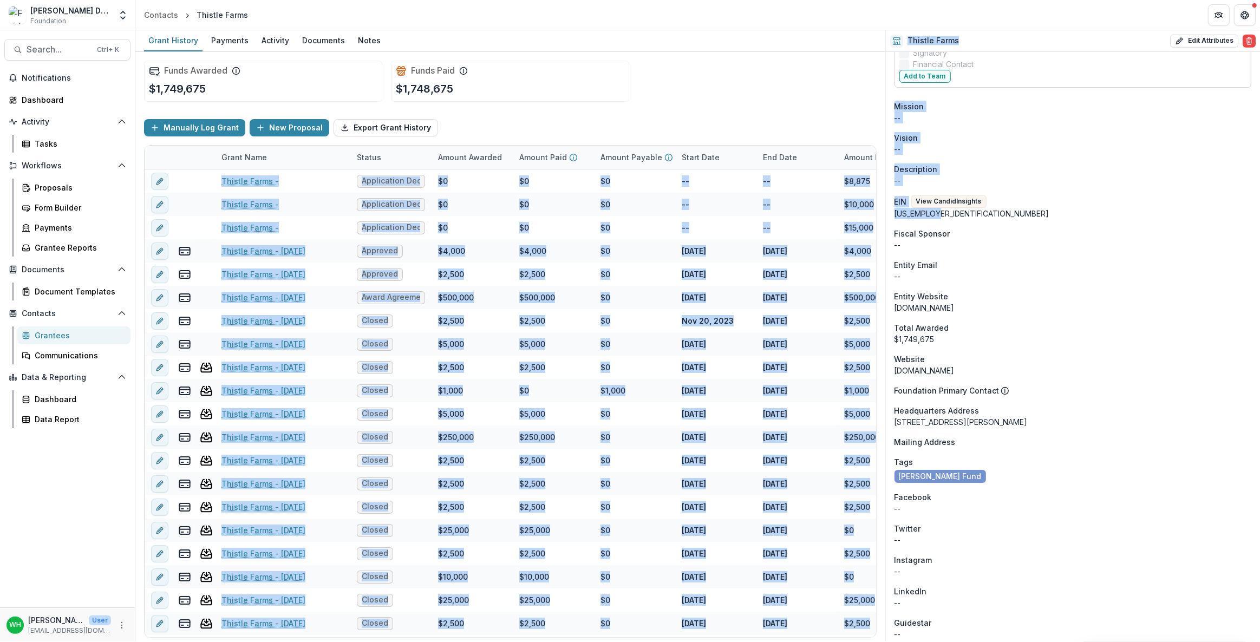
drag, startPoint x: 966, startPoint y: 216, endPoint x: 1041, endPoint y: 308, distance: 118.9
click at [879, 214] on div "Grant History Payments Activity Documents Notes Funds Awarded $1,749,675 Funds …" at bounding box center [697, 336] width 1125 height 612
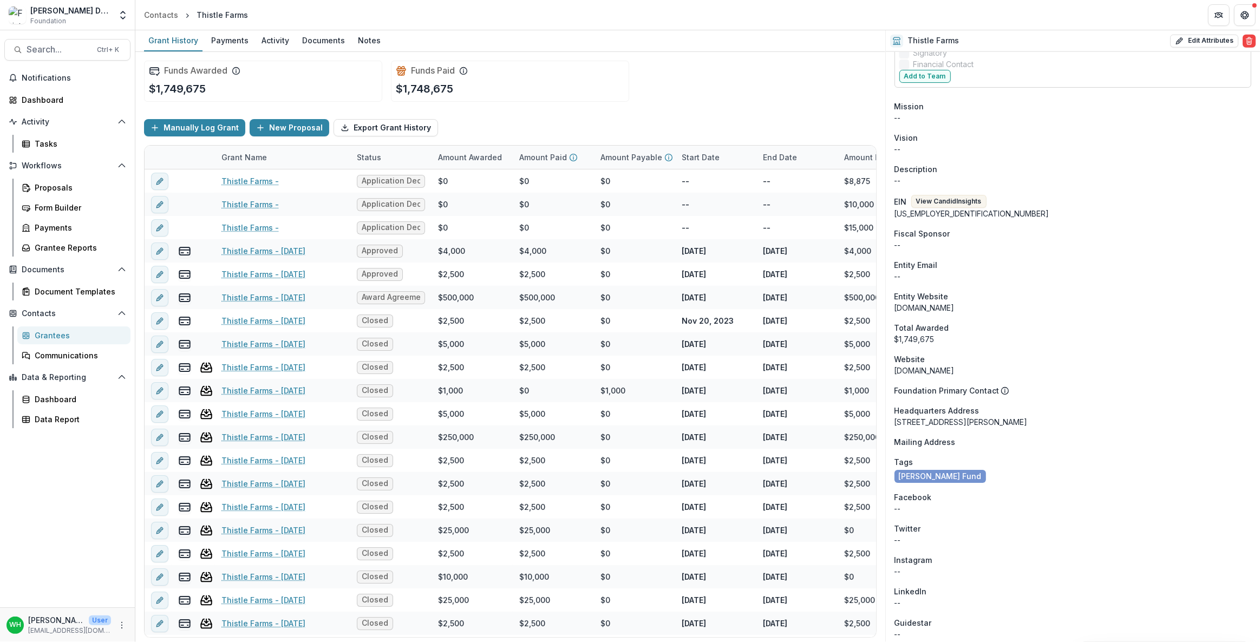
click at [1040, 322] on div "Total Awarded" at bounding box center [1072, 327] width 357 height 11
drag, startPoint x: 994, startPoint y: 311, endPoint x: 1006, endPoint y: 310, distance: 12.5
click at [912, 306] on div "[DOMAIN_NAME]" at bounding box center [1072, 307] width 357 height 11
click at [1078, 309] on div "[DOMAIN_NAME]" at bounding box center [1072, 307] width 357 height 11
click at [998, 338] on div "$1,749,675" at bounding box center [1072, 339] width 357 height 11
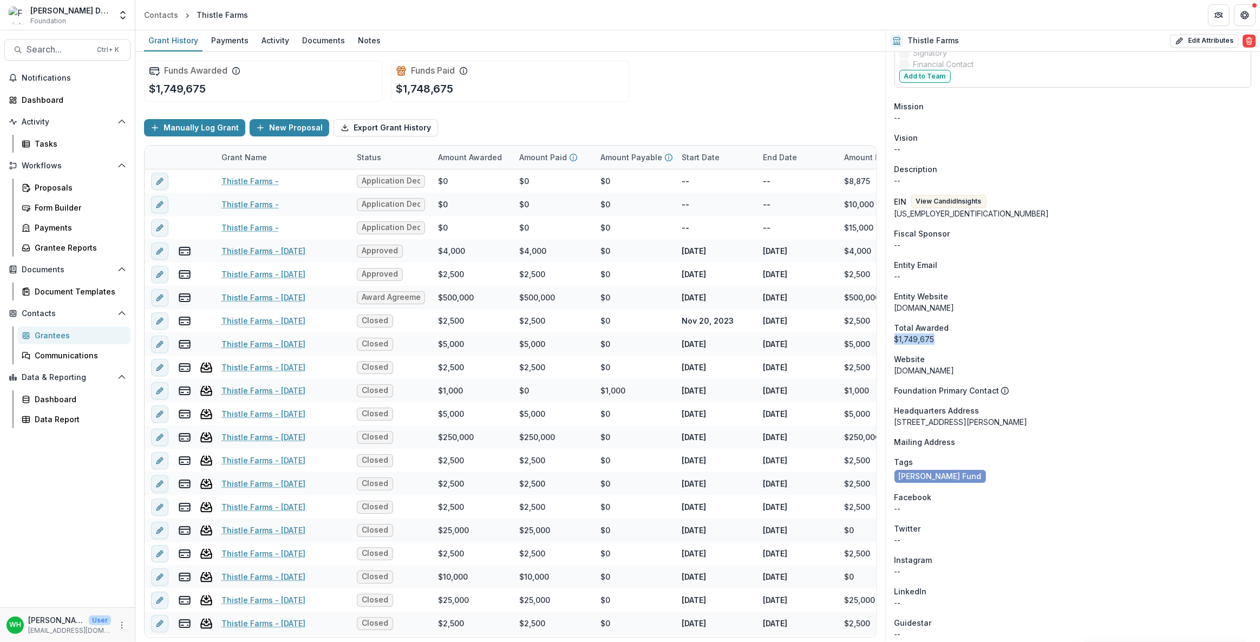
drag, startPoint x: 953, startPoint y: 336, endPoint x: 891, endPoint y: 333, distance: 62.9
click at [963, 334] on div "$1,749,675" at bounding box center [1072, 339] width 357 height 11
click at [952, 339] on div "$1,749,675" at bounding box center [1072, 339] width 357 height 11
click at [951, 338] on div "$1,749,675" at bounding box center [1072, 339] width 357 height 11
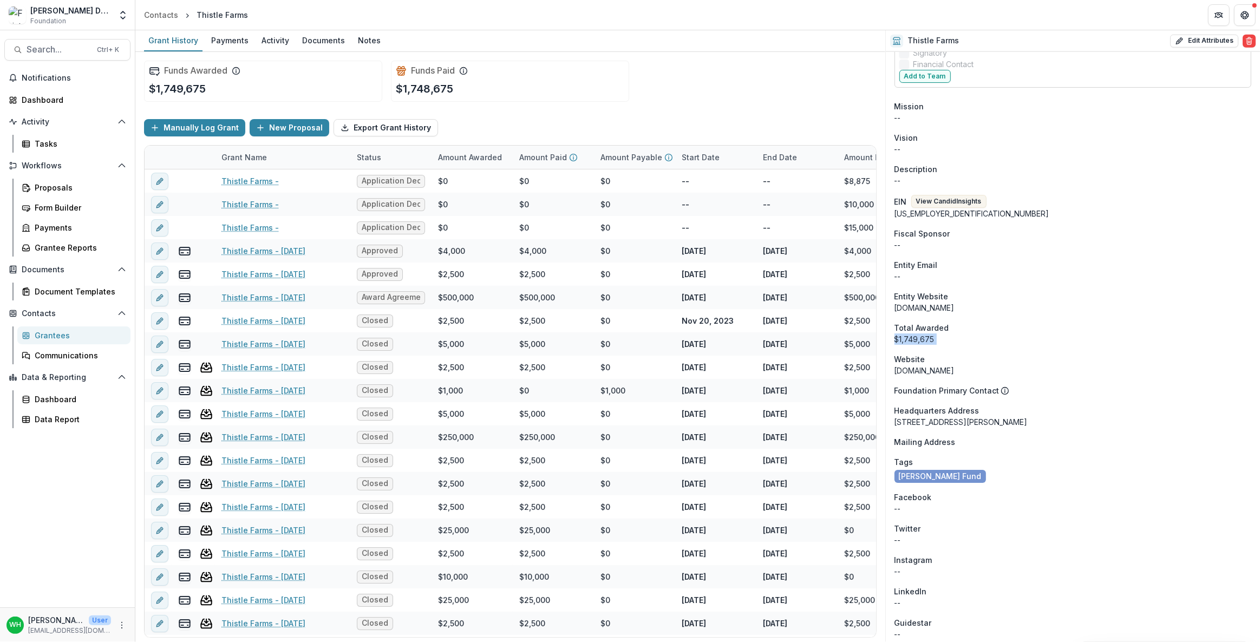
click at [951, 338] on div "$1,749,675" at bounding box center [1072, 339] width 357 height 11
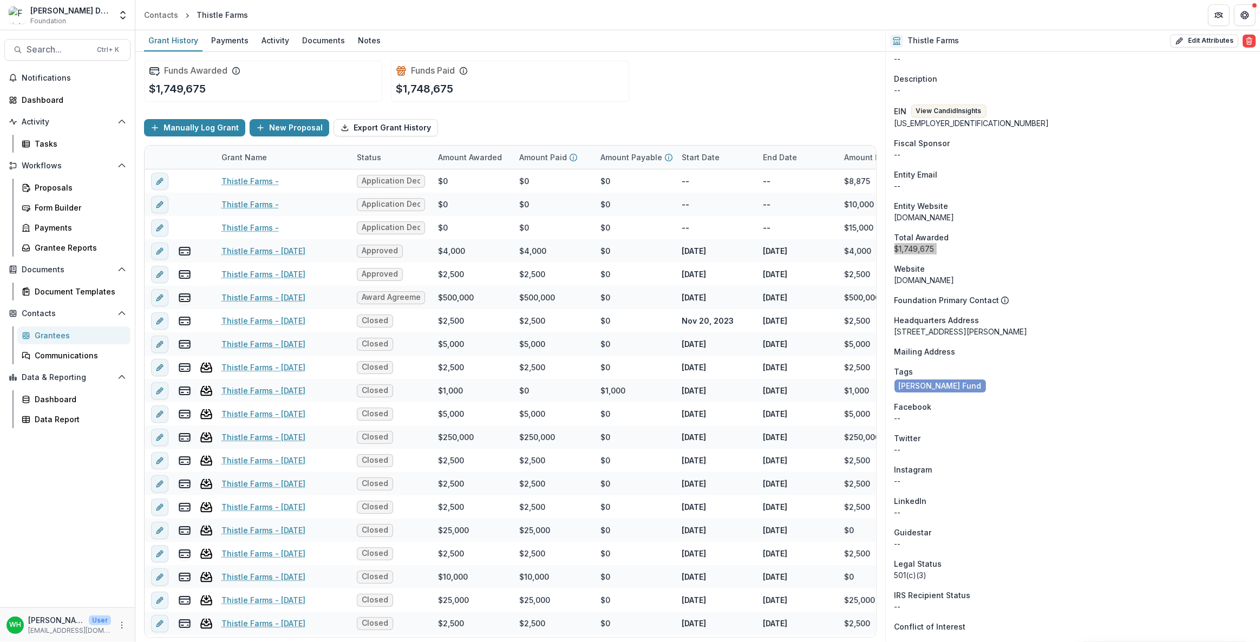
scroll to position [1722, 0]
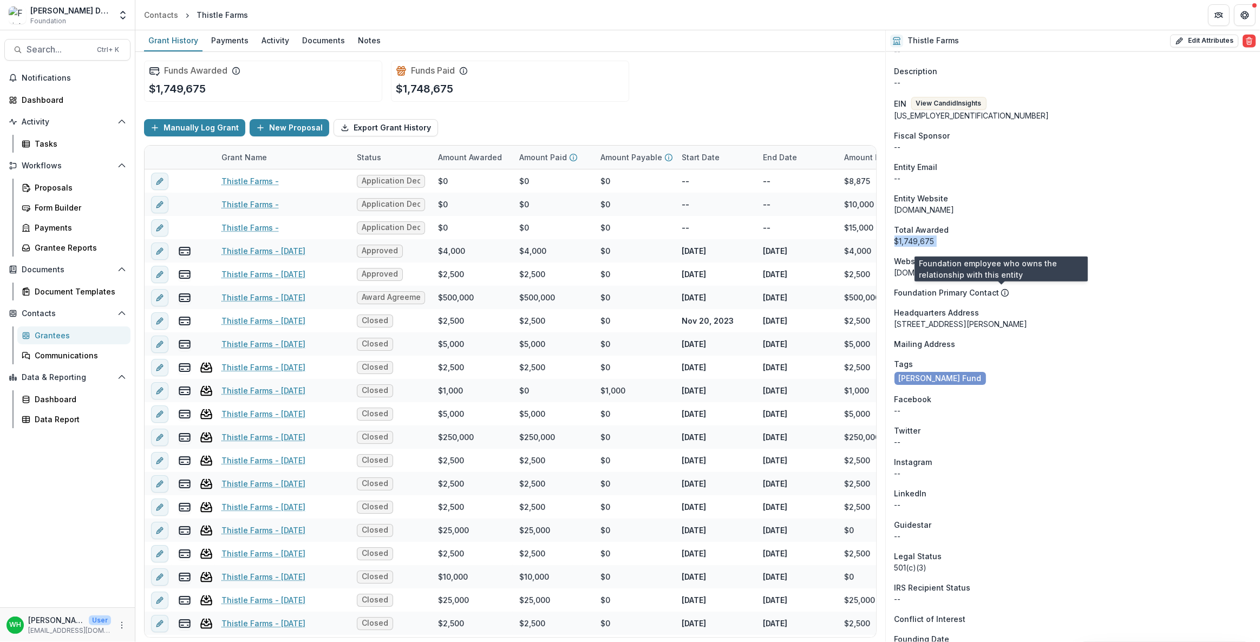
click at [1001, 292] on icon at bounding box center [1005, 293] width 9 height 9
click at [973, 287] on p "Foundation Primary Contact" at bounding box center [946, 292] width 105 height 11
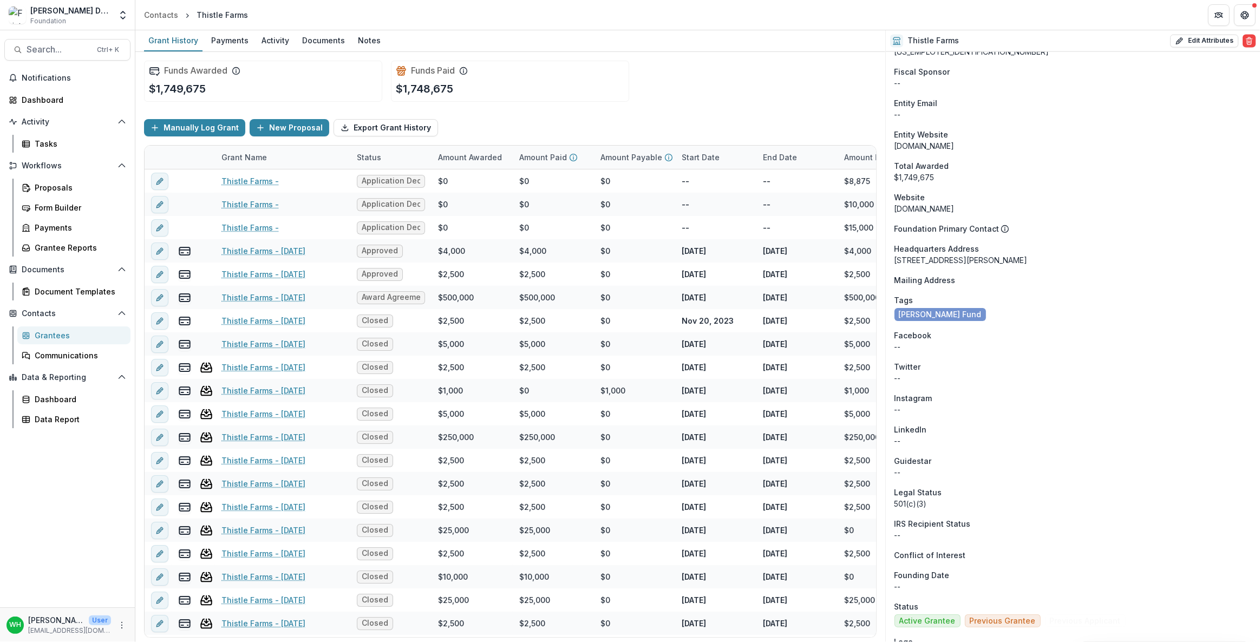
scroll to position [1821, 0]
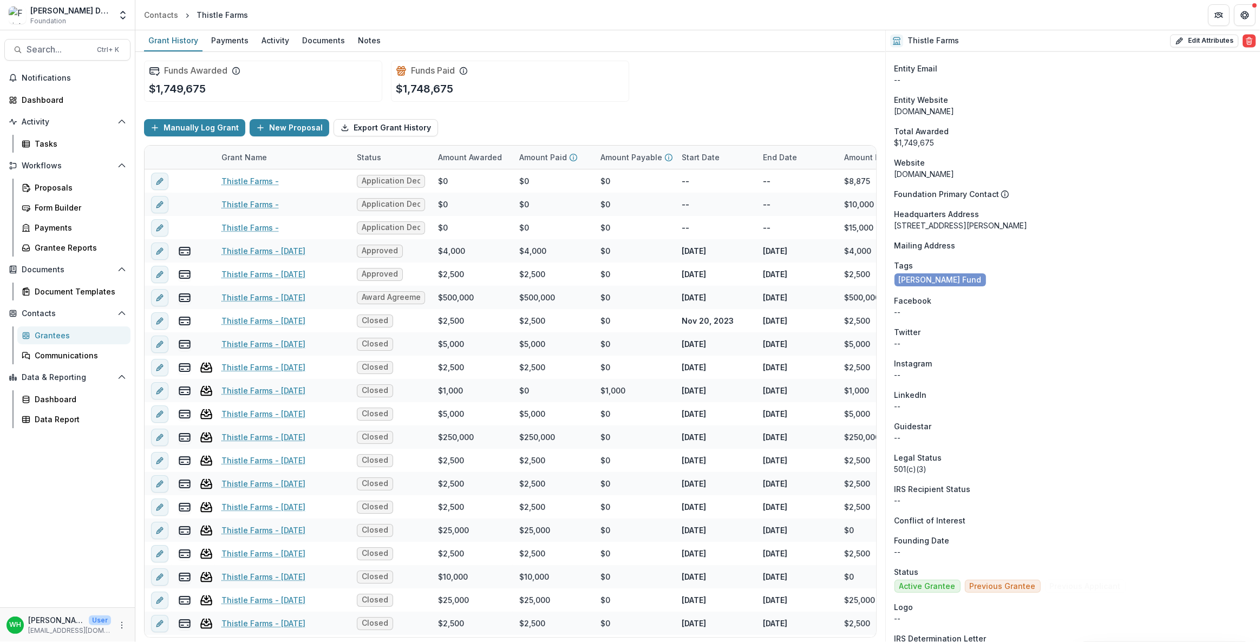
click at [1062, 298] on div "Facebook" at bounding box center [1072, 300] width 357 height 11
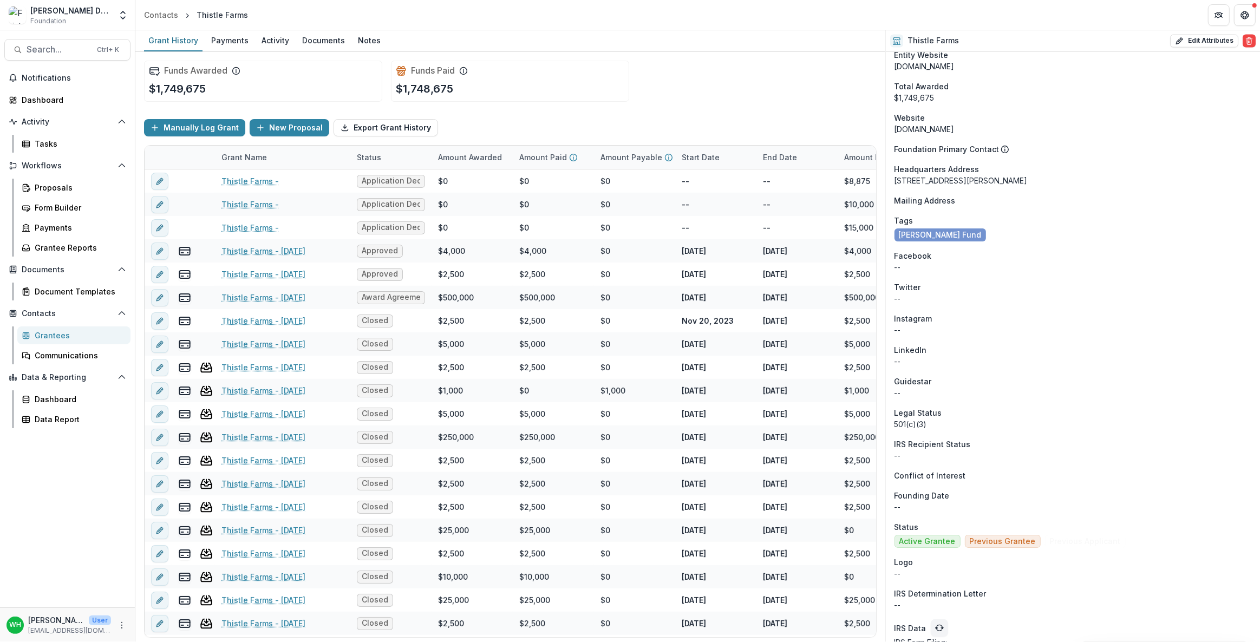
scroll to position [1889, 0]
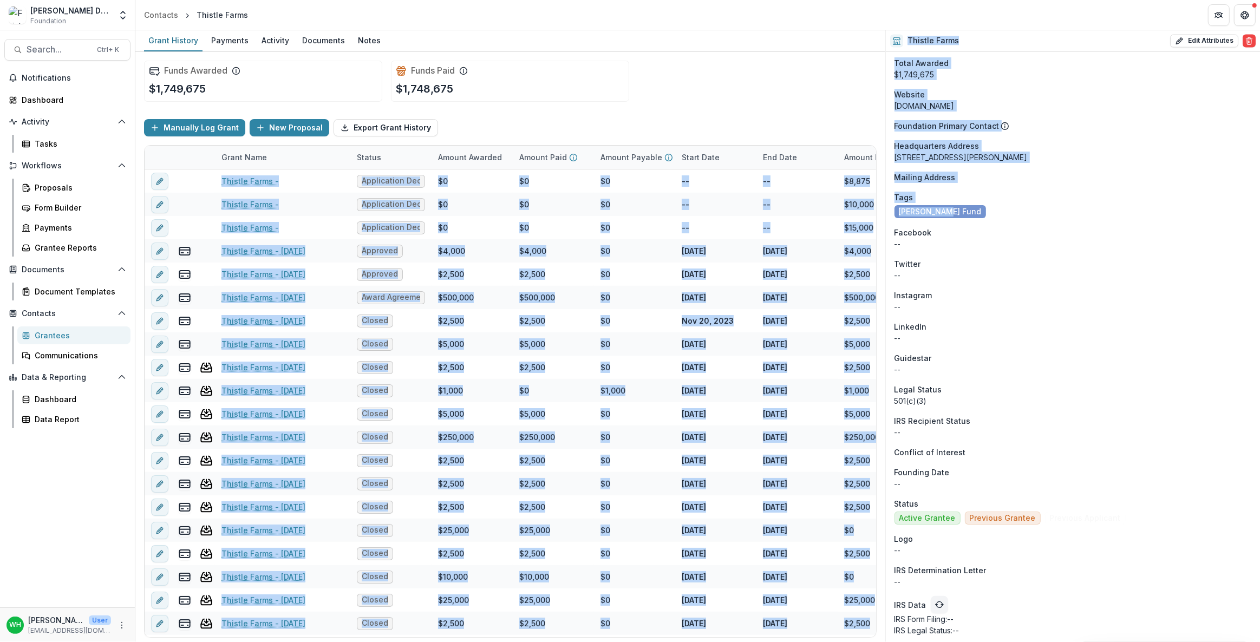
drag, startPoint x: 964, startPoint y: 210, endPoint x: 884, endPoint y: 206, distance: 80.3
click at [884, 205] on div "Grant History Payments Activity Documents Notes Funds Awarded $1,749,675 Funds …" at bounding box center [697, 336] width 1125 height 612
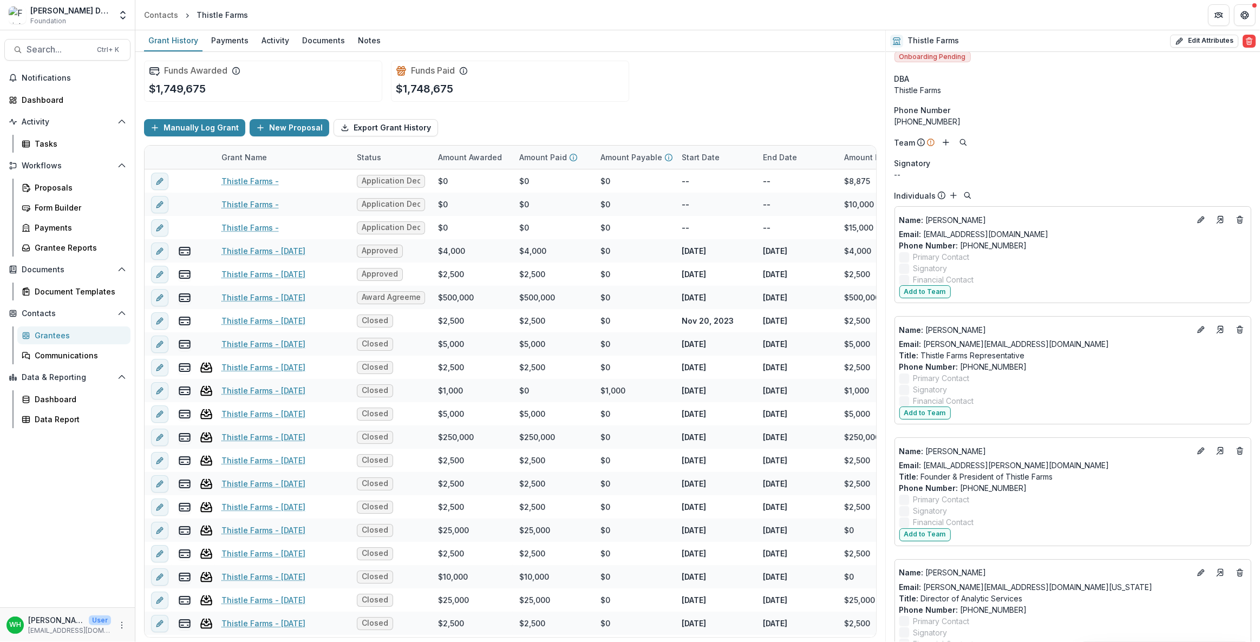
scroll to position [0, 0]
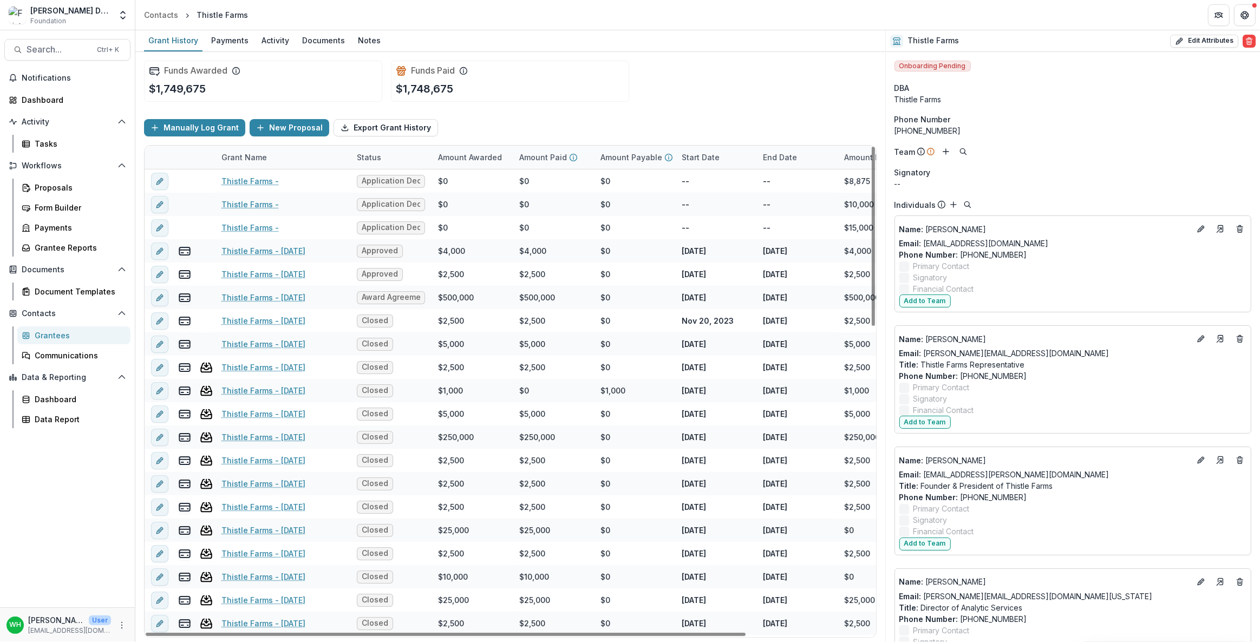
click at [779, 89] on div "Funds Awarded $1,749,675 Funds Paid $1,748,675" at bounding box center [510, 81] width 733 height 58
click at [673, 94] on div "Funds Awarded $1,749,675 Funds Paid $1,748,675" at bounding box center [510, 81] width 733 height 58
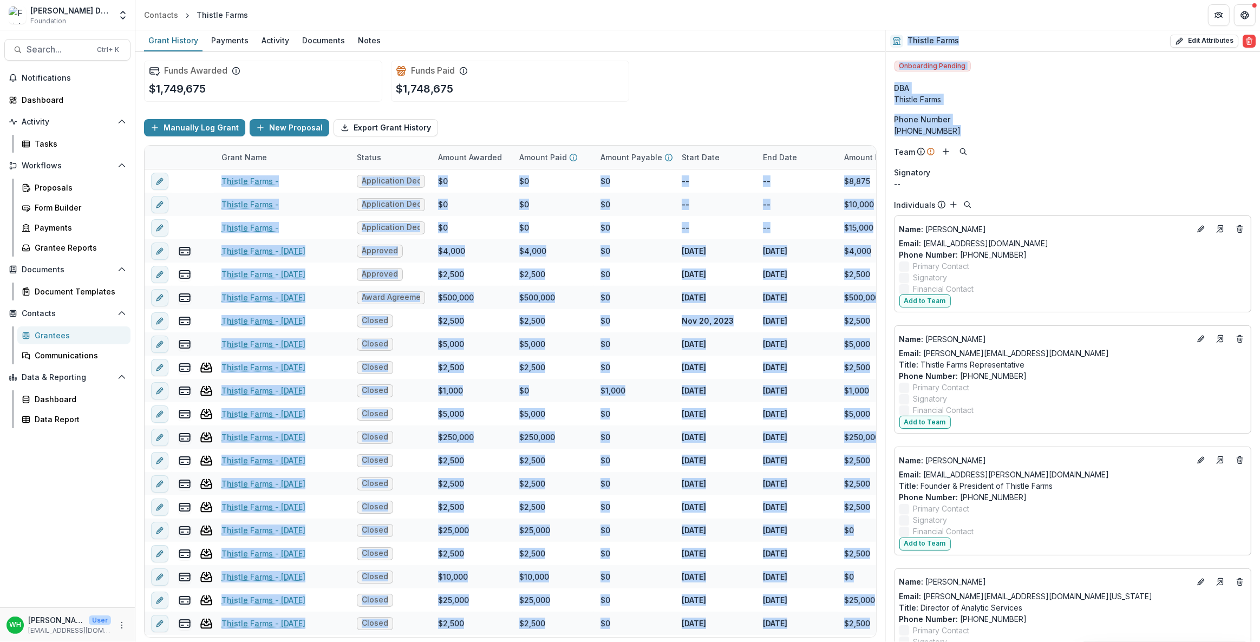
drag, startPoint x: 953, startPoint y: 132, endPoint x: 982, endPoint y: 119, distance: 31.5
click at [877, 121] on div "Grant History Payments Activity Documents Notes Funds Awarded $1,749,675 Funds …" at bounding box center [697, 336] width 1125 height 612
click at [1017, 114] on div "Phone Number" at bounding box center [1072, 119] width 357 height 11
click at [958, 121] on div "Phone Number" at bounding box center [1072, 119] width 357 height 11
click at [966, 127] on div "[PHONE_NUMBER]" at bounding box center [1072, 130] width 357 height 11
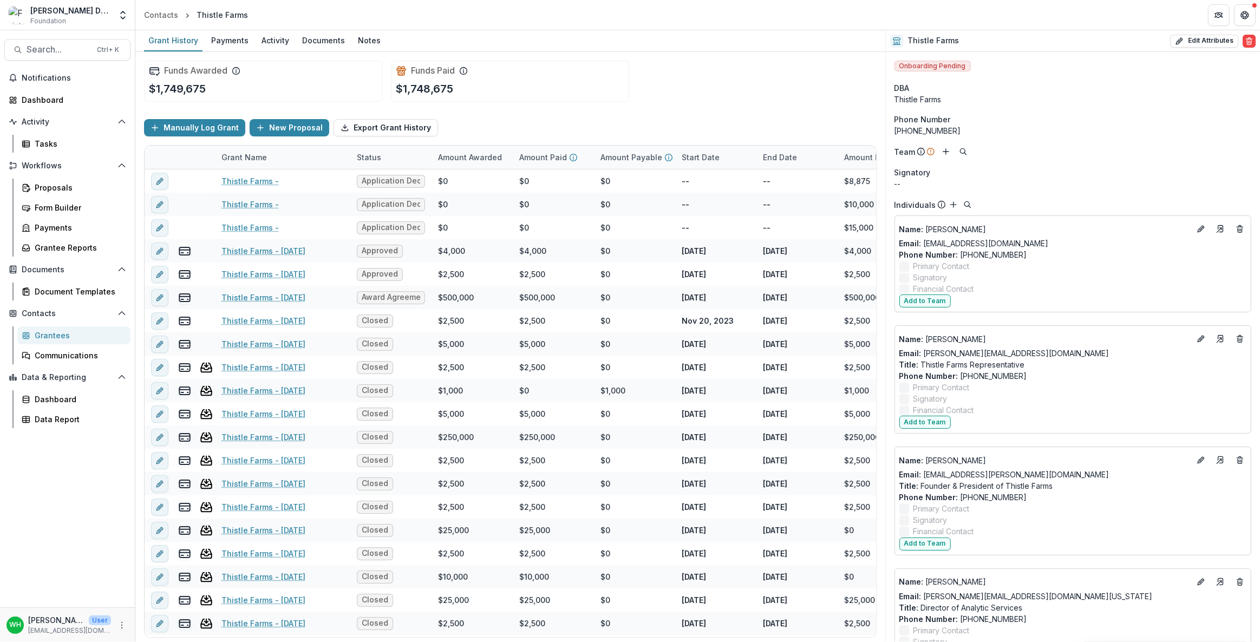
click at [965, 127] on div "[PHONE_NUMBER]" at bounding box center [1072, 130] width 357 height 11
click at [969, 126] on div "[PHONE_NUMBER]" at bounding box center [1072, 130] width 357 height 11
click at [971, 128] on div "[PHONE_NUMBER]" at bounding box center [1072, 130] width 357 height 11
click at [950, 128] on div "[PHONE_NUMBER]" at bounding box center [1072, 130] width 357 height 11
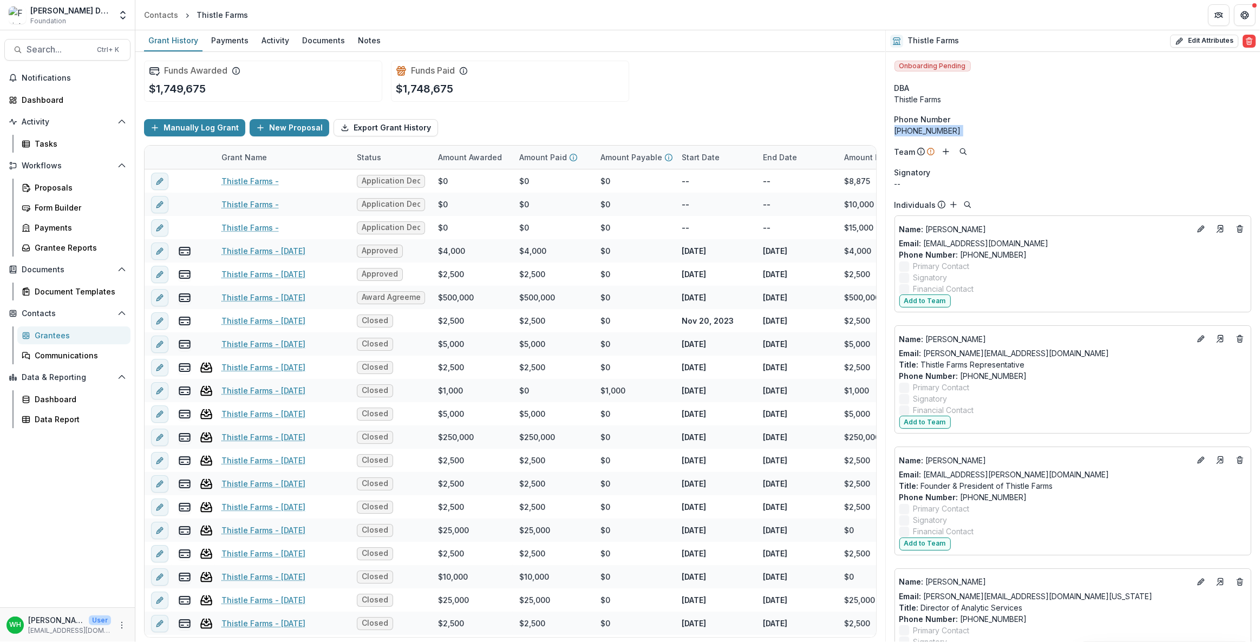
click at [946, 130] on div "[PHONE_NUMBER]" at bounding box center [1072, 130] width 357 height 11
click at [992, 119] on div "Phone Number" at bounding box center [1072, 119] width 357 height 11
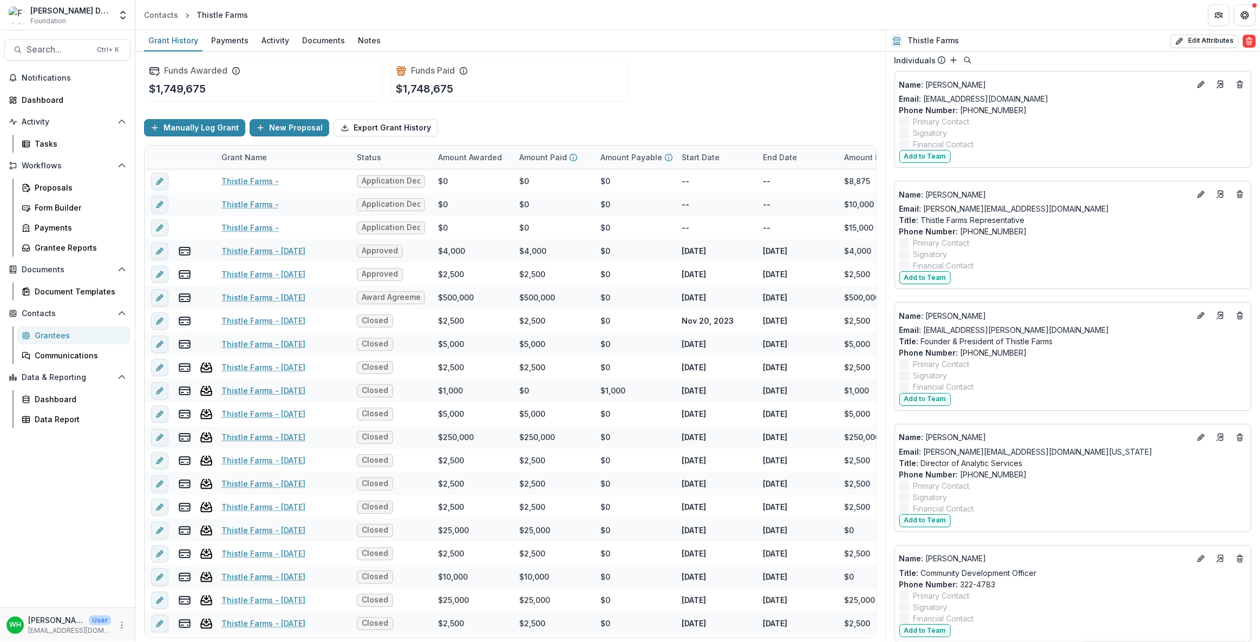
scroll to position [147, 0]
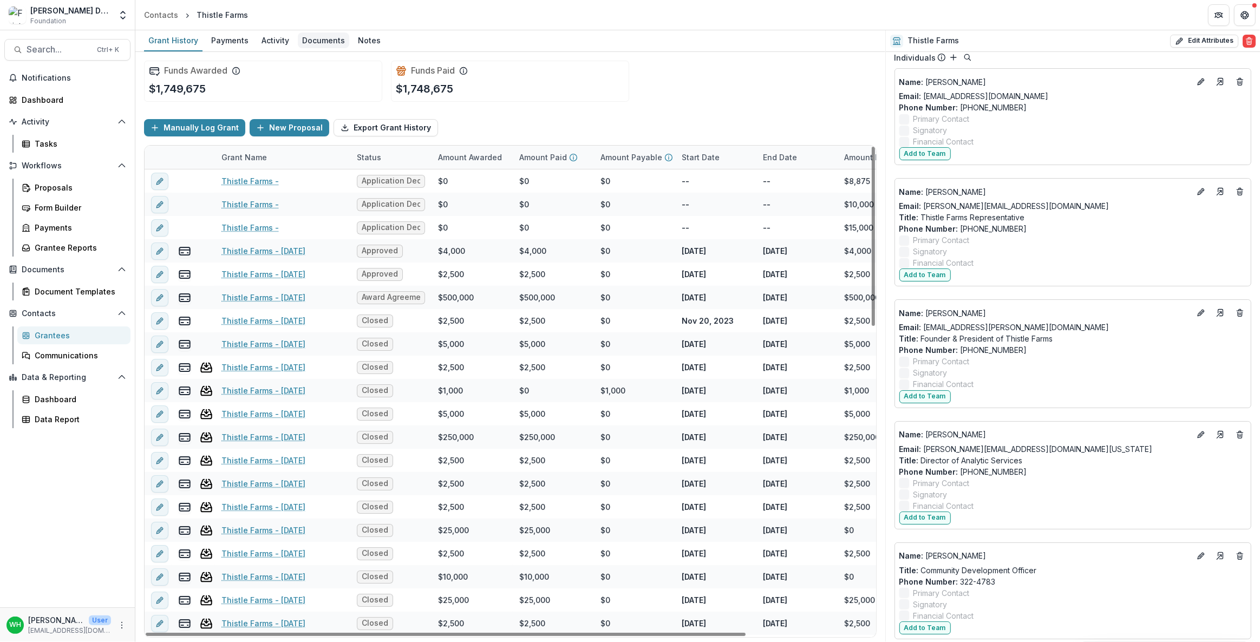
click at [311, 44] on div "Documents" at bounding box center [323, 40] width 51 height 16
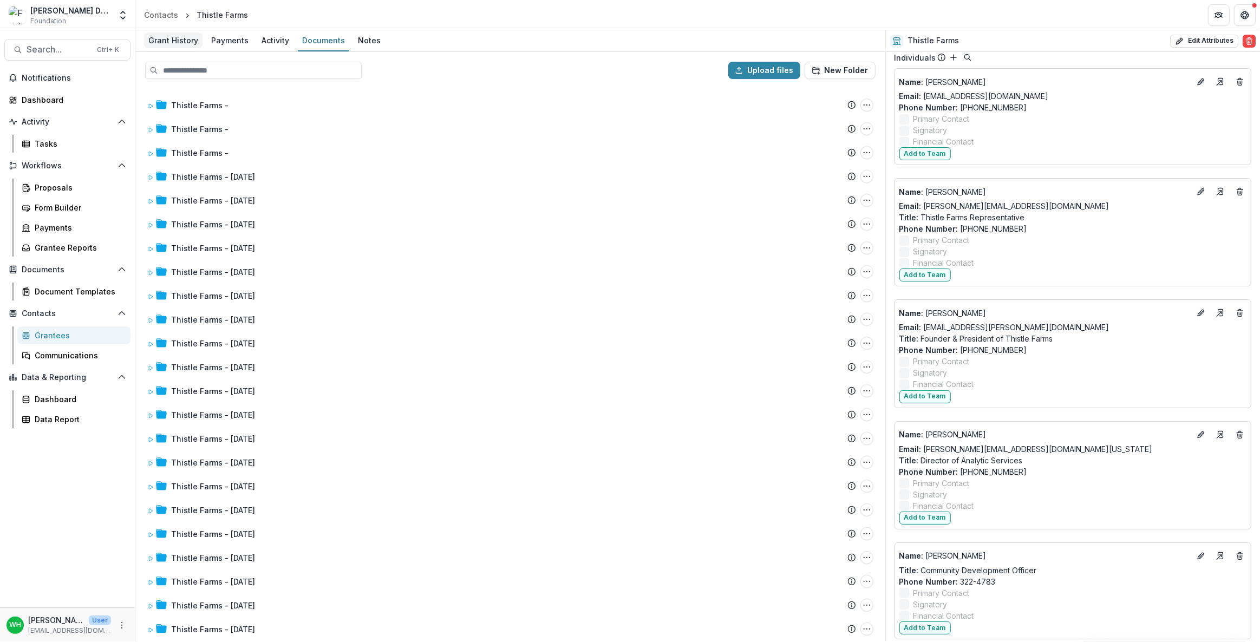
click at [168, 37] on div "Grant History" at bounding box center [173, 40] width 58 height 16
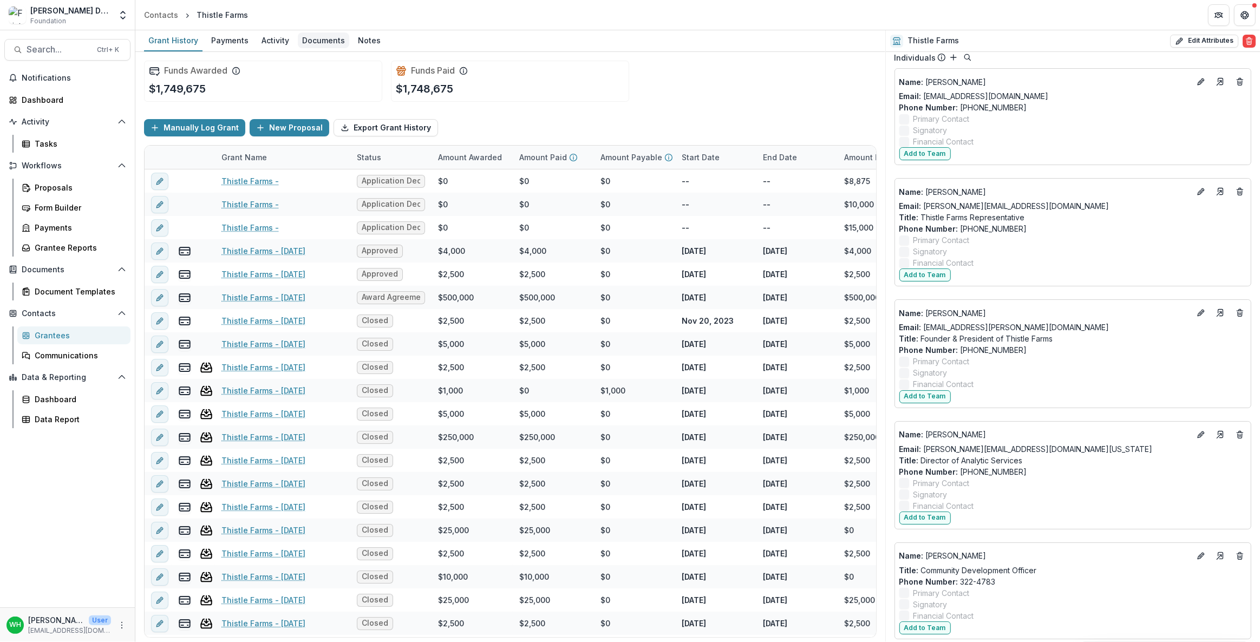
click at [321, 43] on div "Documents" at bounding box center [323, 40] width 51 height 16
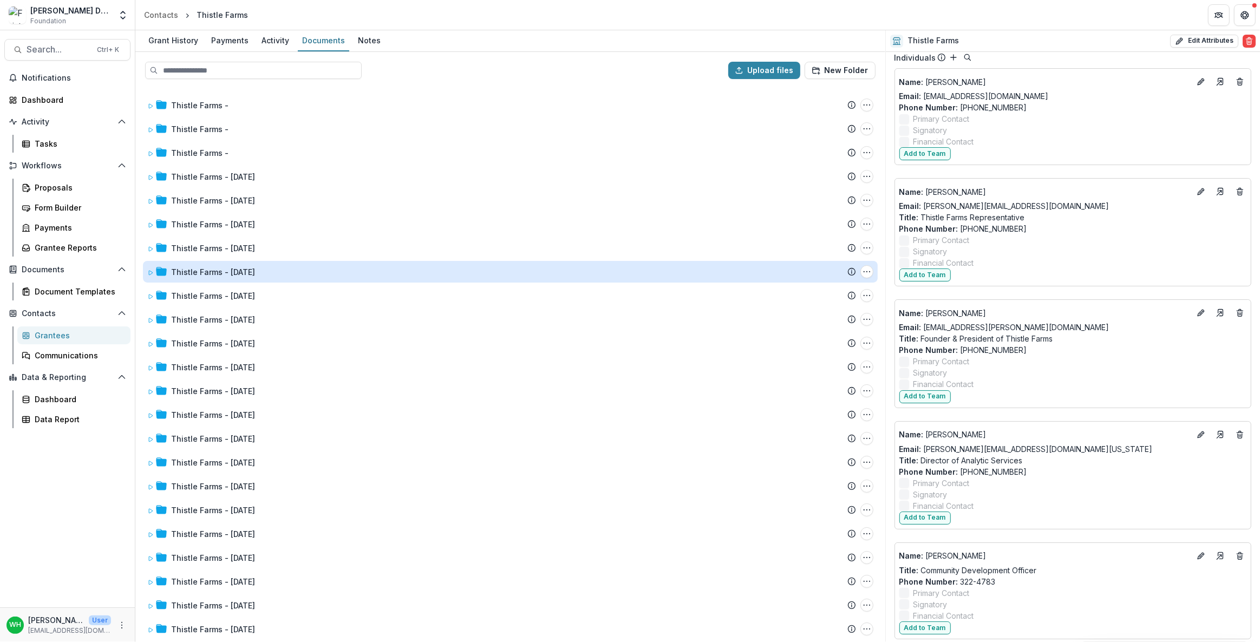
scroll to position [49, 0]
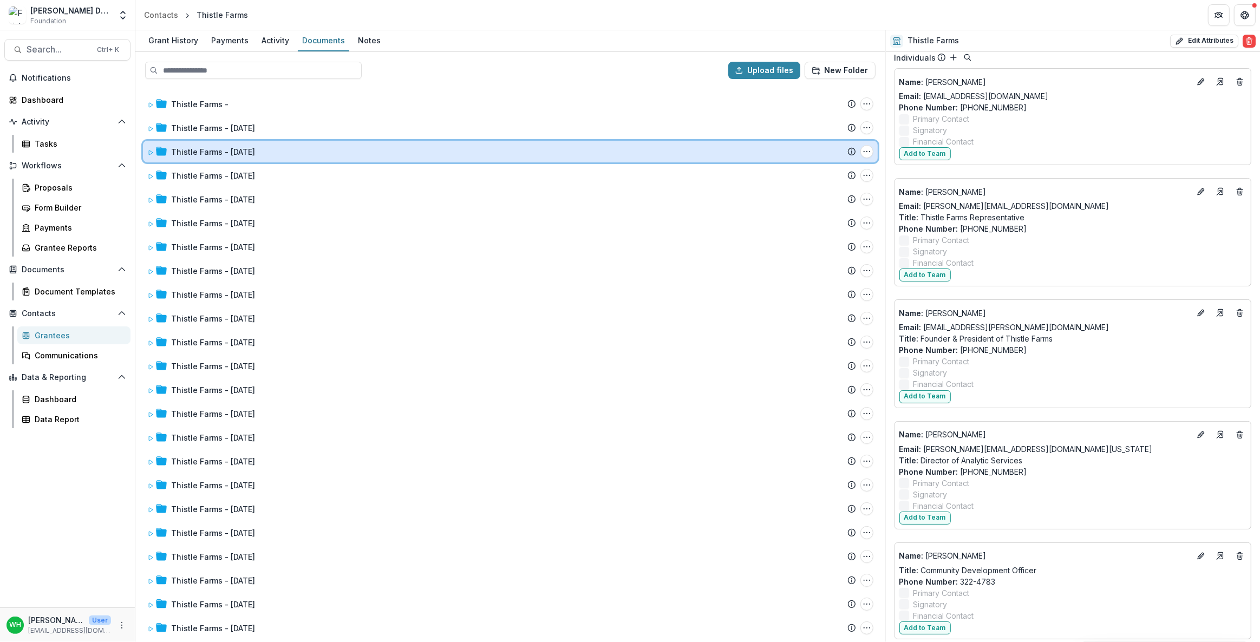
click at [151, 151] on icon at bounding box center [150, 152] width 6 height 6
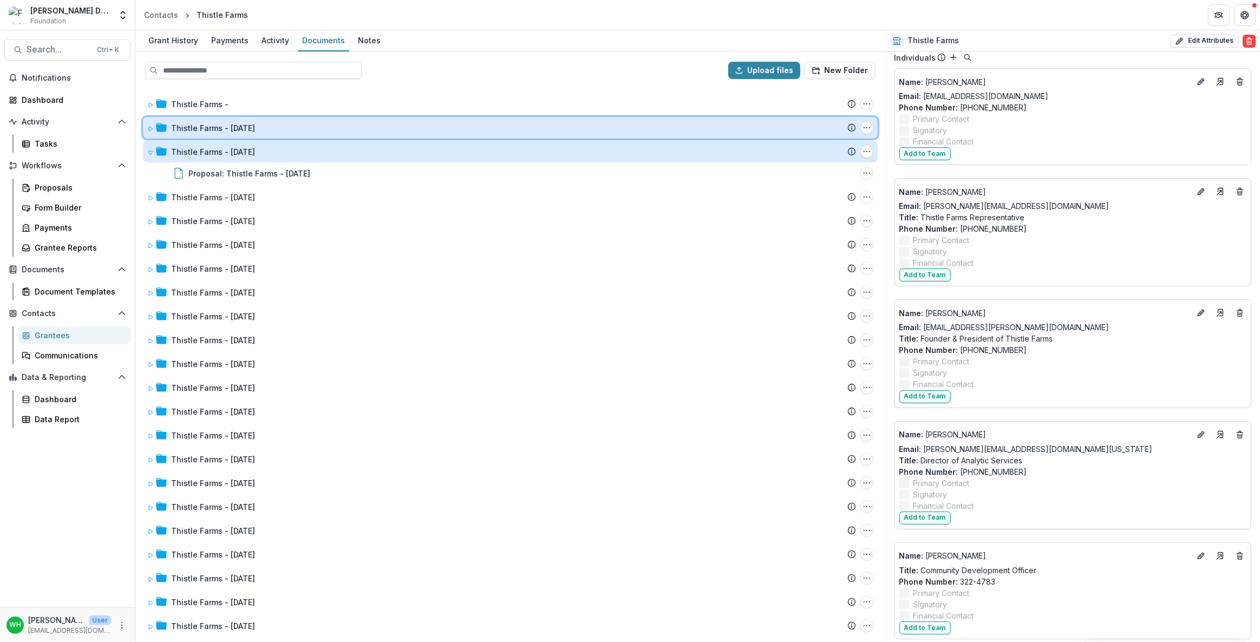
click at [147, 130] on span at bounding box center [150, 127] width 6 height 11
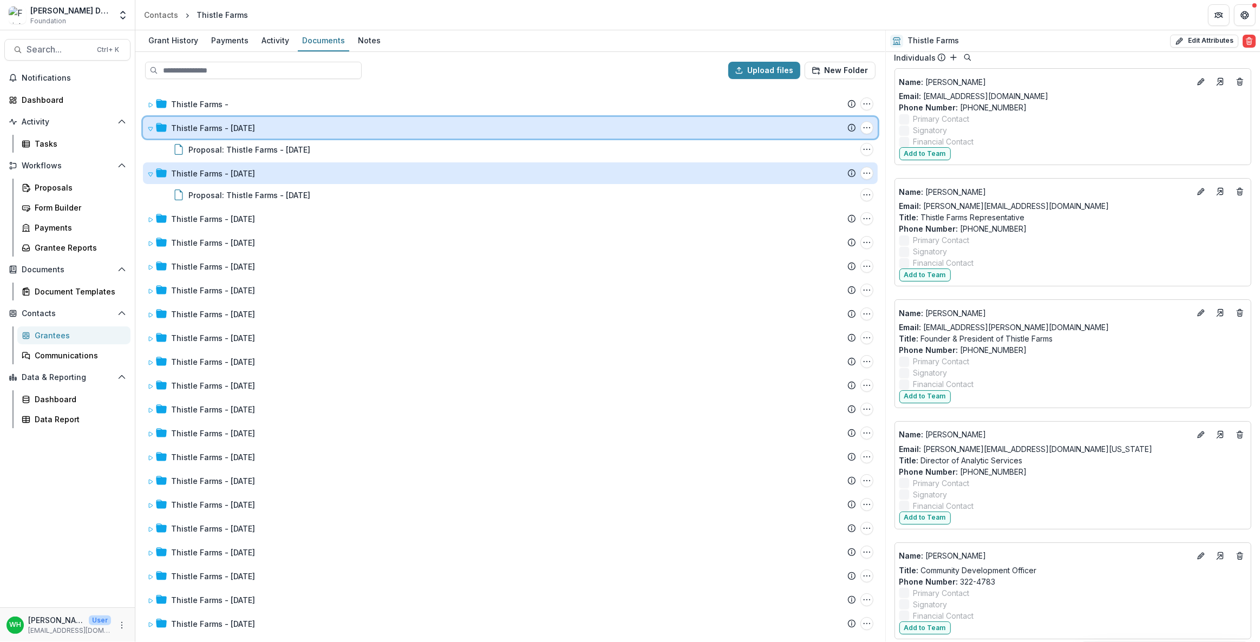
click at [149, 130] on span at bounding box center [150, 127] width 6 height 11
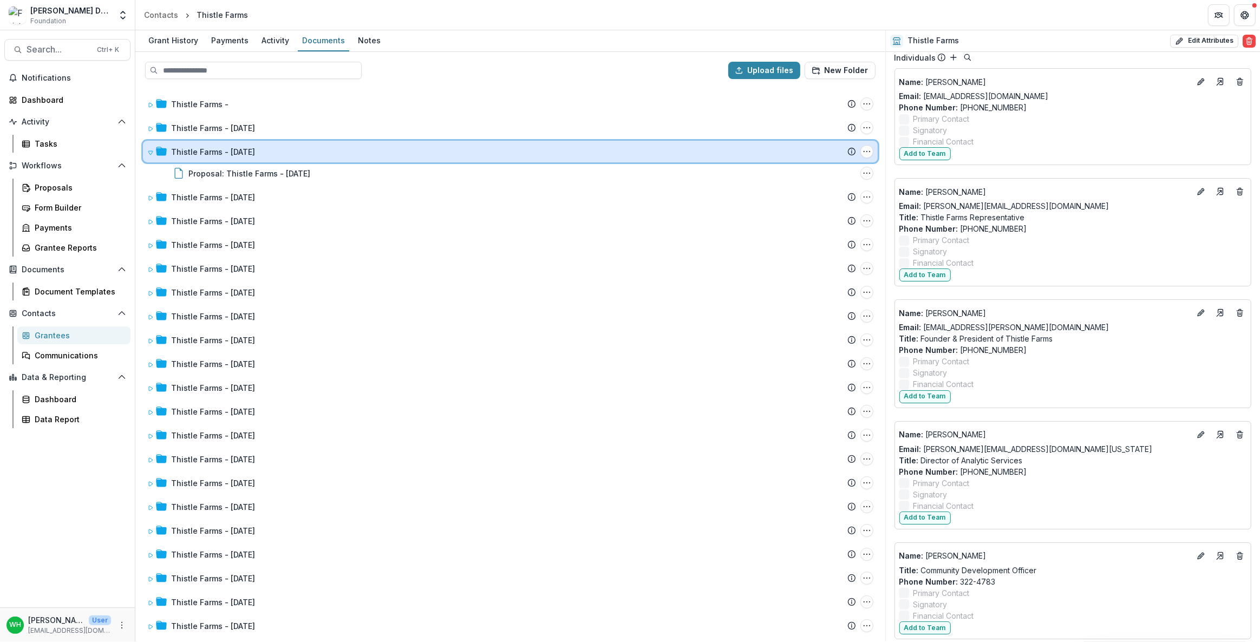
click at [147, 149] on icon at bounding box center [150, 152] width 6 height 6
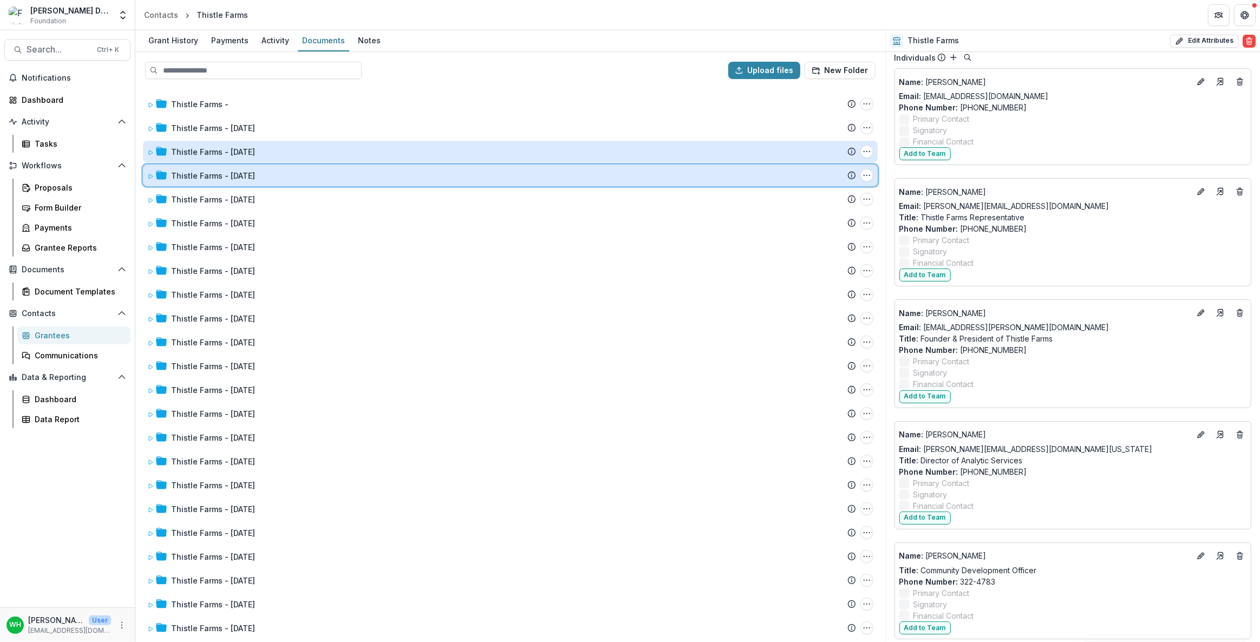
click at [149, 175] on icon at bounding box center [151, 176] width 4 height 4
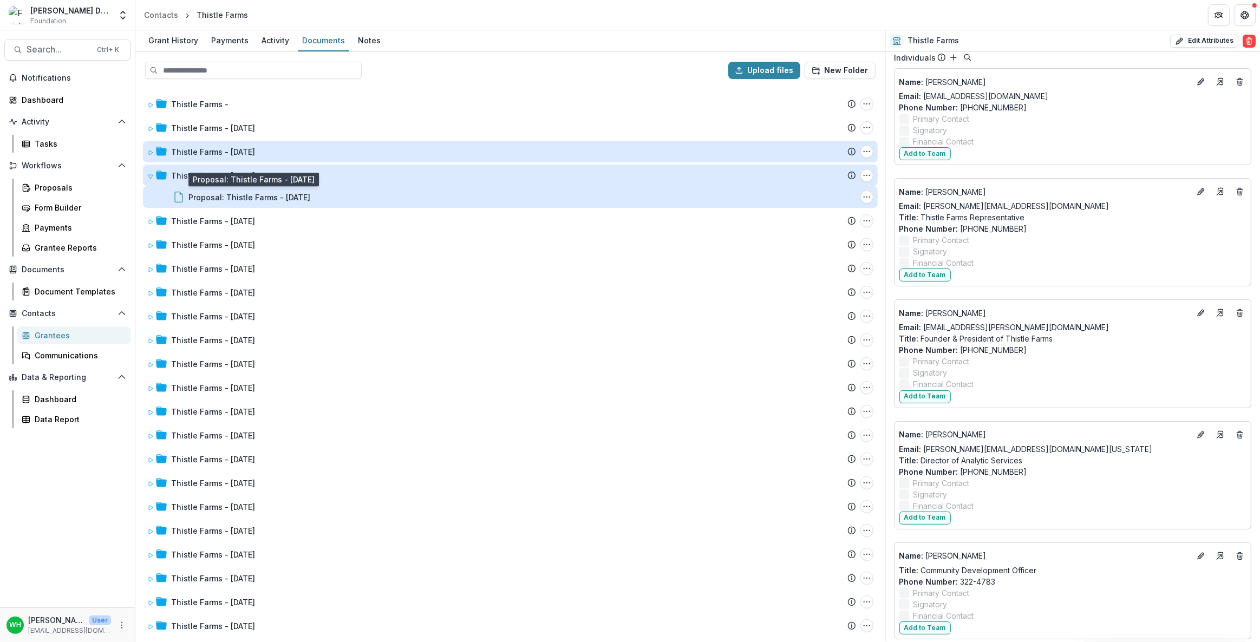
click at [253, 197] on div "Proposal: Thistle Farms - 2024-10-03" at bounding box center [249, 197] width 122 height 11
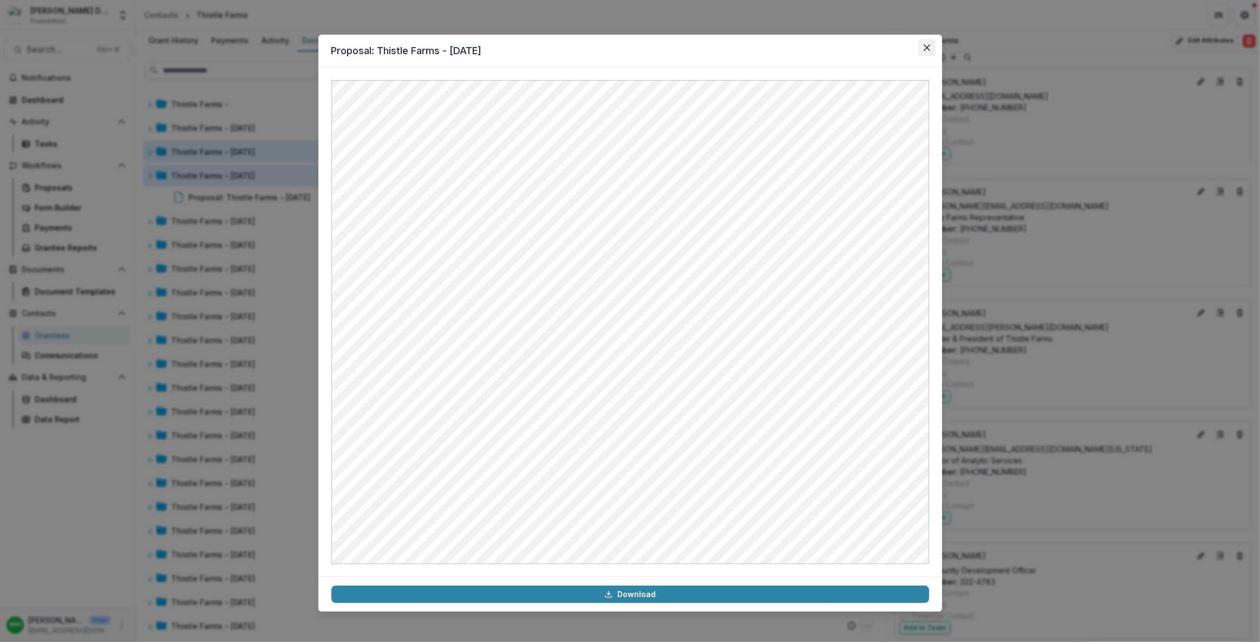
click at [930, 45] on button "Close" at bounding box center [926, 47] width 17 height 17
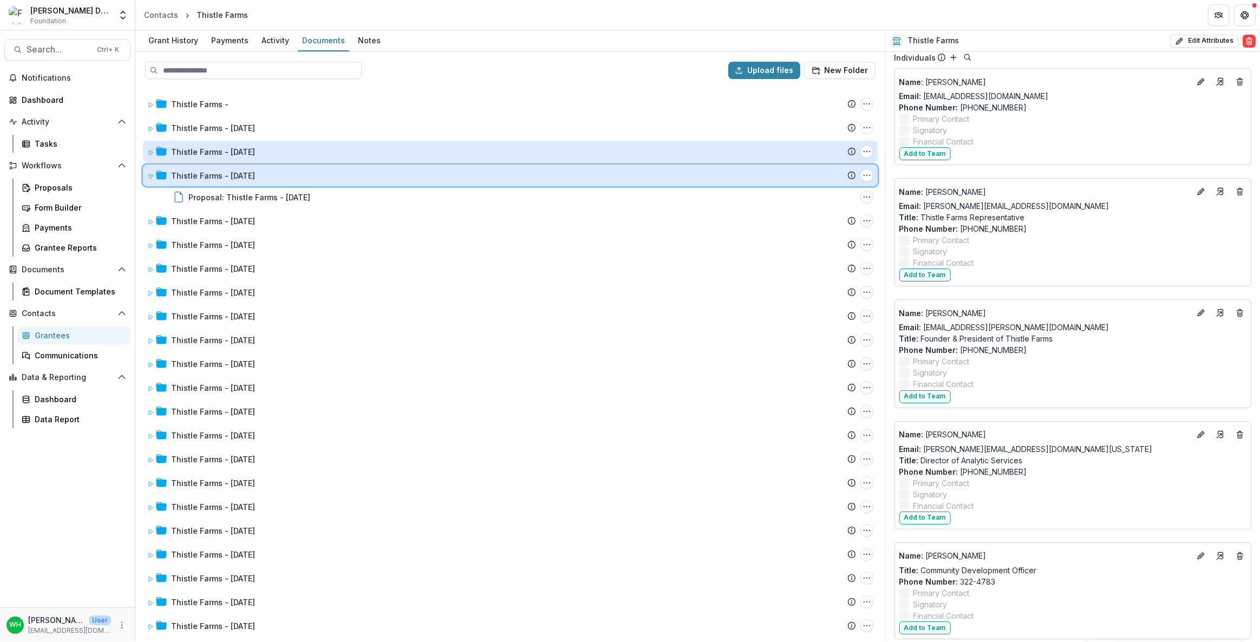
click at [151, 171] on span at bounding box center [150, 175] width 6 height 11
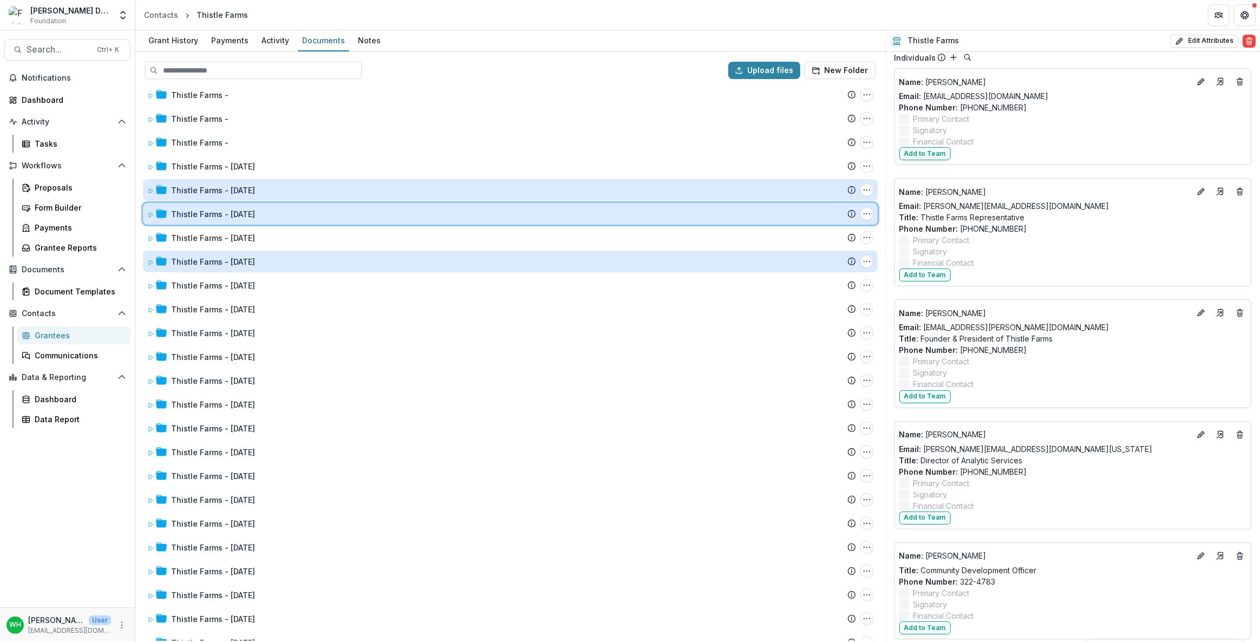
scroll to position [0, 0]
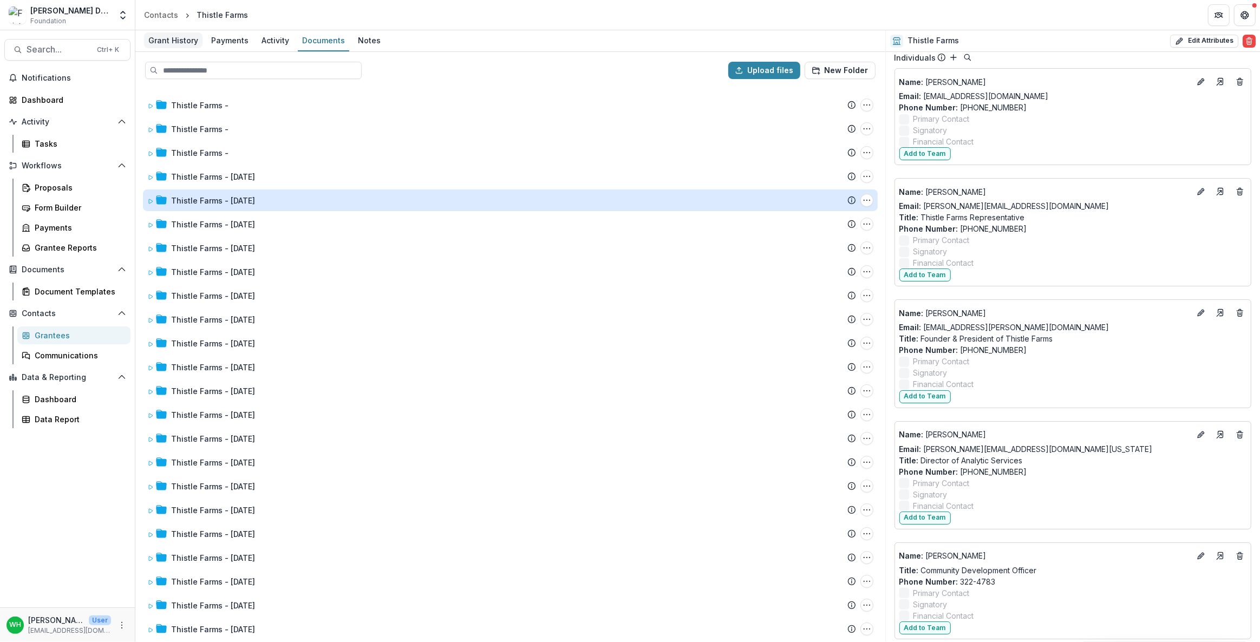
click at [173, 45] on div "Grant History" at bounding box center [173, 40] width 58 height 16
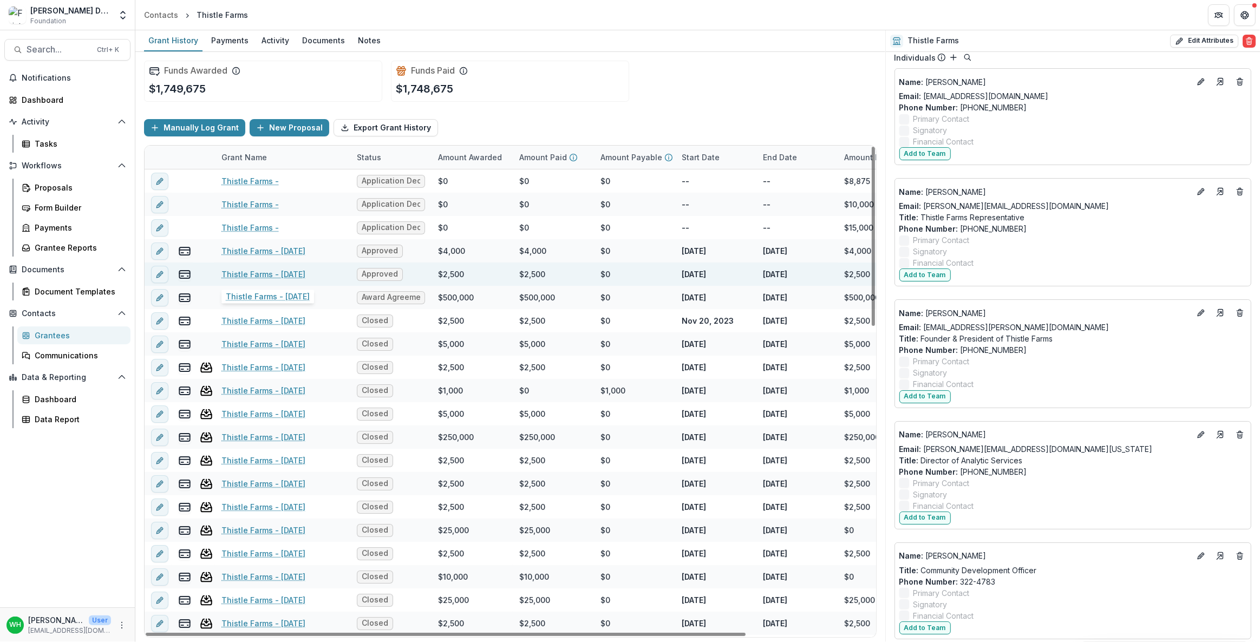
click at [263, 274] on link "Thistle Farms - [DATE]" at bounding box center [263, 274] width 84 height 11
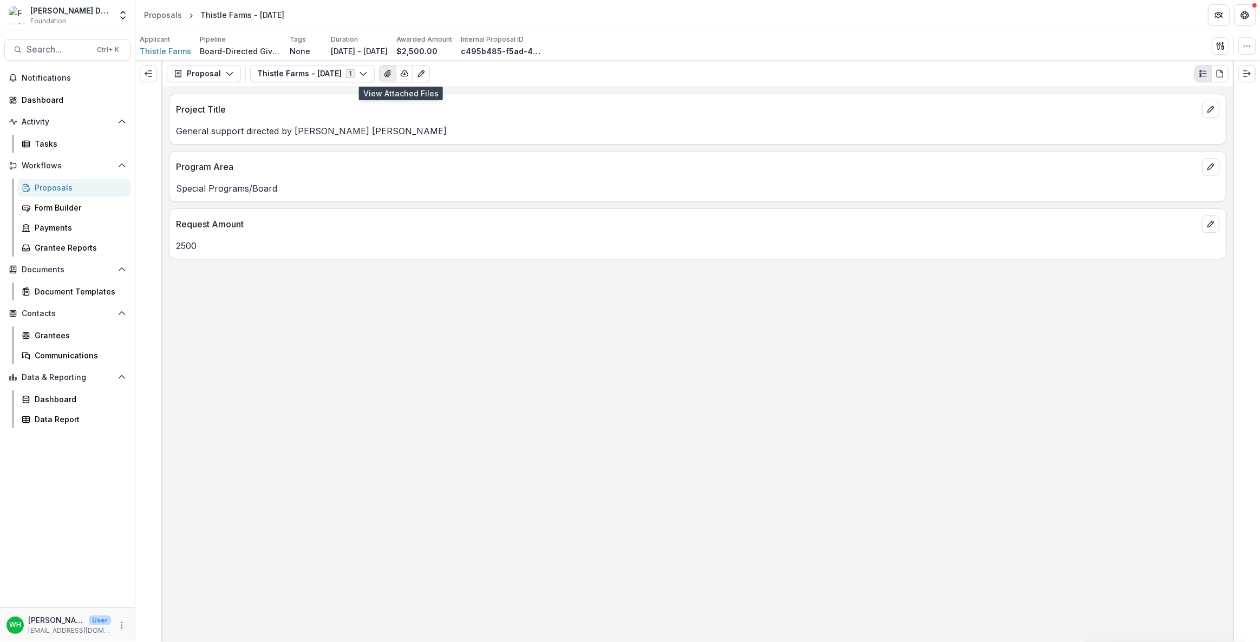
click at [392, 77] on icon "View Attached Files" at bounding box center [387, 73] width 9 height 9
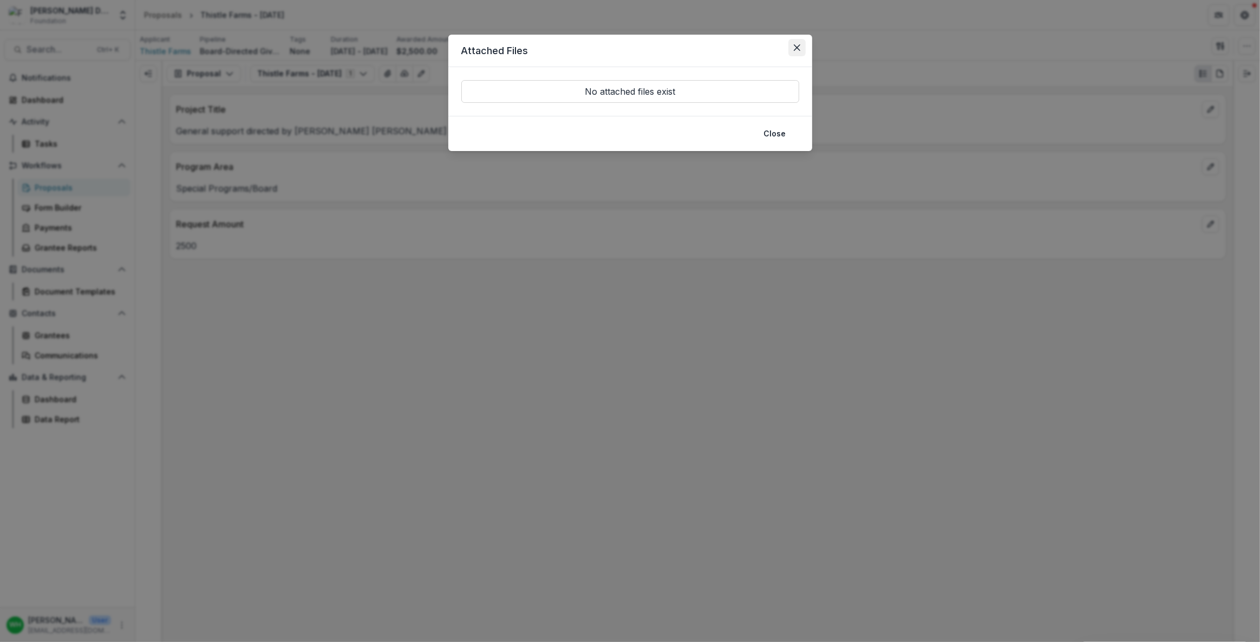
click at [791, 48] on button "Close" at bounding box center [796, 47] width 17 height 17
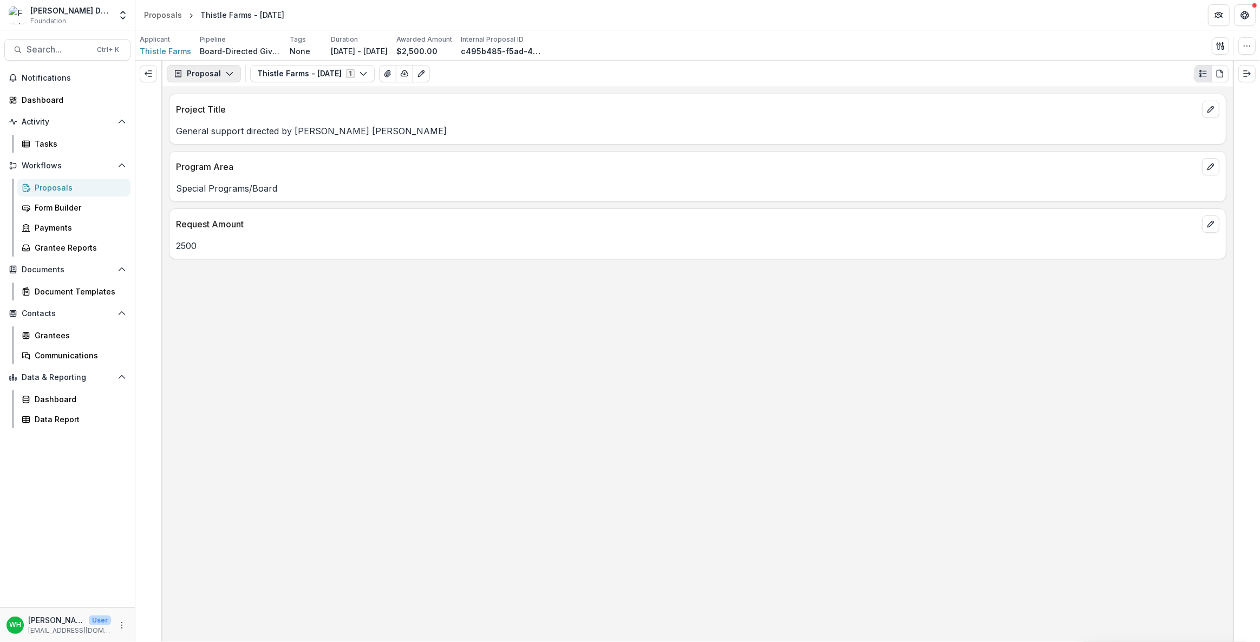
click at [215, 76] on button "Proposal" at bounding box center [204, 73] width 74 height 17
click at [546, 423] on div "Project Title General support directed by Lauren Elcan Ingram Program Area Spec…" at bounding box center [697, 364] width 1070 height 555
click at [392, 74] on icon "View Attached Files" at bounding box center [387, 73] width 9 height 9
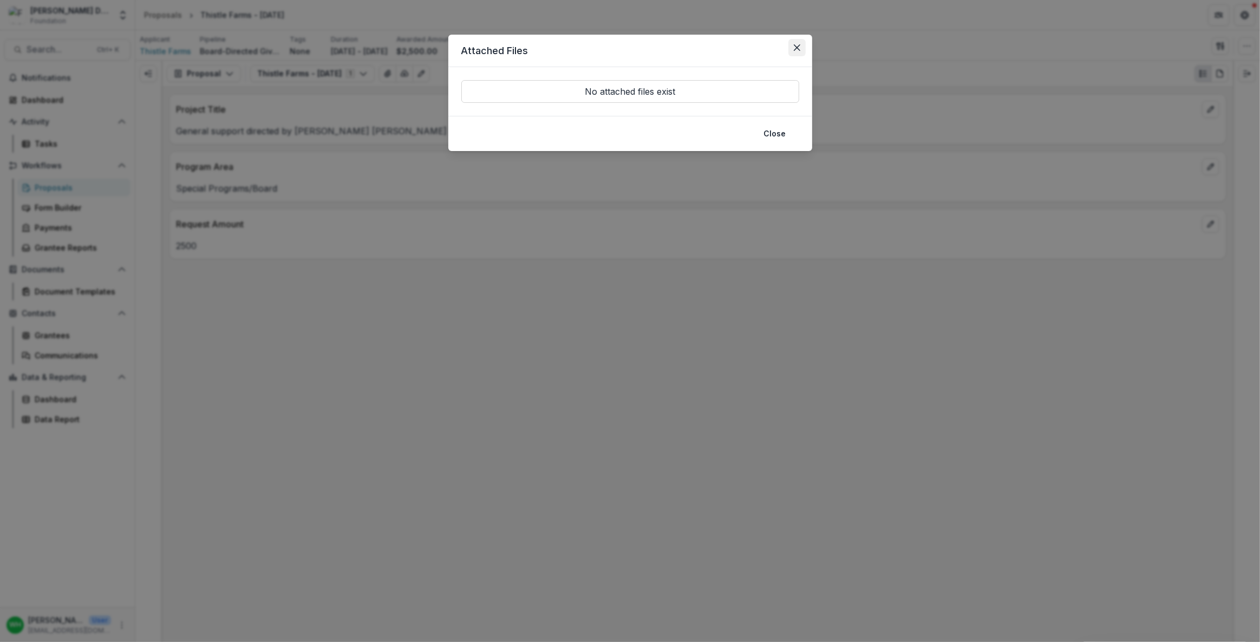
click at [800, 45] on button "Close" at bounding box center [796, 47] width 17 height 17
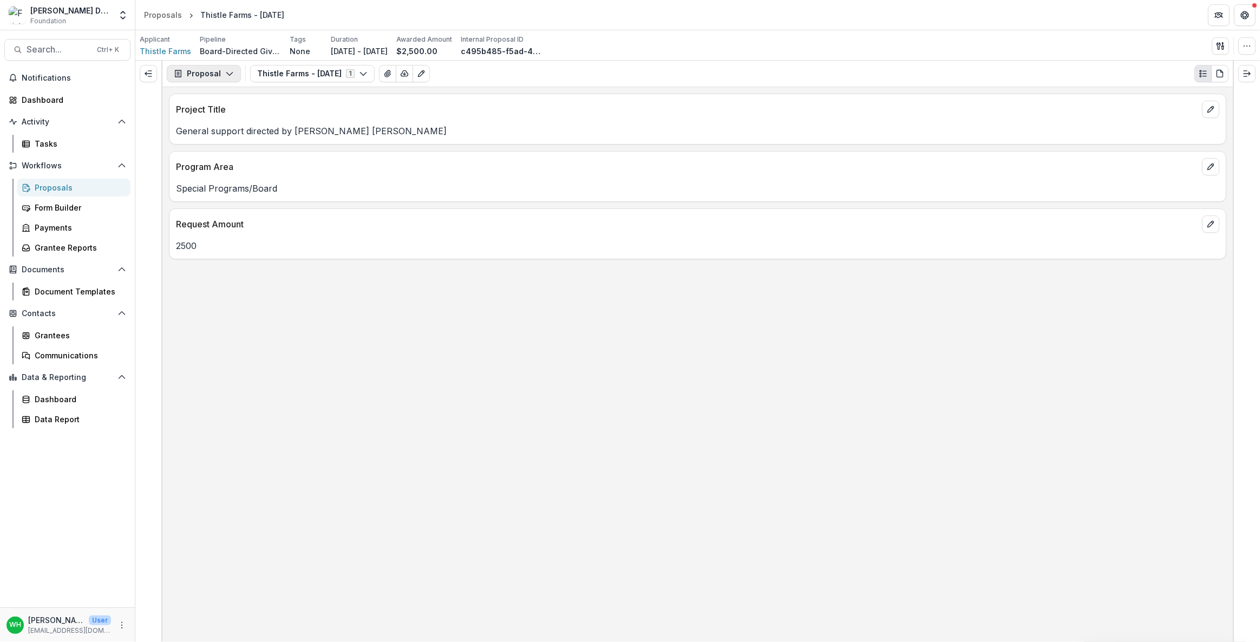
click at [214, 75] on button "Proposal" at bounding box center [204, 73] width 74 height 17
click at [655, 72] on div "Thistle Farms - 2024-11-27 1 Forms (1) Thistle Farms - 2024-11-27 Configure for…" at bounding box center [739, 73] width 978 height 17
click at [364, 74] on button "Thistle Farms - 2024-11-27 1" at bounding box center [312, 73] width 125 height 17
click at [396, 75] on button "View Attached Files" at bounding box center [387, 73] width 17 height 17
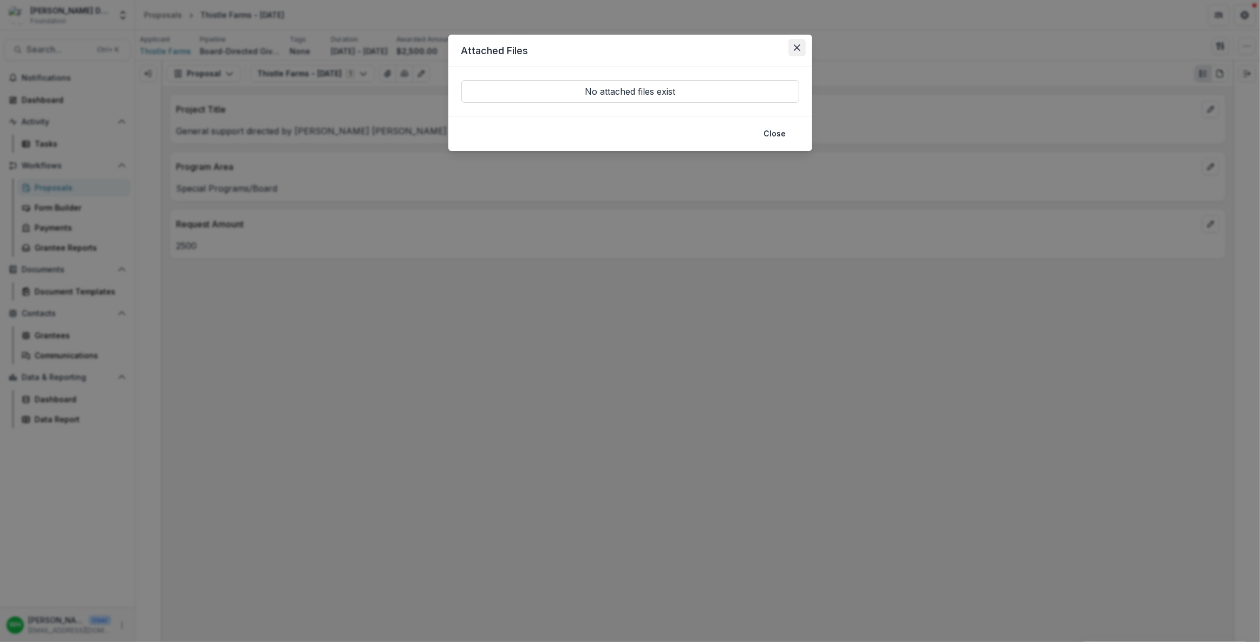
click at [801, 42] on button "Close" at bounding box center [796, 47] width 17 height 17
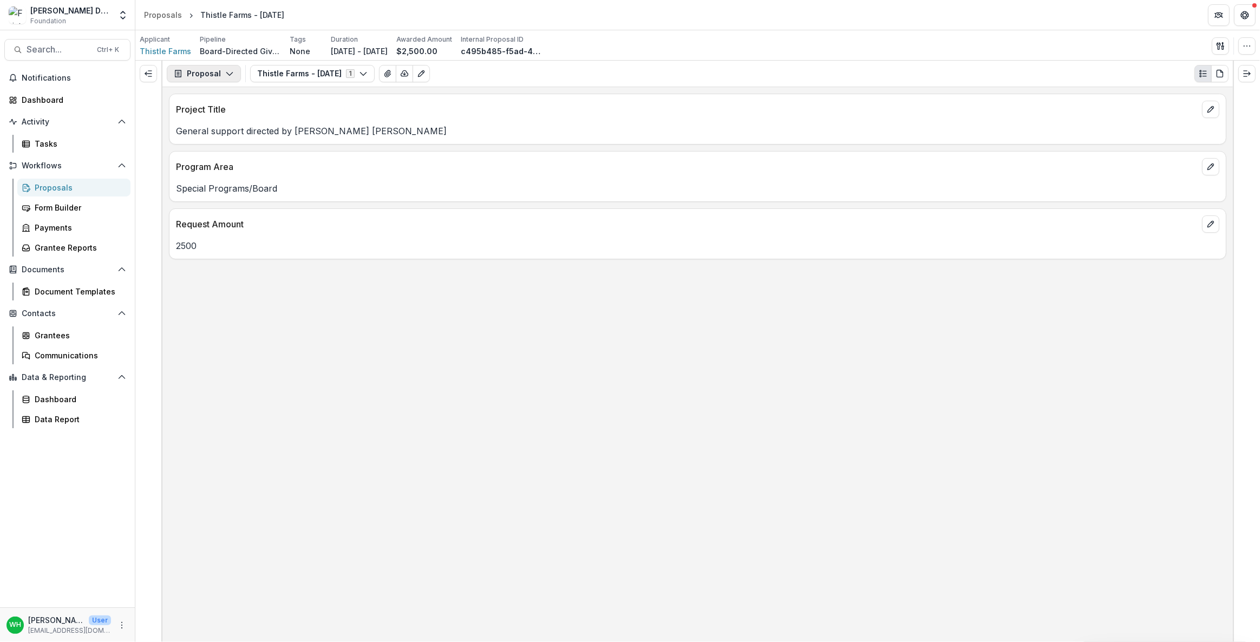
click at [222, 76] on button "Proposal" at bounding box center [204, 73] width 74 height 17
click at [242, 120] on div "Payments" at bounding box center [237, 115] width 99 height 11
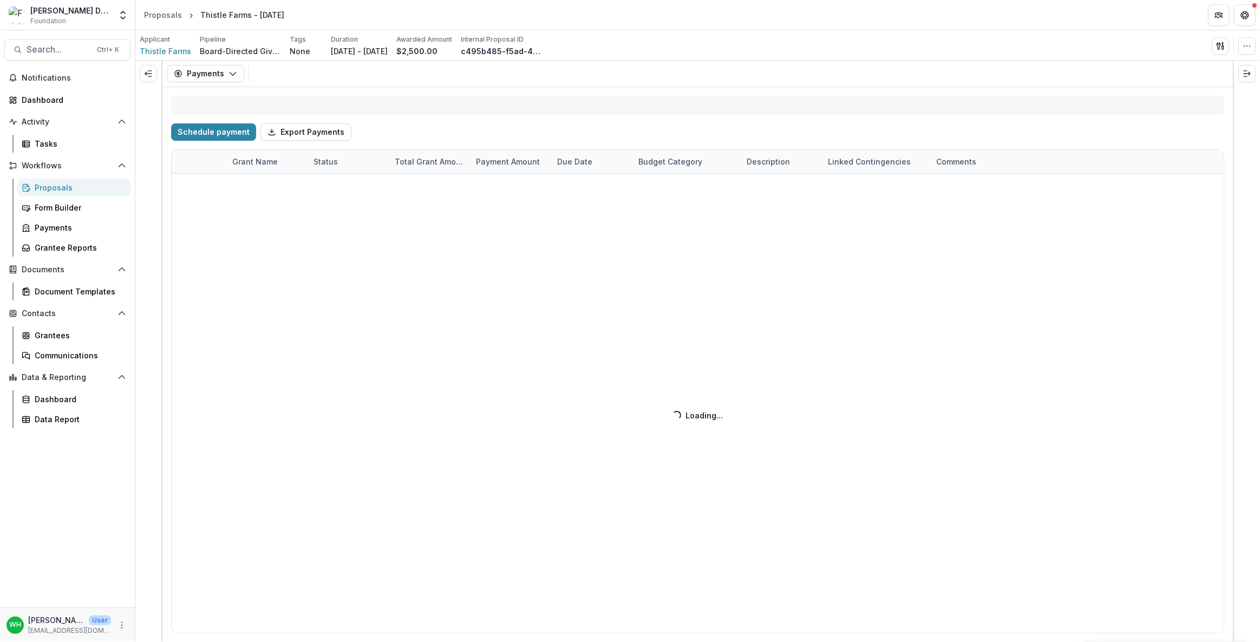
select select "****"
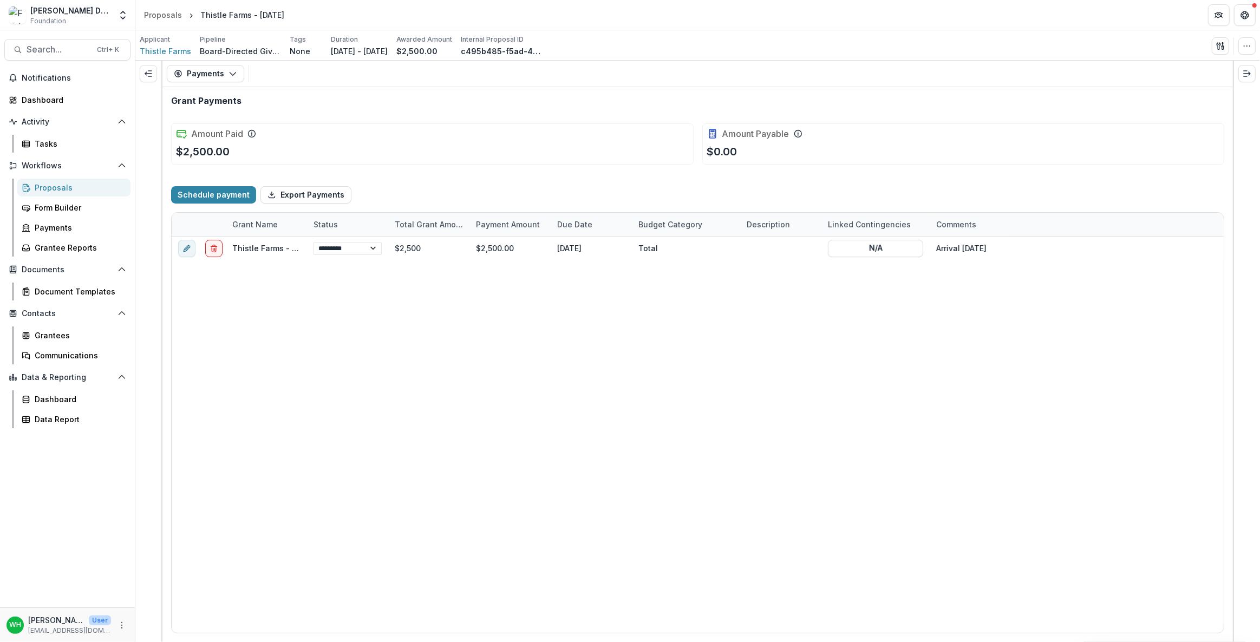
select select "****"
click at [718, 419] on div "**********" at bounding box center [698, 435] width 1052 height 396
click at [162, 47] on span "Thistle Farms" at bounding box center [165, 50] width 51 height 11
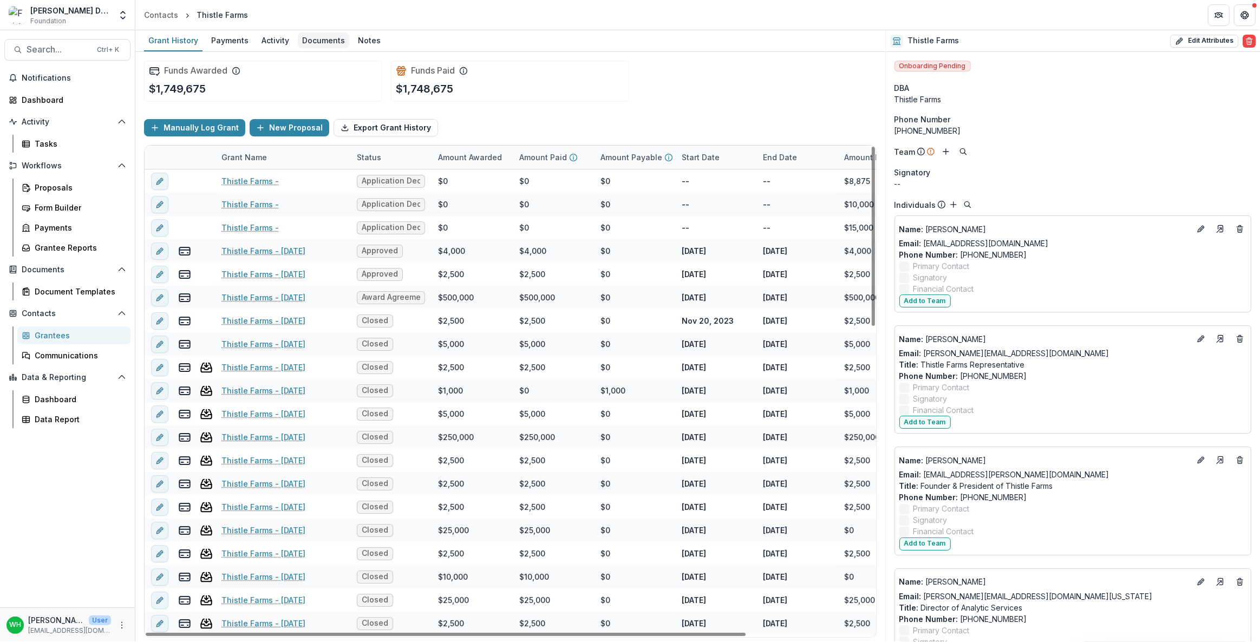
click at [339, 41] on div "Documents" at bounding box center [323, 40] width 51 height 16
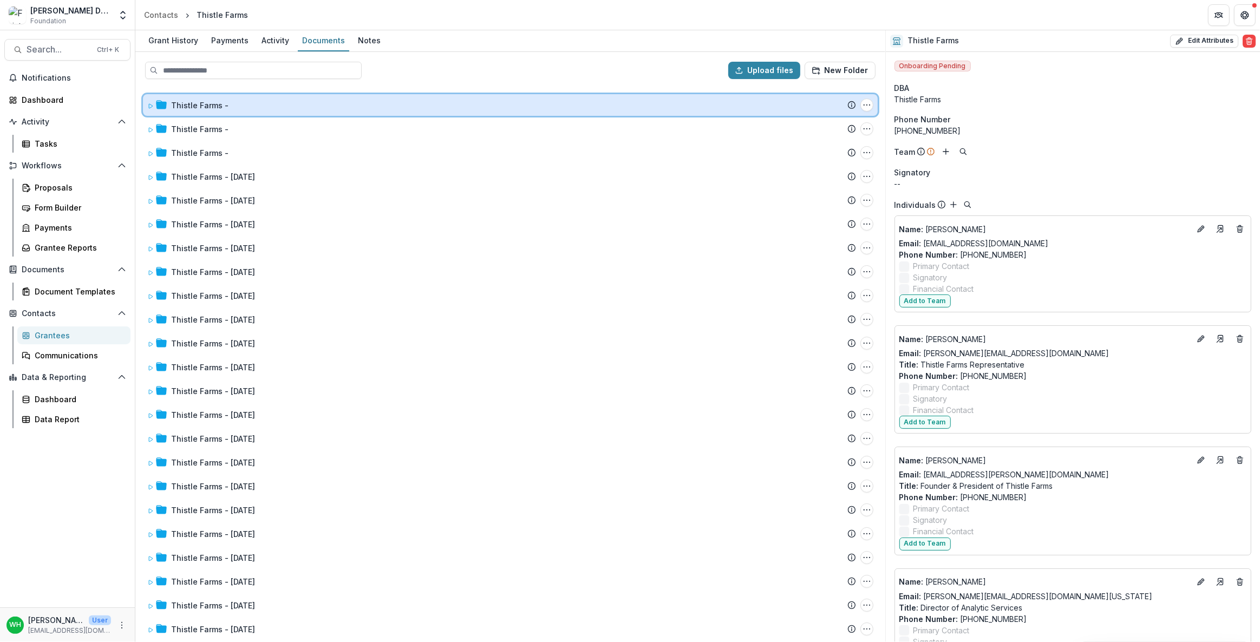
click at [146, 102] on div "Thistle Farms - Submission Temelio Proposal Attached proposal documents Report …" at bounding box center [510, 105] width 735 height 22
click at [147, 103] on icon at bounding box center [150, 106] width 6 height 6
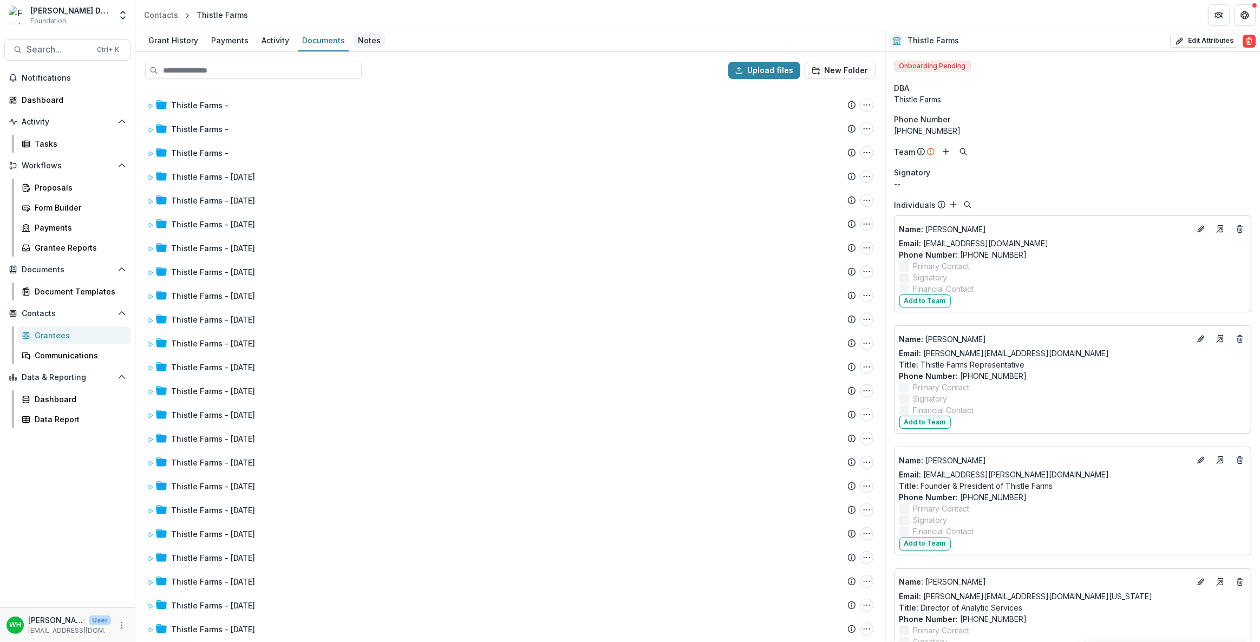
click at [372, 37] on div "Notes" at bounding box center [369, 40] width 31 height 16
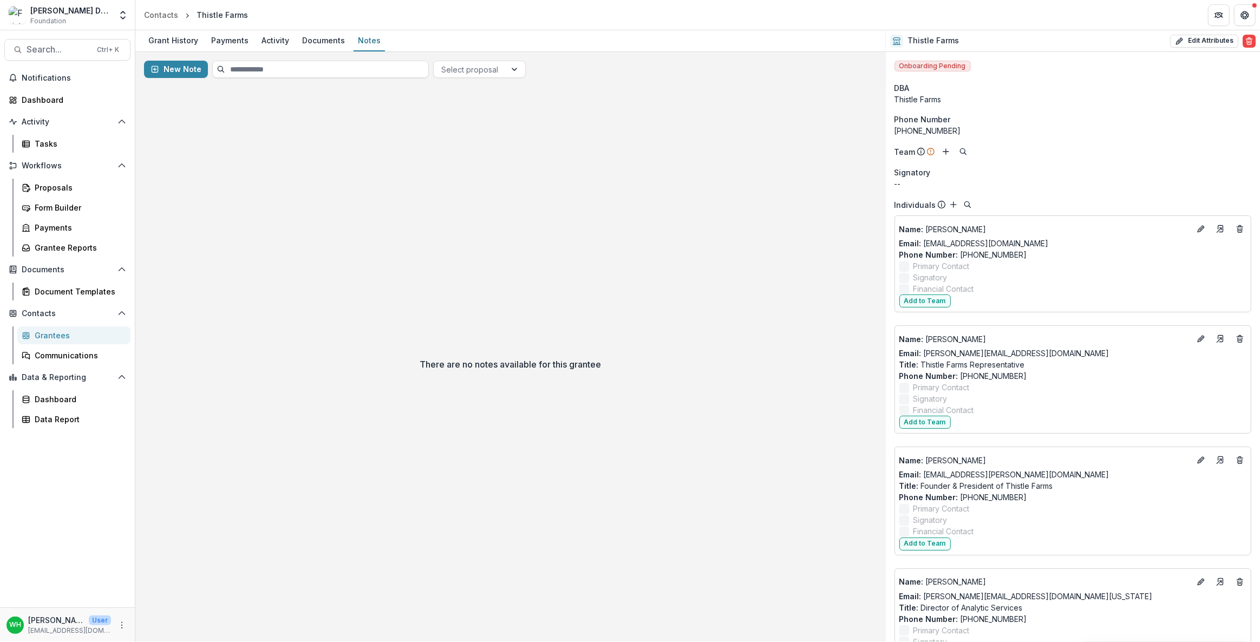
click at [553, 305] on div "There are no notes available for this grantee" at bounding box center [510, 365] width 750 height 556
click at [707, 289] on div "There are no notes available for this grantee" at bounding box center [510, 365] width 750 height 556
click at [713, 485] on div "There are no notes available for this grantee" at bounding box center [510, 365] width 750 height 556
click at [549, 284] on div "There are no notes available for this grantee" at bounding box center [510, 365] width 750 height 556
click at [574, 423] on div "There are no notes available for this grantee" at bounding box center [510, 365] width 750 height 556
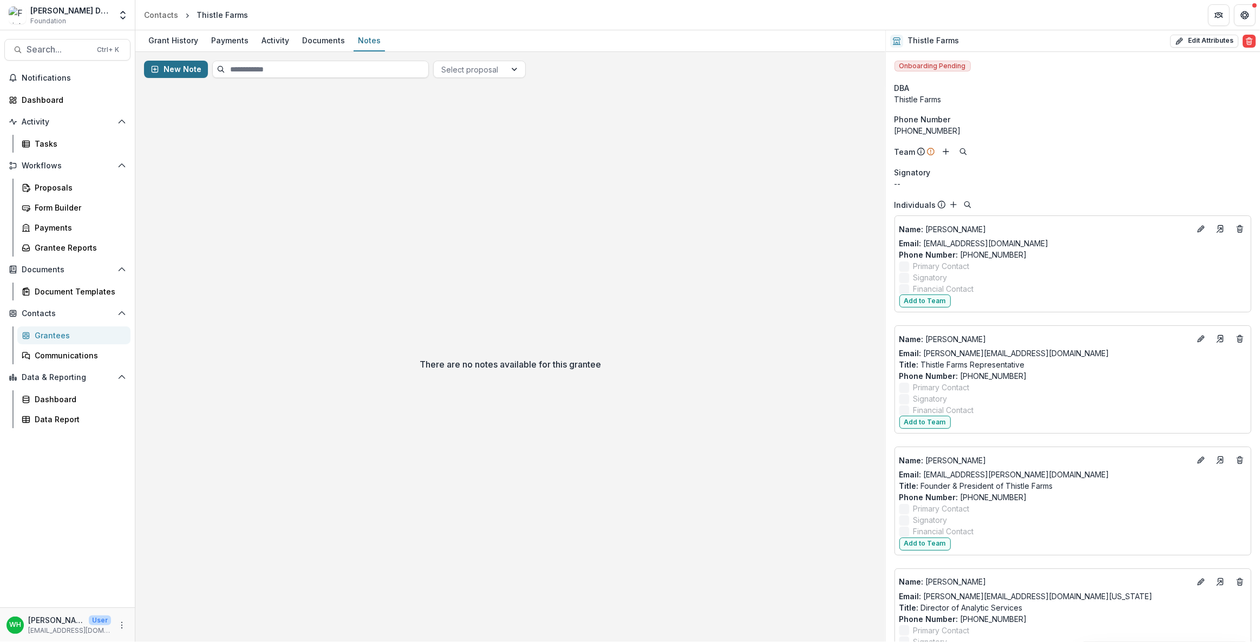
click at [175, 70] on button "New Note" at bounding box center [176, 69] width 64 height 17
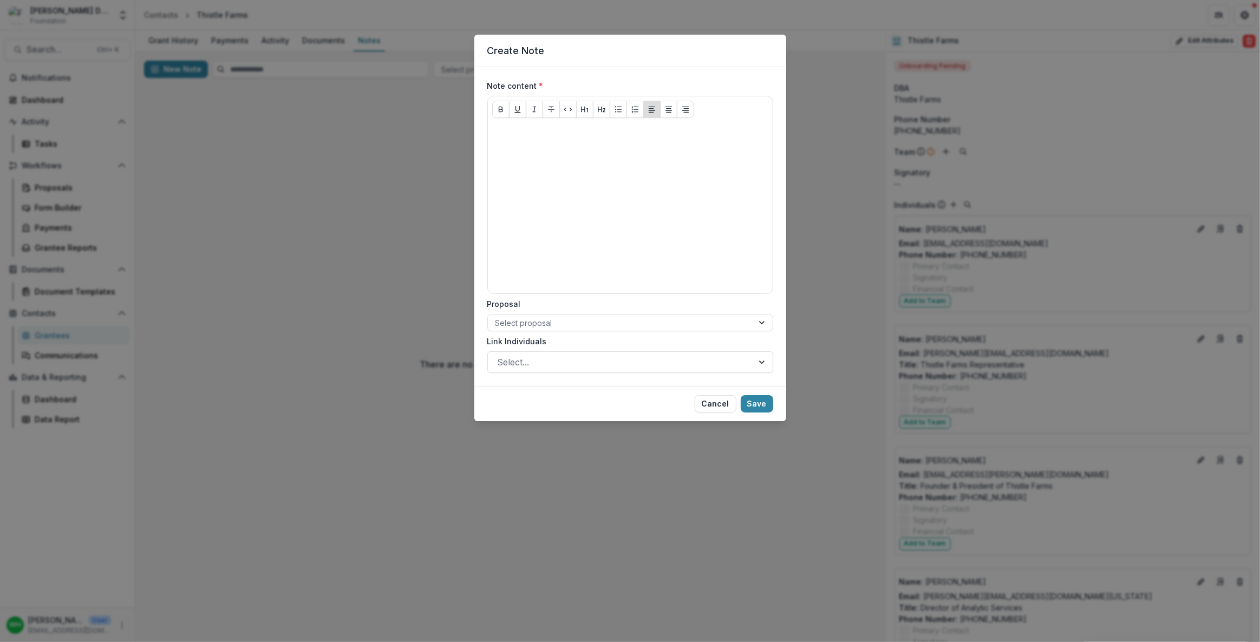
click at [335, 222] on div "Create Note Note content * Proposal Select proposal Link Individuals Select... …" at bounding box center [630, 321] width 1260 height 642
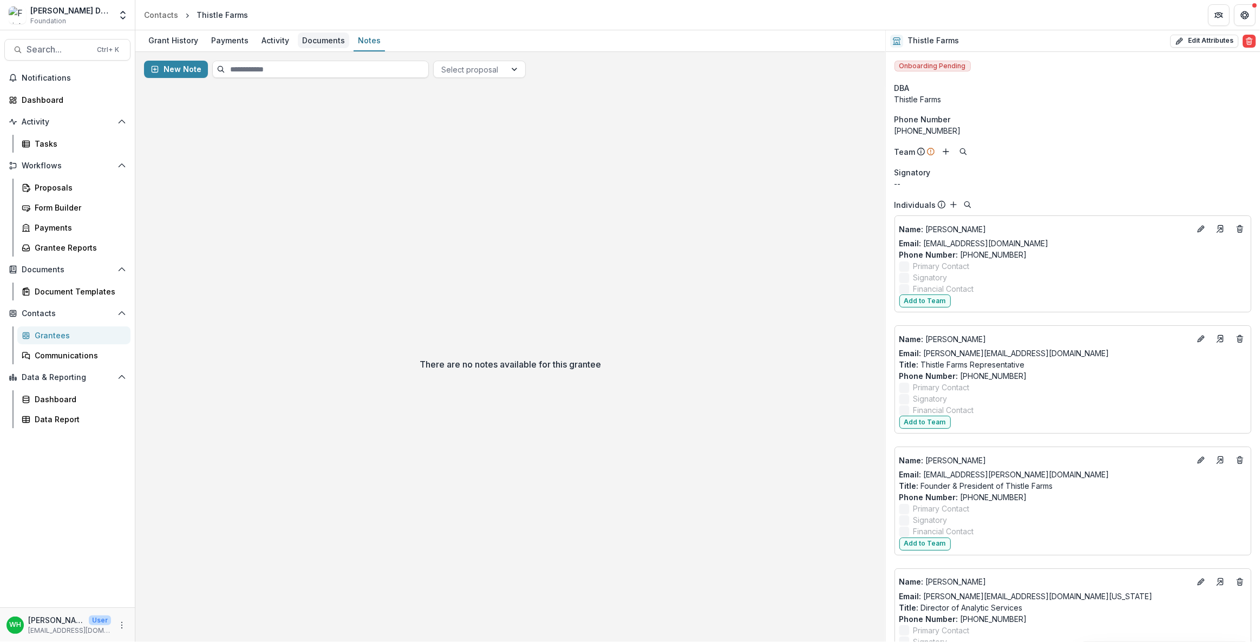
click at [313, 39] on div "Documents" at bounding box center [323, 40] width 51 height 16
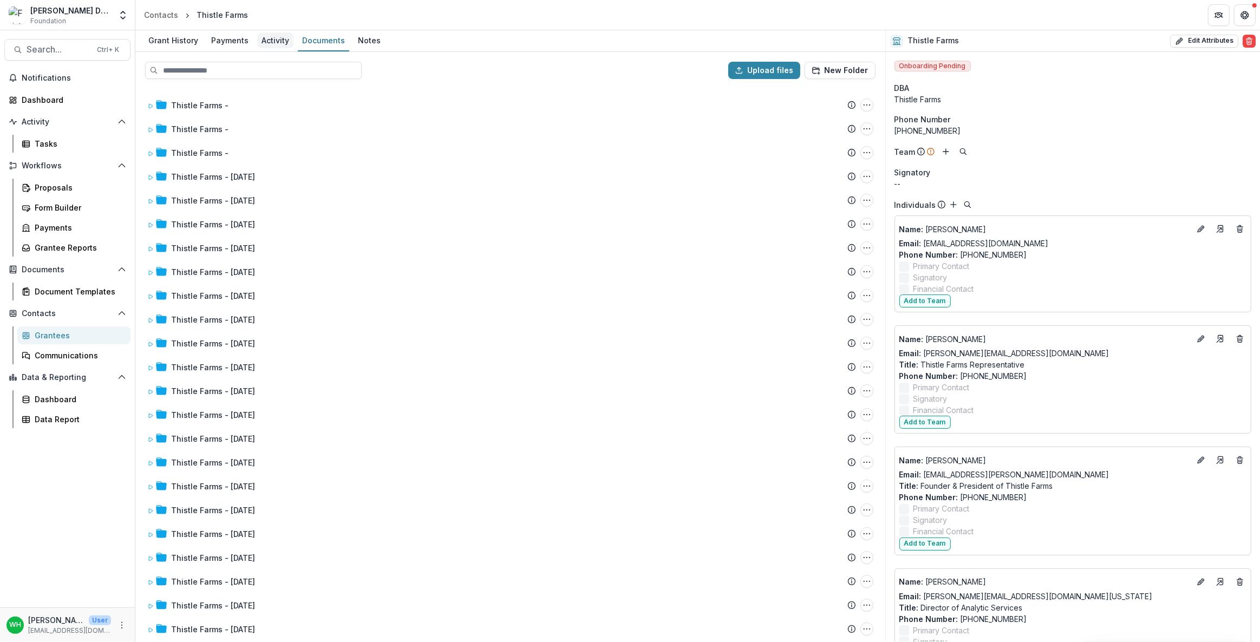
click at [269, 43] on div "Activity" at bounding box center [275, 40] width 36 height 16
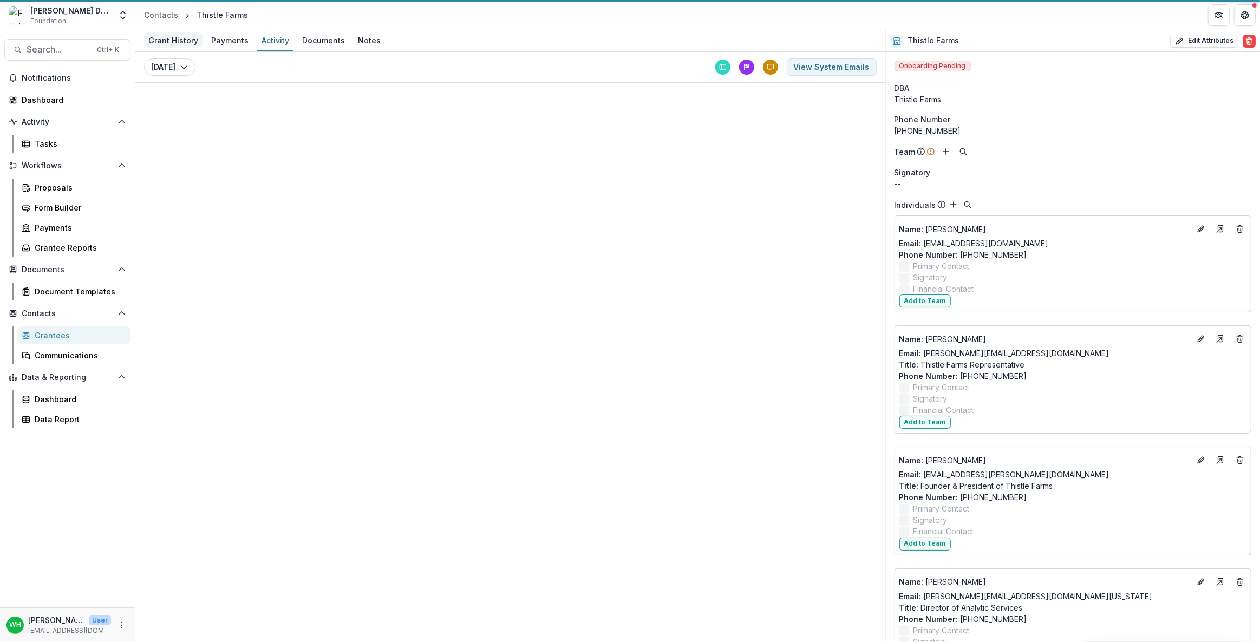
click at [221, 40] on div "Payments" at bounding box center [230, 40] width 46 height 16
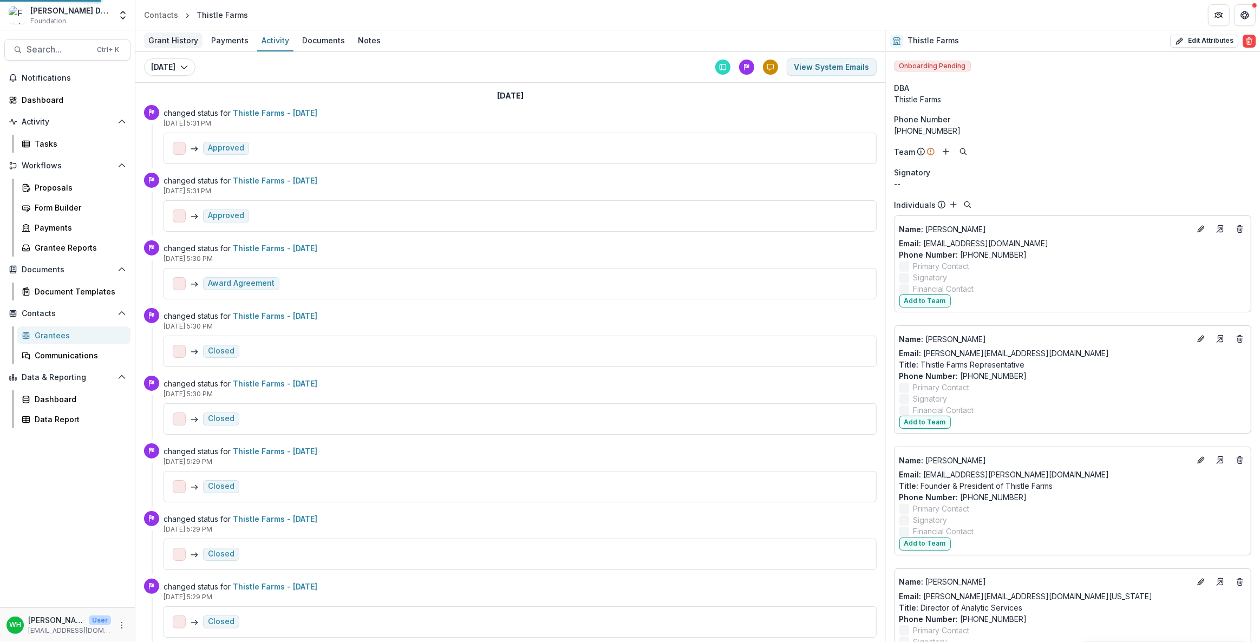
click at [179, 37] on div "Grant History" at bounding box center [173, 40] width 58 height 16
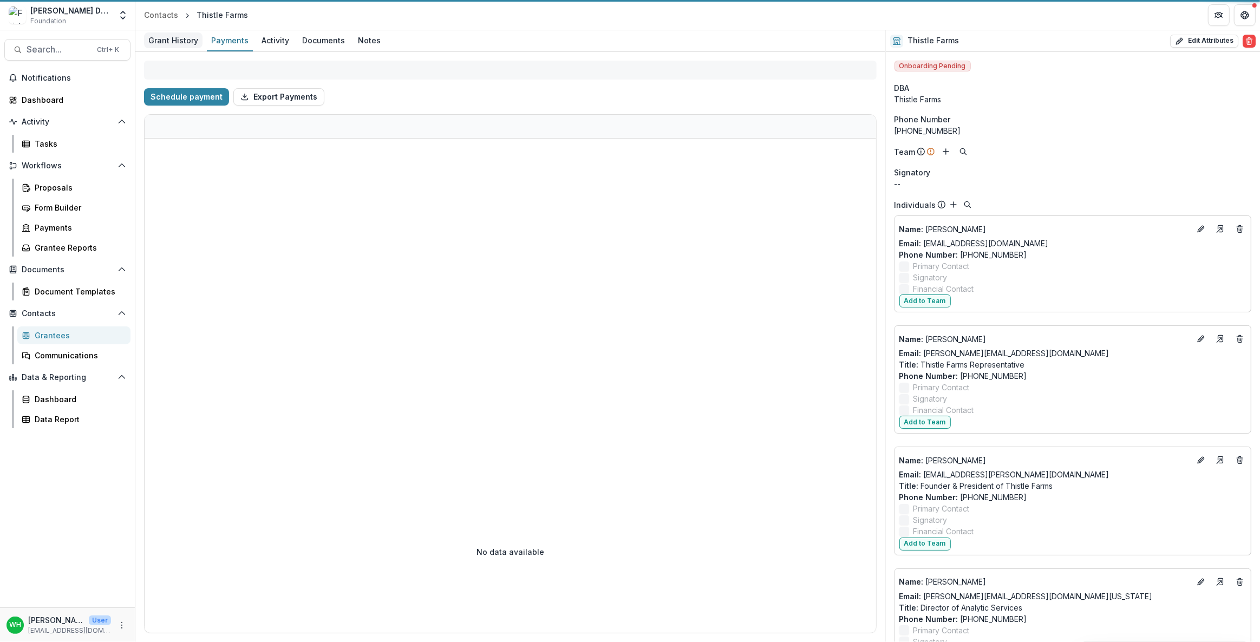
select select "****"
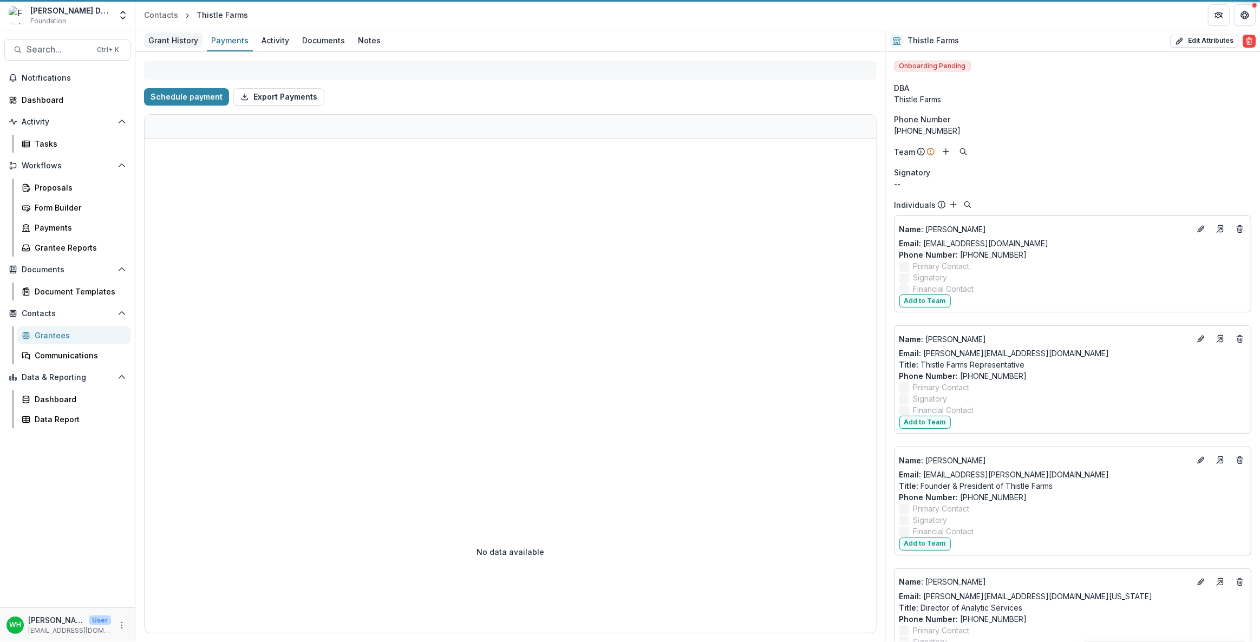
select select "****"
select select "******"
select select "****"
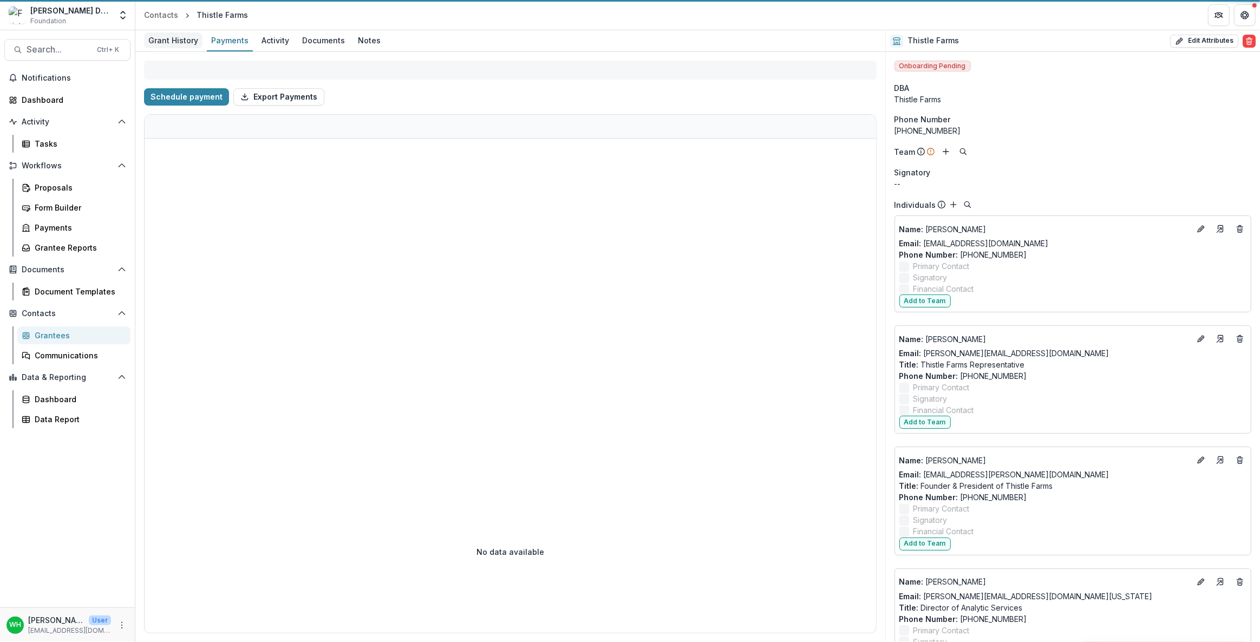
select select "****"
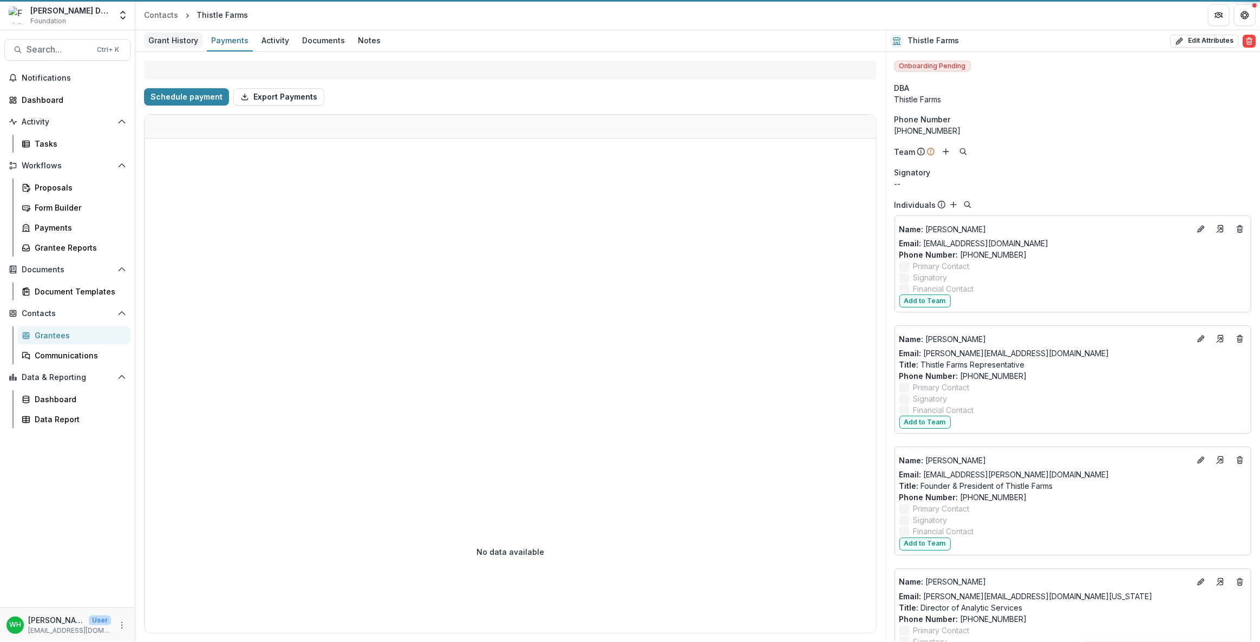
select select "****"
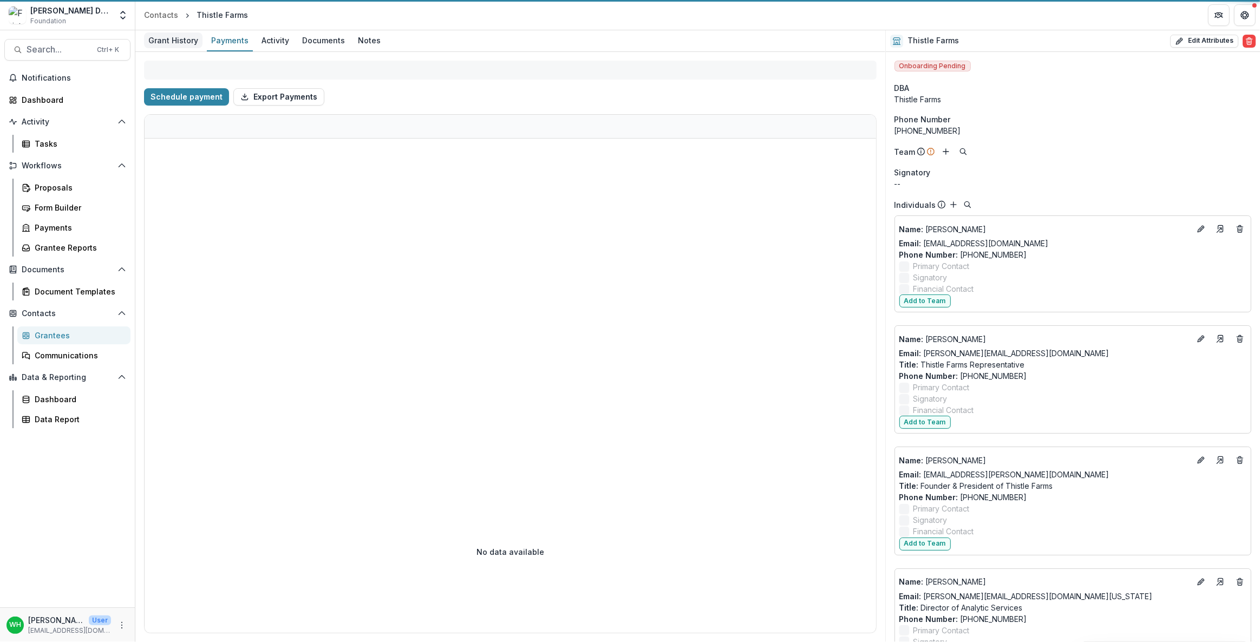
select select "****"
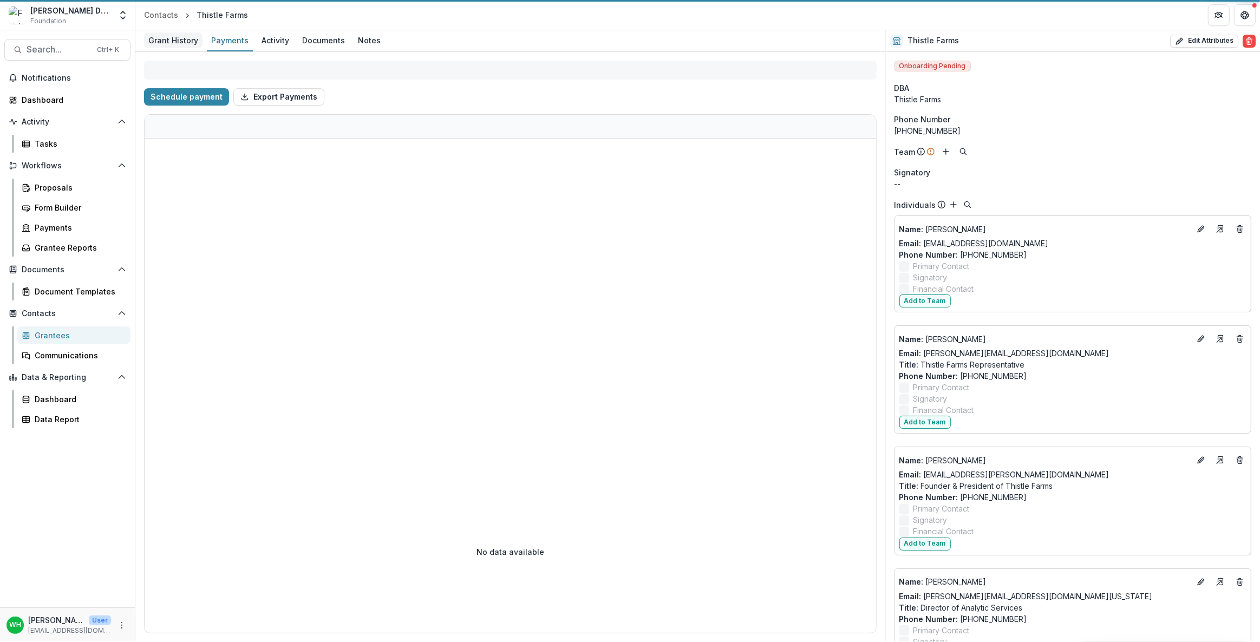
select select "****"
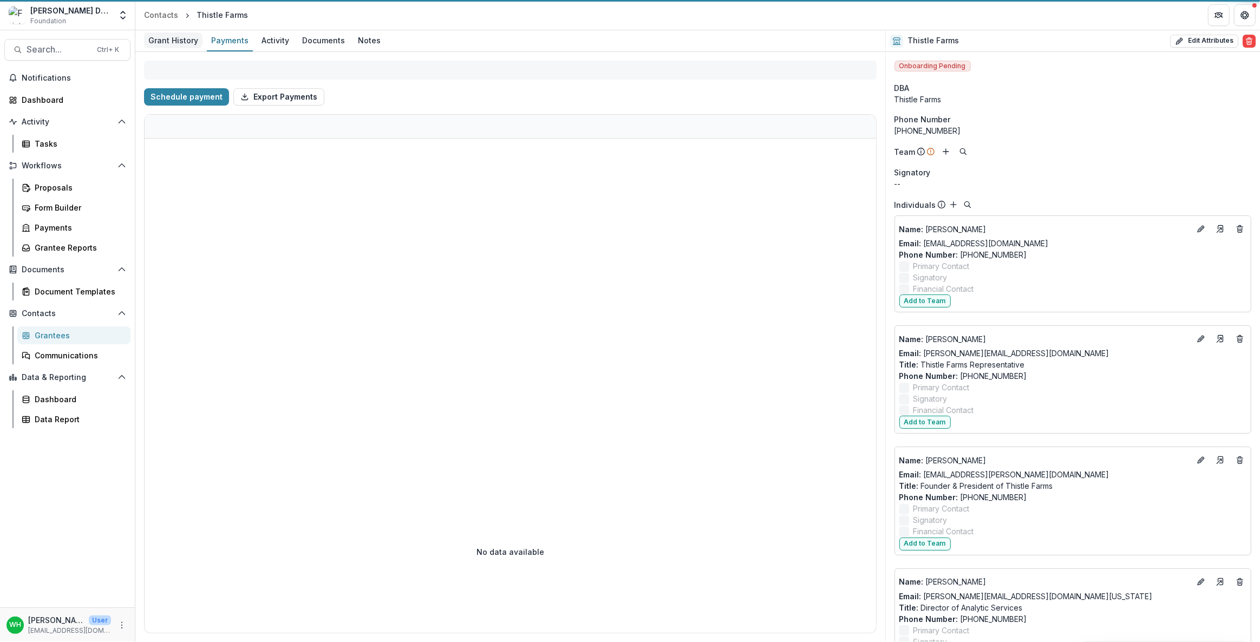
select select "****"
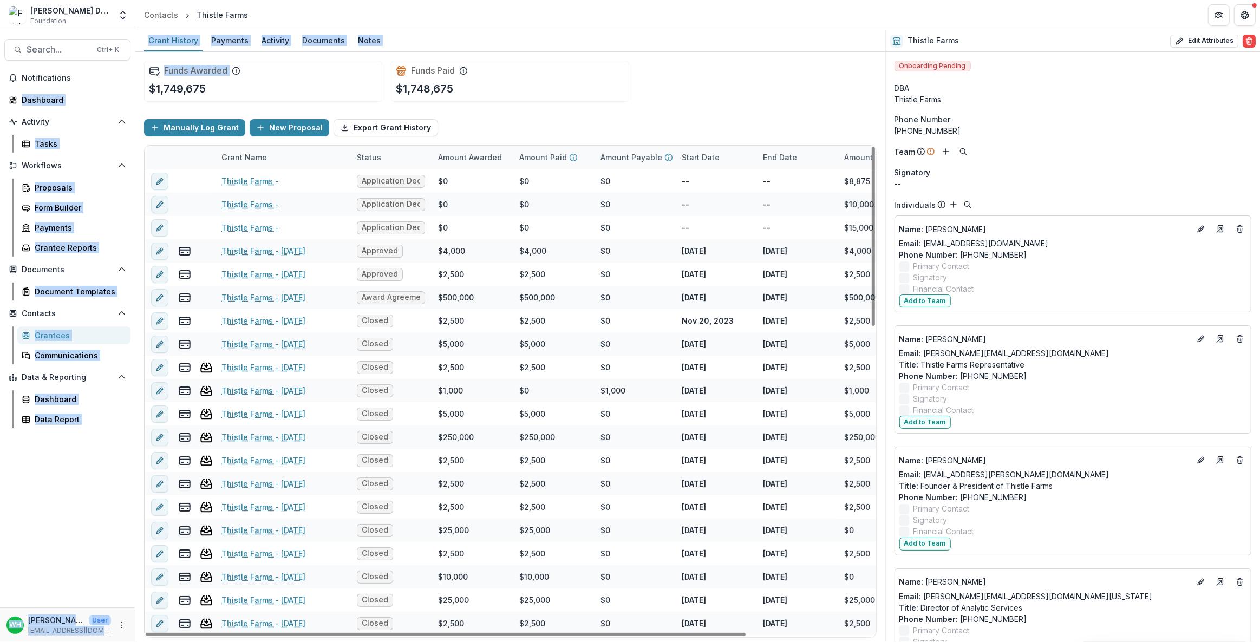
drag, startPoint x: 234, startPoint y: 89, endPoint x: 206, endPoint y: 71, distance: 33.6
click at [103, 66] on main "Search... Ctrl + K Notifications Dashboard Activity Tasks Workflows Proposals F…" at bounding box center [630, 336] width 1260 height 612
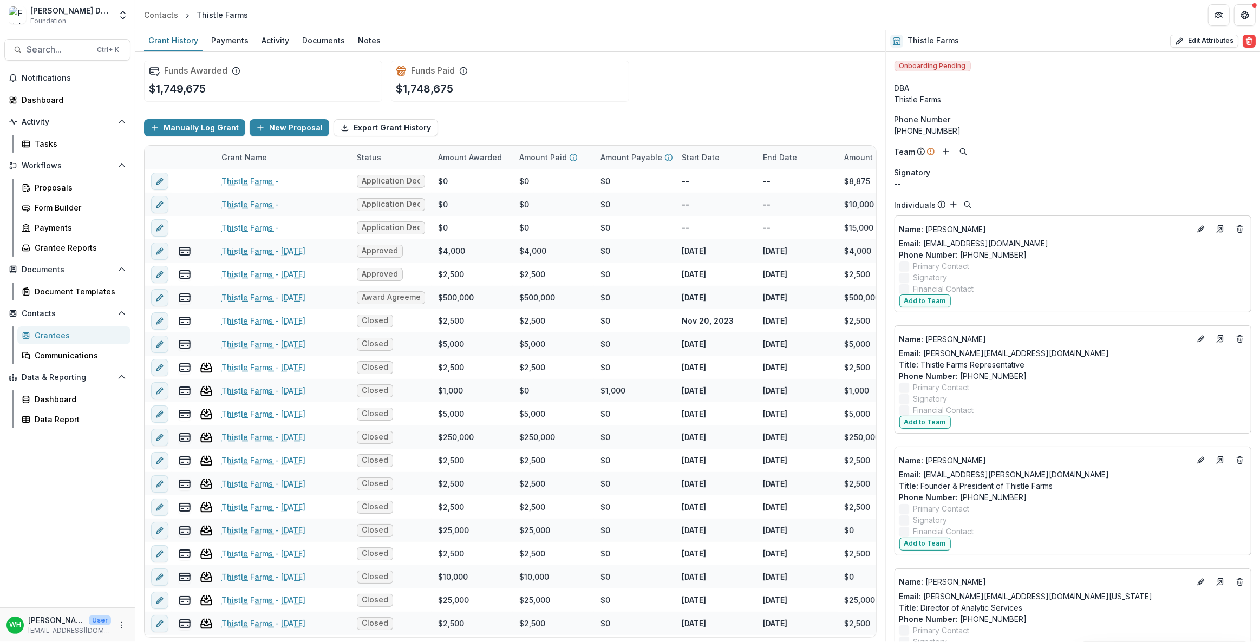
click at [666, 98] on div "Funds Awarded $1,749,675 Funds Paid $1,748,675" at bounding box center [510, 81] width 733 height 58
click at [665, 97] on div "Funds Awarded $1,749,675 Funds Paid $1,748,675" at bounding box center [510, 81] width 733 height 58
click at [752, 75] on div "Funds Awarded $1,749,675 Funds Paid $1,748,675" at bounding box center [510, 81] width 733 height 58
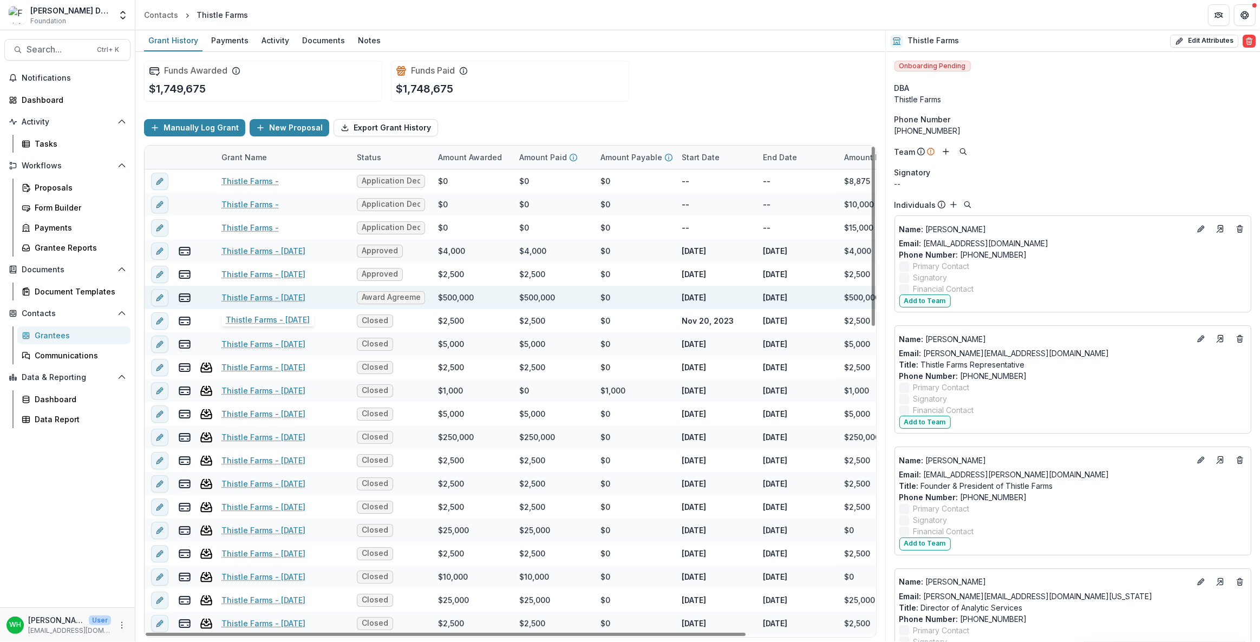
click at [297, 294] on link "Thistle Farms - [DATE]" at bounding box center [263, 297] width 84 height 11
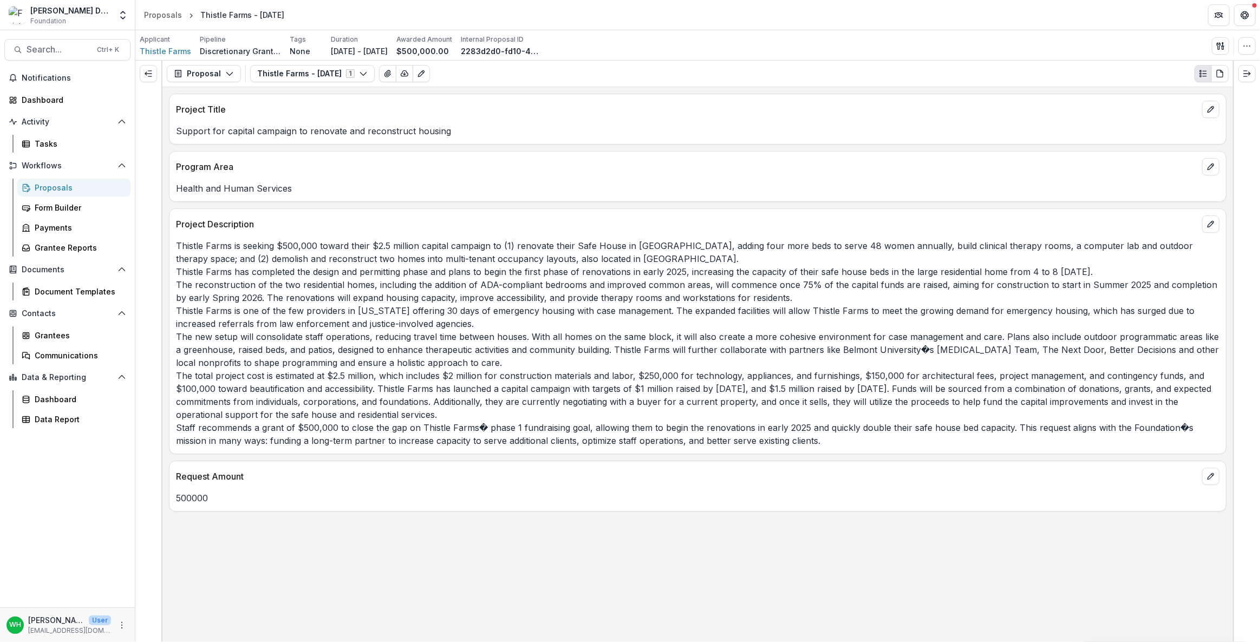
click at [671, 326] on p "Thistle Farms is seeking $500,000 toward their $2.5 million capital campaign to…" at bounding box center [697, 343] width 1043 height 208
click at [1079, 125] on p "Support for capital campaign to renovate and reconstruct housing" at bounding box center [697, 131] width 1043 height 13
click at [1249, 51] on button "button" at bounding box center [1246, 45] width 17 height 17
click at [863, 211] on div "Project Description" at bounding box center [697, 221] width 1056 height 24
click at [1239, 43] on button "button" at bounding box center [1246, 45] width 17 height 17
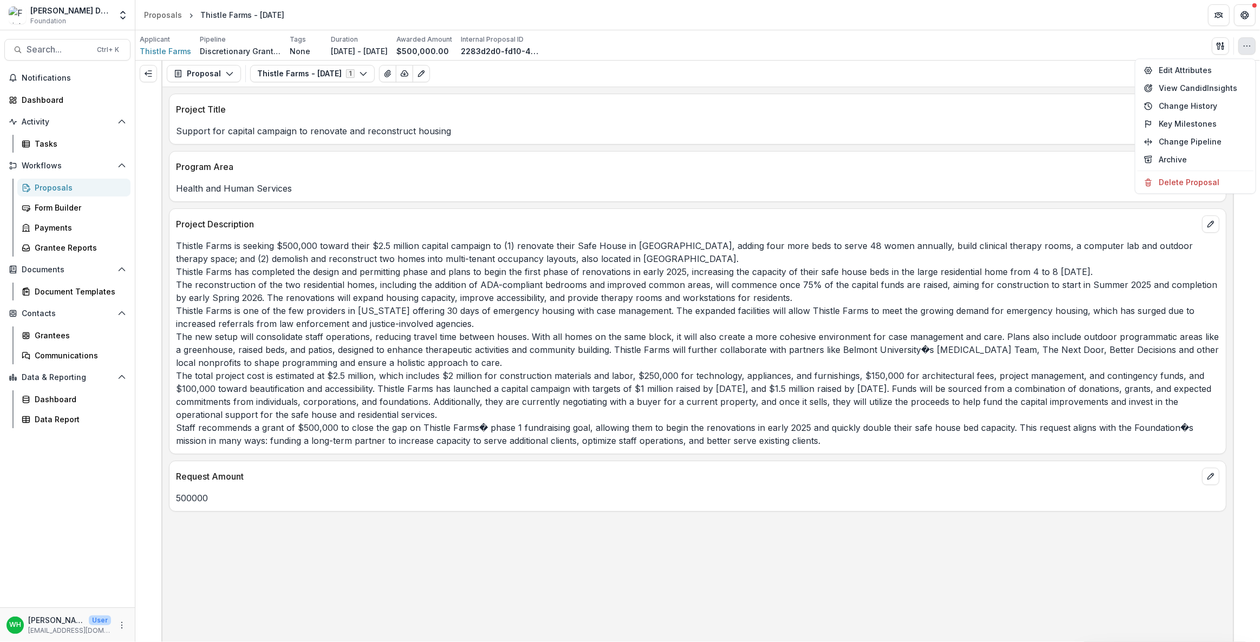
click at [925, 106] on p "Project Title" at bounding box center [687, 109] width 1022 height 13
click at [1245, 49] on icon "button" at bounding box center [1247, 46] width 9 height 9
click at [1199, 74] on button "Edit Attributes" at bounding box center [1196, 70] width 116 height 18
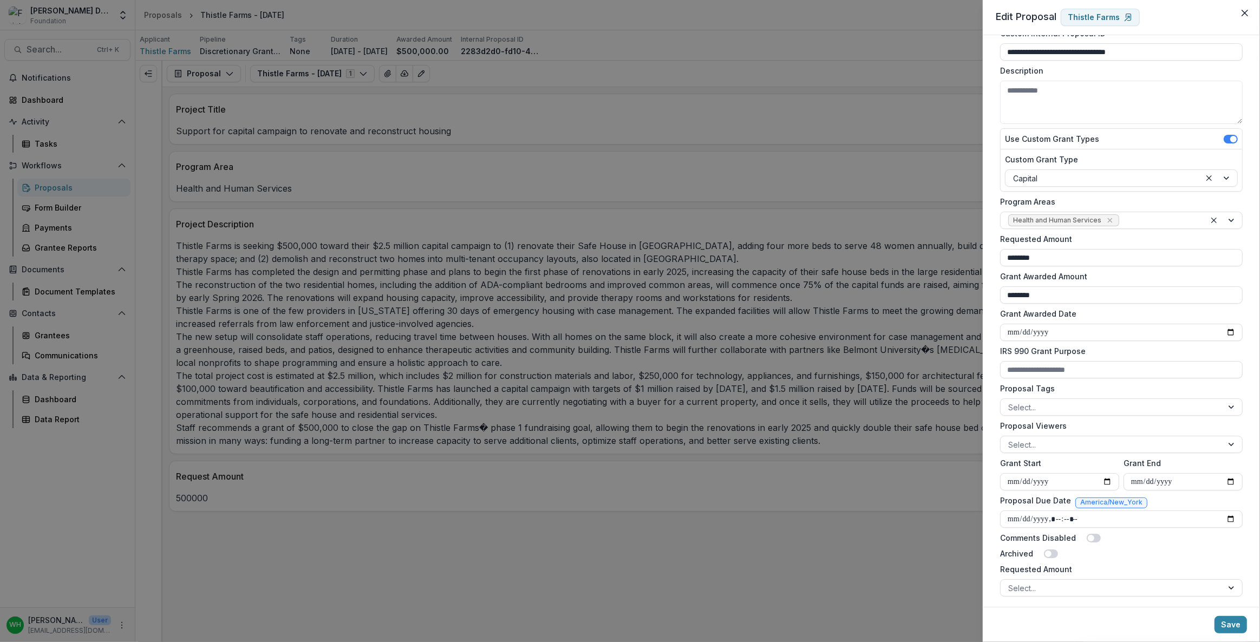
scroll to position [68, 0]
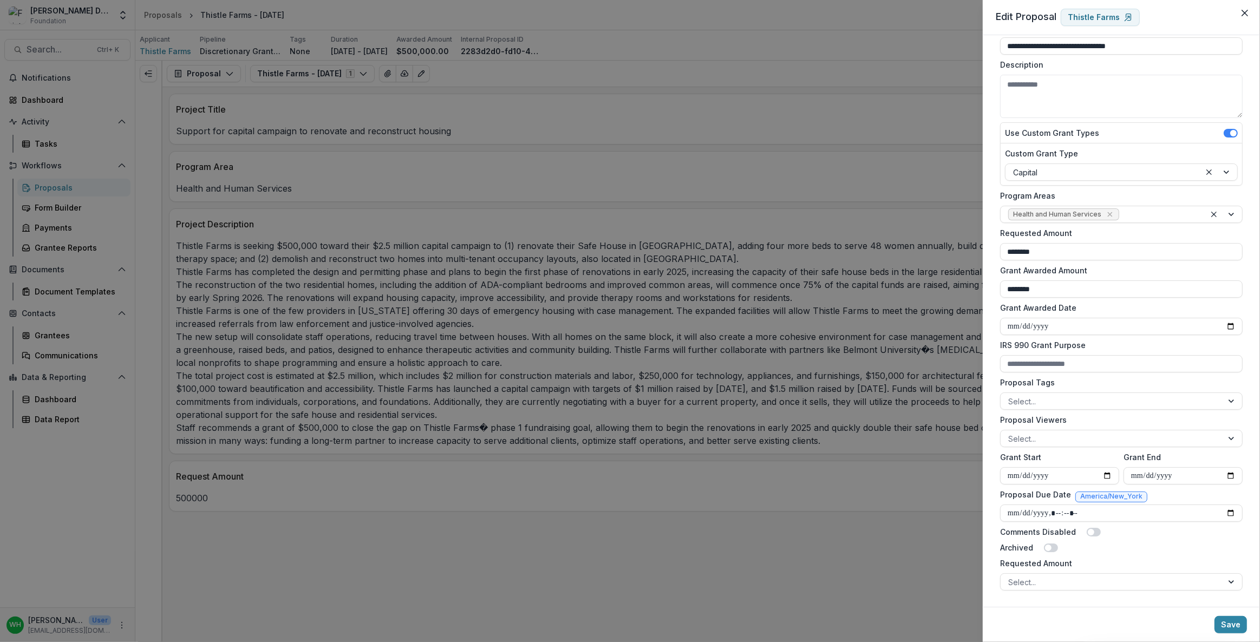
click at [1108, 303] on label "Grant Awarded Date" at bounding box center [1118, 307] width 236 height 11
click at [1108, 318] on input "Grant Awarded Date" at bounding box center [1121, 326] width 243 height 17
click at [1083, 308] on label "Grant Awarded Date" at bounding box center [1118, 307] width 236 height 11
click at [1083, 318] on input "Grant Awarded Date" at bounding box center [1121, 326] width 243 height 17
click at [1047, 345] on label "IRS 990 Grant Purpose" at bounding box center [1118, 344] width 236 height 11
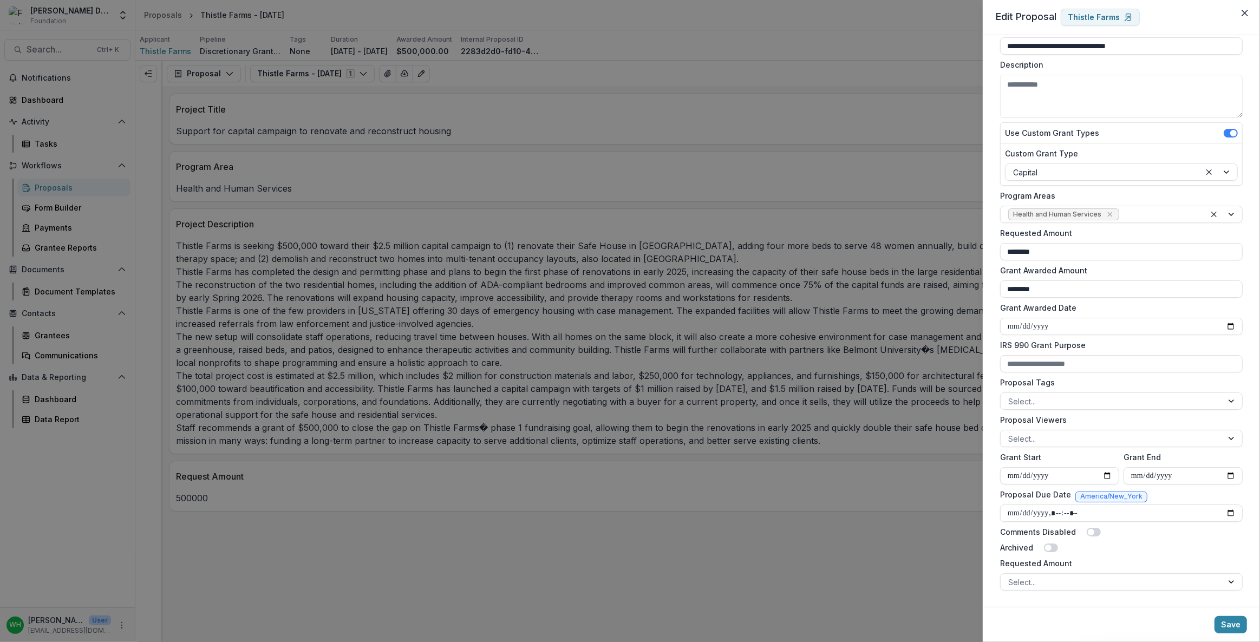
click at [1047, 355] on input "IRS 990 Grant Purpose" at bounding box center [1121, 363] width 243 height 17
click at [1055, 328] on input "Grant Awarded Date" at bounding box center [1121, 326] width 243 height 17
click at [1097, 308] on label "Grant Awarded Date" at bounding box center [1118, 307] width 236 height 11
click at [1097, 318] on input "Grant Awarded Date" at bounding box center [1121, 326] width 243 height 17
click at [1057, 339] on label "IRS 990 Grant Purpose" at bounding box center [1118, 344] width 236 height 11
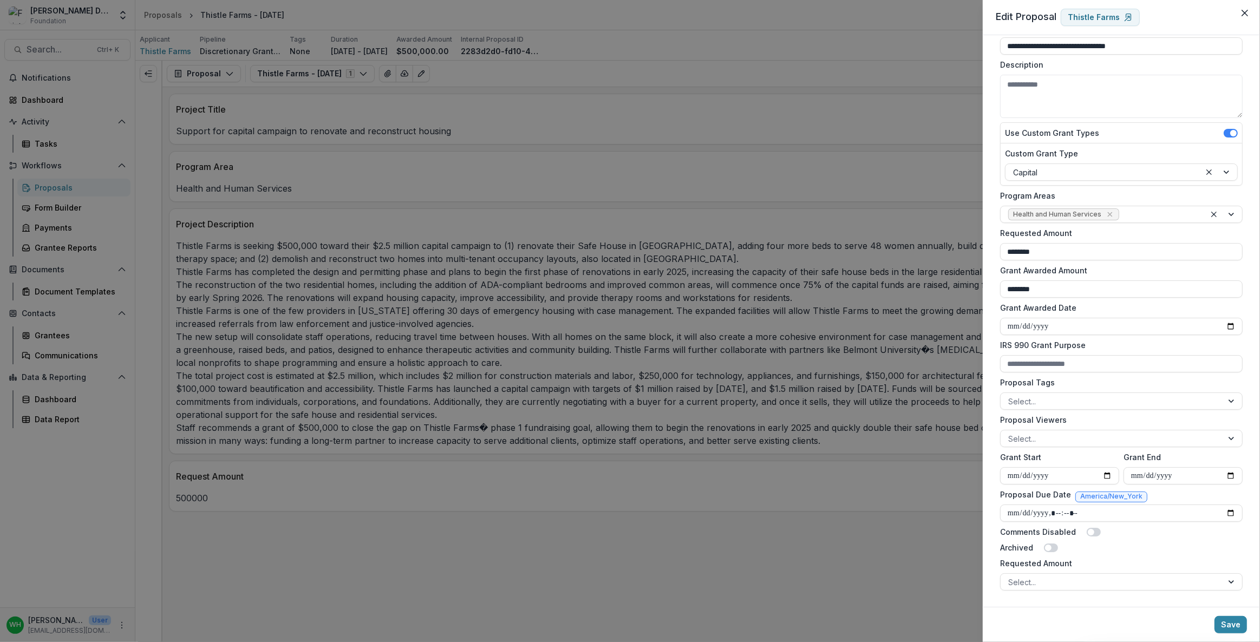
click at [1057, 355] on input "IRS 990 Grant Purpose" at bounding box center [1121, 363] width 243 height 17
drag, startPoint x: 1070, startPoint y: 376, endPoint x: 1044, endPoint y: 387, distance: 27.7
click at [990, 381] on div "**********" at bounding box center [1121, 321] width 277 height 572
click at [1068, 386] on label "Proposal Tags" at bounding box center [1118, 382] width 236 height 11
click at [1010, 396] on input "Proposal Tags" at bounding box center [1009, 401] width 2 height 11
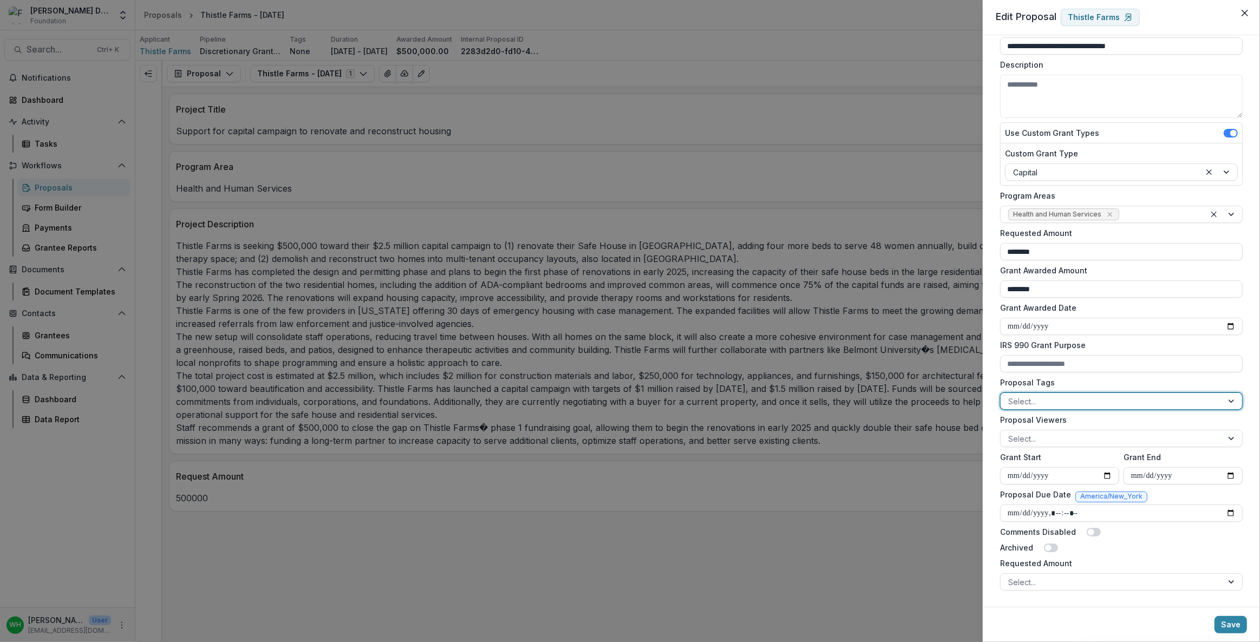
click at [1049, 455] on label "Grant Start" at bounding box center [1056, 457] width 113 height 11
click at [1049, 467] on input "**********" at bounding box center [1059, 475] width 119 height 17
click at [1032, 461] on label "Grant Start" at bounding box center [1056, 457] width 113 height 11
click at [1032, 467] on input "**********" at bounding box center [1059, 475] width 119 height 17
drag, startPoint x: 1042, startPoint y: 455, endPoint x: 993, endPoint y: 450, distance: 48.9
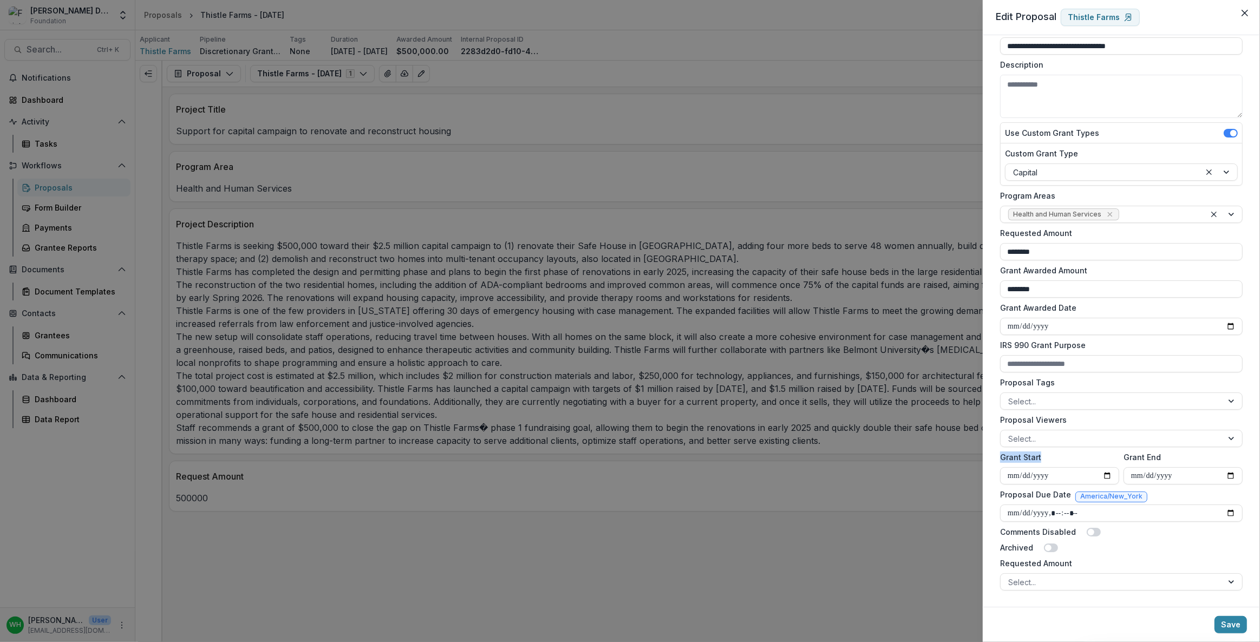
click at [993, 450] on div "**********" at bounding box center [1121, 321] width 277 height 572
click at [1045, 455] on label "Grant Start" at bounding box center [1056, 457] width 113 height 11
click at [1045, 467] on input "**********" at bounding box center [1059, 475] width 119 height 17
click at [1045, 455] on label "Grant Start" at bounding box center [1056, 457] width 113 height 11
click at [1045, 467] on input "**********" at bounding box center [1059, 475] width 119 height 17
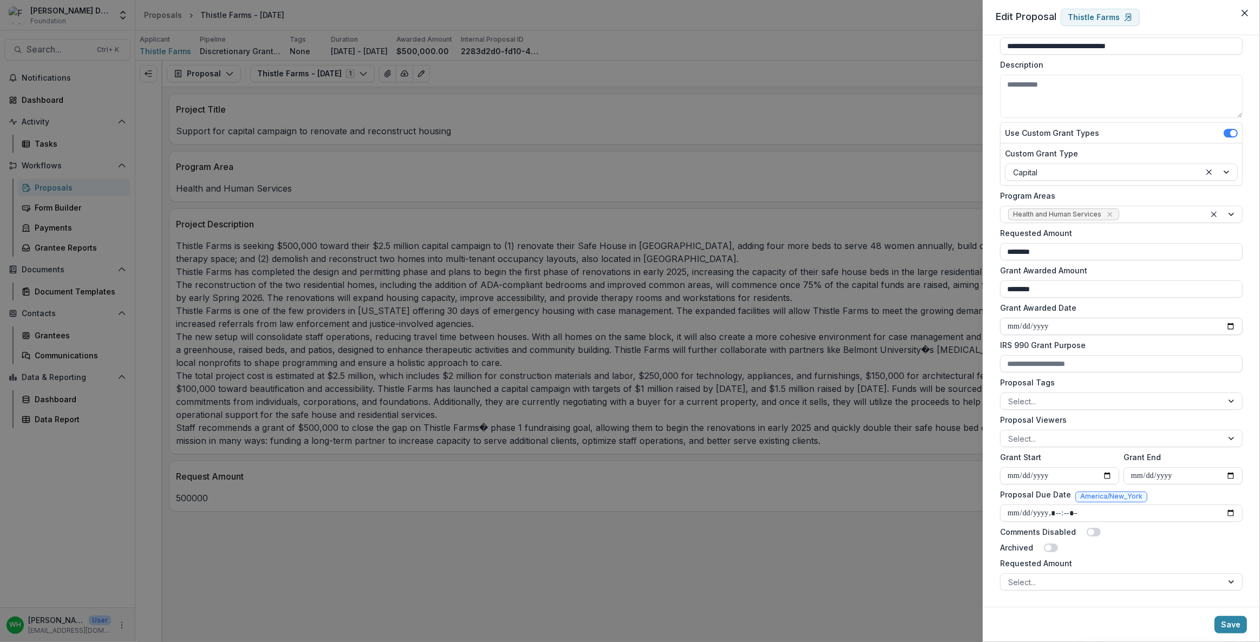
click at [1106, 318] on input "Grant Awarded Date" at bounding box center [1121, 326] width 243 height 17
click at [1115, 304] on label "Grant Awarded Date" at bounding box center [1118, 307] width 236 height 11
click at [1115, 318] on input "Grant Awarded Date" at bounding box center [1121, 326] width 243 height 17
click at [1055, 347] on label "IRS 990 Grant Purpose" at bounding box center [1118, 344] width 236 height 11
click at [1055, 355] on input "IRS 990 Grant Purpose" at bounding box center [1121, 363] width 243 height 17
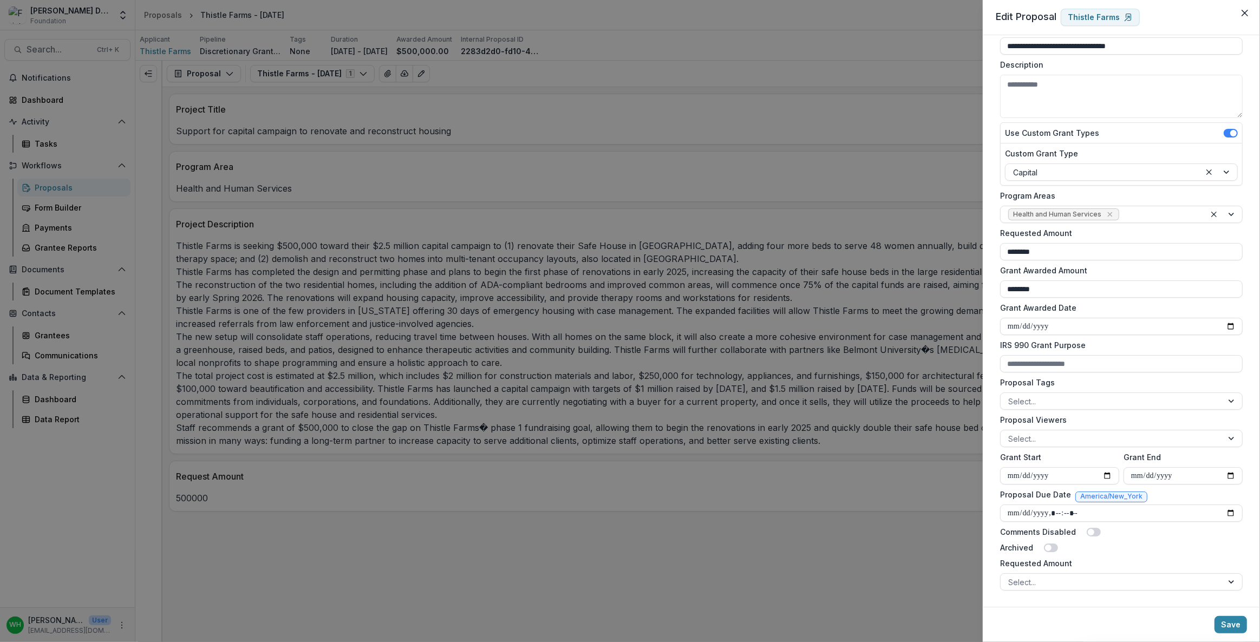
click at [1110, 386] on label "Proposal Tags" at bounding box center [1118, 382] width 236 height 11
click at [1010, 396] on input "Proposal Tags" at bounding box center [1009, 401] width 2 height 11
click at [1027, 375] on form "**********" at bounding box center [1121, 287] width 251 height 615
click at [781, 132] on div "**********" at bounding box center [630, 321] width 1260 height 642
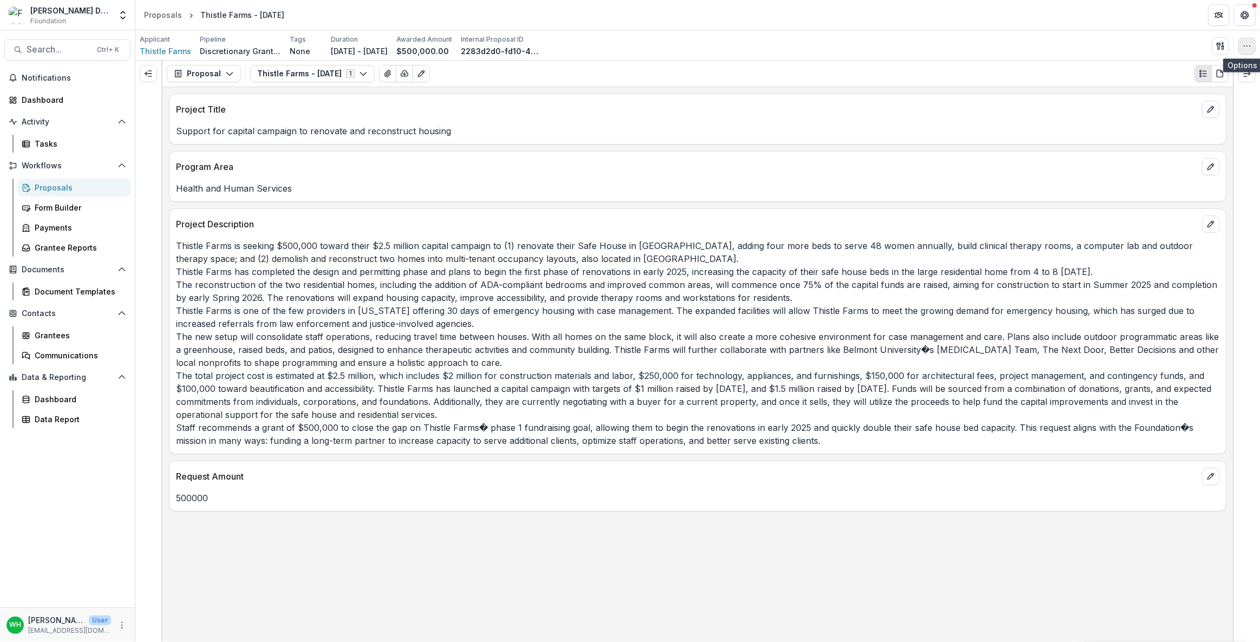
click at [1249, 49] on button "button" at bounding box center [1246, 45] width 17 height 17
click at [1177, 66] on button "Edit Attributes" at bounding box center [1196, 70] width 116 height 18
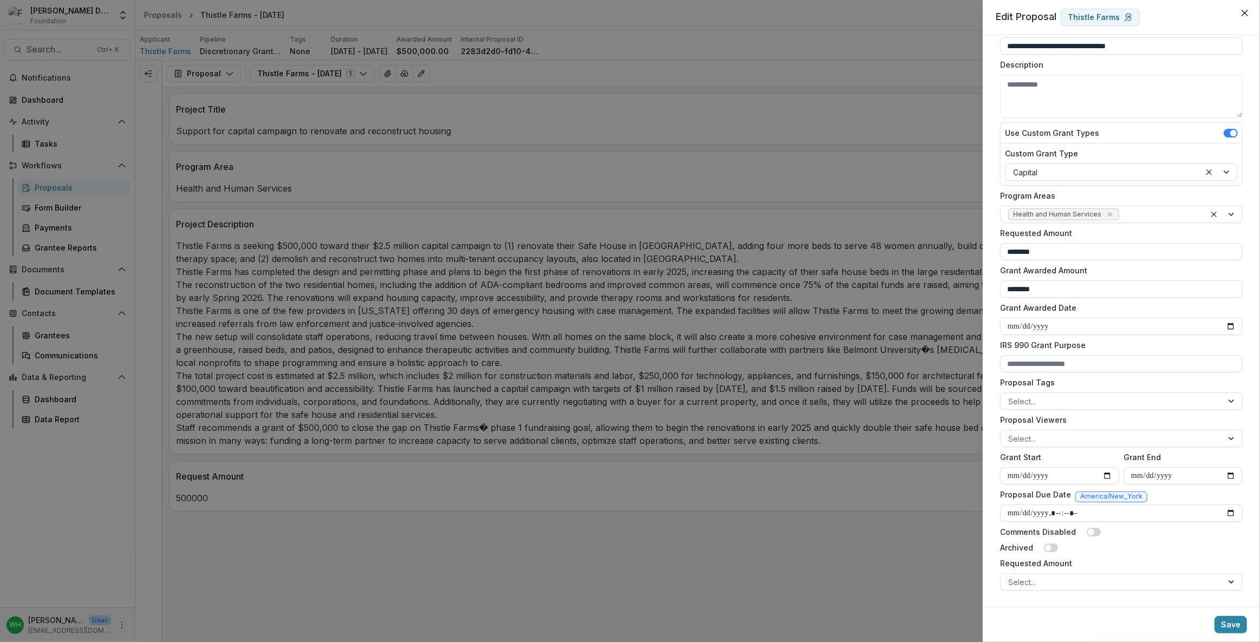
click at [602, 207] on div "**********" at bounding box center [630, 321] width 1260 height 642
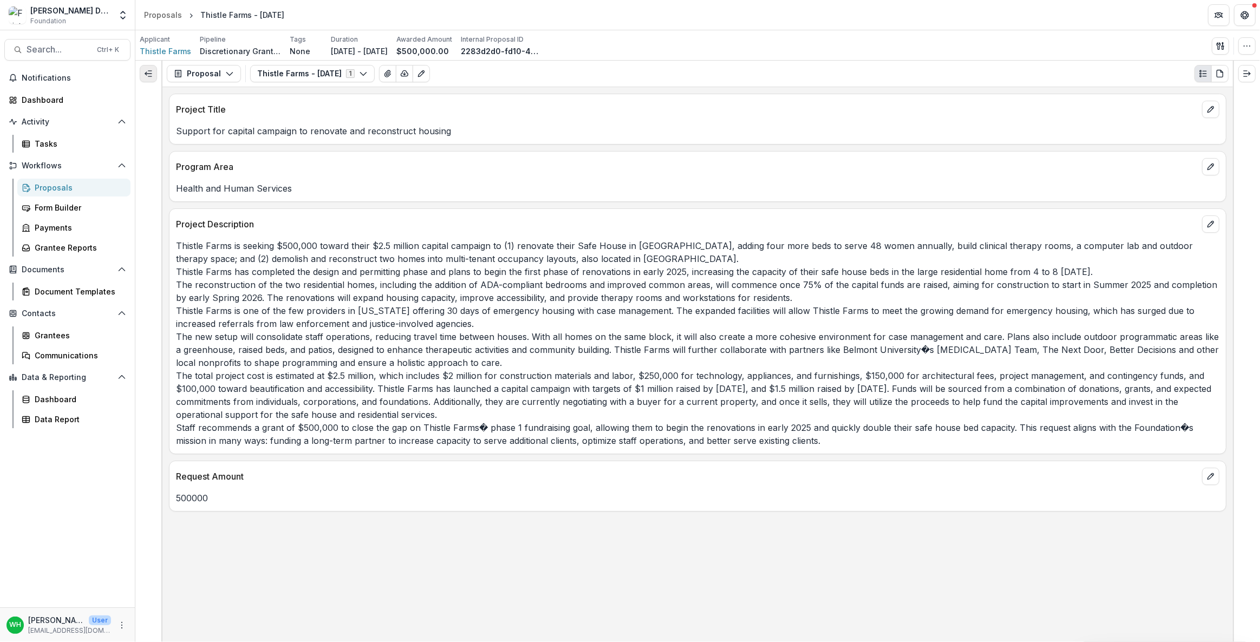
click at [152, 76] on icon "Expand left" at bounding box center [148, 73] width 9 height 9
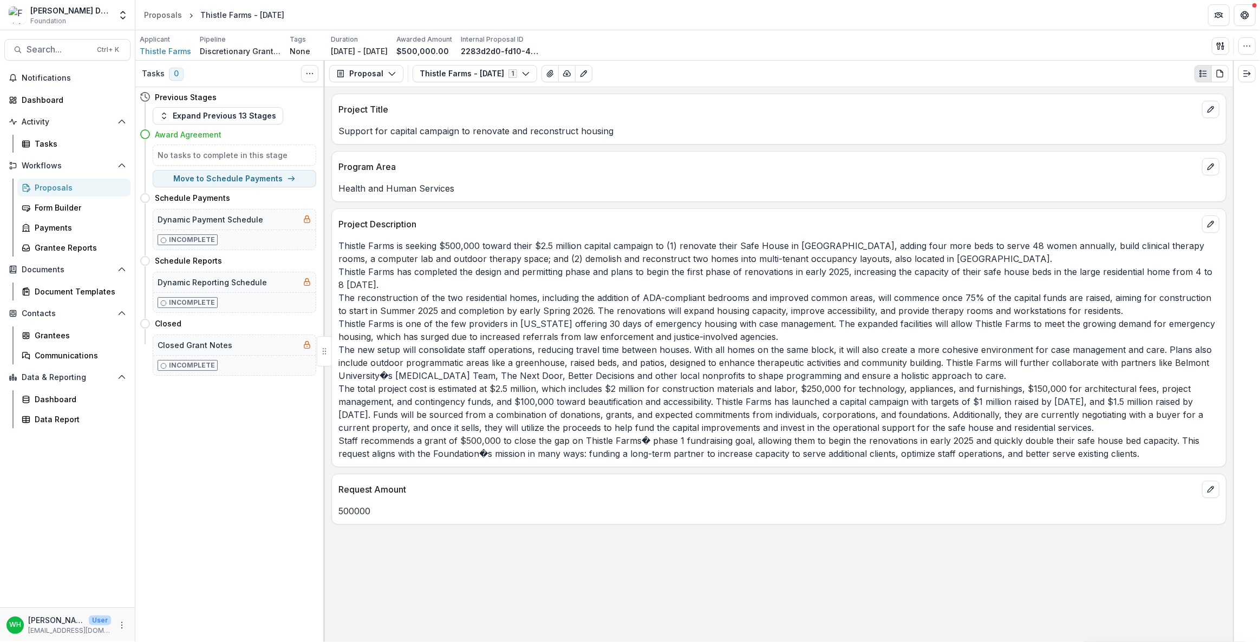
click at [207, 586] on div "Tasks 0 Show Cancelled Tasks Previous Stages Expand Previous 13 Stages Award Ag…" at bounding box center [230, 352] width 190 height 582
click at [196, 518] on div "Tasks 0 Show Cancelled Tasks Previous Stages Expand Previous 13 Stages Award Ag…" at bounding box center [230, 352] width 190 height 582
click at [811, 394] on p "Thistle Farms is seeking $500,000 toward their $2.5 million capital campaign to…" at bounding box center [778, 349] width 881 height 221
click at [227, 74] on div "Tasks 0 Show Cancelled Tasks" at bounding box center [230, 74] width 190 height 27
click at [799, 118] on div "Support for capital campaign to renovate and reconstruct housing" at bounding box center [779, 127] width 894 height 19
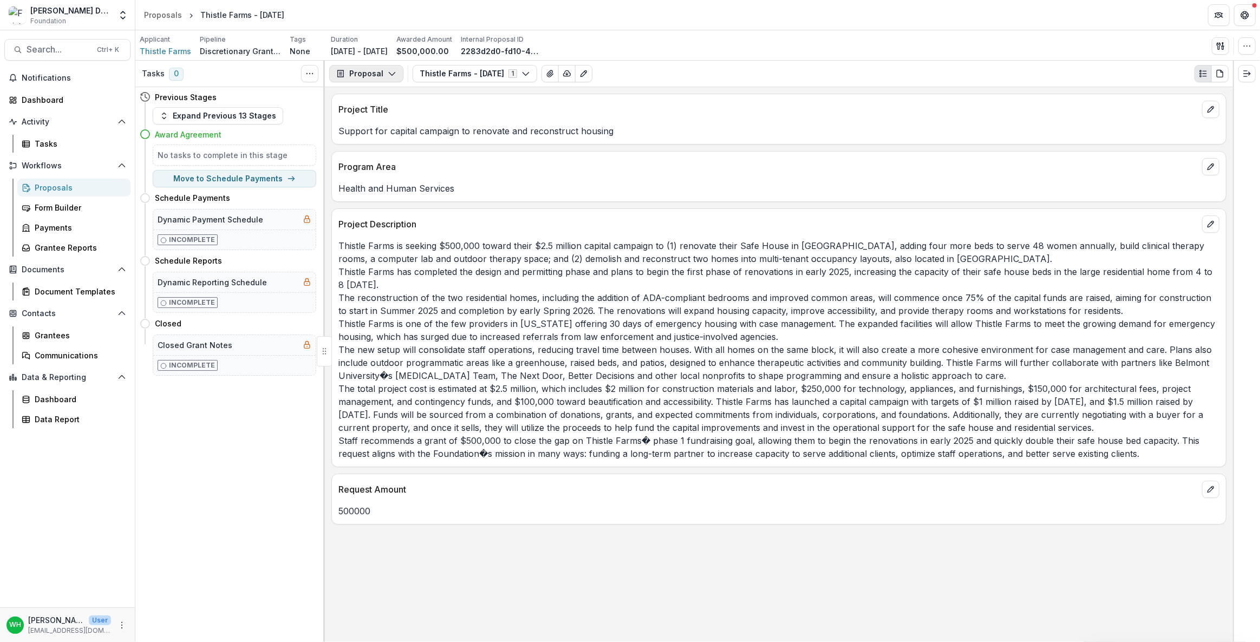
click at [368, 72] on button "Proposal" at bounding box center [366, 73] width 74 height 17
click at [404, 119] on div "Payments" at bounding box center [400, 115] width 99 height 11
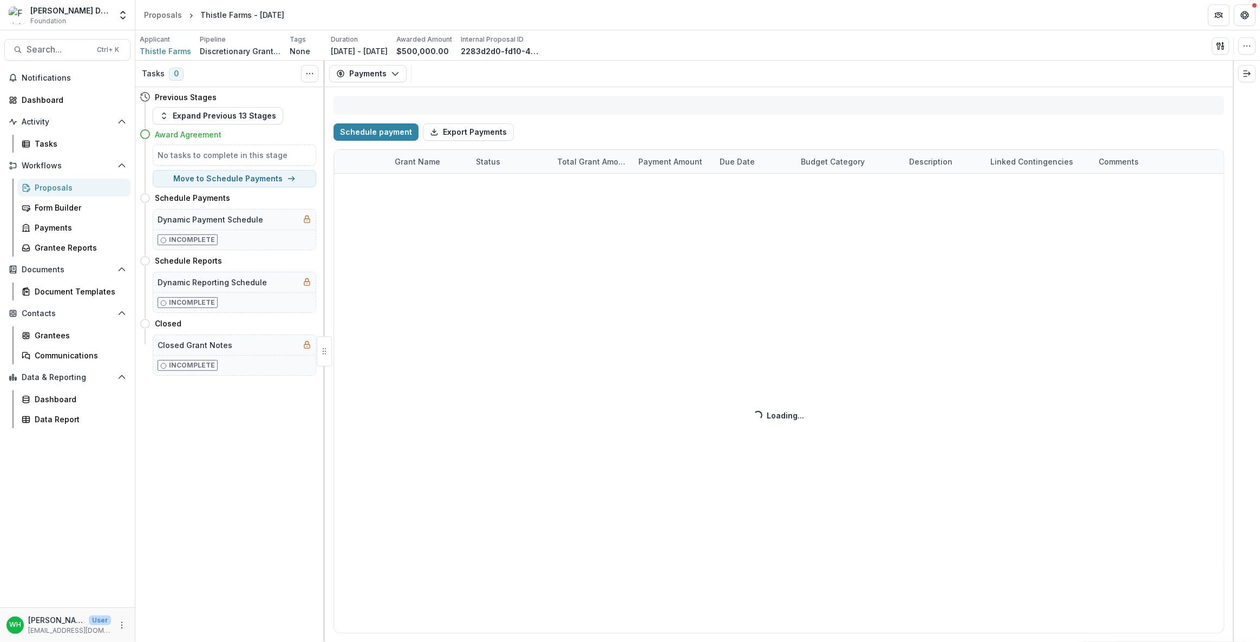
select select "****"
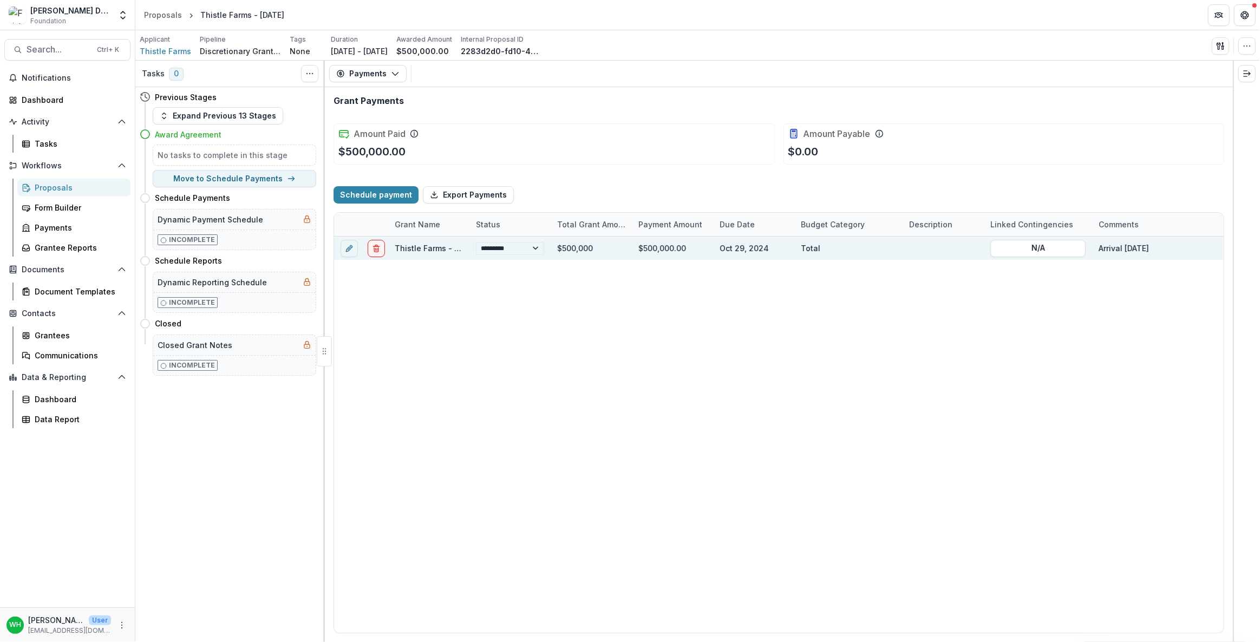
select select "****"
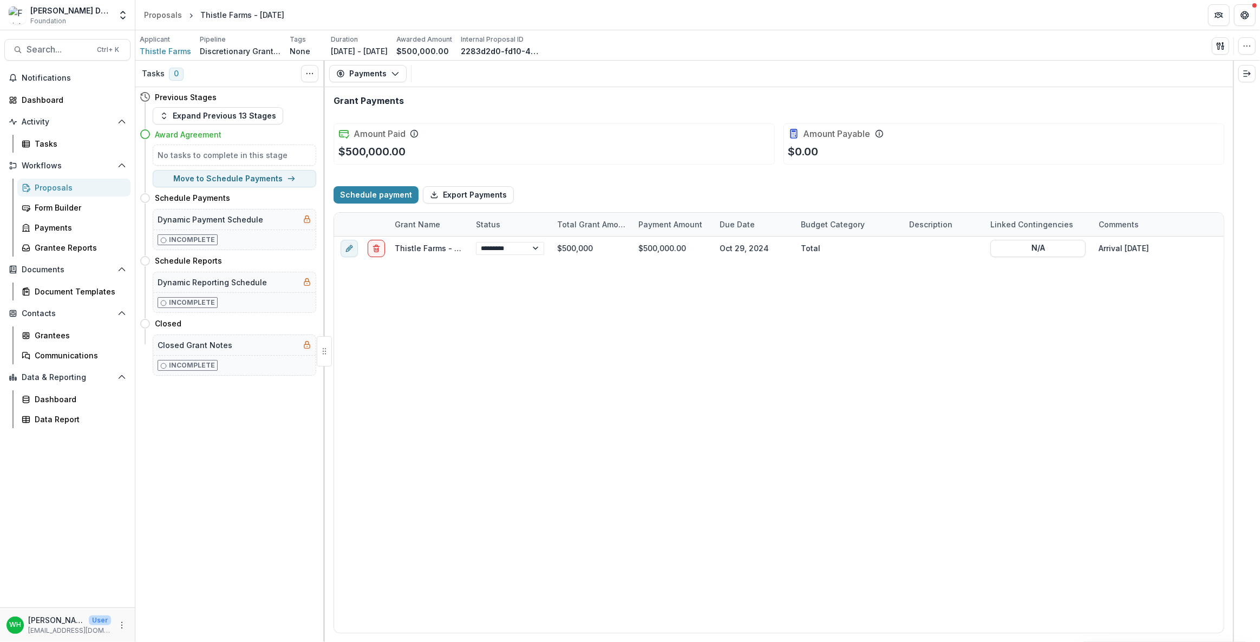
select select "****"
click at [377, 80] on button "Payments" at bounding box center [367, 73] width 77 height 17
click at [396, 103] on button "Proposal" at bounding box center [394, 98] width 125 height 18
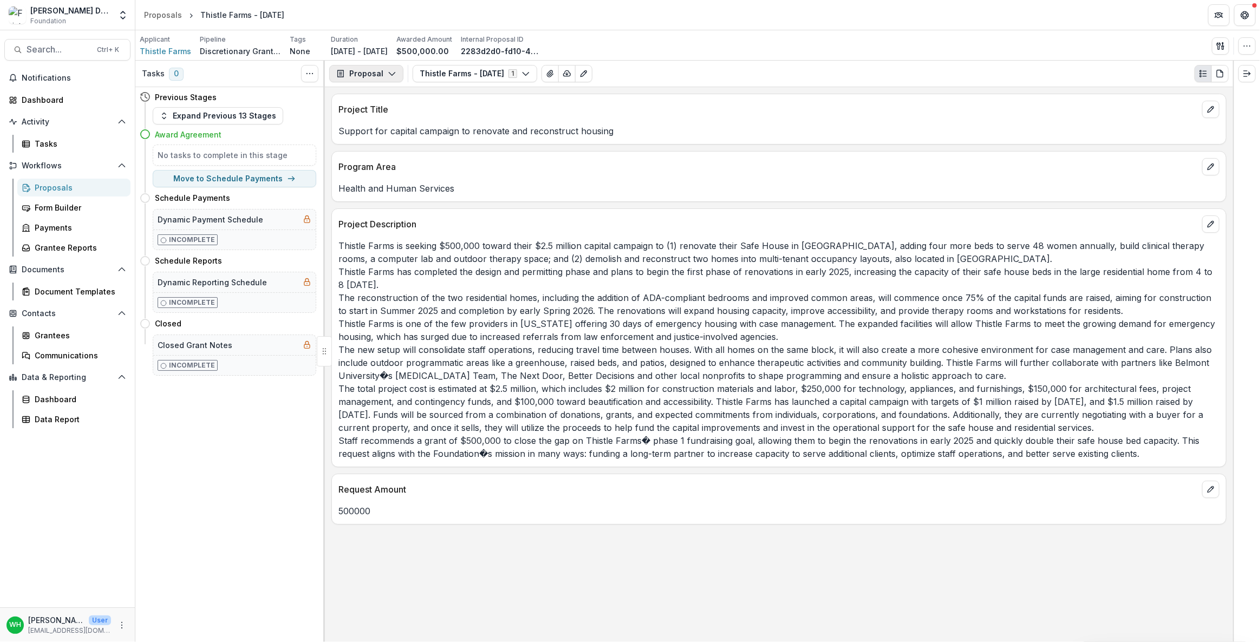
click at [397, 76] on button "Proposal" at bounding box center [366, 73] width 74 height 17
click at [384, 114] on div "Payments" at bounding box center [400, 115] width 99 height 11
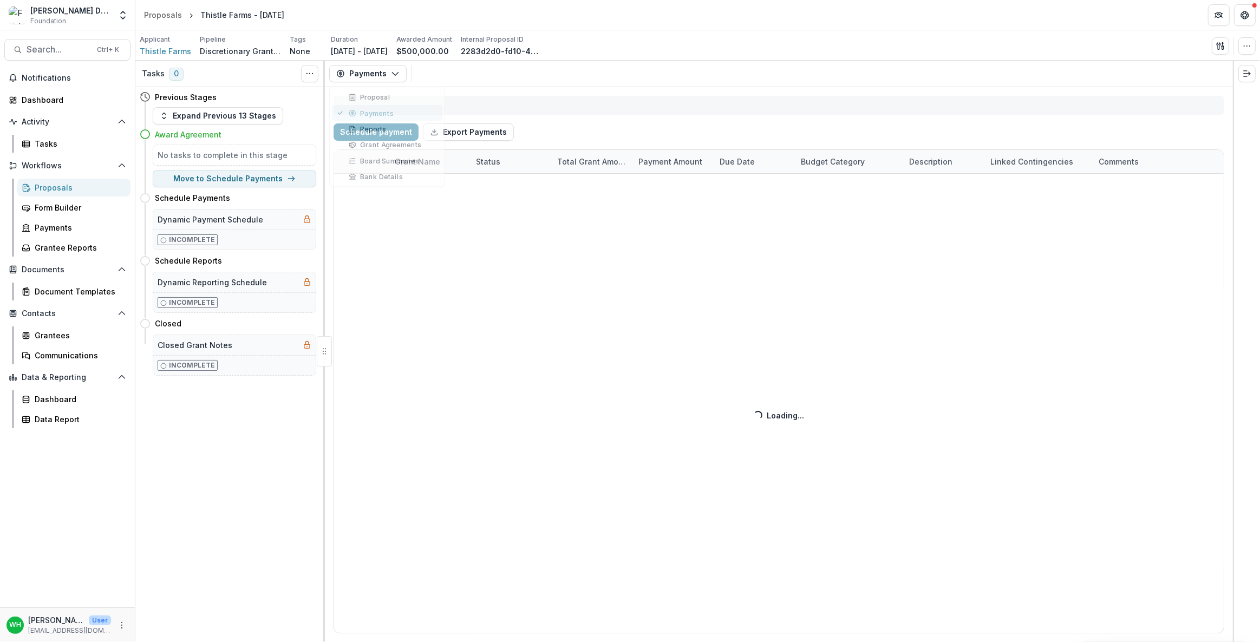
select select "****"
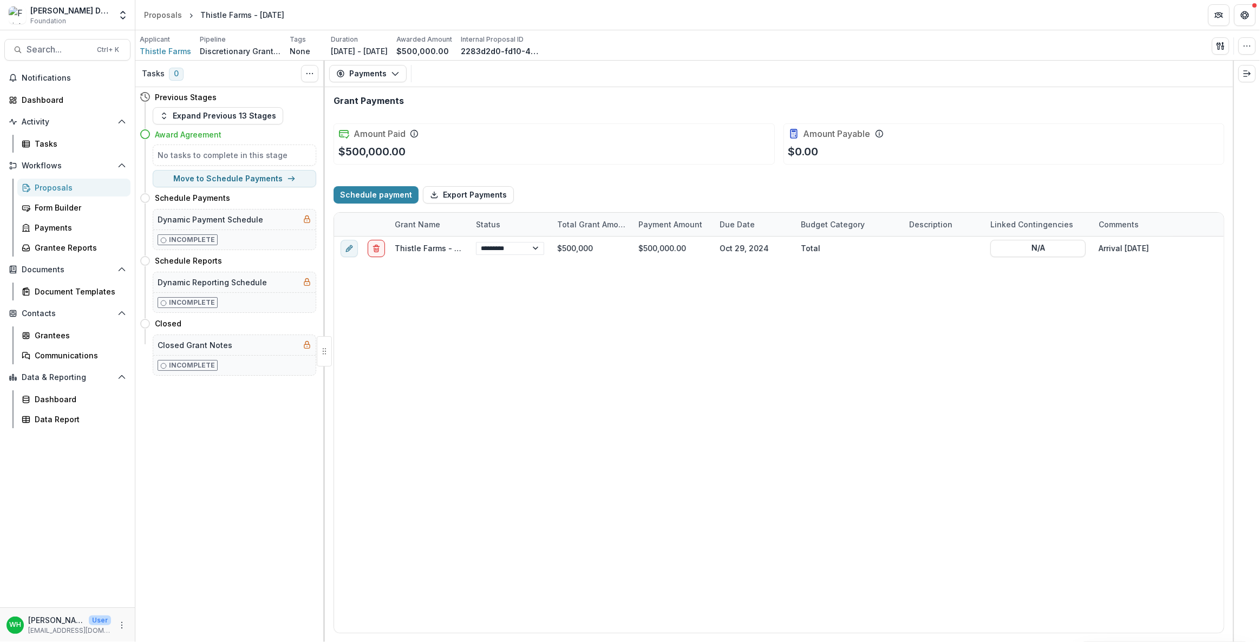
select select "****"
click at [776, 379] on div "**********" at bounding box center [779, 435] width 890 height 396
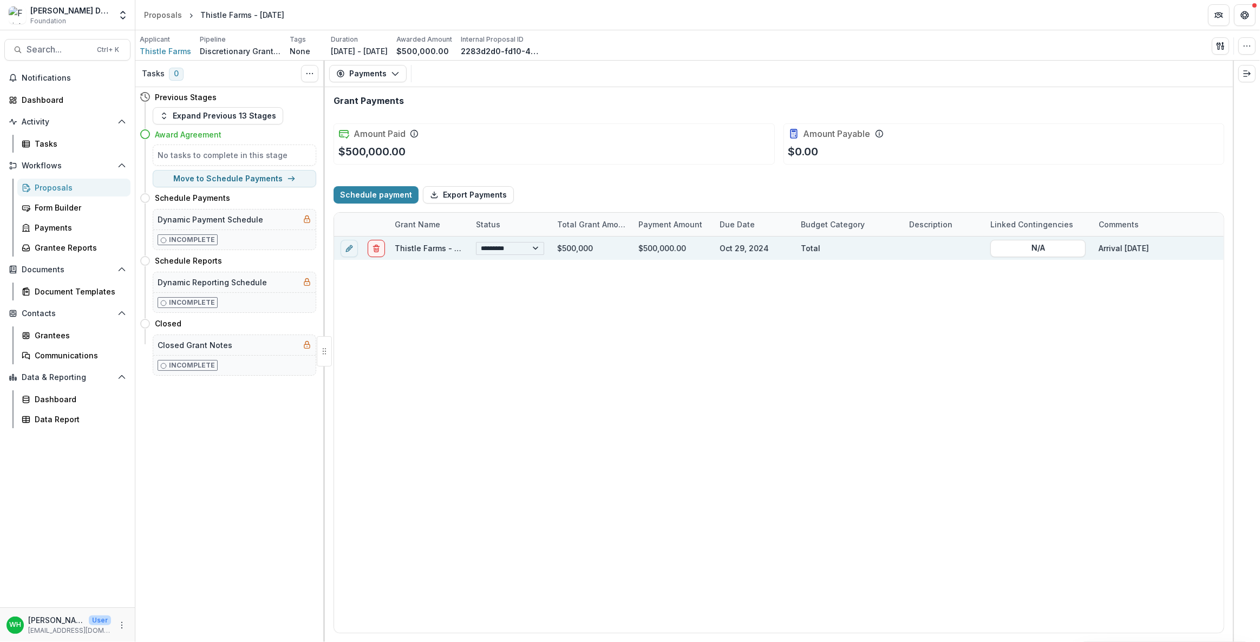
click at [510, 249] on select "**********" at bounding box center [510, 248] width 68 height 13
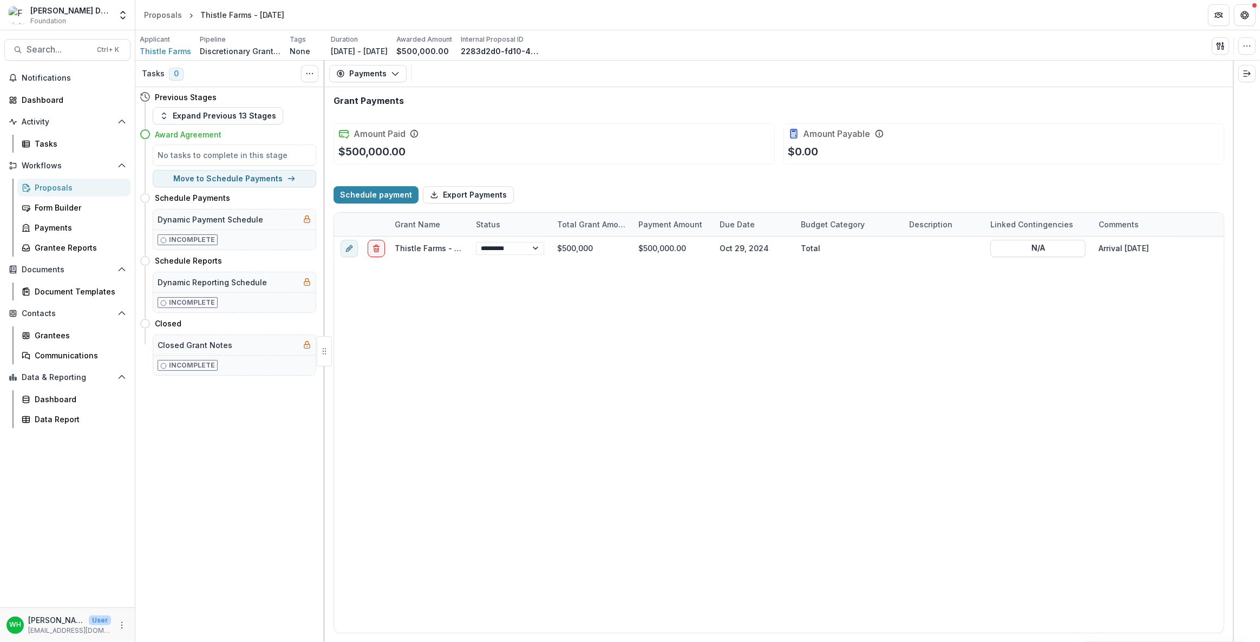
click at [996, 394] on div "**********" at bounding box center [779, 435] width 890 height 396
select select "****"
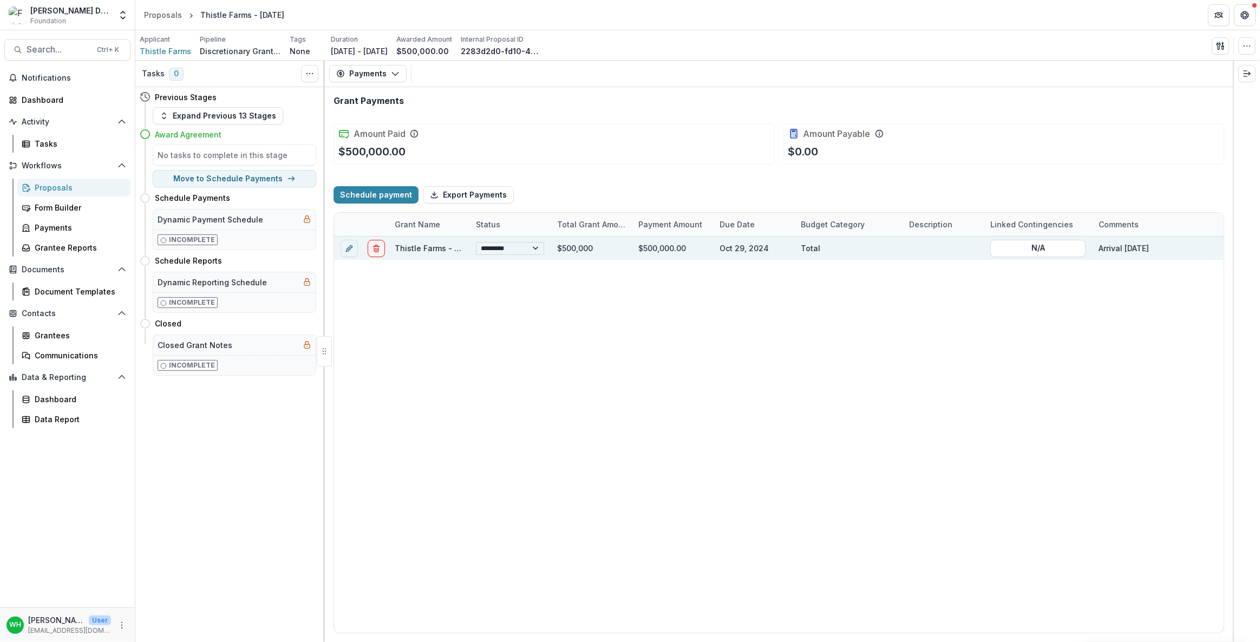
click at [519, 242] on select "**********" at bounding box center [510, 248] width 68 height 13
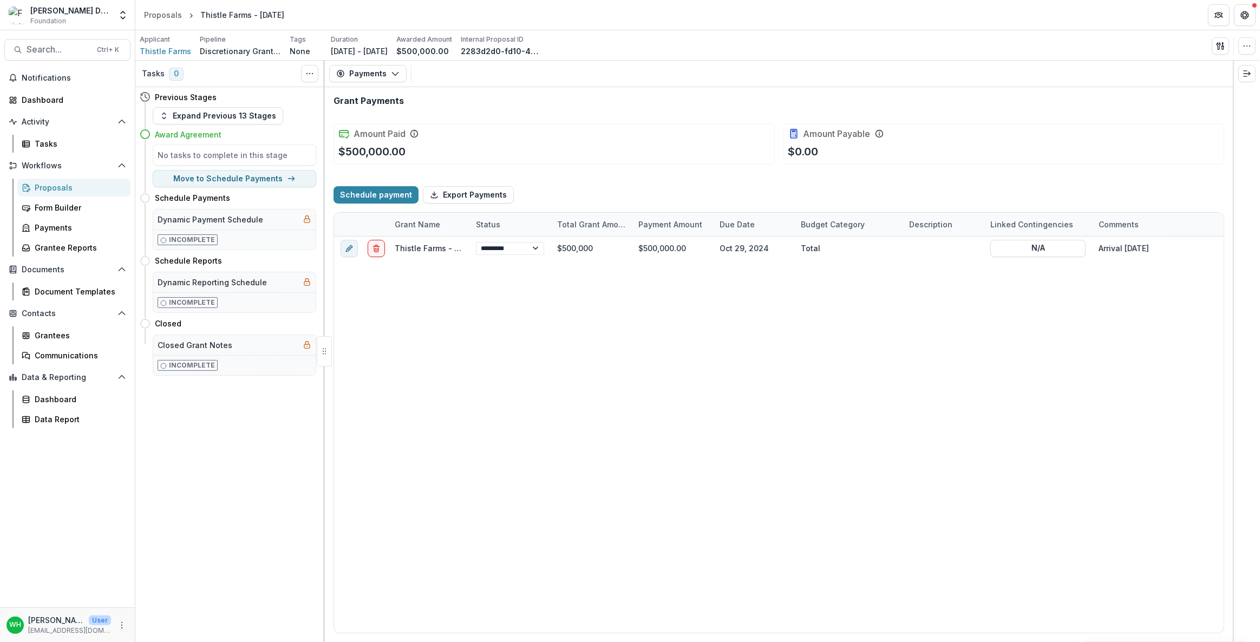
click at [1068, 383] on div "**********" at bounding box center [779, 435] width 890 height 396
click at [889, 401] on div "**********" at bounding box center [779, 435] width 890 height 396
click at [874, 401] on div "**********" at bounding box center [779, 435] width 890 height 396
click at [727, 419] on div "**********" at bounding box center [779, 435] width 890 height 396
click at [918, 388] on div "**********" at bounding box center [779, 435] width 890 height 396
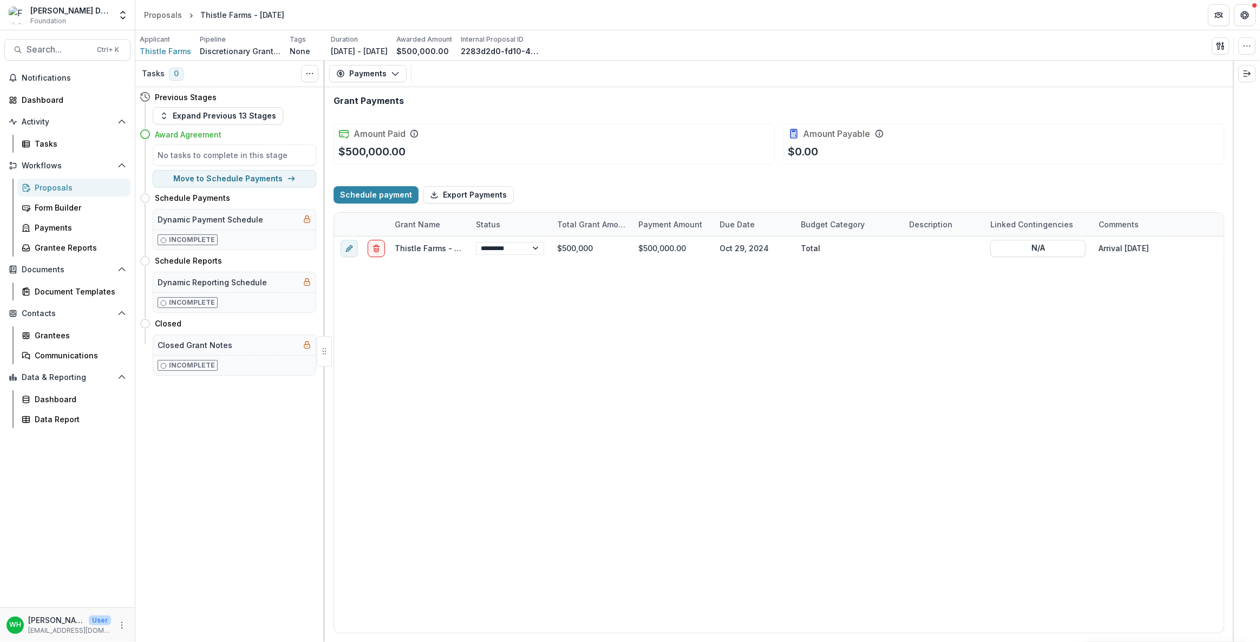
click at [918, 388] on div "**********" at bounding box center [779, 435] width 890 height 396
select select "****"
click at [665, 383] on div "**********" at bounding box center [779, 435] width 890 height 396
click at [939, 484] on div "**********" at bounding box center [779, 435] width 890 height 396
click at [160, 49] on span "Thistle Farms" at bounding box center [165, 50] width 51 height 11
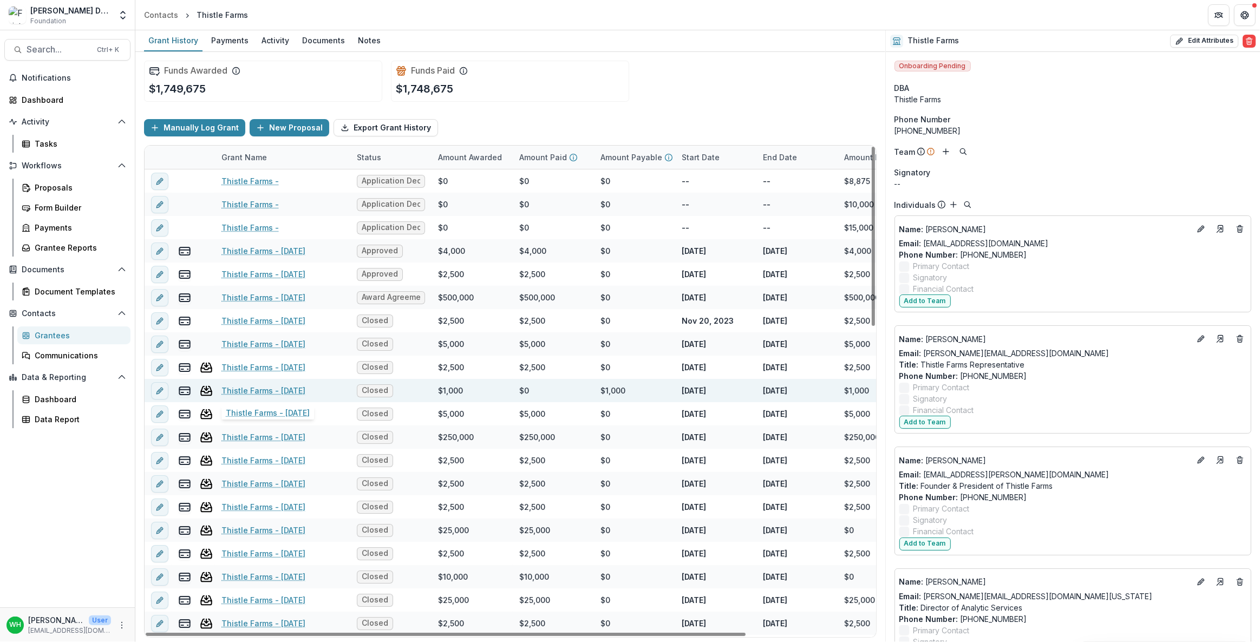
click at [302, 391] on link "Thistle Farms - [DATE]" at bounding box center [263, 390] width 84 height 11
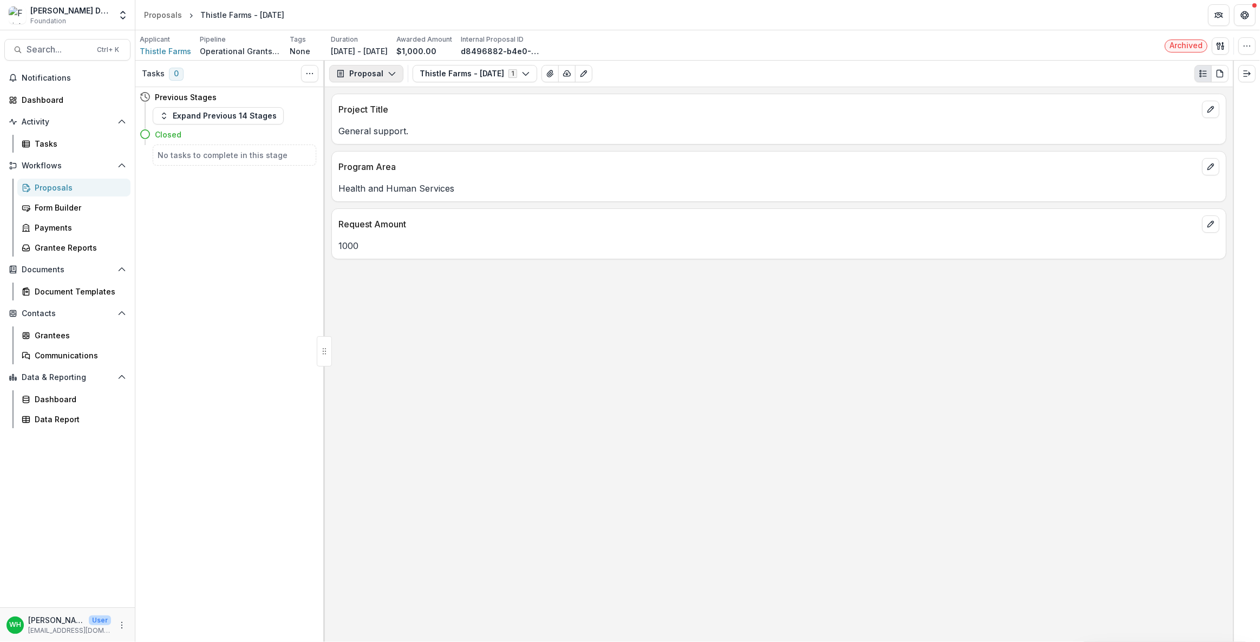
click at [371, 76] on button "Proposal" at bounding box center [366, 73] width 74 height 17
click at [374, 121] on div "Payments" at bounding box center [400, 115] width 99 height 11
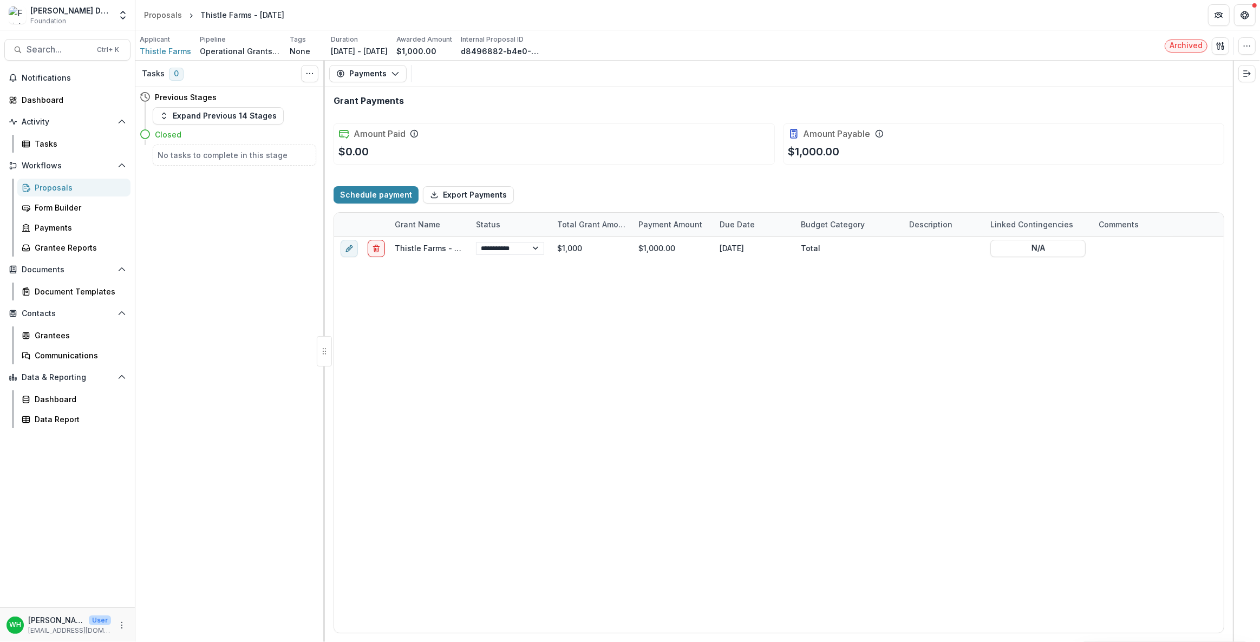
select select "******"
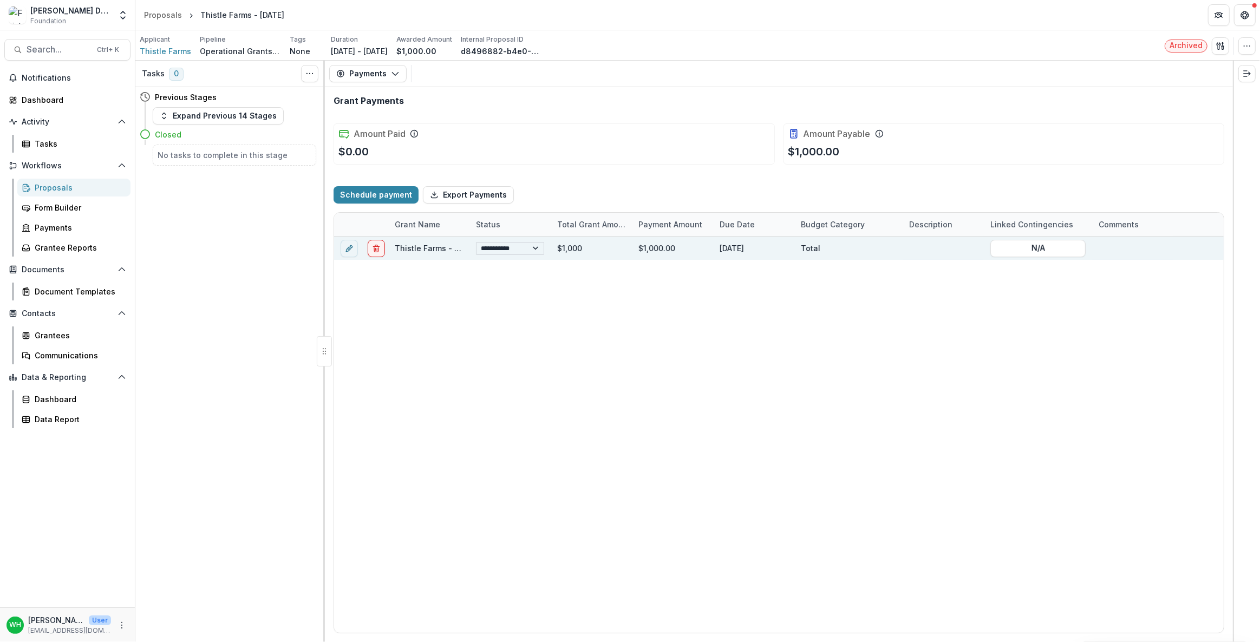
click at [518, 243] on select "**********" at bounding box center [510, 248] width 68 height 13
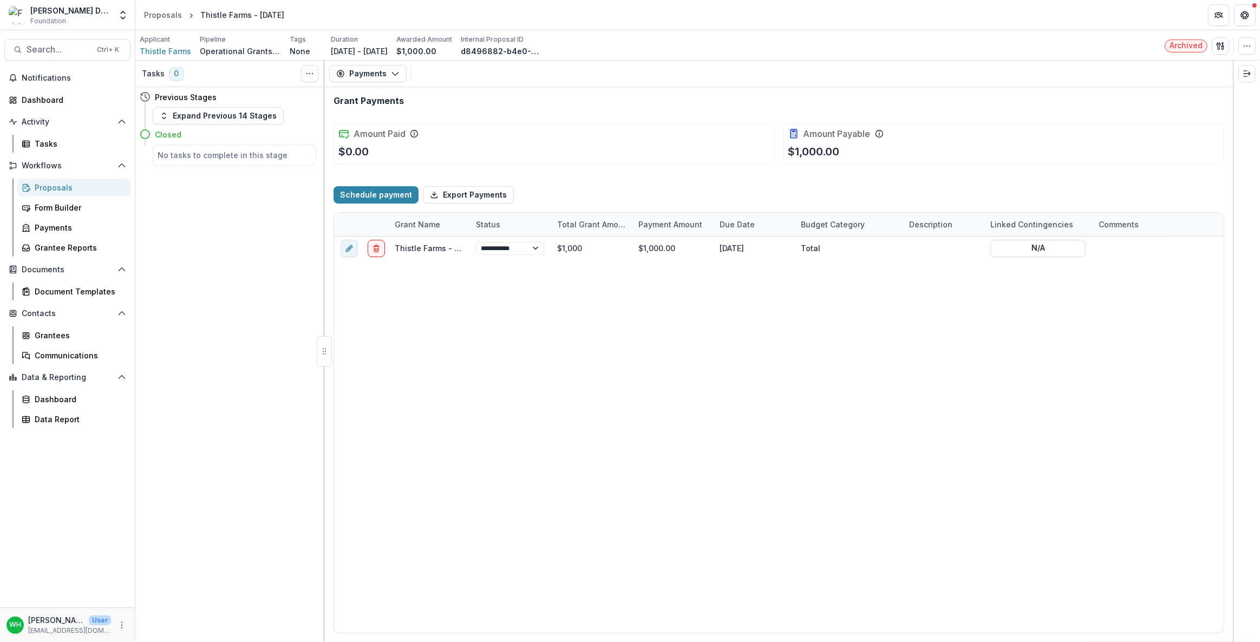
click at [898, 342] on div "**********" at bounding box center [779, 435] width 890 height 396
select select "******"
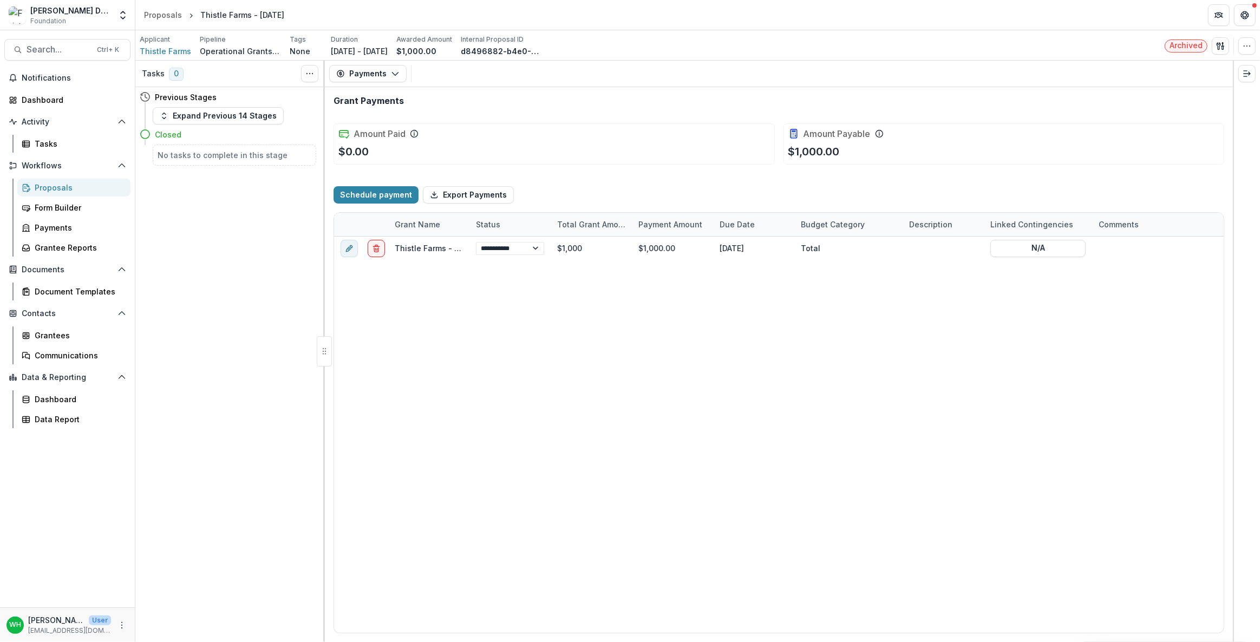
select select "******"
click at [601, 412] on div "**********" at bounding box center [779, 435] width 890 height 396
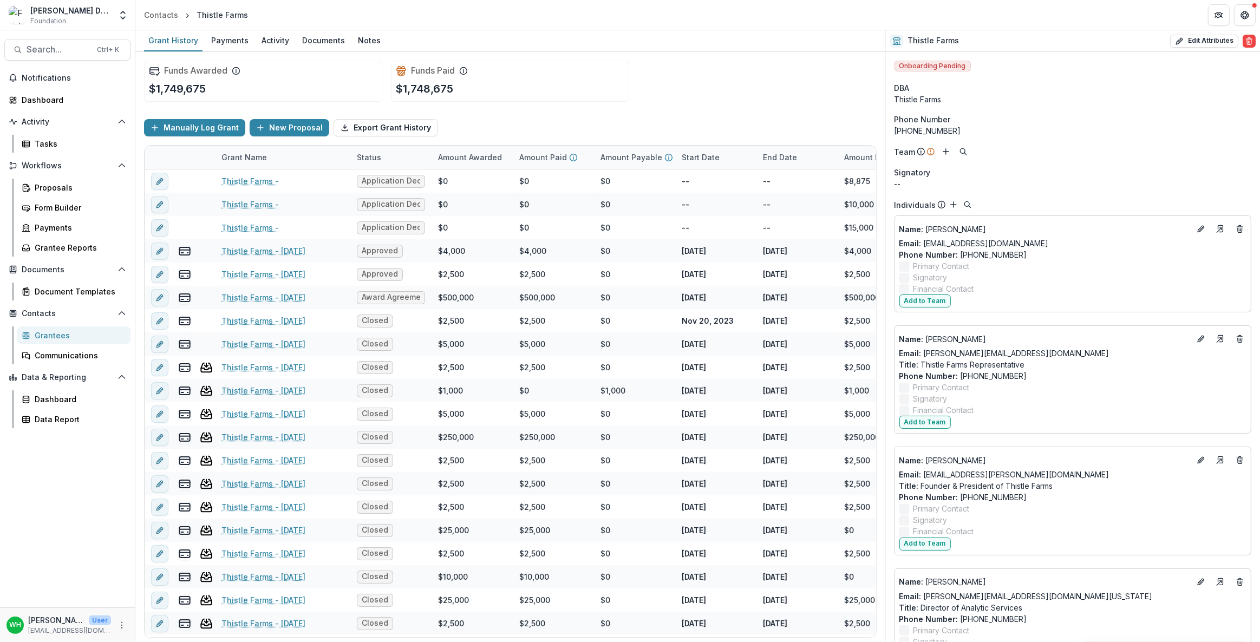
click at [720, 68] on div "Funds Awarded $1,749,675 Funds Paid $1,748,675" at bounding box center [510, 81] width 733 height 58
drag, startPoint x: 794, startPoint y: 113, endPoint x: 788, endPoint y: 121, distance: 9.3
click at [794, 114] on div "Manually Log Grant New Proposal Export Grant History" at bounding box center [510, 127] width 733 height 35
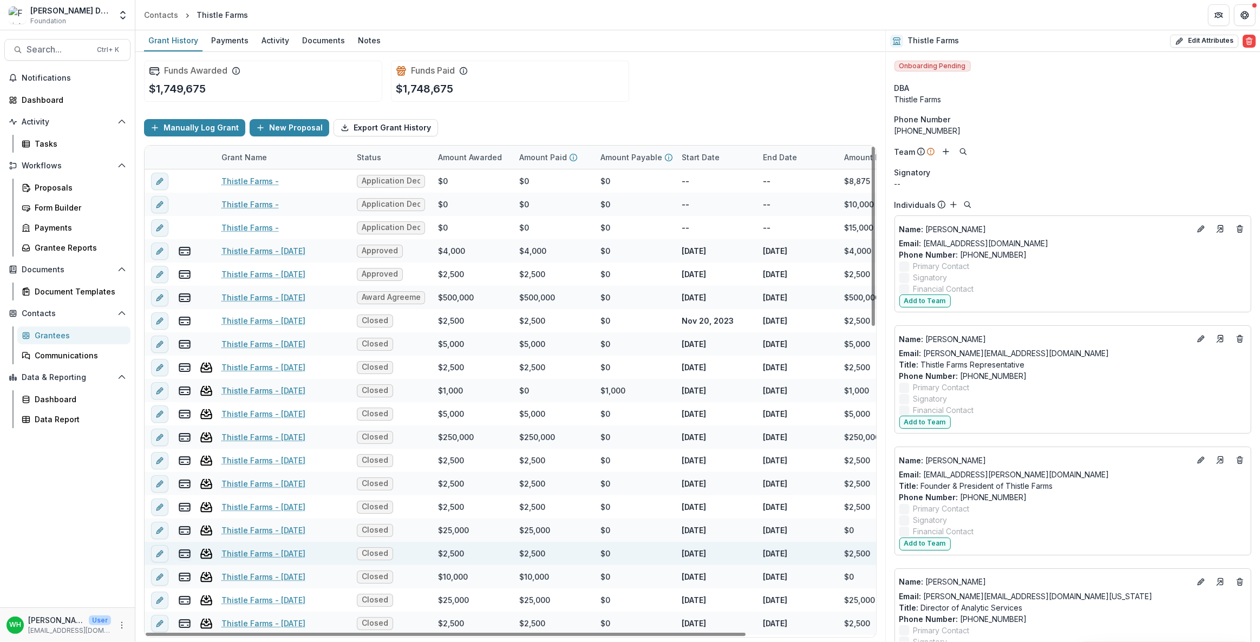
scroll to position [147, 0]
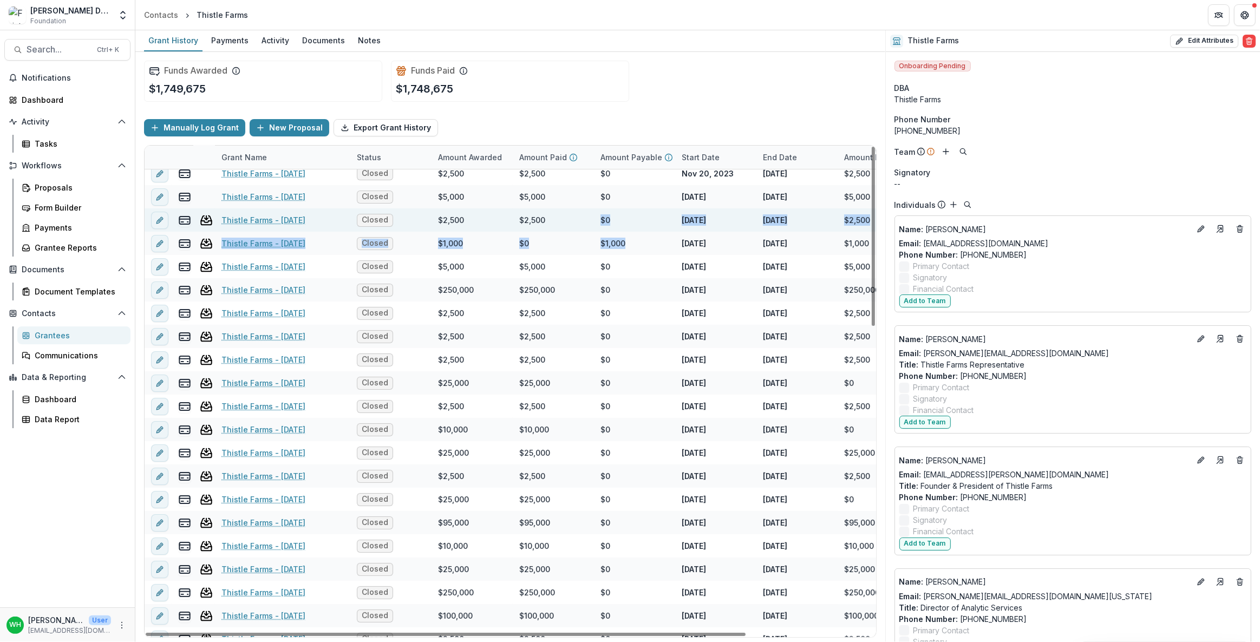
drag, startPoint x: 633, startPoint y: 230, endPoint x: 559, endPoint y: 227, distance: 74.8
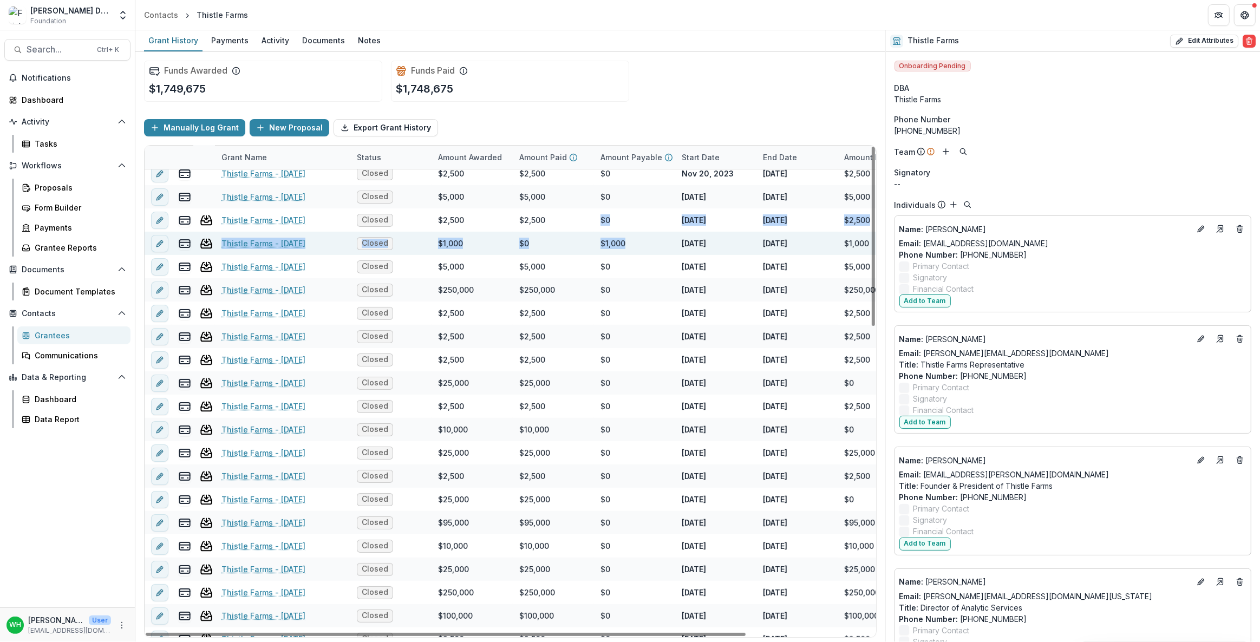
click at [654, 242] on div "$1,000" at bounding box center [634, 243] width 81 height 23
click at [631, 245] on div "$1,000" at bounding box center [634, 243] width 81 height 23
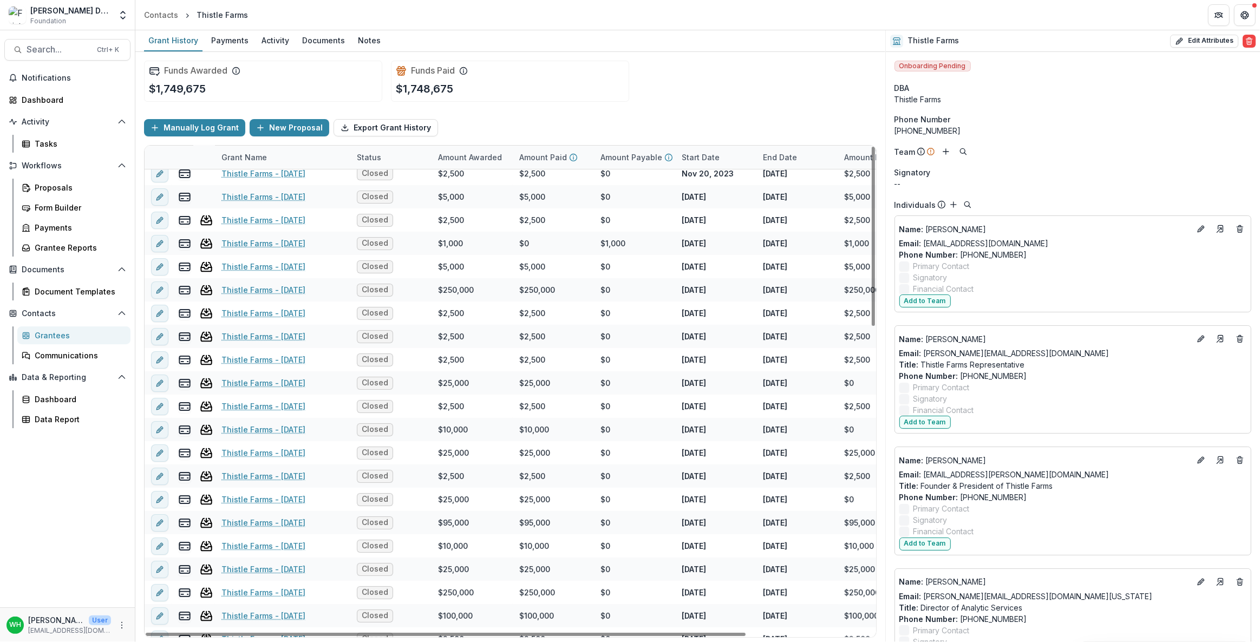
click at [740, 101] on div "Funds Awarded $1,749,675 Funds Paid $1,748,675" at bounding box center [510, 81] width 733 height 58
click at [741, 105] on div "Funds Awarded $1,749,675 Funds Paid $1,748,675" at bounding box center [510, 81] width 733 height 58
click at [741, 106] on div "Funds Awarded $1,749,675 Funds Paid $1,748,675" at bounding box center [510, 81] width 733 height 58
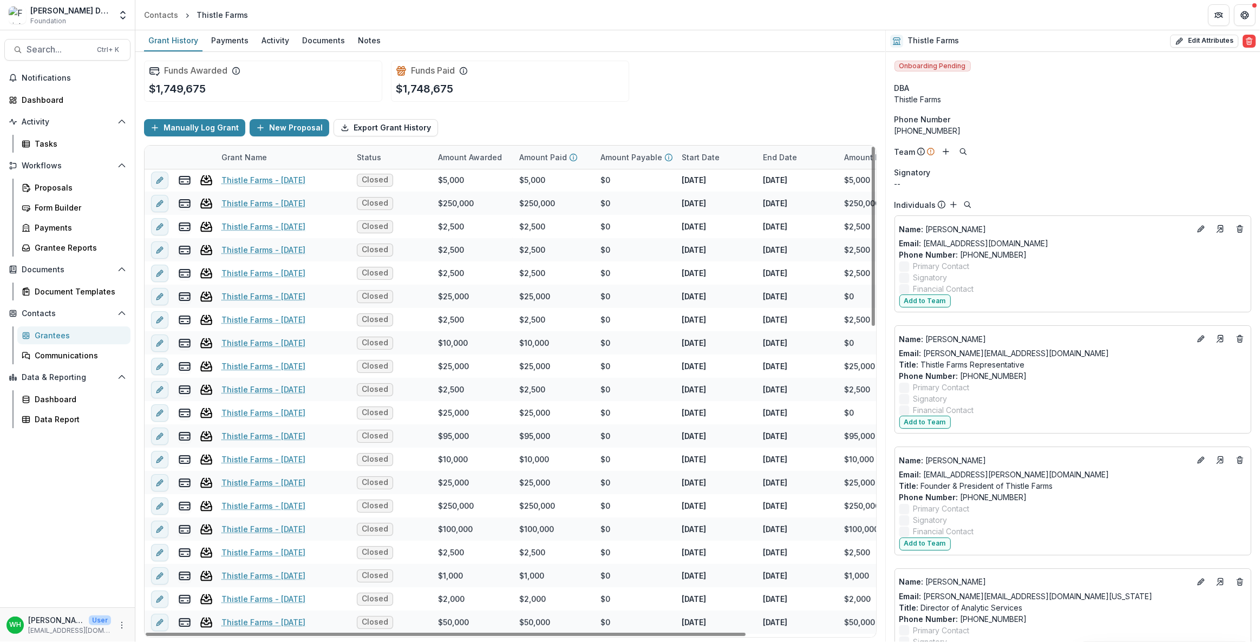
scroll to position [0, 0]
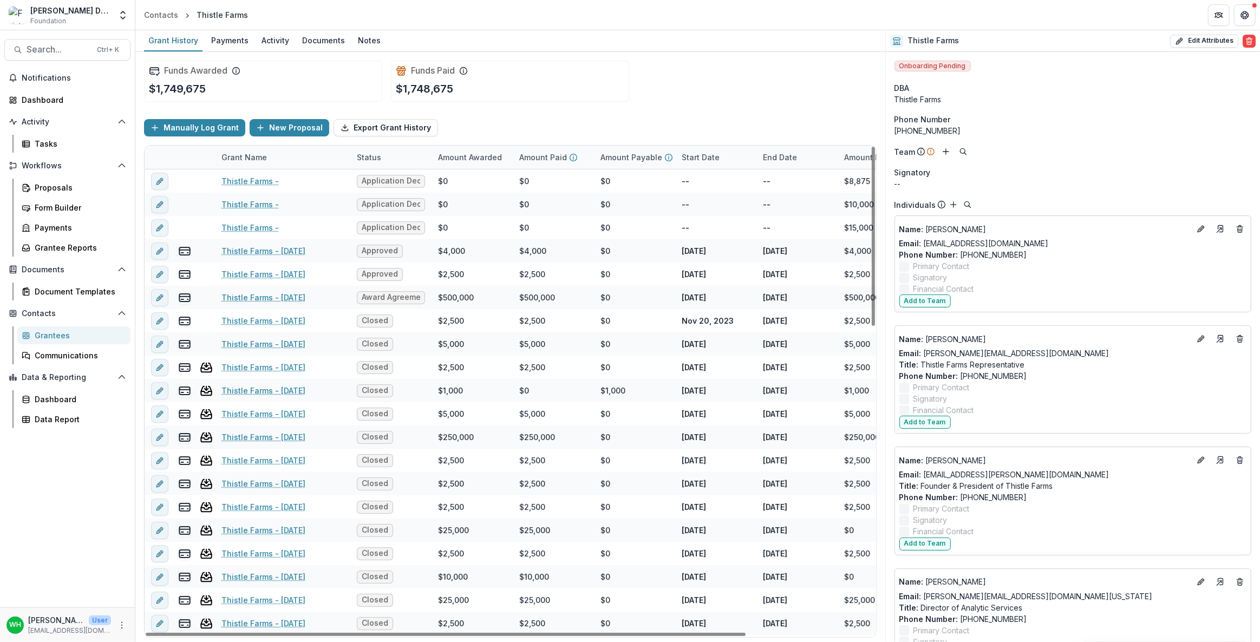
click at [761, 74] on div "Funds Awarded $1,749,675 Funds Paid $1,748,675" at bounding box center [510, 81] width 733 height 58
click at [651, 89] on div "Funds Awarded $1,749,675 Funds Paid $1,748,675" at bounding box center [510, 81] width 733 height 58
click at [690, 119] on div "Manually Log Grant New Proposal Export Grant History" at bounding box center [510, 127] width 733 height 35
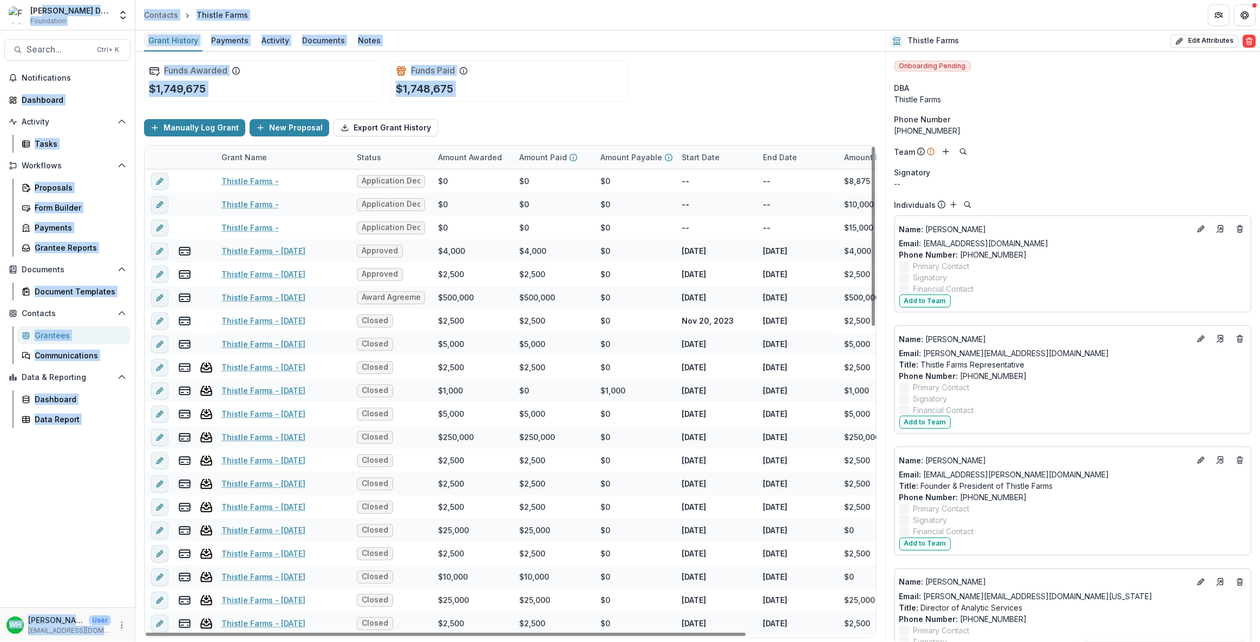
drag, startPoint x: 472, startPoint y: 132, endPoint x: 183, endPoint y: 40, distance: 302.7
click at [43, 0] on html "Skip to content Frist Data Sandbox Foundation Aggregate Analysis Foundations Th…" at bounding box center [630, 321] width 1260 height 642
click at [676, 120] on div "Manually Log Grant New Proposal Export Grant History" at bounding box center [510, 127] width 733 height 35
click at [675, 120] on div "Manually Log Grant New Proposal Export Grant History" at bounding box center [510, 127] width 733 height 35
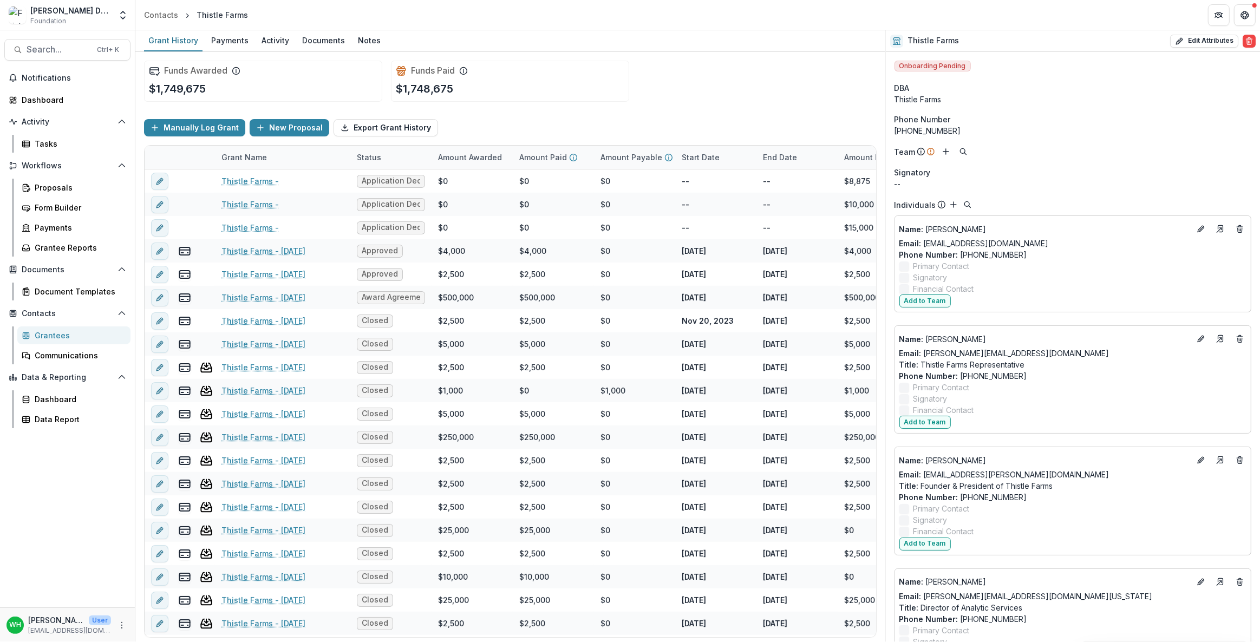
click at [675, 120] on div "Manually Log Grant New Proposal Export Grant History" at bounding box center [510, 127] width 733 height 35
click at [671, 122] on div "Manually Log Grant New Proposal Export Grant History" at bounding box center [510, 127] width 733 height 35
click at [786, 114] on div "Manually Log Grant New Proposal Export Grant History" at bounding box center [510, 127] width 733 height 35
click at [778, 111] on div "Manually Log Grant New Proposal Export Grant History" at bounding box center [510, 127] width 733 height 35
click at [687, 76] on div "Funds Awarded $1,749,675 Funds Paid $1,748,675" at bounding box center [510, 81] width 733 height 58
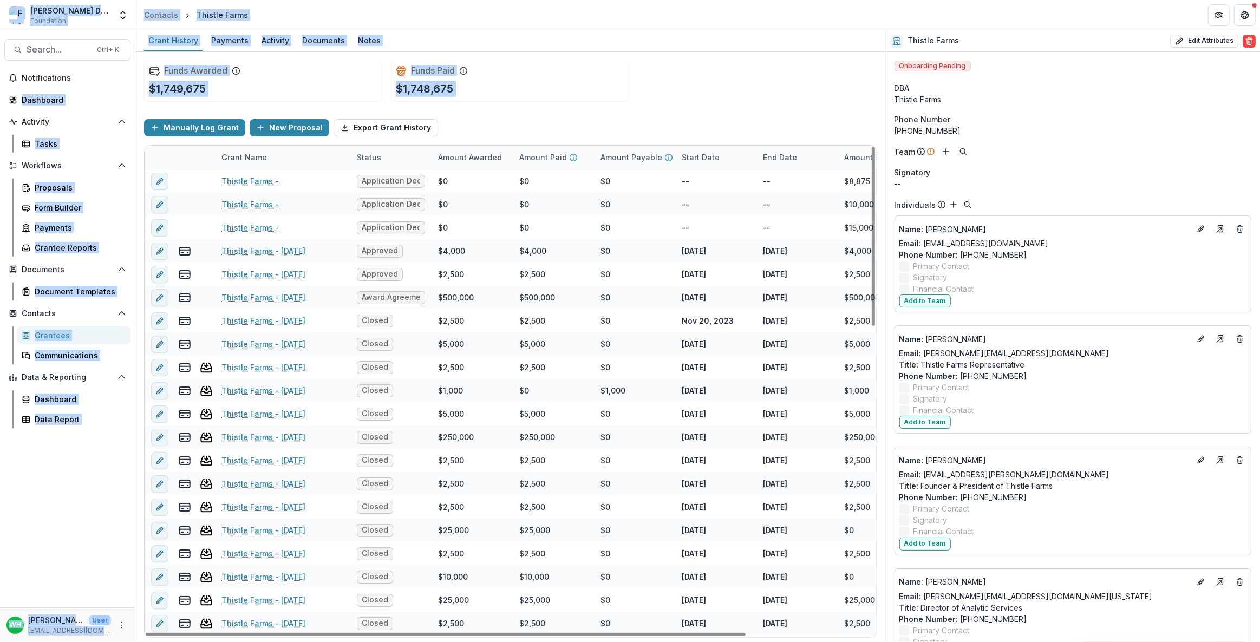
drag, startPoint x: 519, startPoint y: 124, endPoint x: 0, endPoint y: -43, distance: 545.5
click at [0, 0] on html "Skip to content Frist Data Sandbox Foundation Aggregate Analysis Foundations Th…" at bounding box center [630, 321] width 1260 height 642
click at [709, 132] on div "Manually Log Grant New Proposal Export Grant History" at bounding box center [510, 127] width 733 height 35
click at [706, 131] on div "Manually Log Grant New Proposal Export Grant History" at bounding box center [510, 127] width 733 height 35
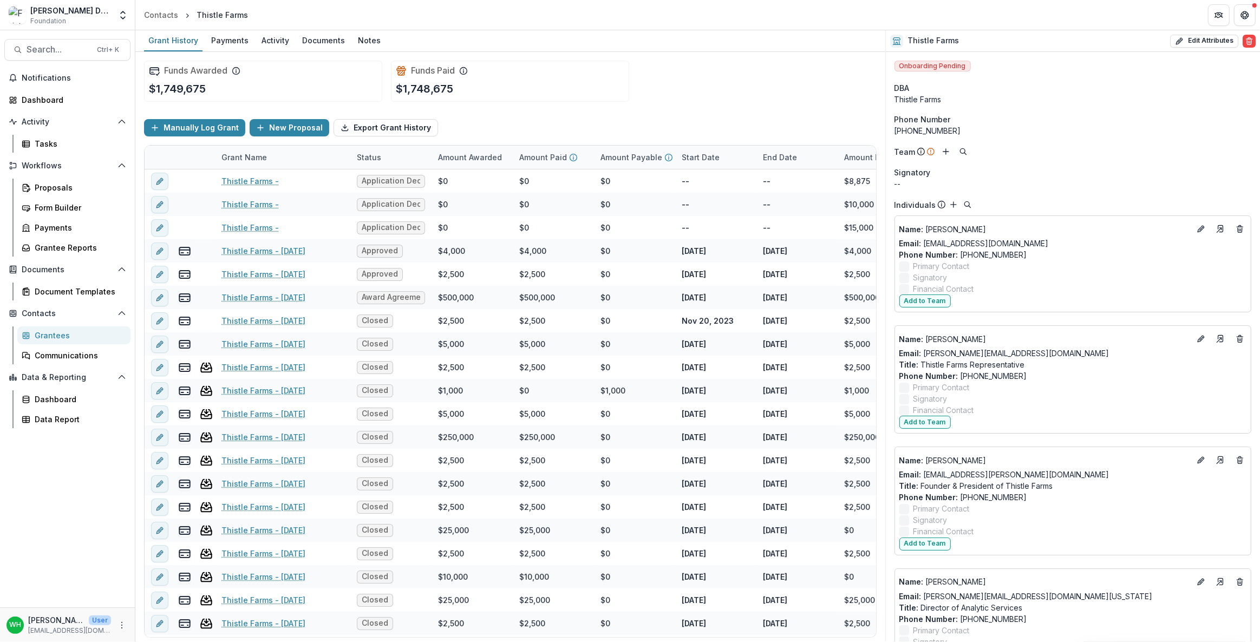
click at [707, 53] on div "Funds Awarded $1,749,675 Funds Paid $1,748,675" at bounding box center [510, 81] width 733 height 58
click at [590, 128] on div "Manually Log Grant New Proposal Export Grant History" at bounding box center [510, 127] width 733 height 35
click at [591, 106] on div "Funds Awarded $1,749,675 Funds Paid $1,748,675" at bounding box center [510, 81] width 733 height 58
drag, startPoint x: 583, startPoint y: 97, endPoint x: 591, endPoint y: 92, distance: 9.3
click at [583, 98] on div "Funds Paid $1,748,675" at bounding box center [510, 81] width 238 height 41
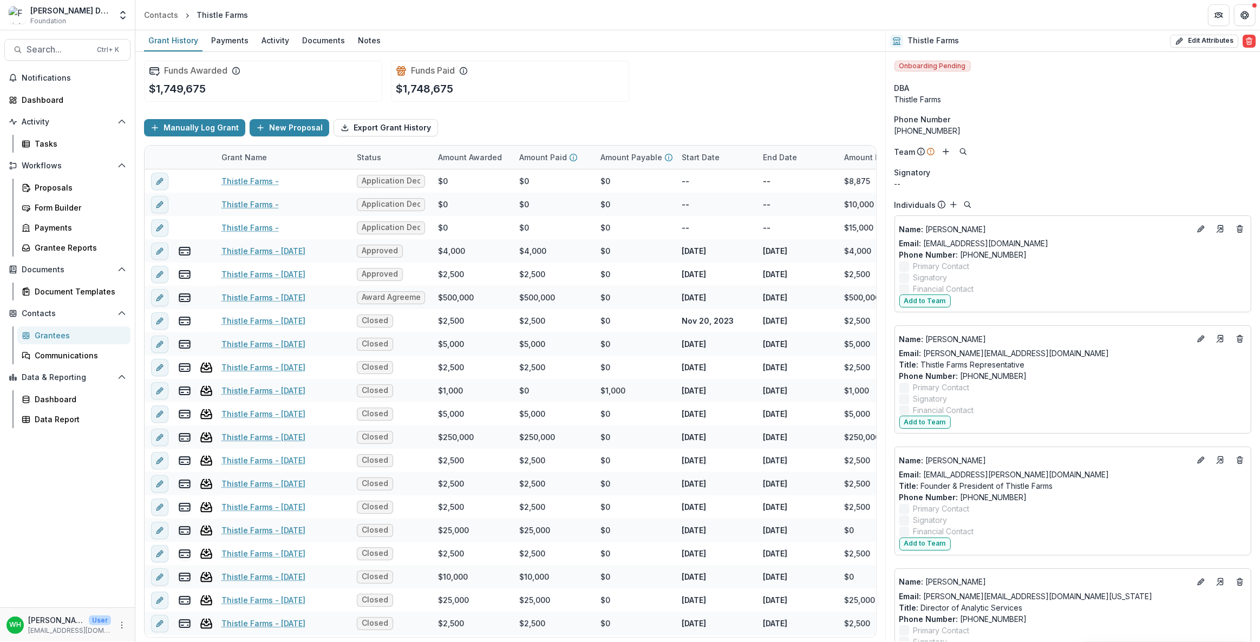
click at [596, 87] on div "Funds Paid $1,748,675" at bounding box center [510, 81] width 238 height 41
click at [736, 58] on div "Funds Awarded $1,749,675 Funds Paid $1,748,675" at bounding box center [510, 81] width 733 height 58
click at [737, 57] on div "Funds Awarded $1,749,675 Funds Paid $1,748,675" at bounding box center [510, 81] width 733 height 58
click at [612, 113] on div "Manually Log Grant New Proposal Export Grant History" at bounding box center [510, 127] width 733 height 35
click at [793, 86] on div "Funds Awarded $1,749,675 Funds Paid $1,748,675" at bounding box center [510, 81] width 733 height 58
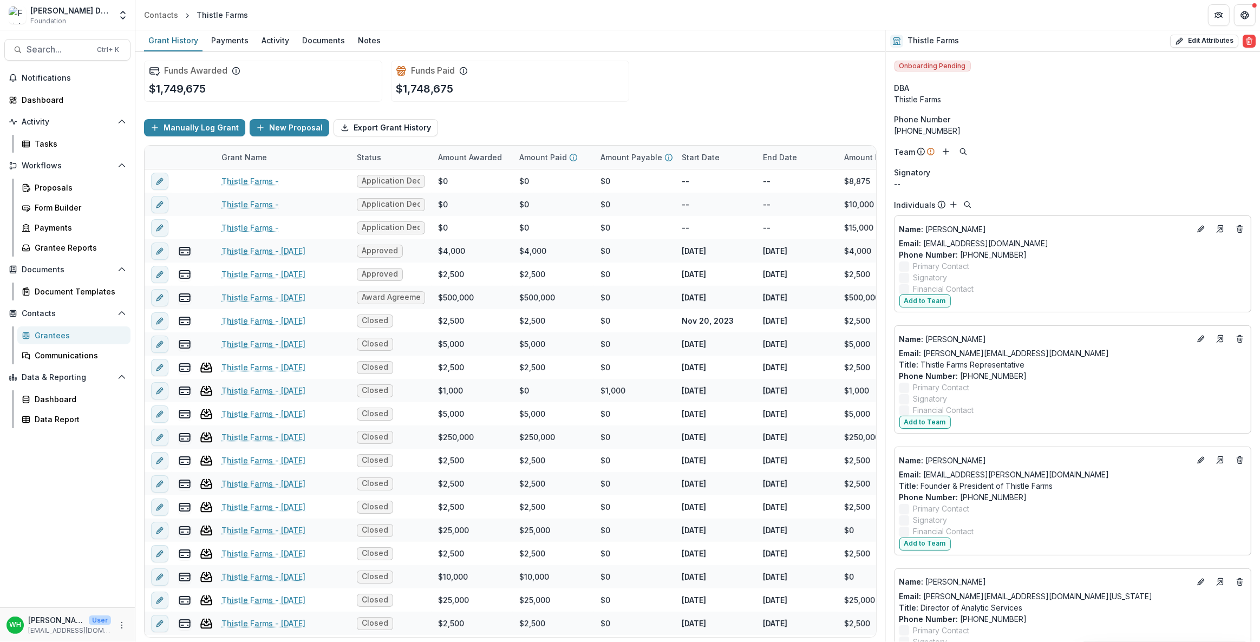
click at [793, 86] on div "Funds Awarded $1,749,675 Funds Paid $1,748,675" at bounding box center [510, 81] width 733 height 58
click at [818, 125] on div "Manually Log Grant New Proposal Export Grant History" at bounding box center [510, 127] width 733 height 35
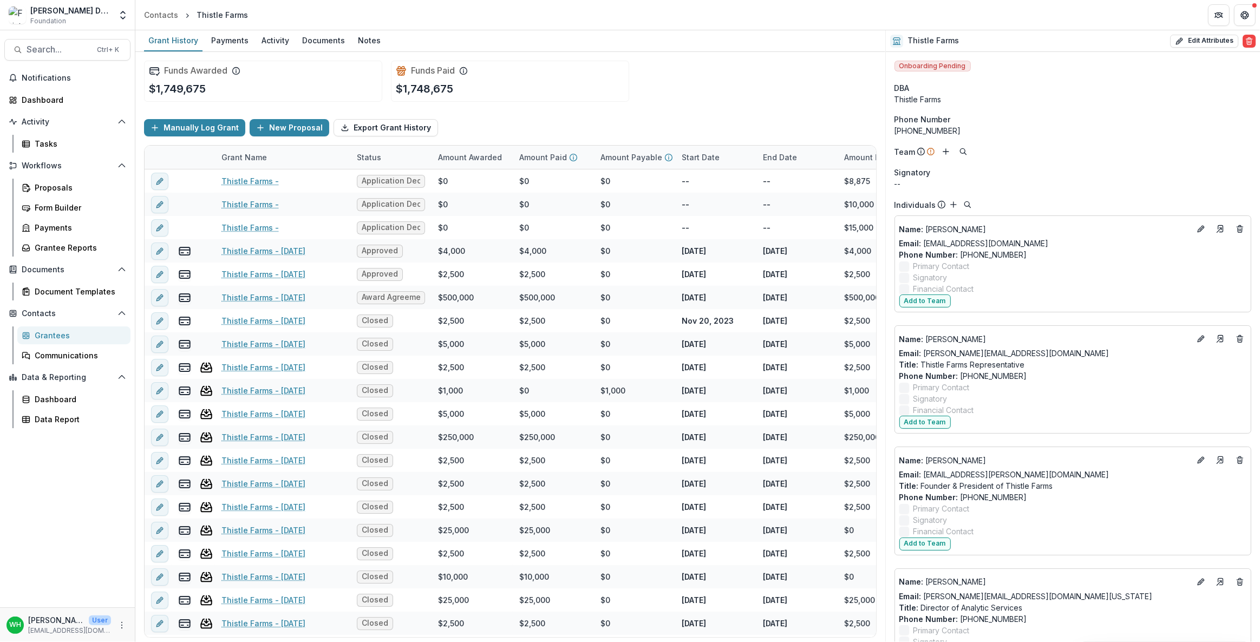
click at [655, 81] on div "Funds Awarded $1,749,675 Funds Paid $1,748,675" at bounding box center [510, 81] width 733 height 58
drag, startPoint x: 736, startPoint y: 92, endPoint x: 547, endPoint y: 63, distance: 191.6
click at [736, 92] on div "Funds Awarded $1,749,675 Funds Paid $1,748,675" at bounding box center [510, 81] width 733 height 58
click at [752, 77] on div "Funds Awarded $1,749,675 Funds Paid $1,748,675" at bounding box center [510, 81] width 733 height 58
drag, startPoint x: 700, startPoint y: 75, endPoint x: 713, endPoint y: 75, distance: 13.0
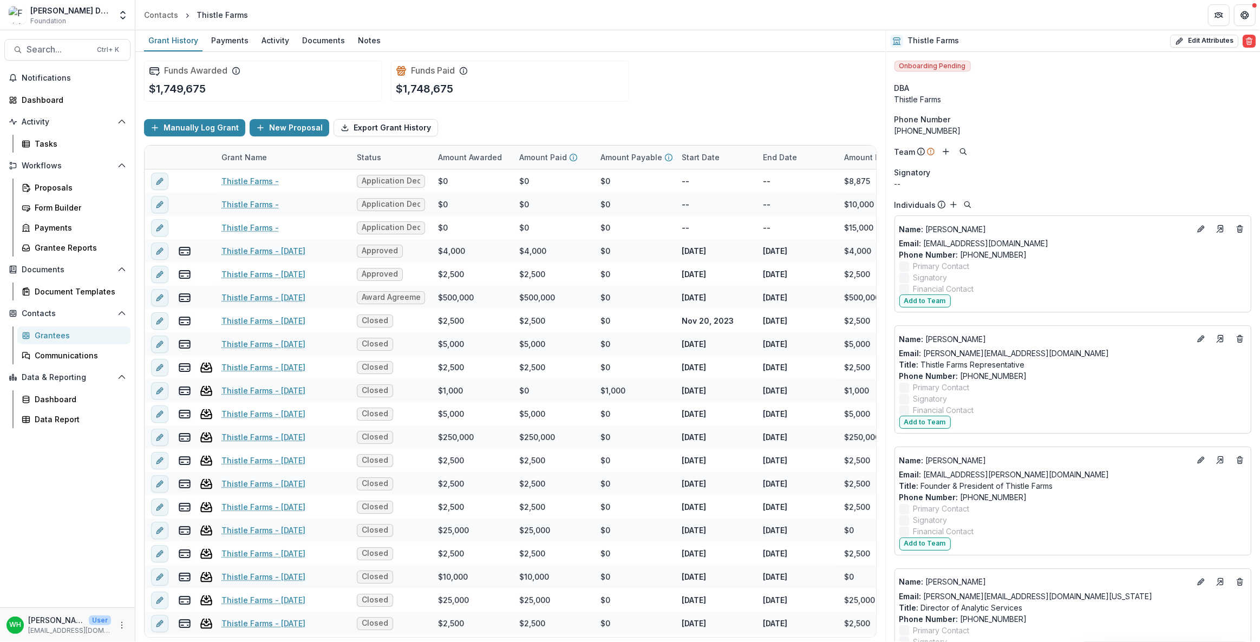
click at [701, 76] on div "Funds Awarded $1,749,675 Funds Paid $1,748,675" at bounding box center [510, 81] width 733 height 58
click at [793, 81] on div "Funds Awarded $1,749,675 Funds Paid $1,748,675" at bounding box center [510, 81] width 733 height 58
